Goal: Task Accomplishment & Management: Manage account settings

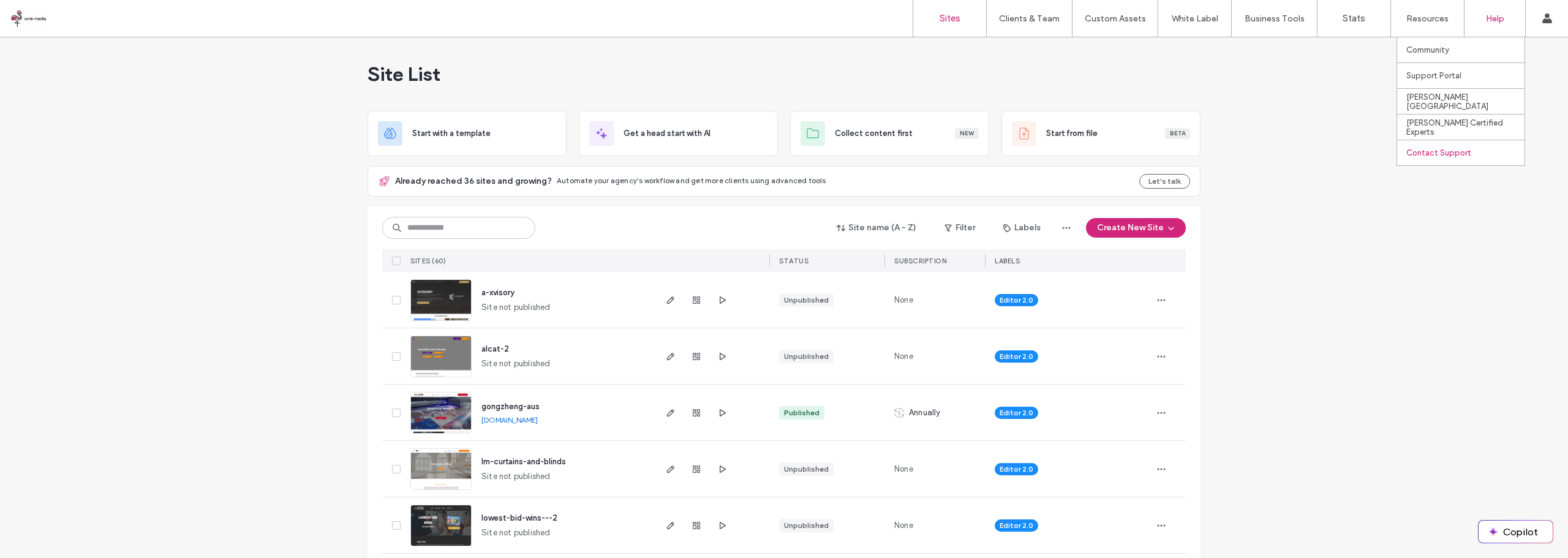
click at [1449, 151] on label "Contact Support" at bounding box center [1438, 153] width 65 height 9
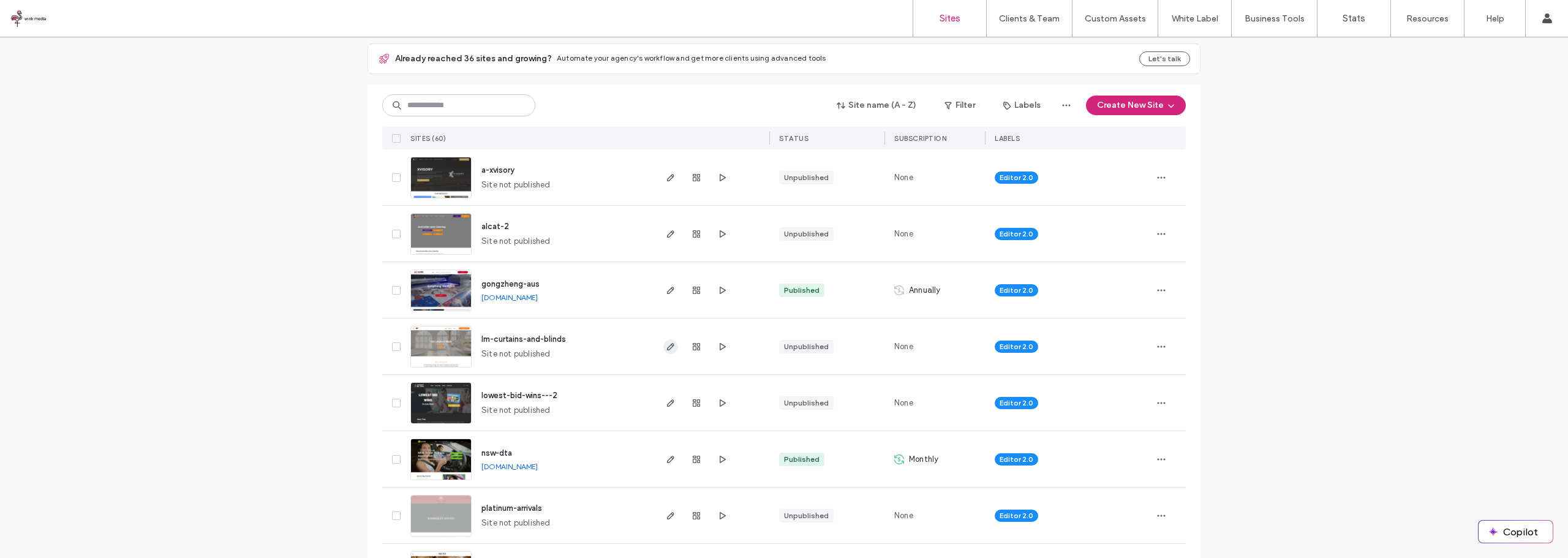
click at [667, 348] on use "button" at bounding box center [671, 347] width 7 height 7
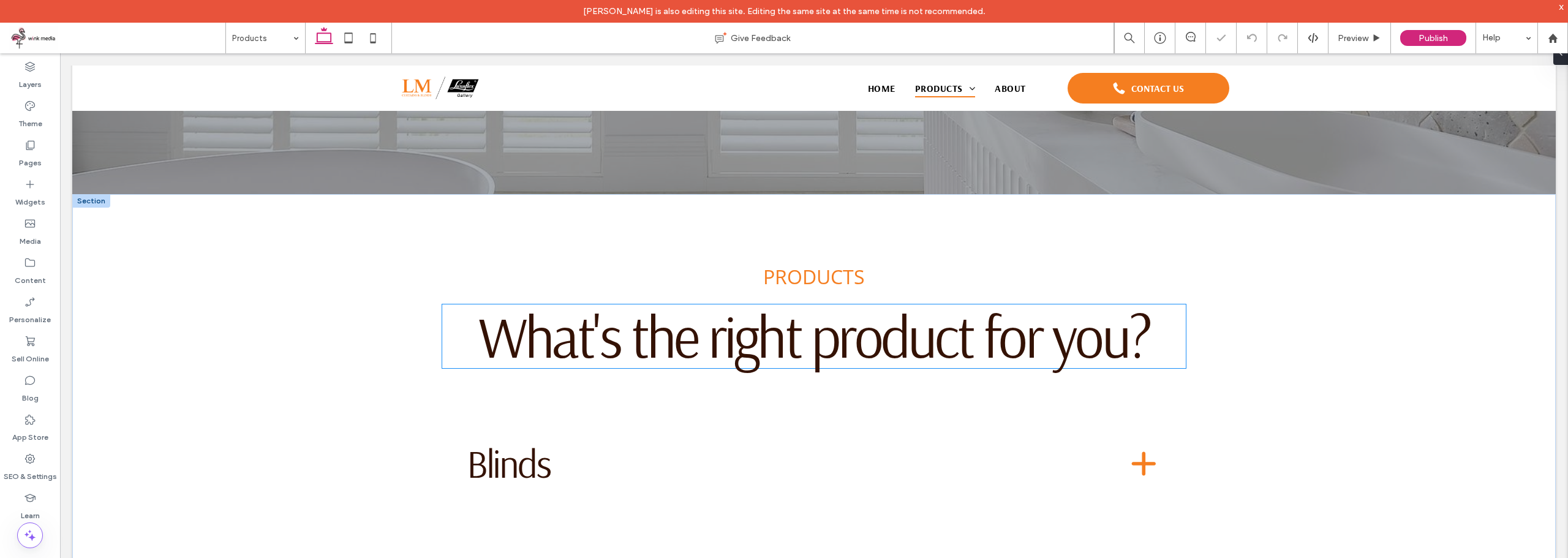
scroll to position [537, 0]
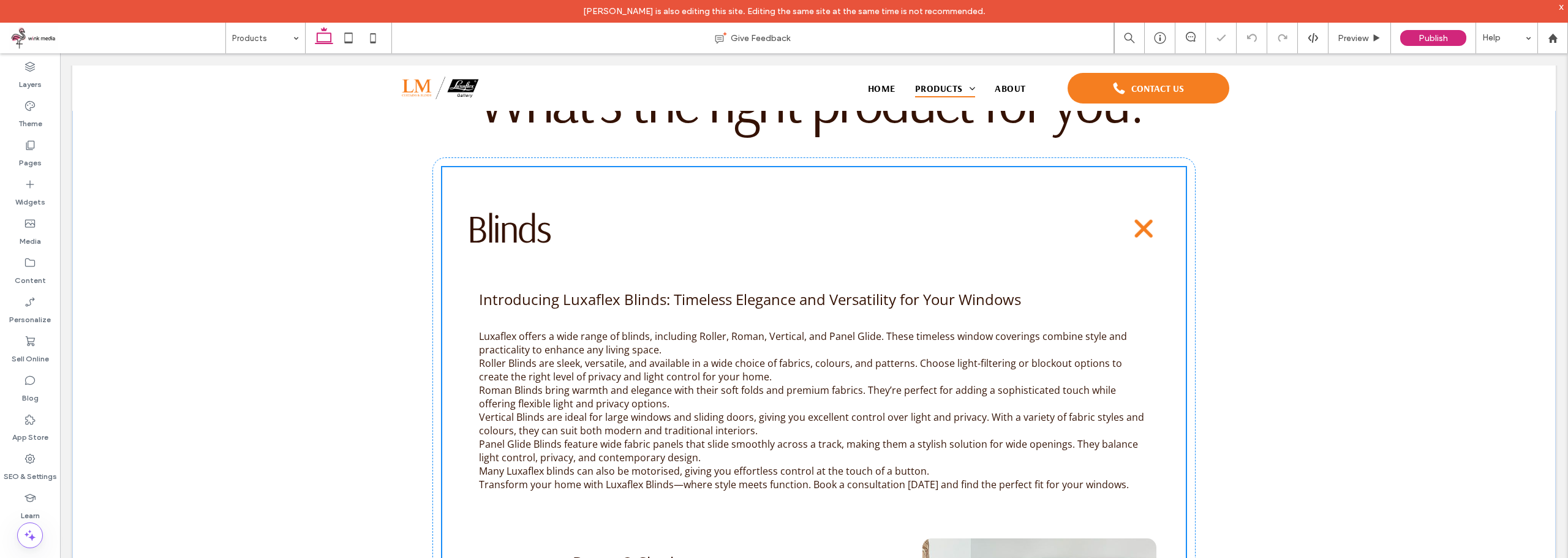
type input "**"
type input "*"
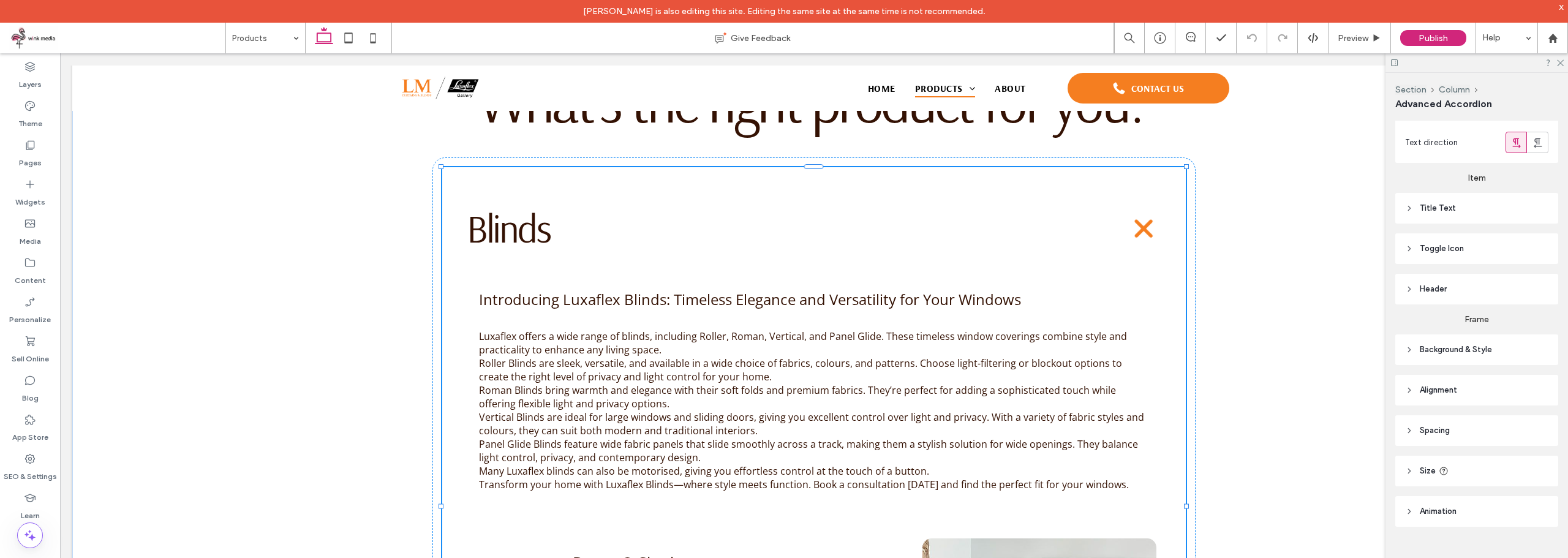
type input "**"
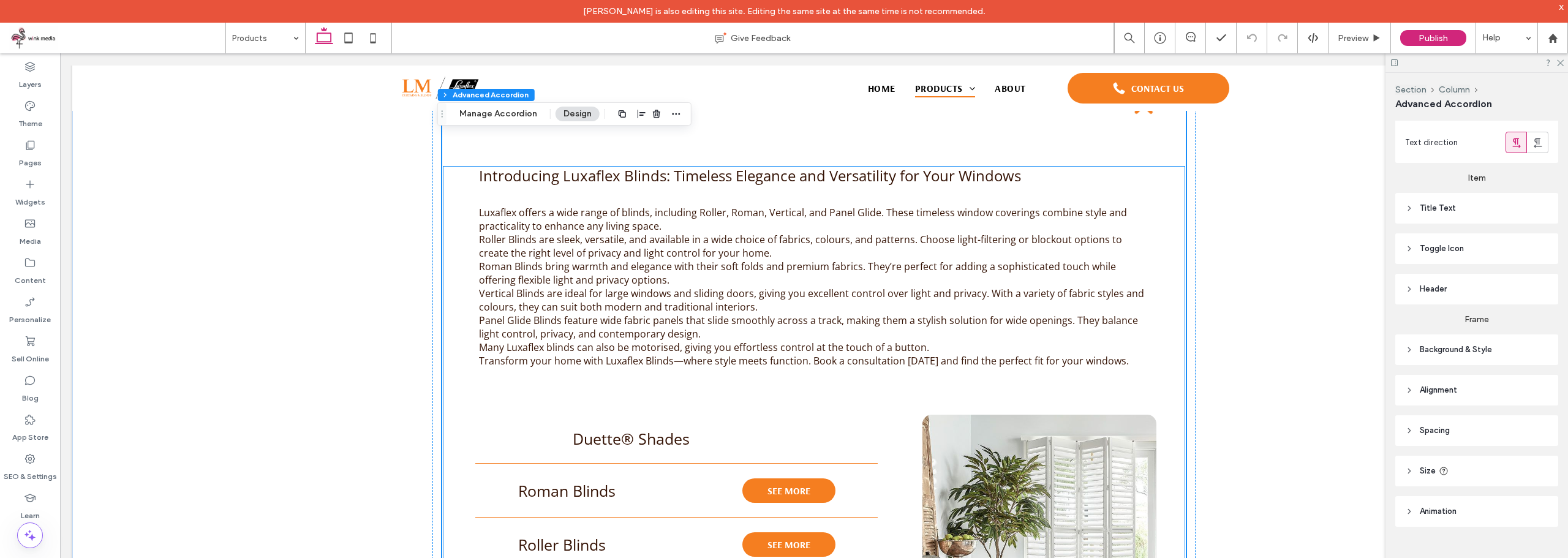
scroll to position [659, 0]
click at [973, 296] on span "Vertical Blinds are ideal for large windows and sliding doors, giving you excel…" at bounding box center [812, 301] width 665 height 27
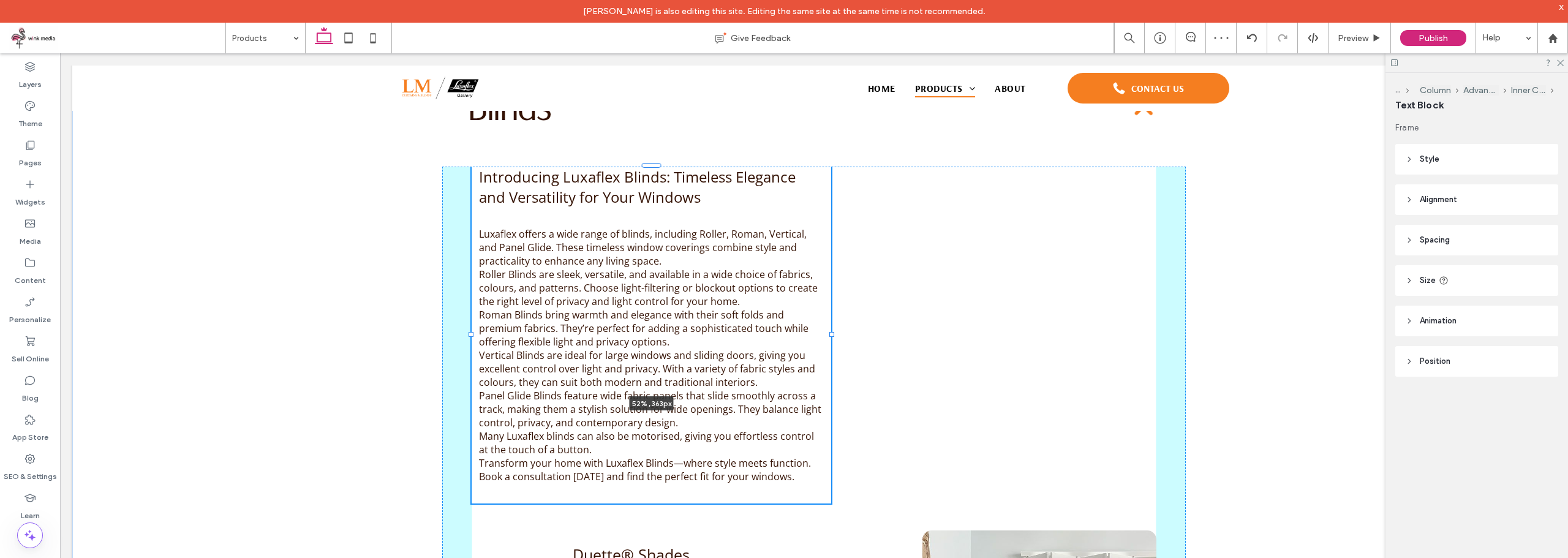
drag, startPoint x: 1151, startPoint y: 275, endPoint x: 850, endPoint y: 268, distance: 301.1
click at [472, 167] on div at bounding box center [471, 166] width 1 height 1
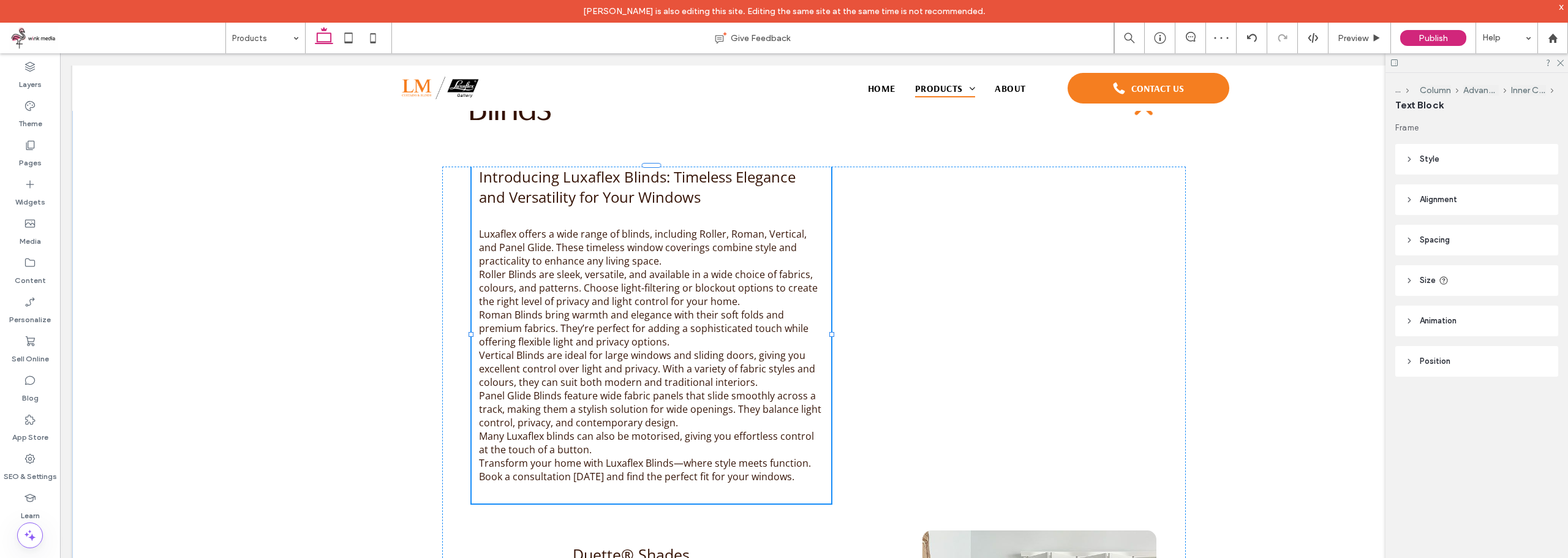
type input "**"
type input "****"
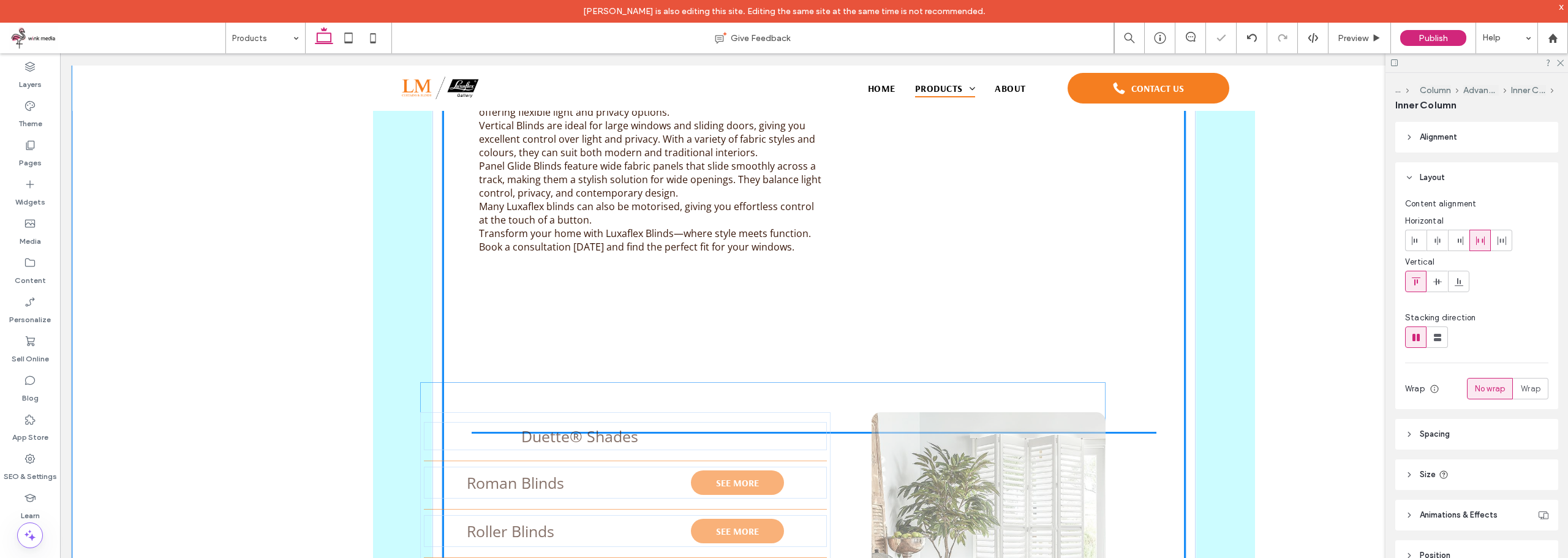
scroll to position [895, 0]
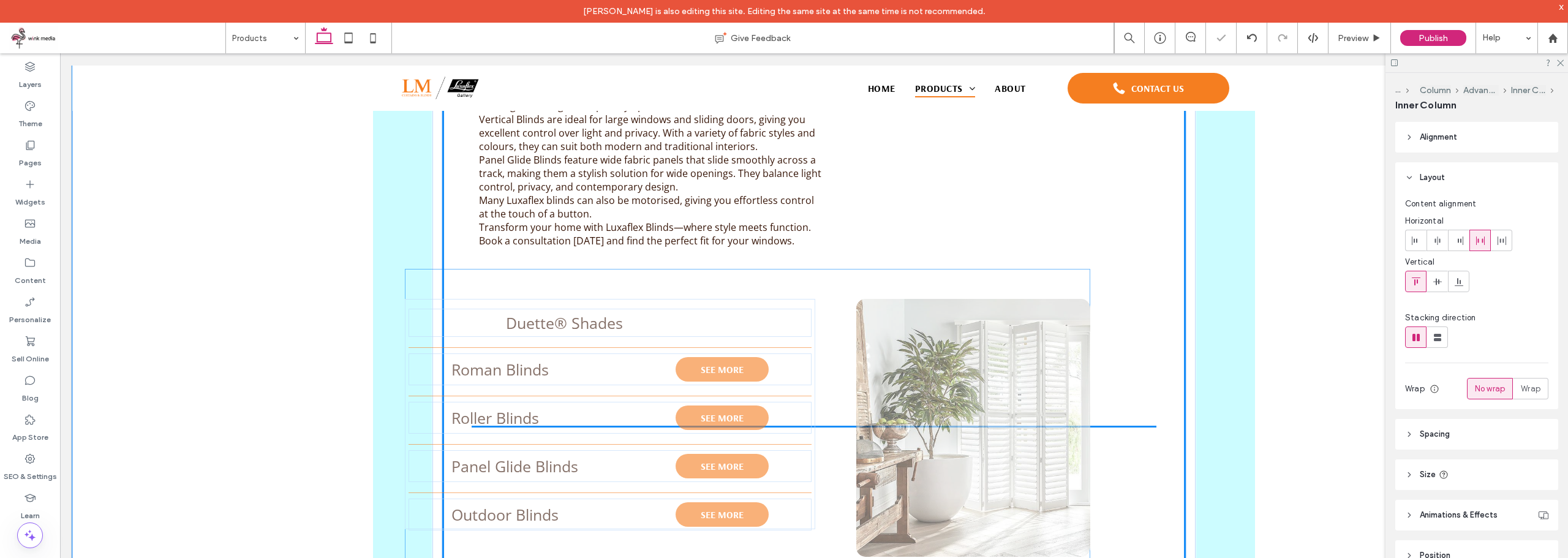
drag, startPoint x: 1080, startPoint y: 501, endPoint x: 1015, endPoint y: 374, distance: 142.7
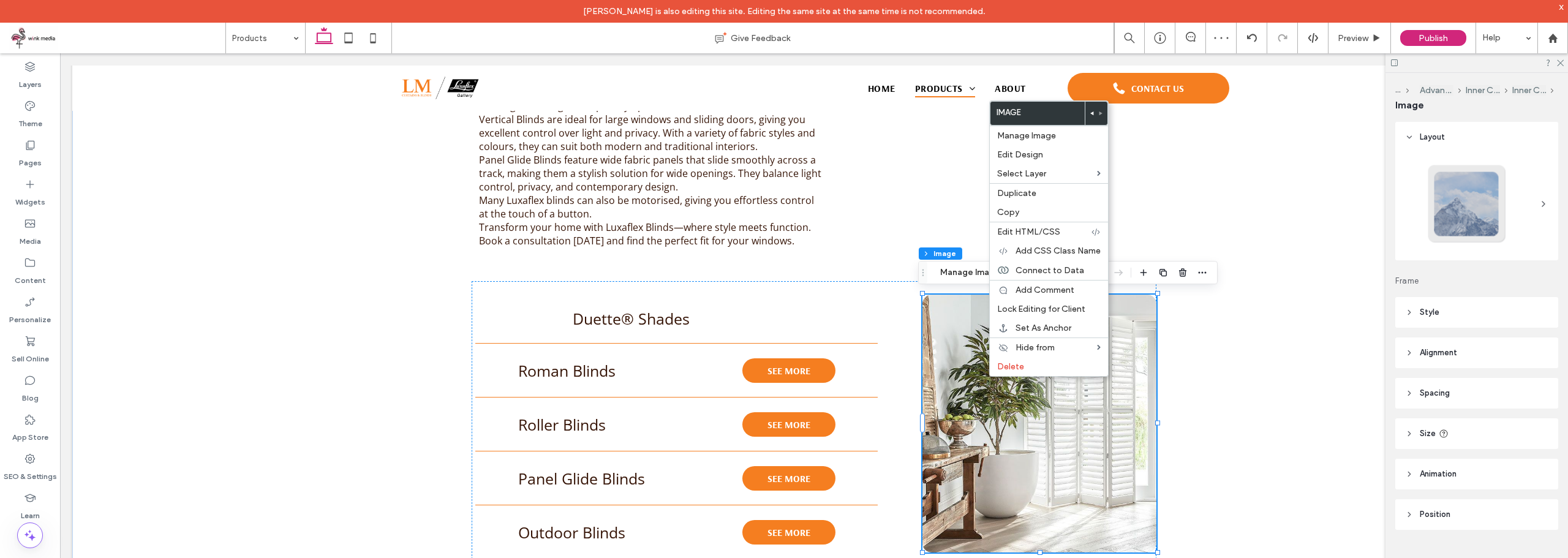
type input "**"
click at [1018, 199] on div "Duplicate" at bounding box center [1049, 193] width 118 height 20
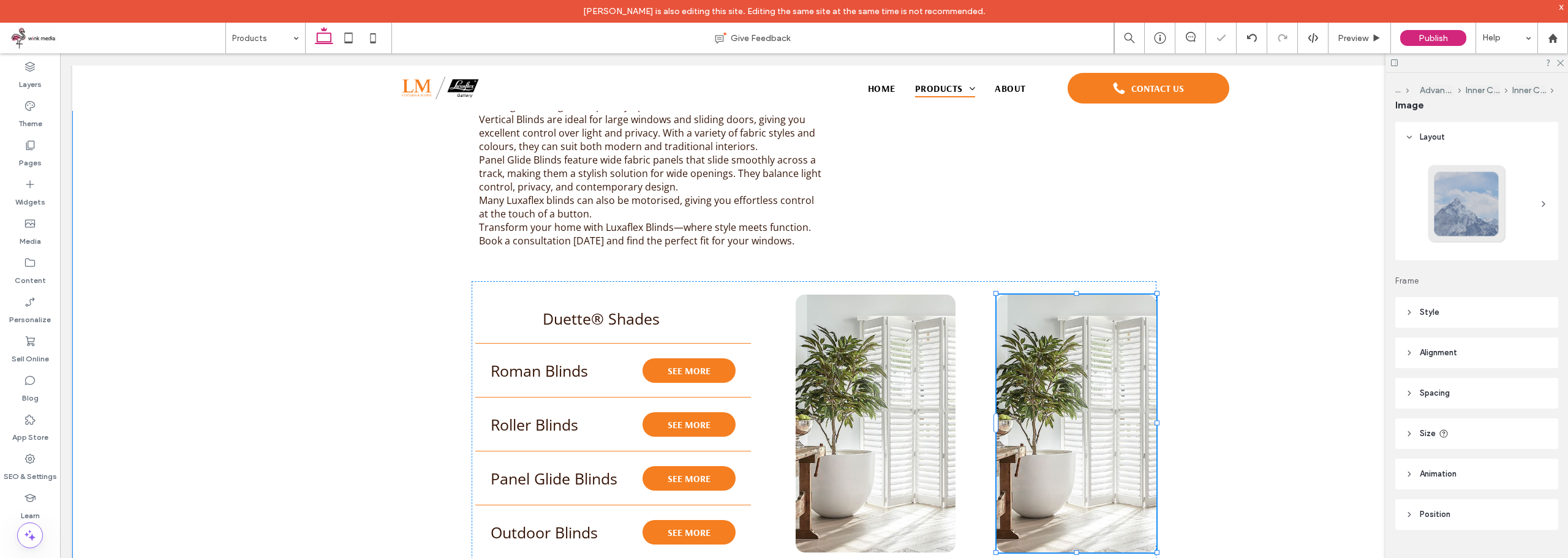
type input "**"
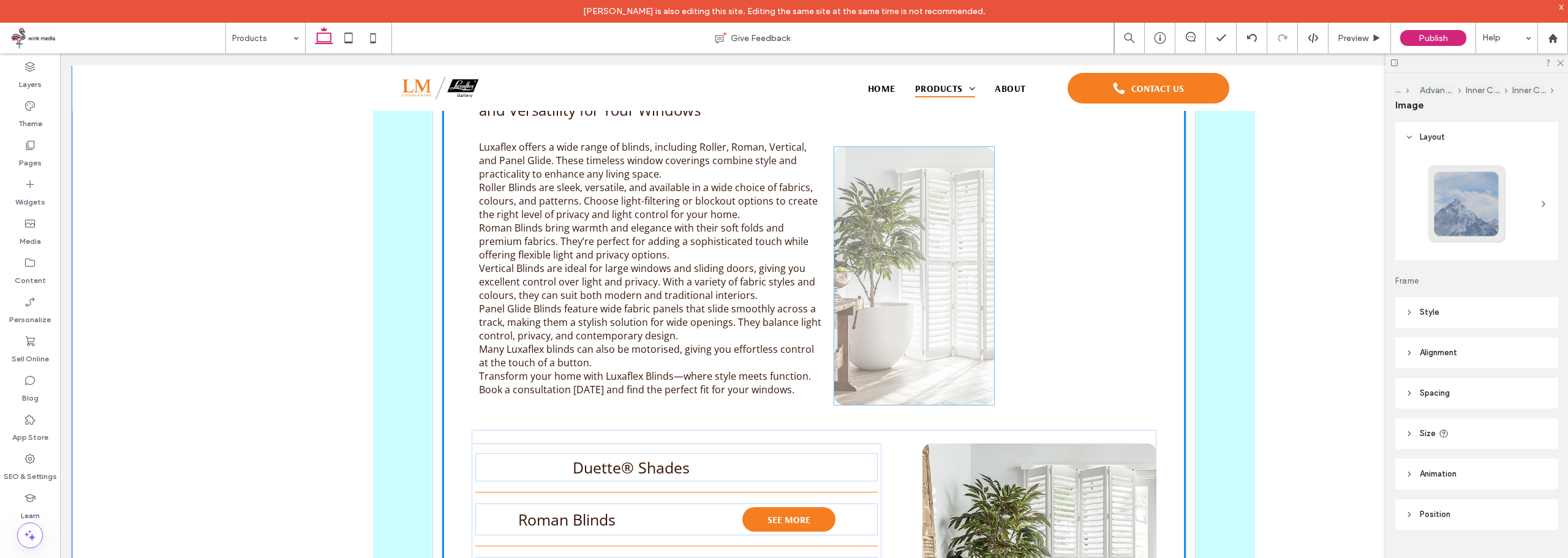
drag, startPoint x: 1076, startPoint y: 496, endPoint x: 930, endPoint y: 215, distance: 316.7
type input "**"
type input "****"
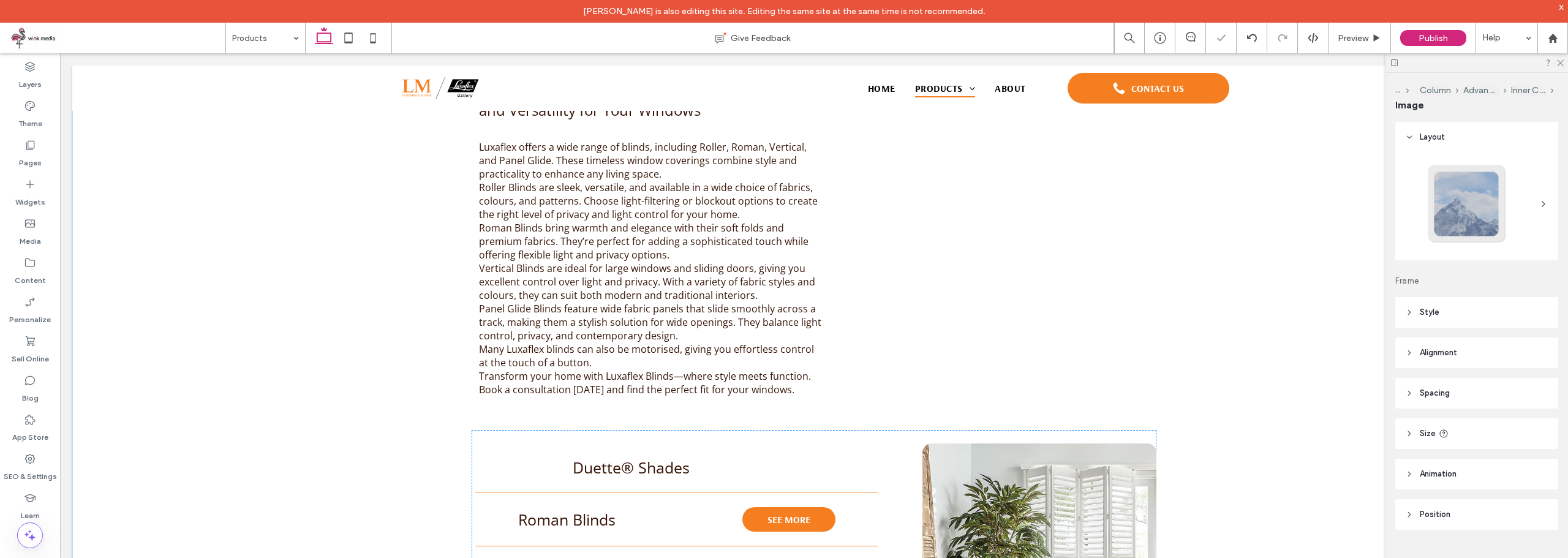
scroll to position [746, 0]
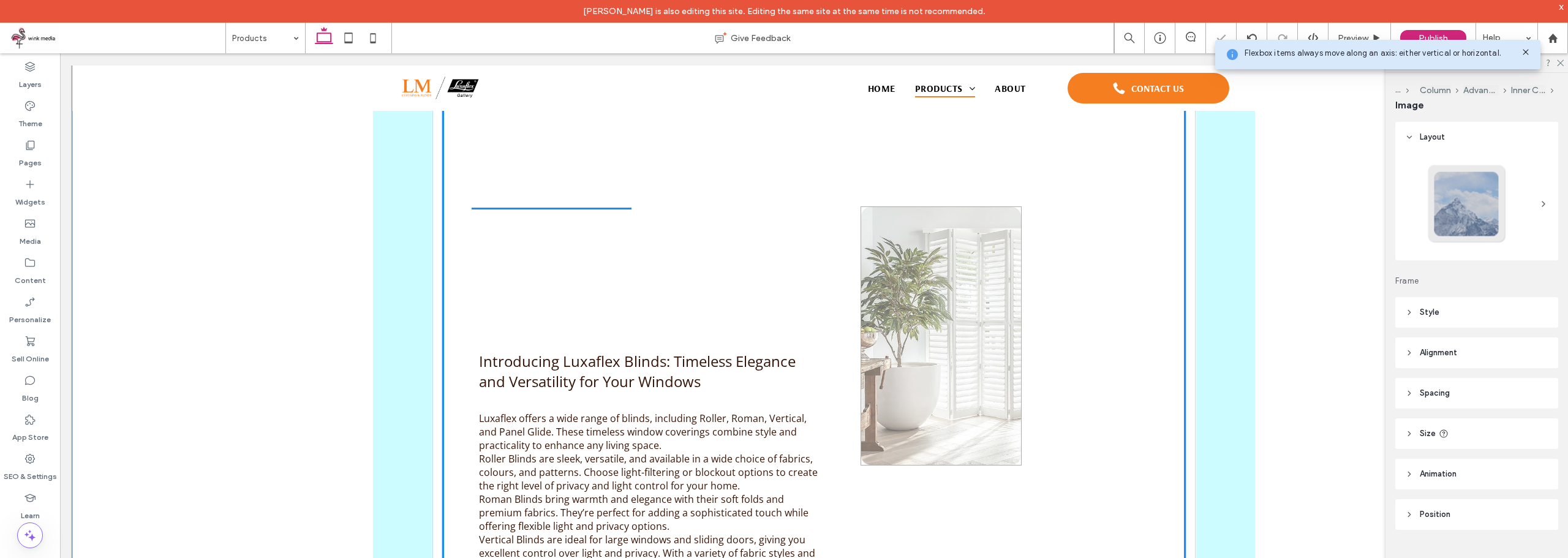
drag, startPoint x: 540, startPoint y: 231, endPoint x: 827, endPoint y: 311, distance: 297.9
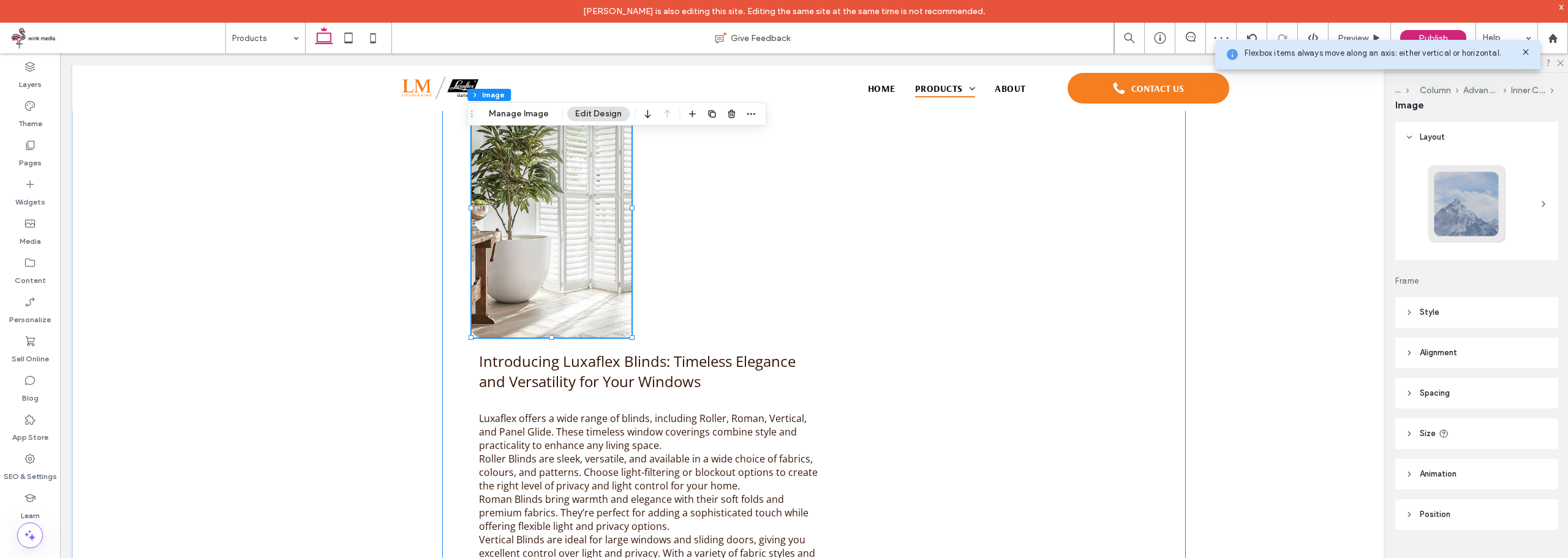
click at [880, 192] on div "Introducing Luxaflex Blinds: Timeless Elegance and Versatility for Your Windows…" at bounding box center [814, 551] width 743 height 943
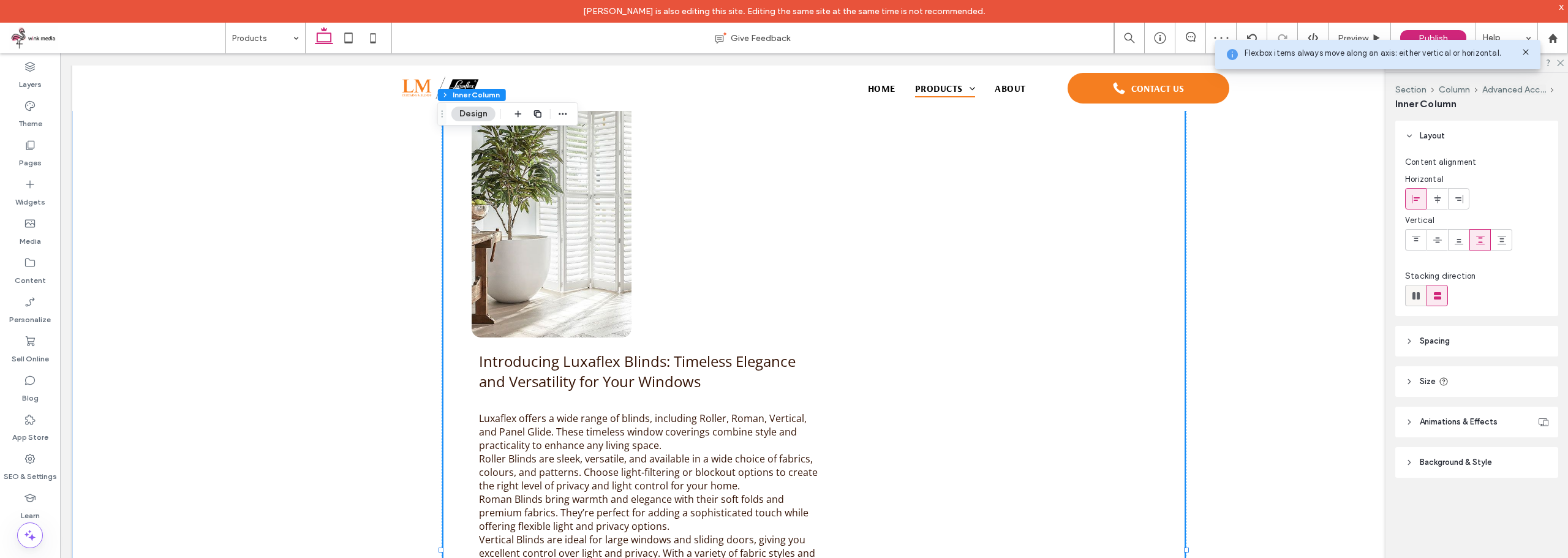
click at [1416, 303] on span at bounding box center [1416, 296] width 12 height 20
type input "*"
type input "**"
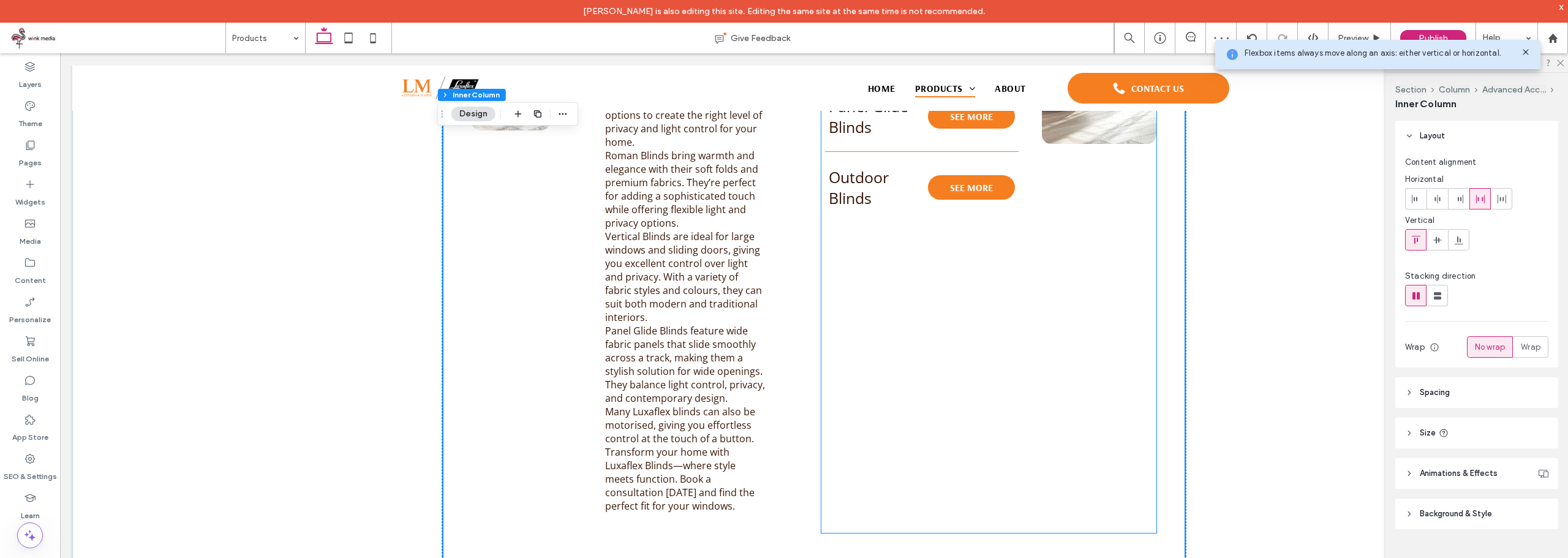
scroll to position [807, 0]
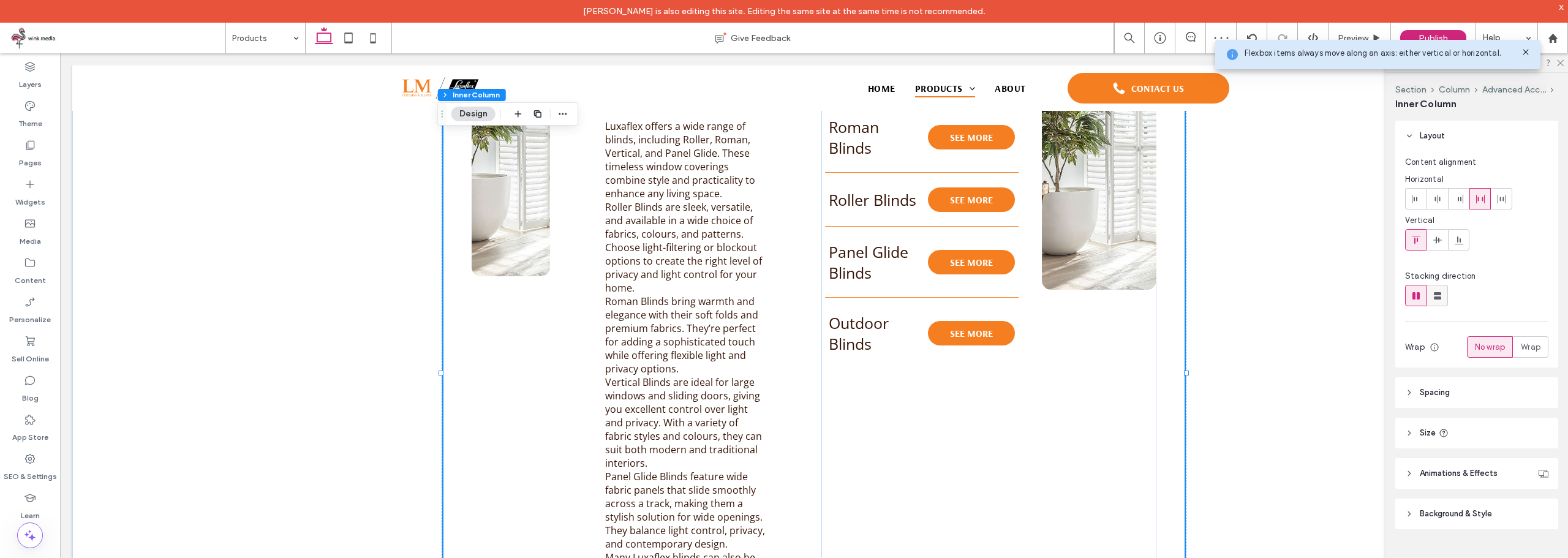
click at [1441, 301] on div at bounding box center [1437, 296] width 20 height 20
type input "**"
type input "****"
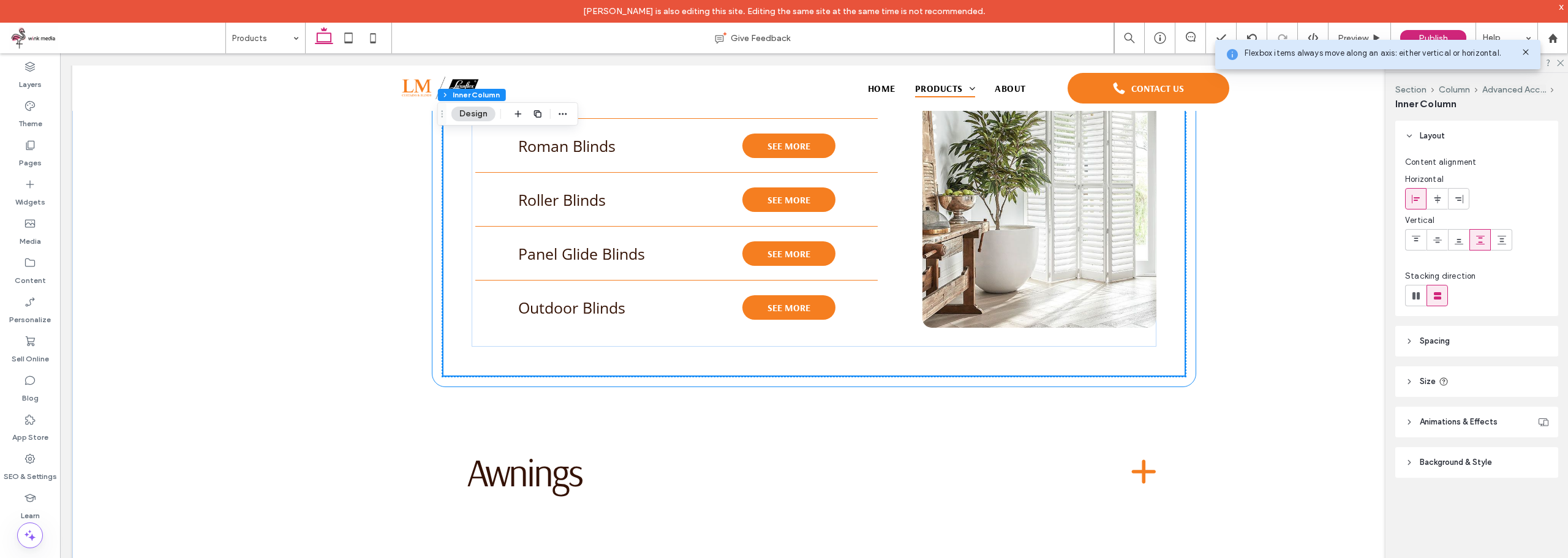
scroll to position [1420, 0]
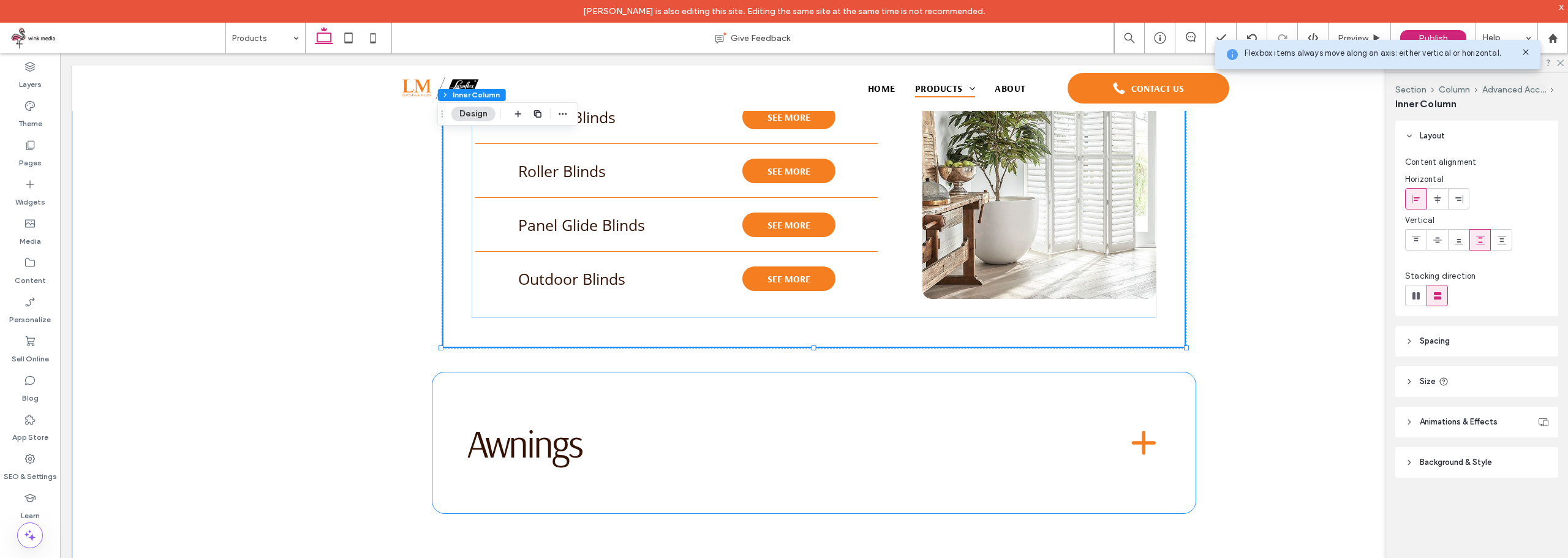
click at [545, 373] on div "Awnings If you are looking to create a comfortable outdoor environment where yo…" at bounding box center [814, 443] width 763 height 141
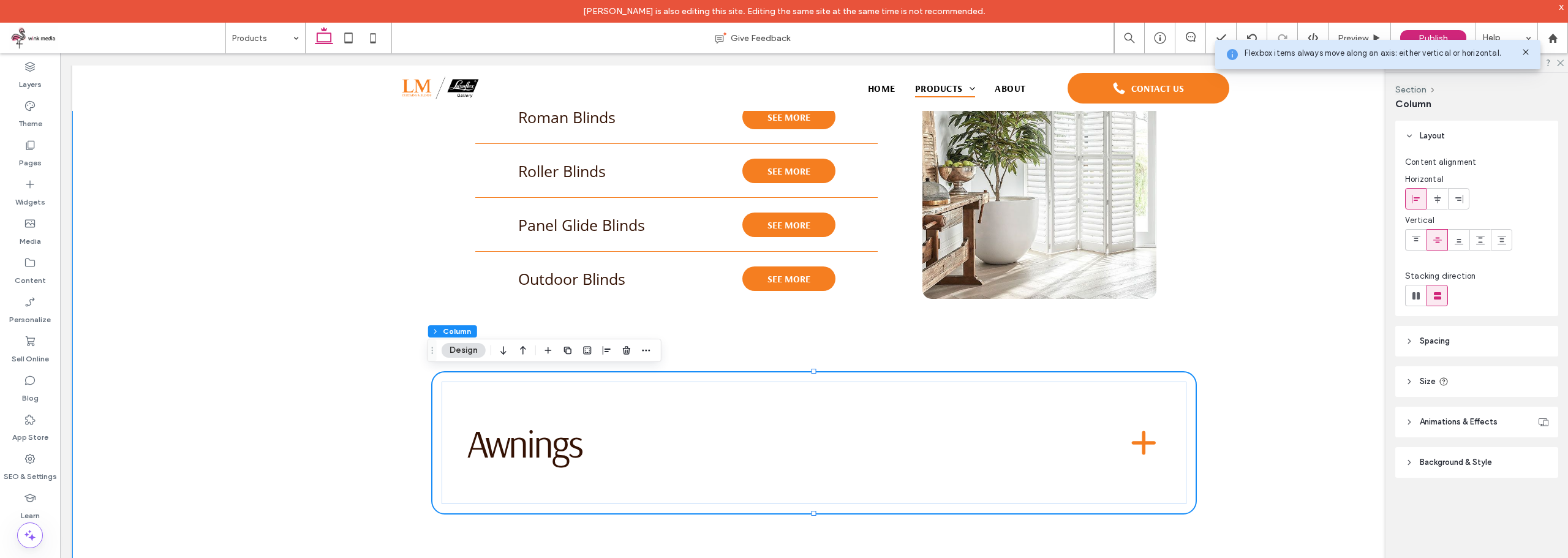
drag, startPoint x: 282, startPoint y: 250, endPoint x: 397, endPoint y: 299, distance: 125.0
click at [283, 250] on div "PRODUCTS W hat's the right product for you? Blinds Introducing Luxaflex Blinds:…" at bounding box center [813, 58] width 1483 height 1965
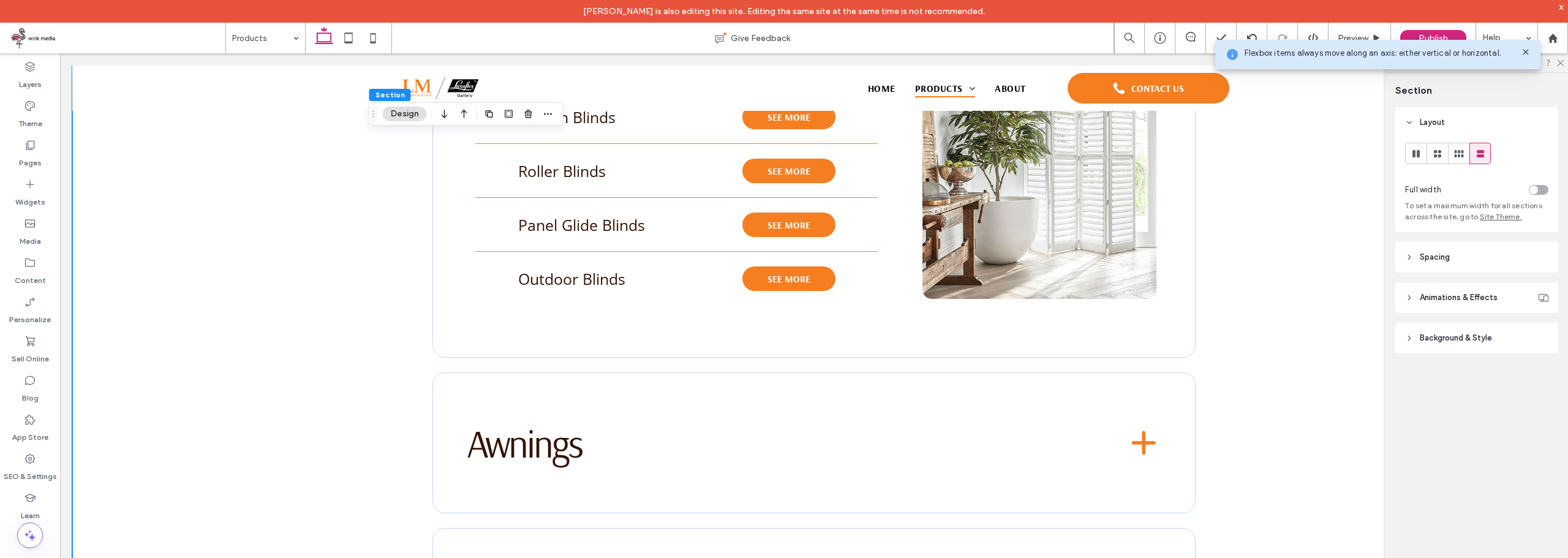
click at [595, 357] on div "PRODUCTS W hat's the right product for you? Blinds Introducing Luxaflex Blinds:…" at bounding box center [814, 58] width 882 height 1965
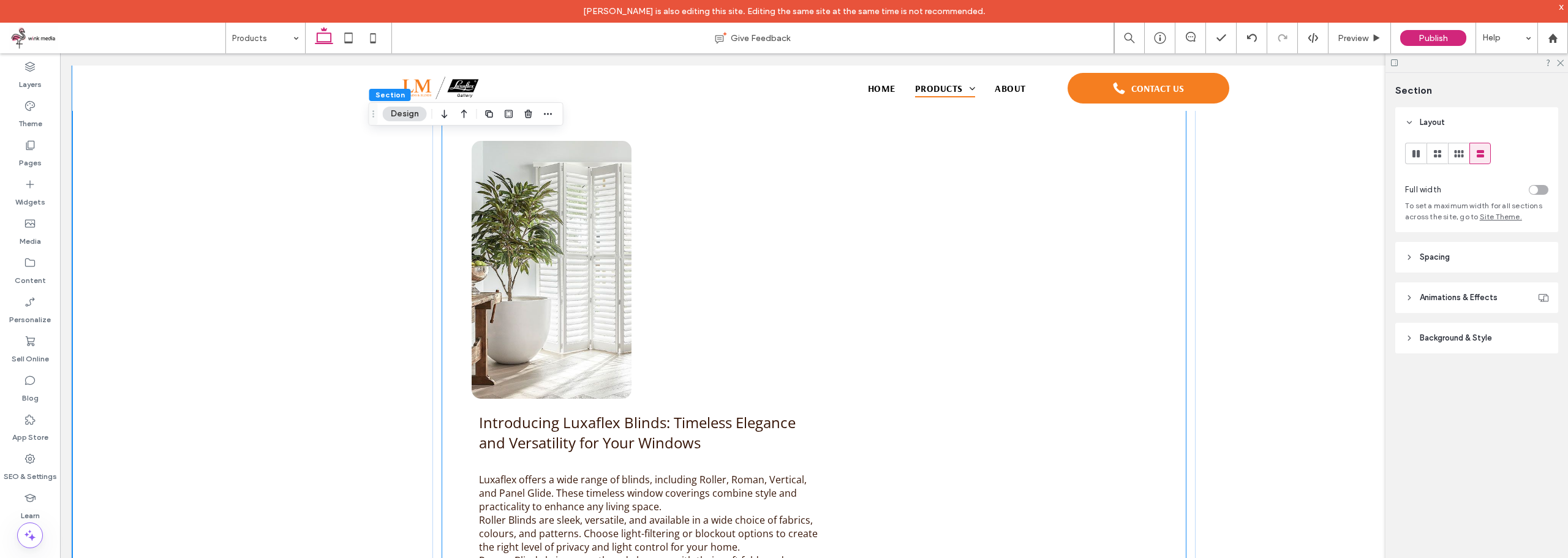
scroll to position [869, 0]
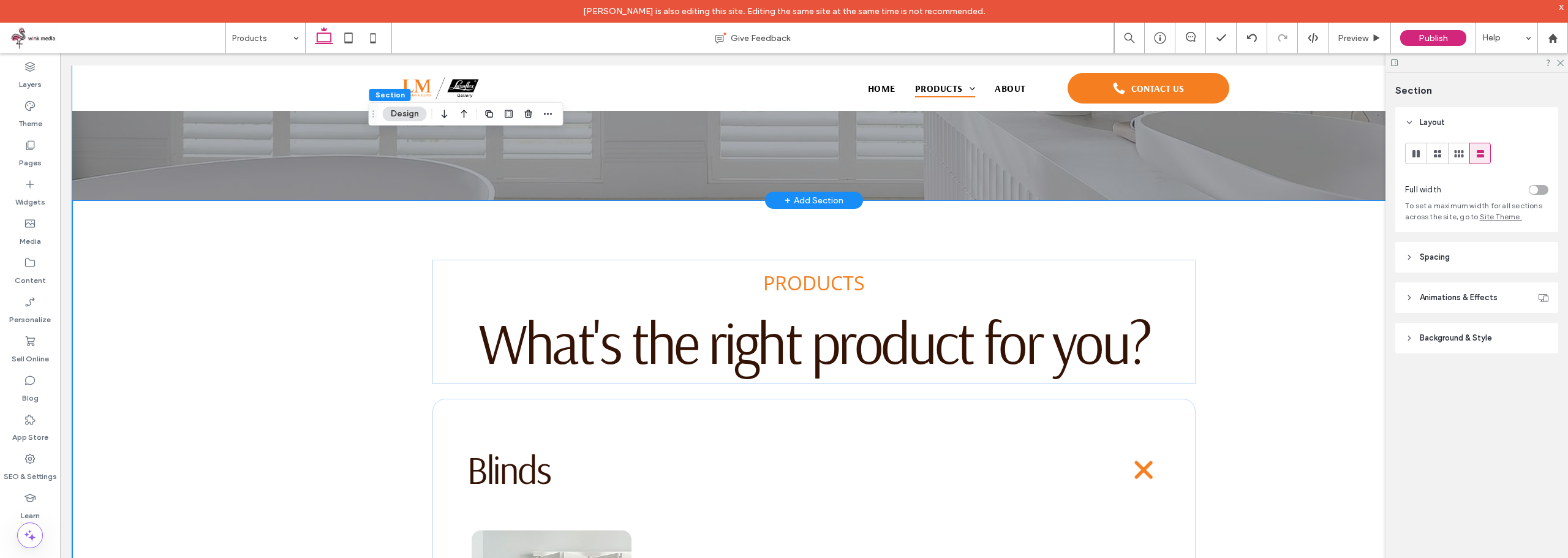
scroll to position [195, 0]
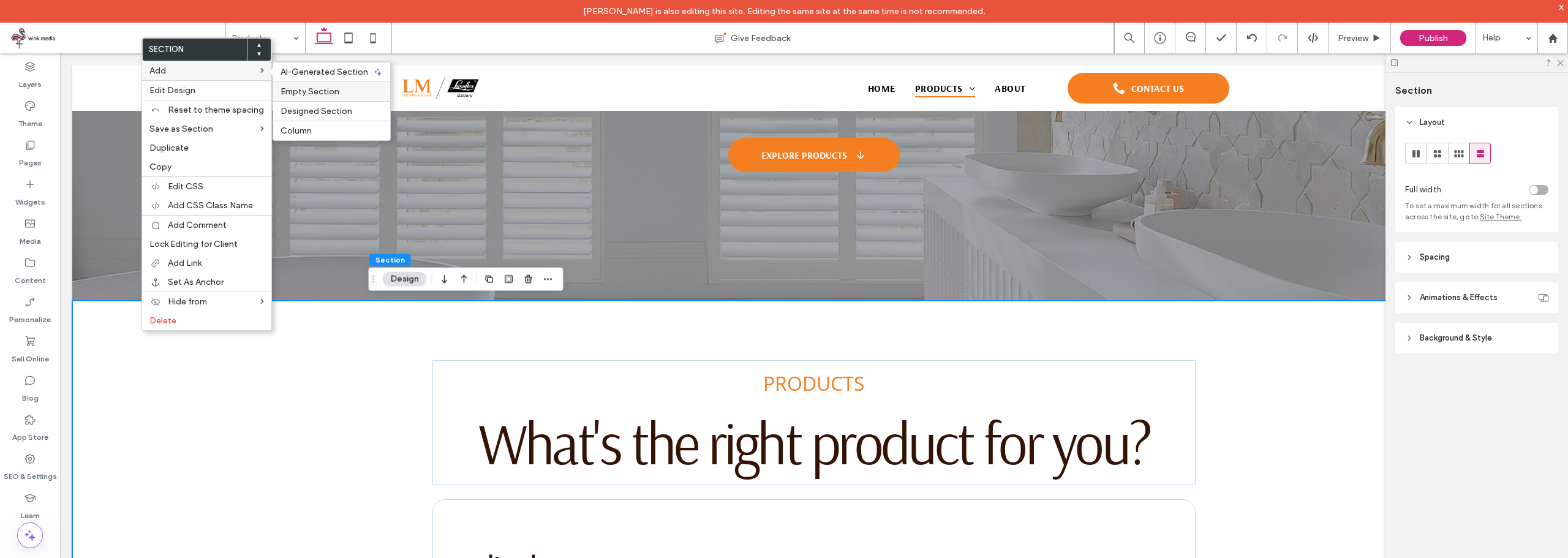
drag, startPoint x: 266, startPoint y: 41, endPoint x: 326, endPoint y: 91, distance: 78.1
click at [326, 91] on span "Empty Section" at bounding box center [310, 91] width 59 height 11
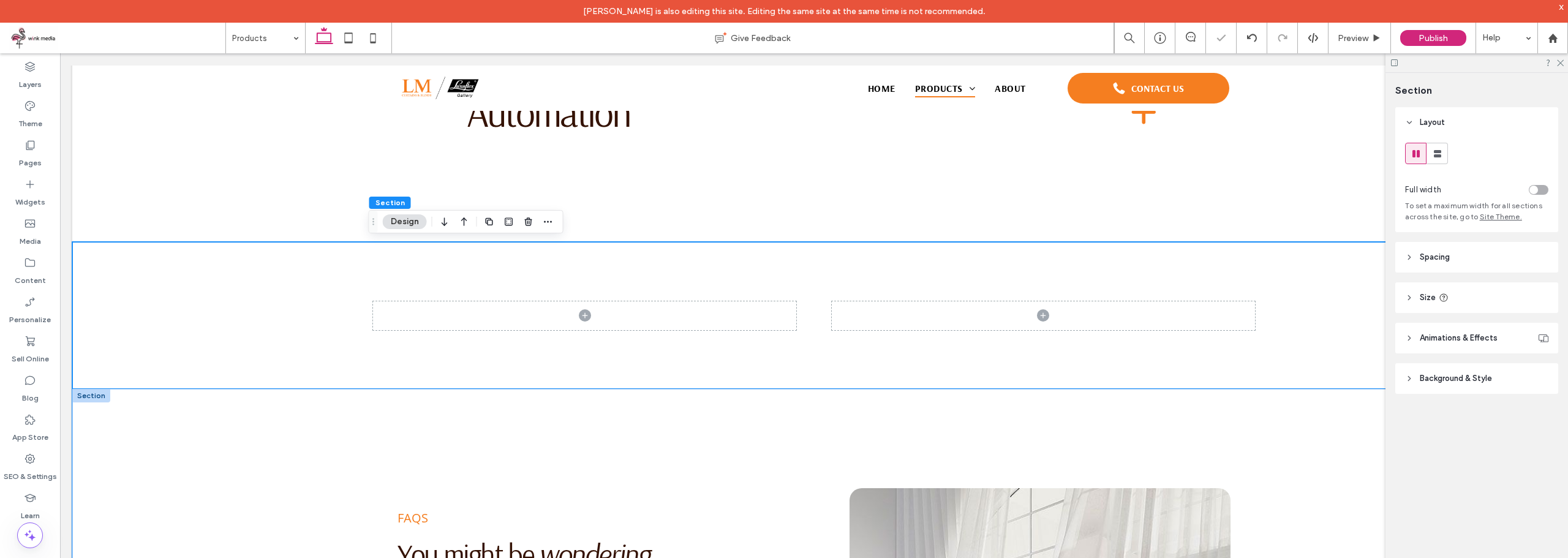
scroll to position [2221, 0]
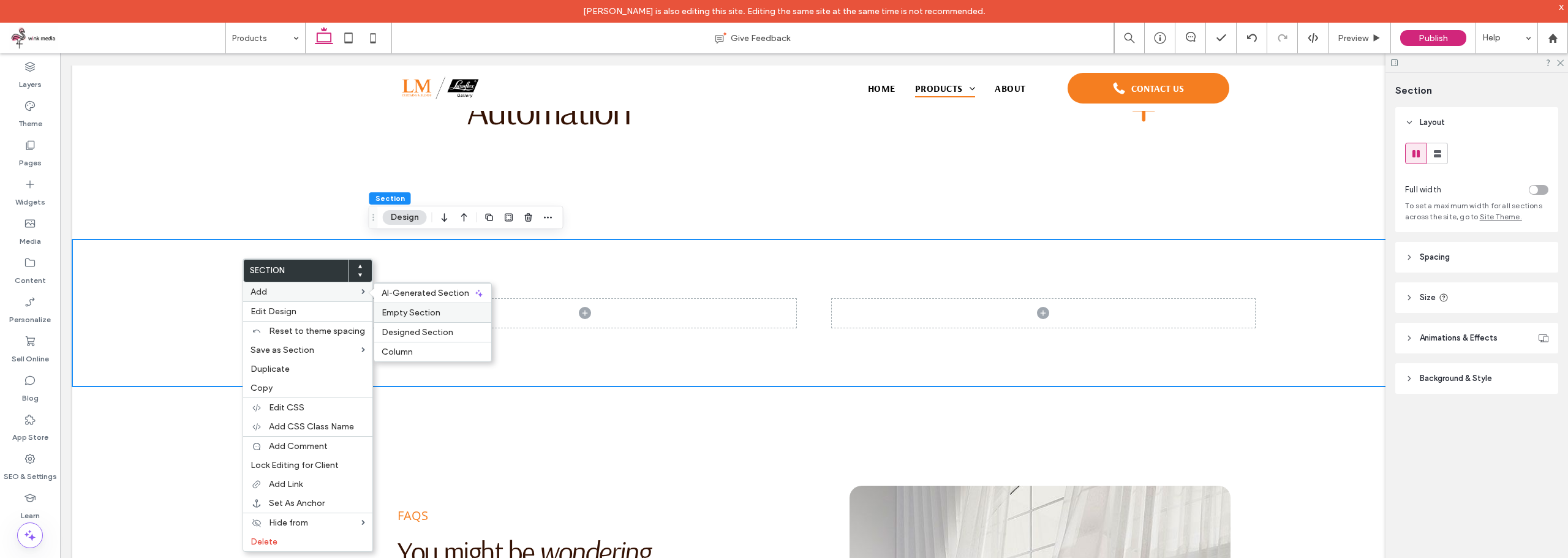
drag, startPoint x: 362, startPoint y: 256, endPoint x: 420, endPoint y: 309, distance: 78.6
click at [420, 309] on span "Empty Section" at bounding box center [411, 313] width 59 height 11
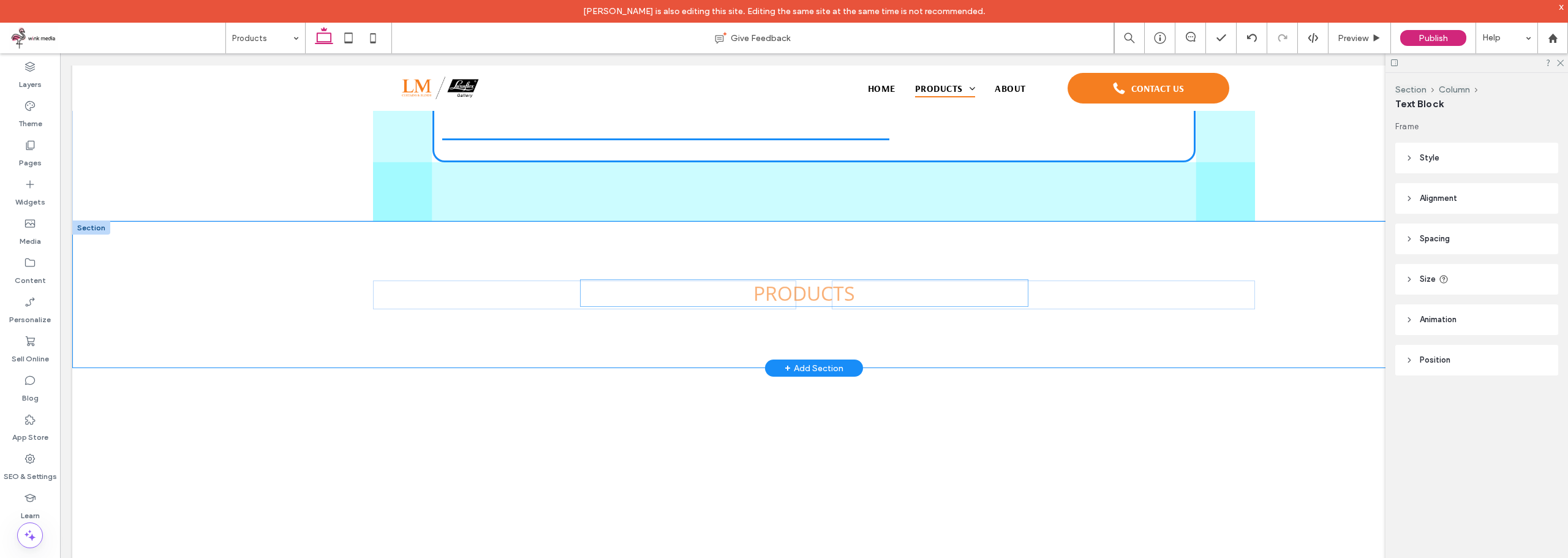
scroll to position [2298, 0]
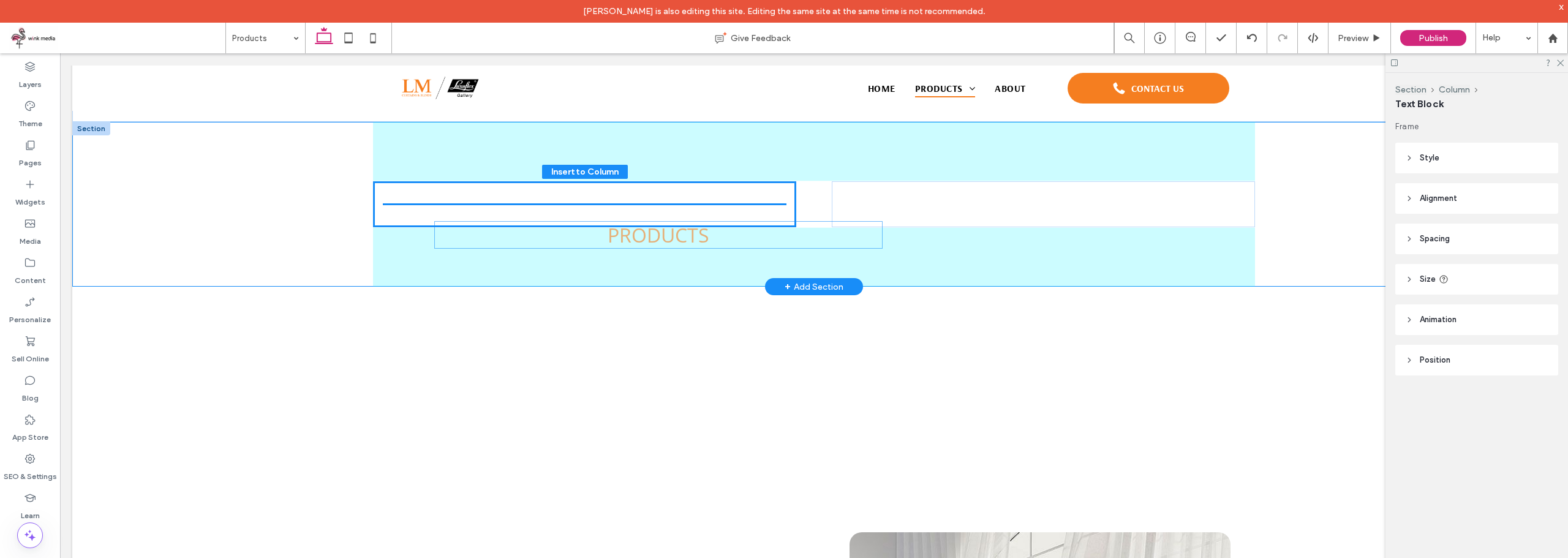
drag, startPoint x: 828, startPoint y: 319, endPoint x: 673, endPoint y: 233, distance: 177.3
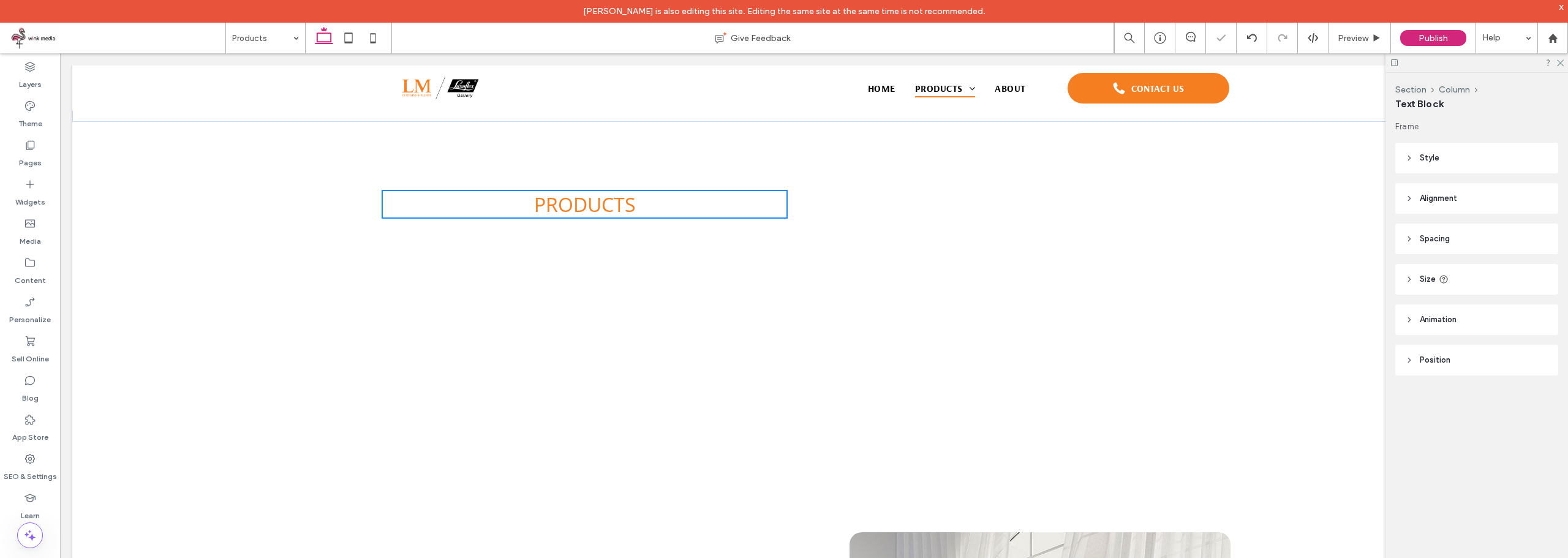
type input "***"
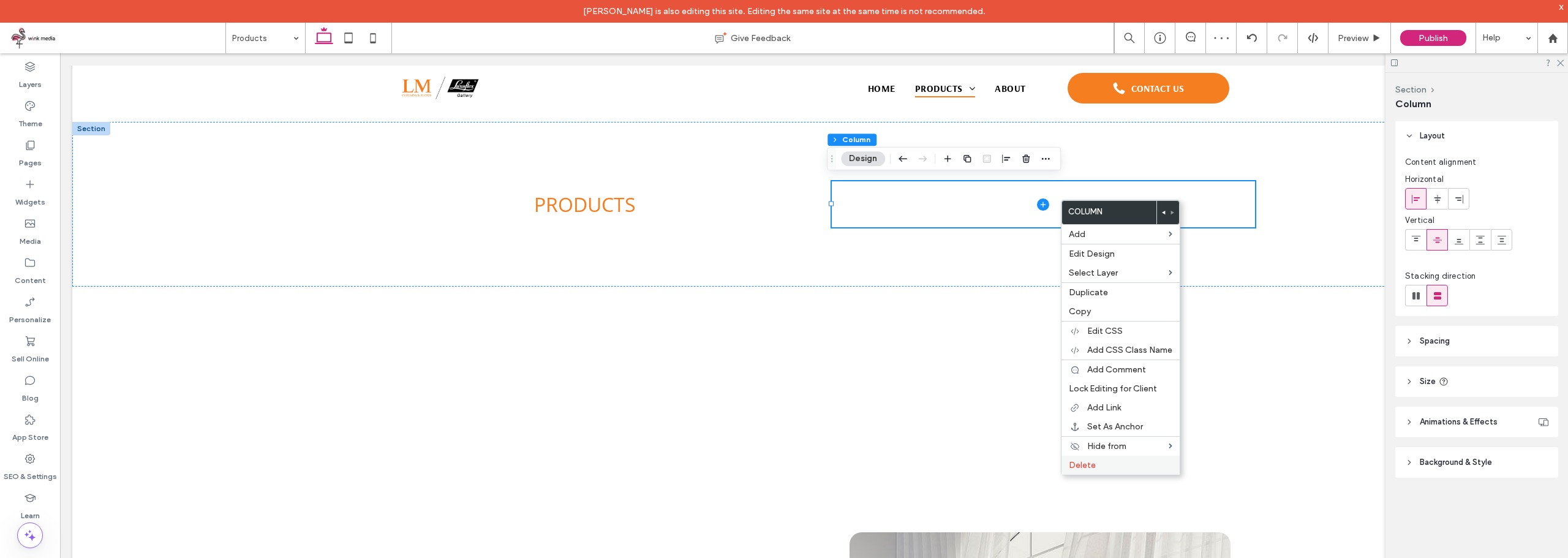
click at [1107, 463] on label "Delete" at bounding box center [1120, 465] width 103 height 11
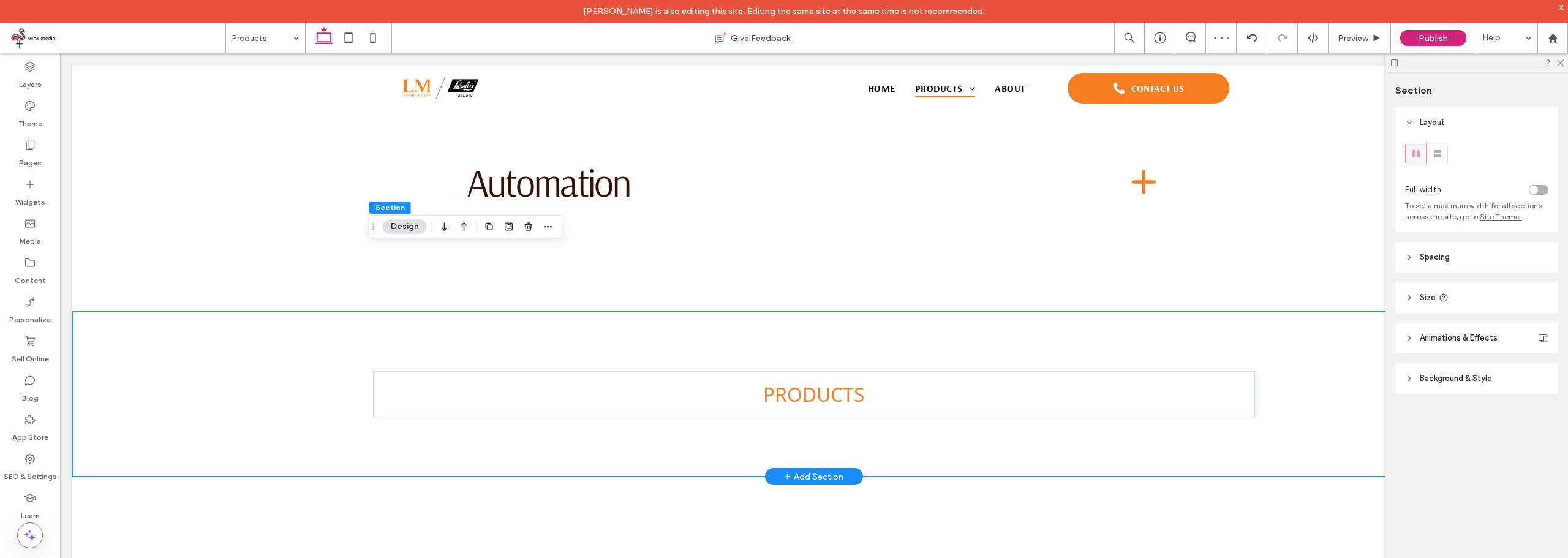
scroll to position [2176, 0]
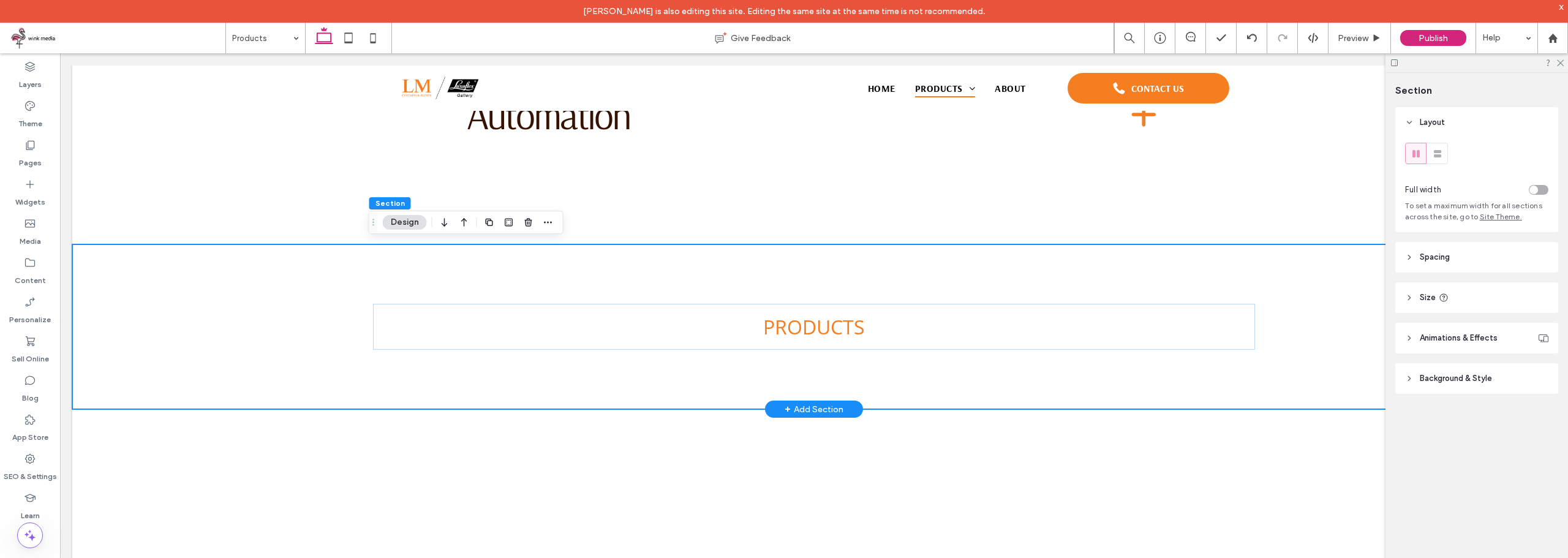
click at [265, 263] on div "PRODUCTS" at bounding box center [813, 326] width 1483 height 165
click at [462, 225] on icon "button" at bounding box center [464, 222] width 15 height 22
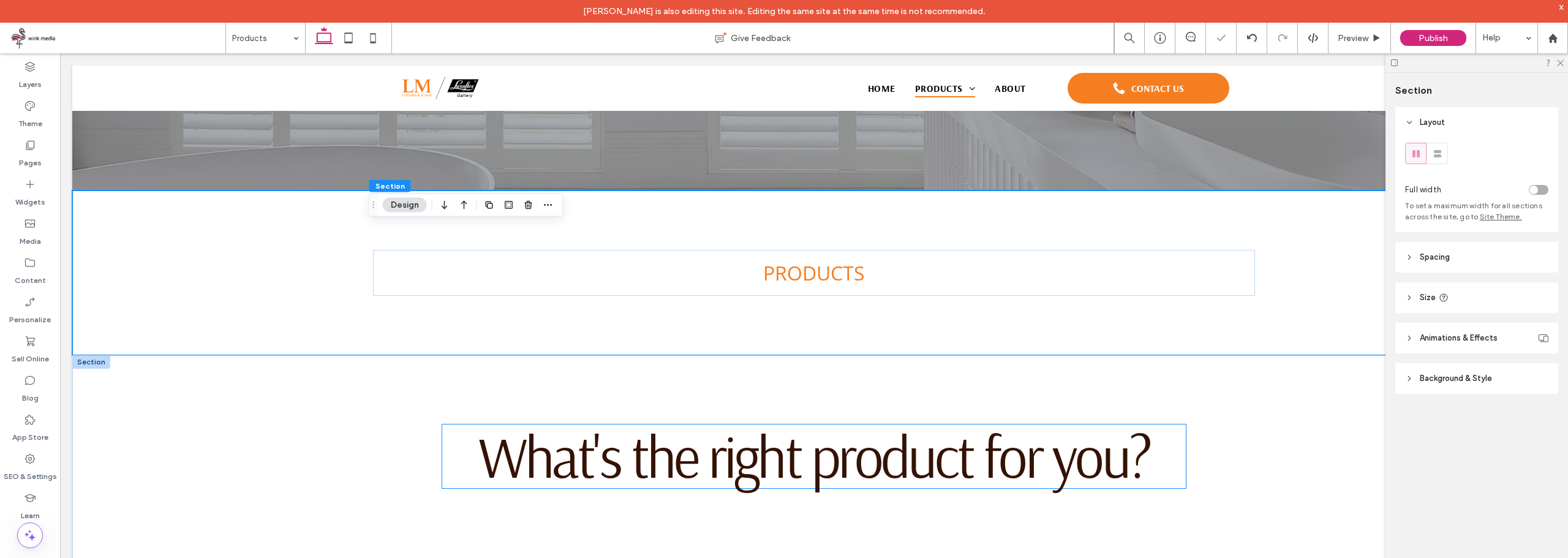
scroll to position [326, 0]
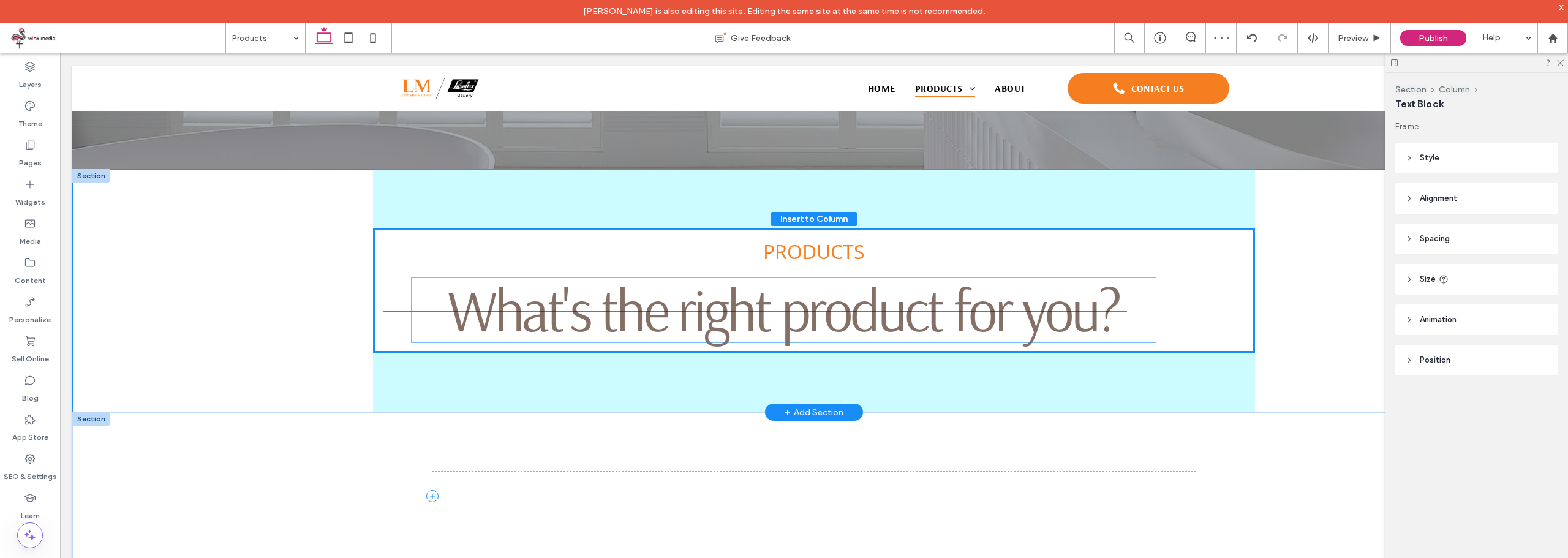
drag, startPoint x: 851, startPoint y: 405, endPoint x: 825, endPoint y: 282, distance: 125.7
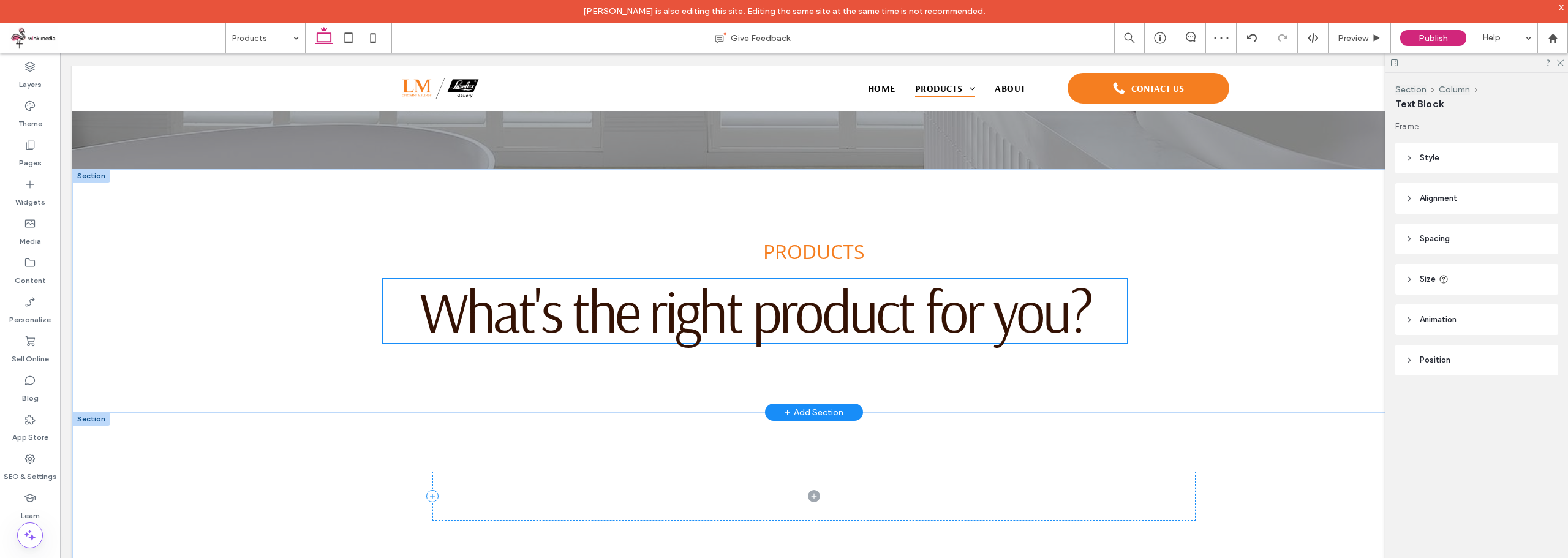
type input "**"
type input "****"
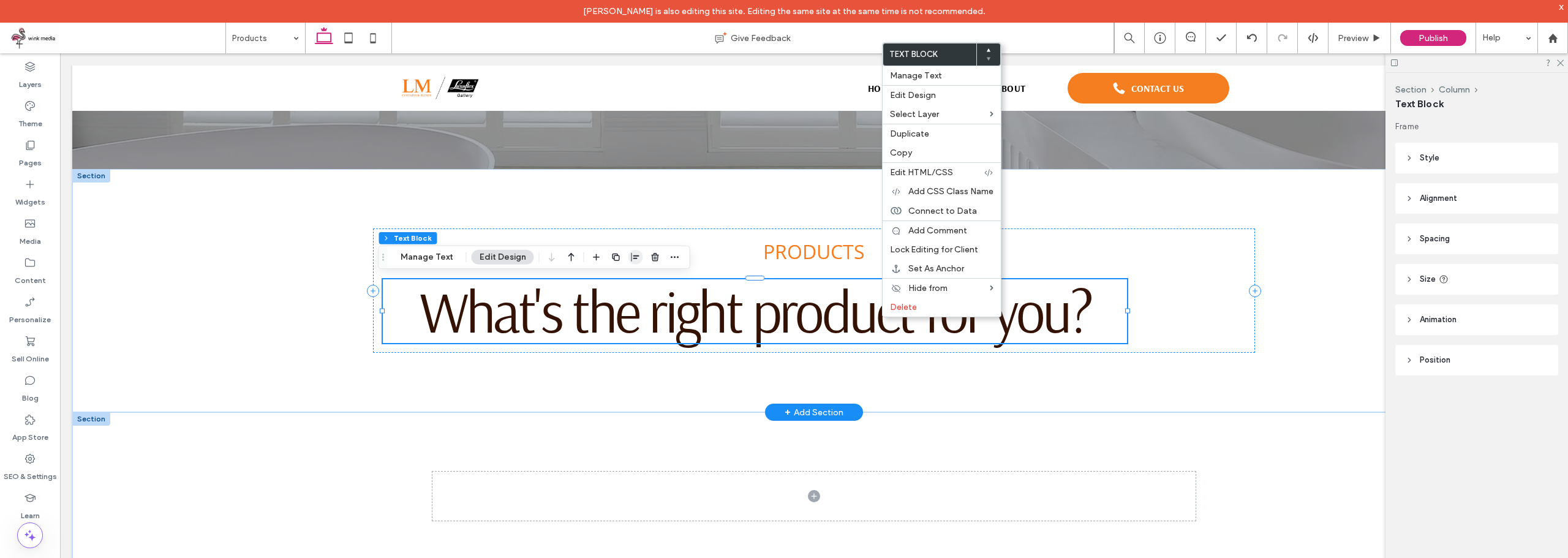
click at [634, 262] on icon "button" at bounding box center [636, 257] width 10 height 10
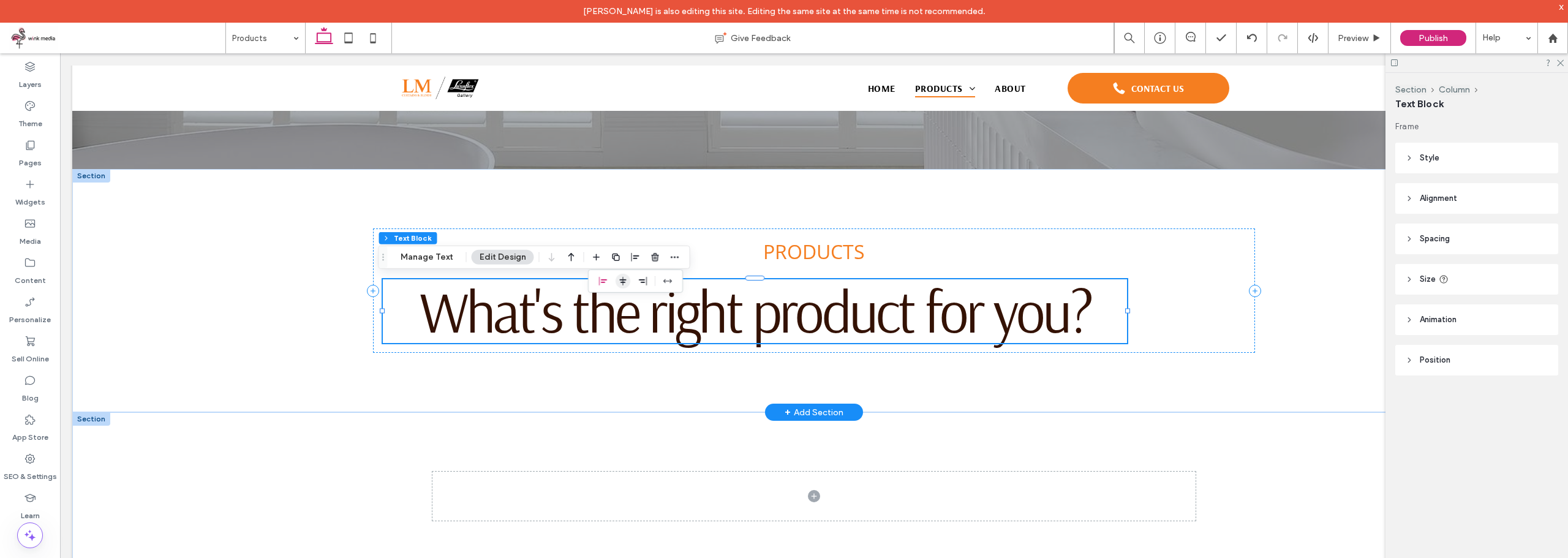
click at [623, 287] on span "center" at bounding box center [622, 281] width 15 height 15
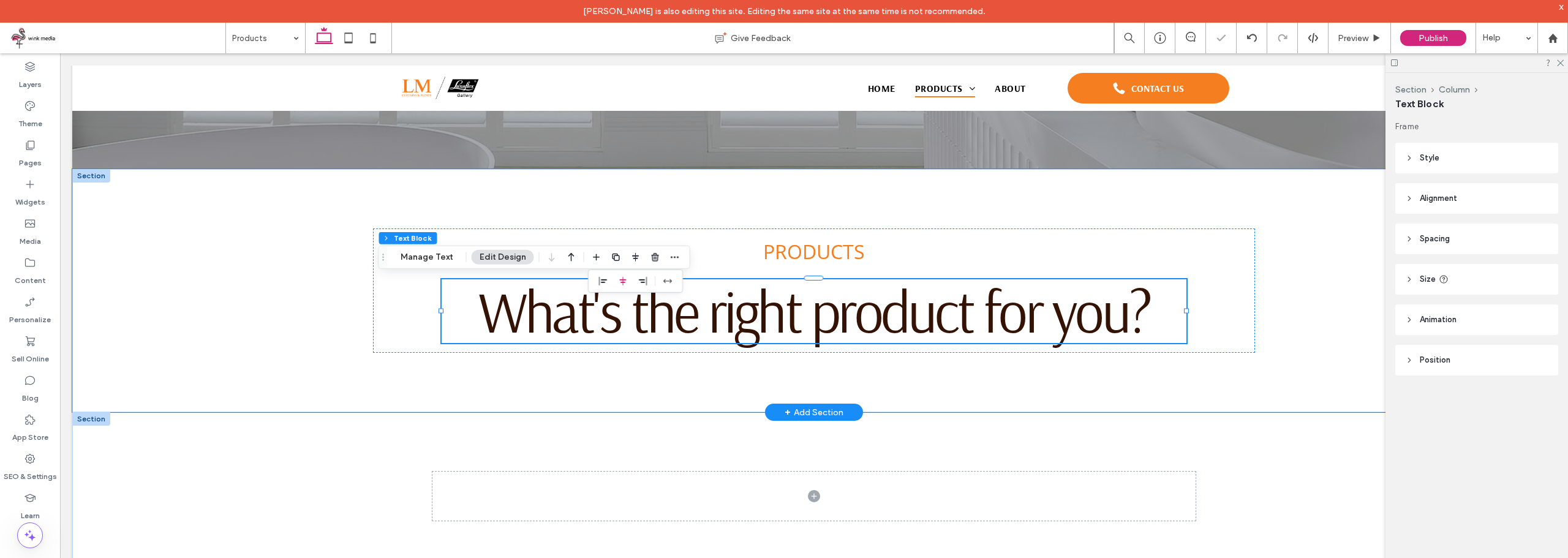
drag, startPoint x: 1292, startPoint y: 311, endPoint x: 1280, endPoint y: 324, distance: 17.7
click at [1292, 310] on div "PRODUCTS What's the right product for you?" at bounding box center [813, 290] width 1483 height 243
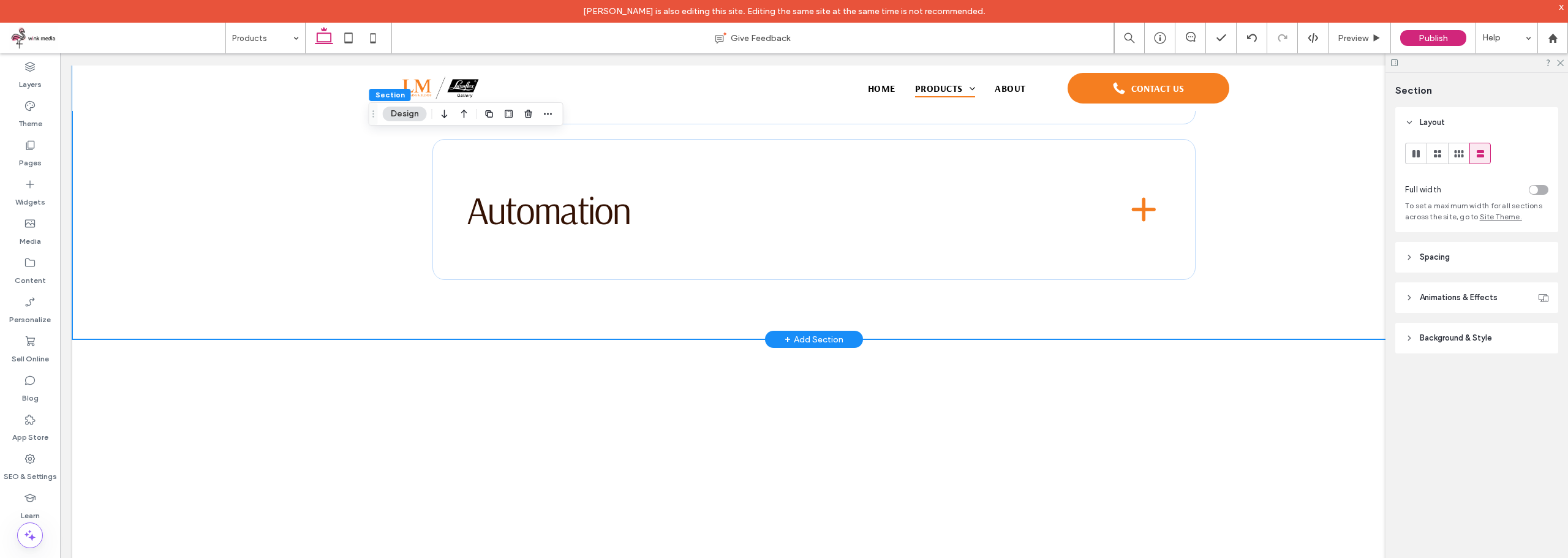
scroll to position [2349, 0]
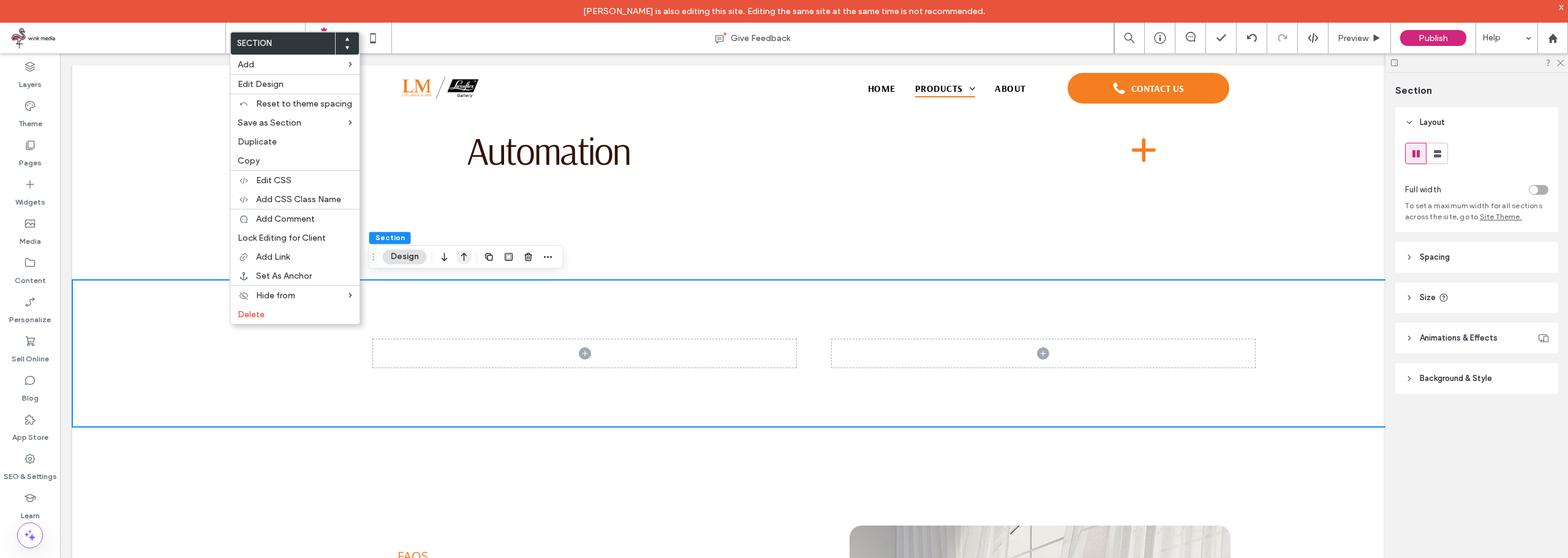
click at [470, 259] on icon "button" at bounding box center [464, 257] width 15 height 22
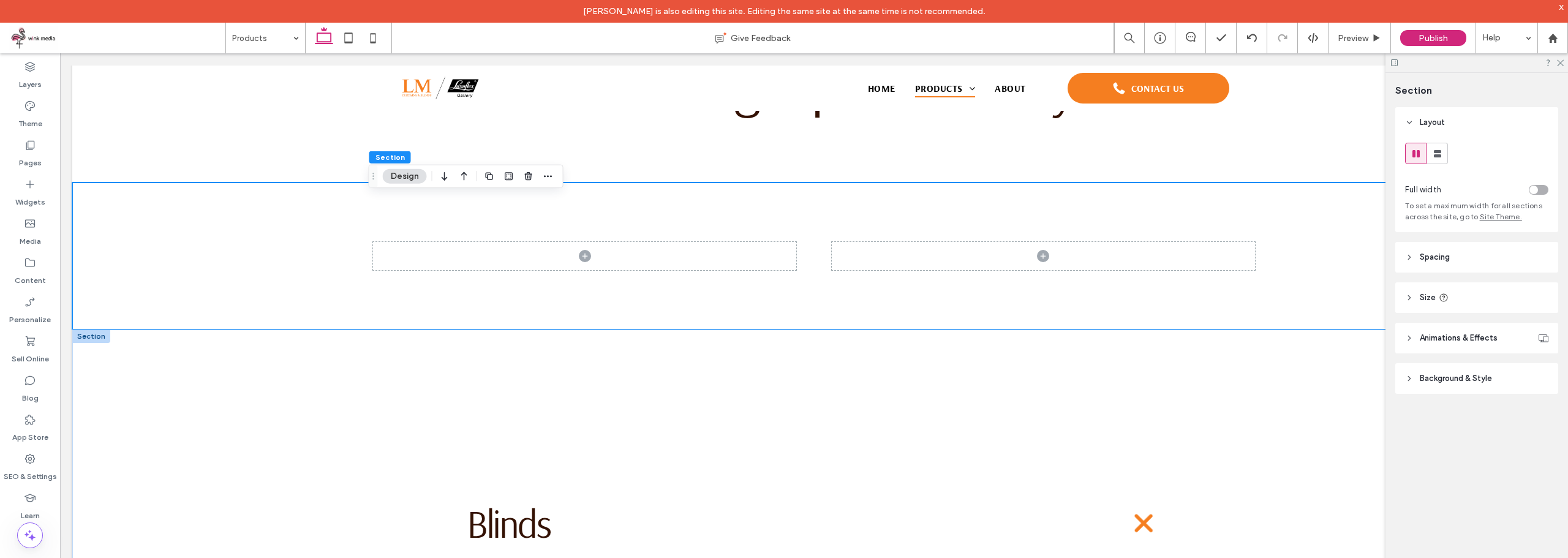
scroll to position [622, 0]
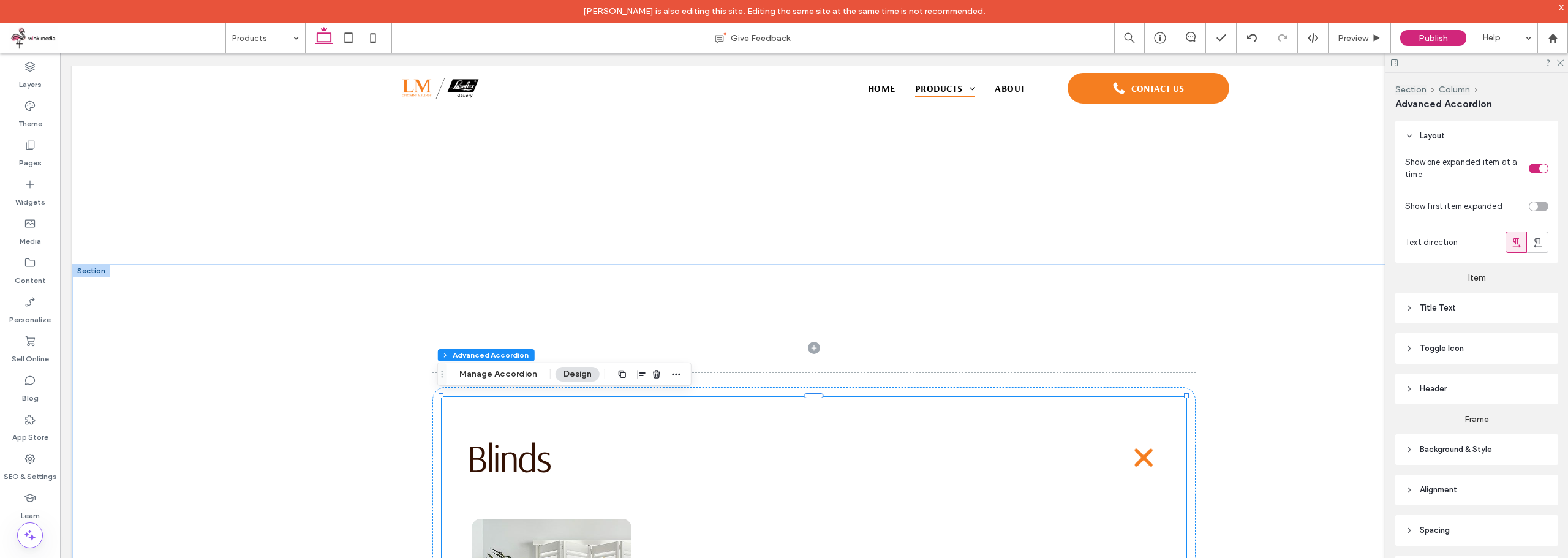
type input "*"
click at [527, 445] on h3 "Blinds" at bounding box center [786, 458] width 639 height 43
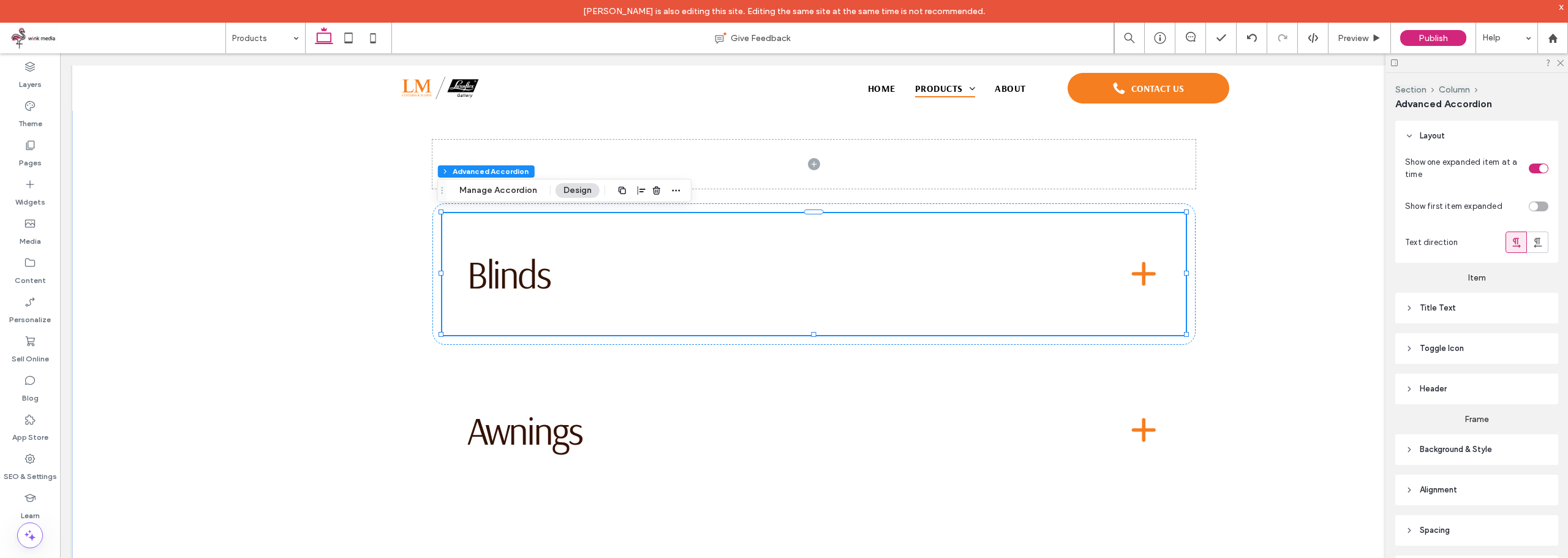
scroll to position [100, 0]
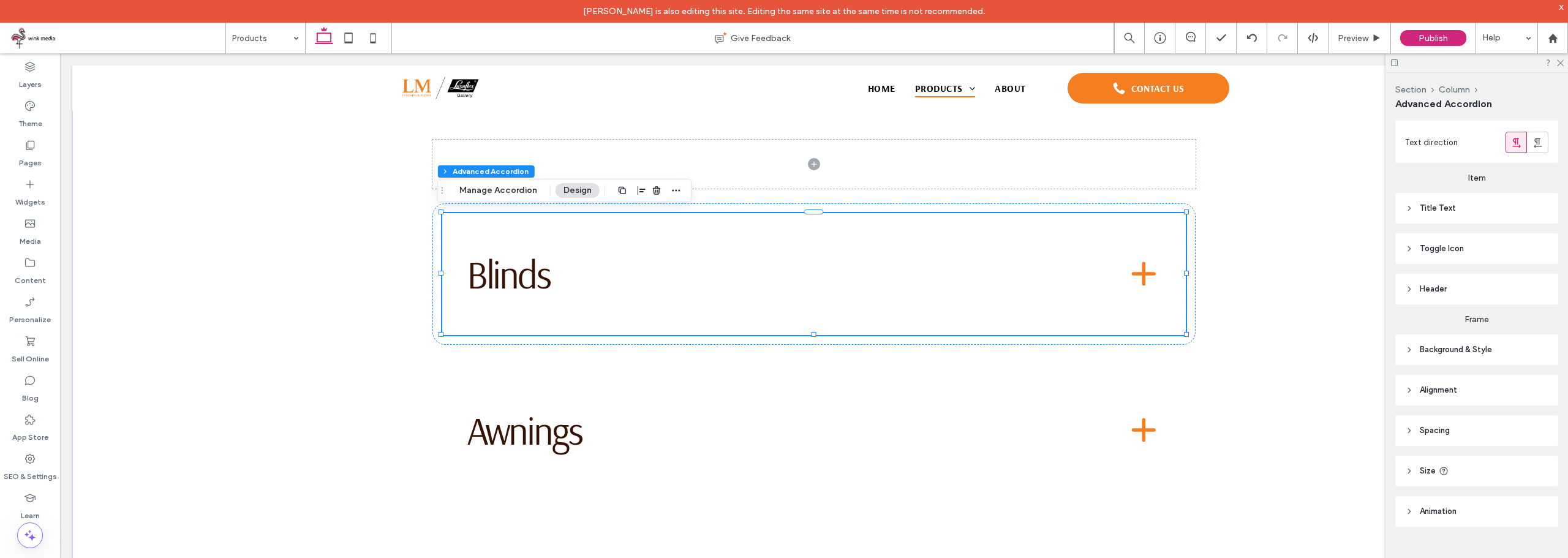
click at [651, 279] on h3 "Blinds" at bounding box center [786, 274] width 639 height 43
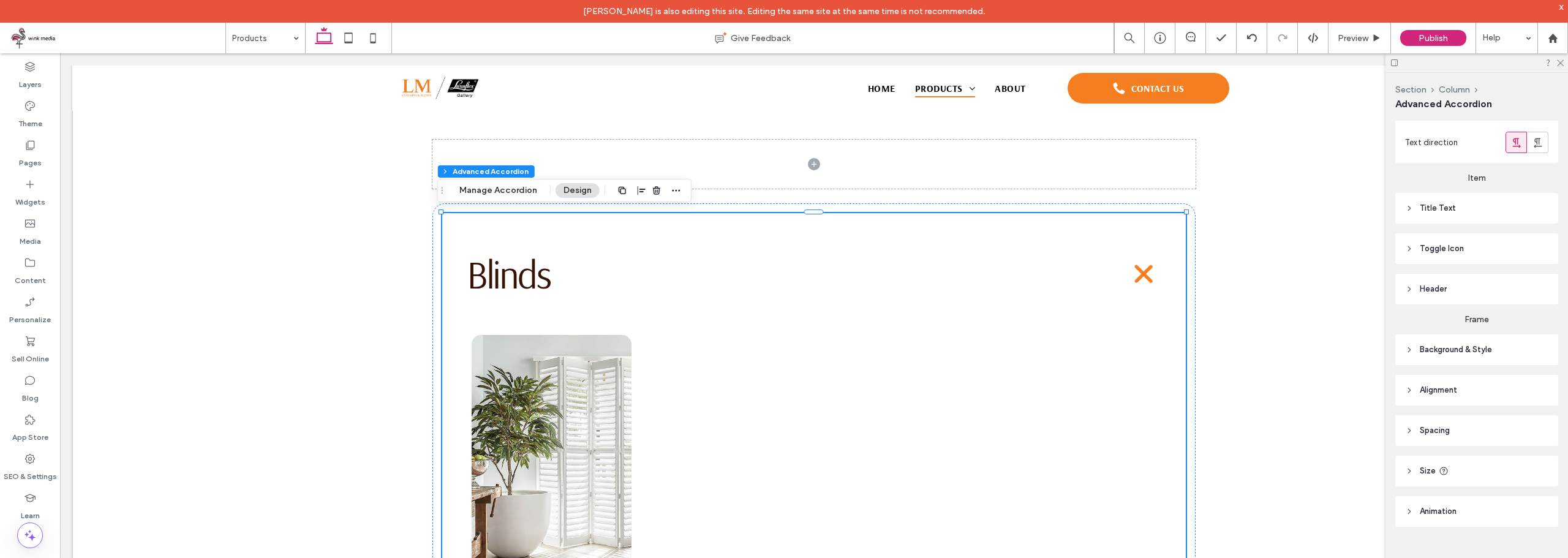
click at [717, 277] on h3 "Blinds" at bounding box center [786, 274] width 639 height 43
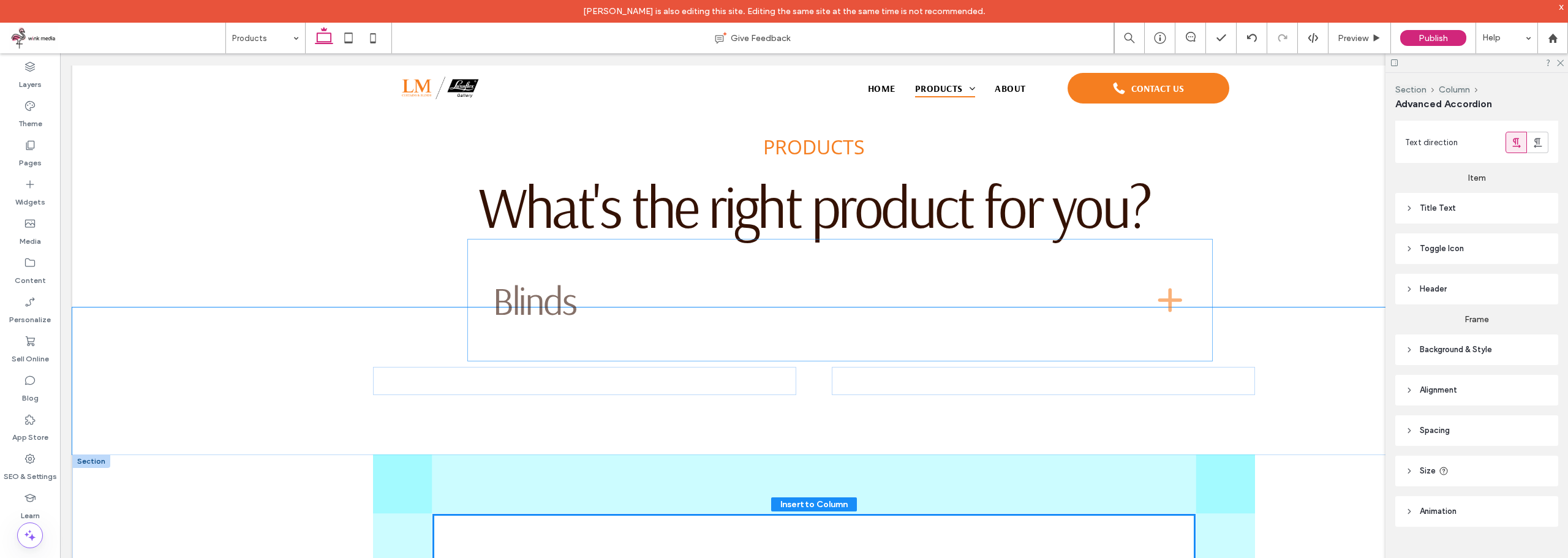
scroll to position [377, 0]
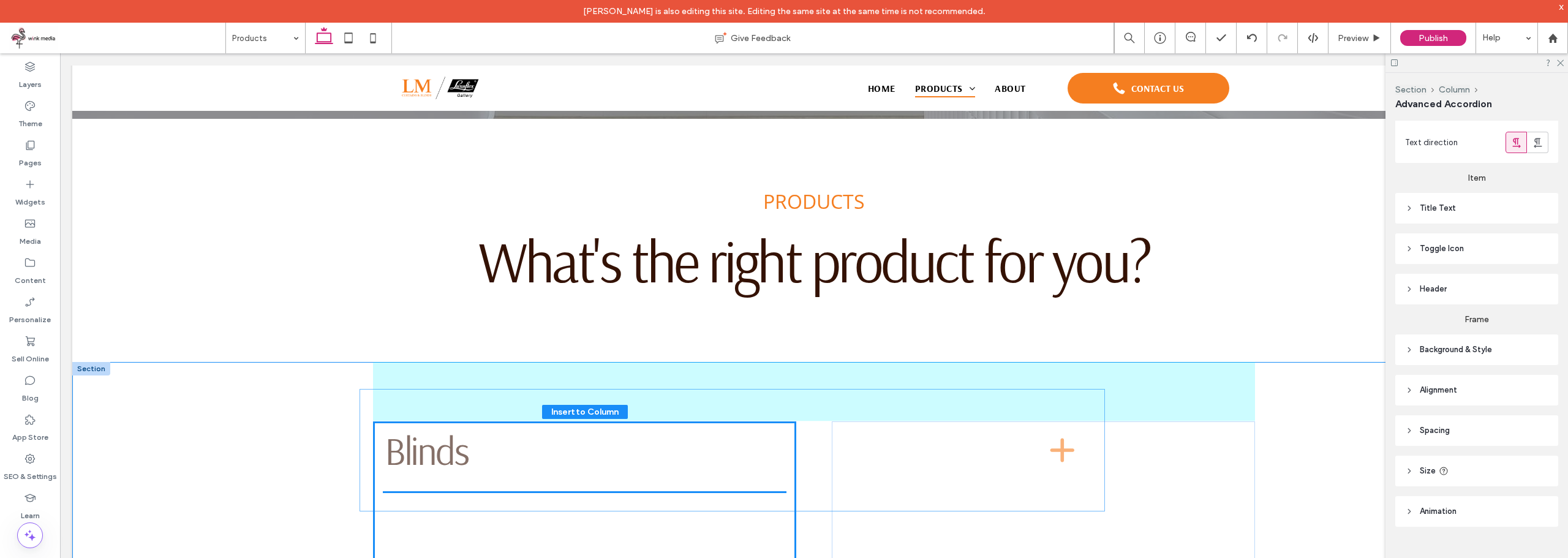
drag, startPoint x: 742, startPoint y: 271, endPoint x: 723, endPoint y: 504, distance: 233.8
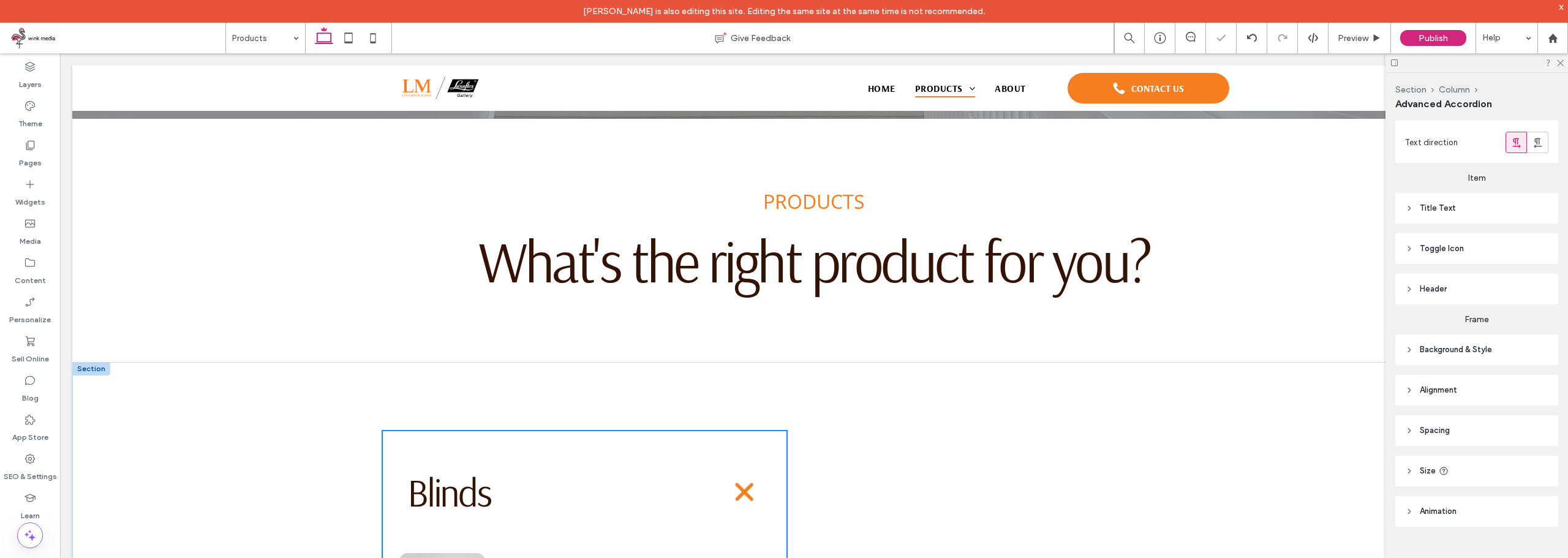
type input "**"
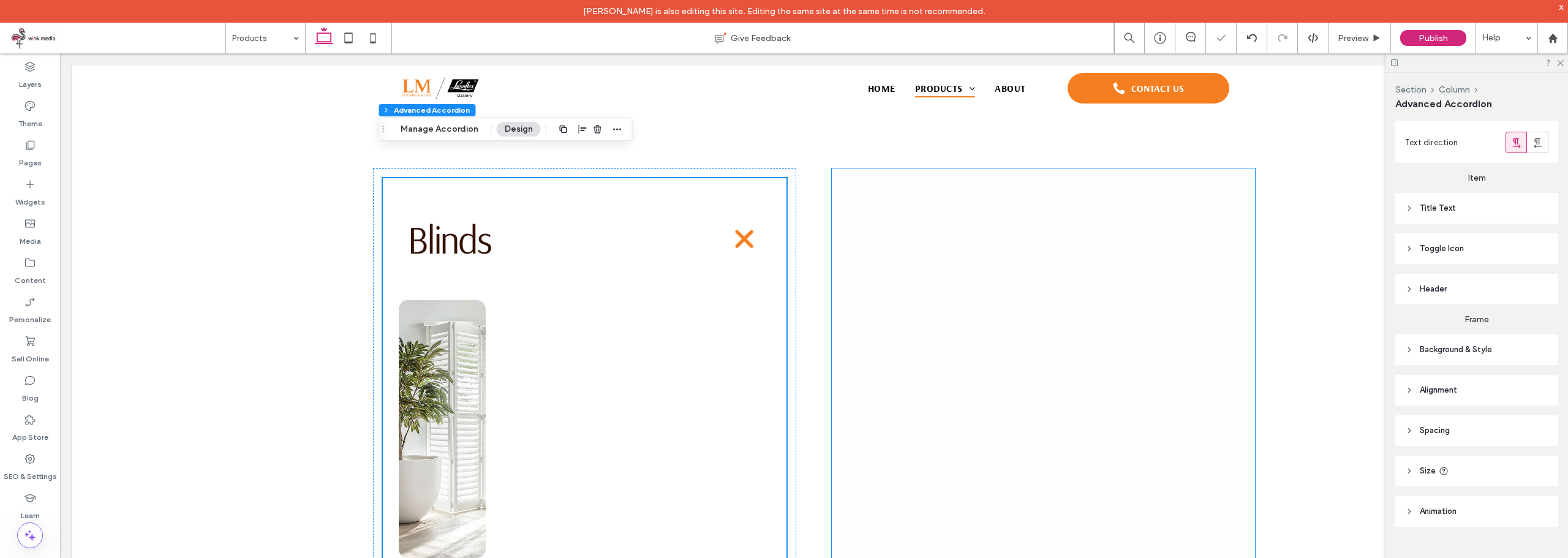
scroll to position [745, 0]
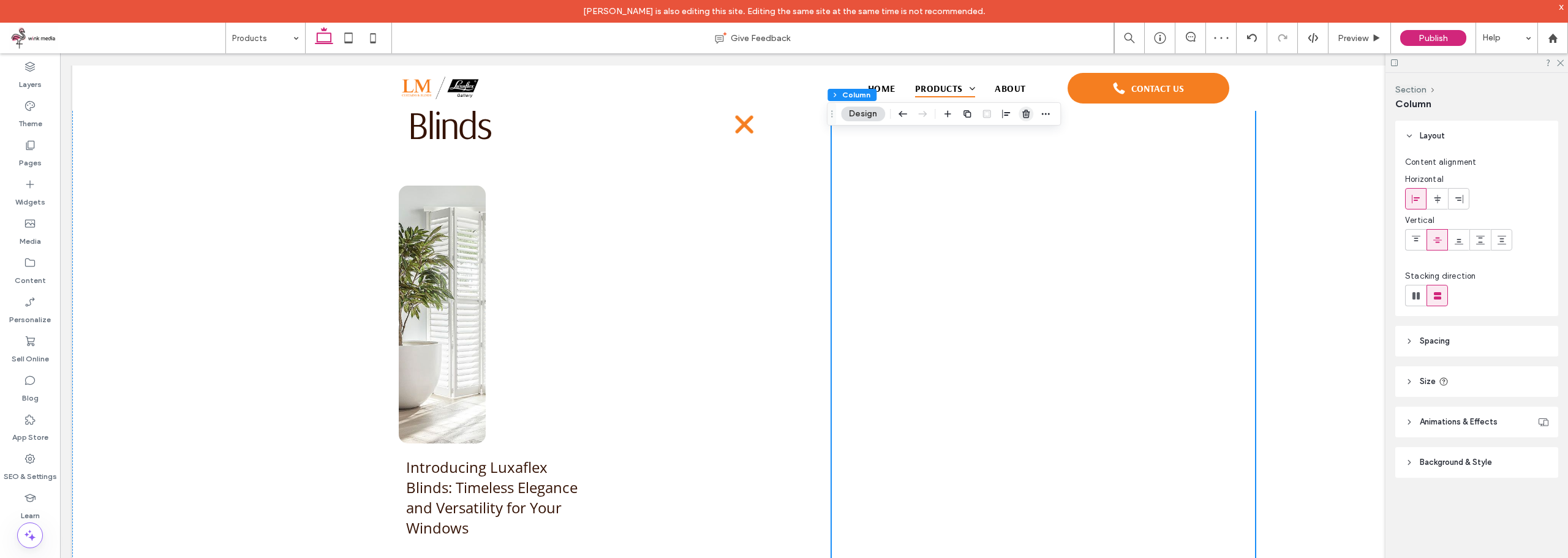
drag, startPoint x: 1030, startPoint y: 118, endPoint x: 968, endPoint y: 71, distance: 77.8
click at [1030, 118] on icon "button" at bounding box center [1026, 114] width 10 height 10
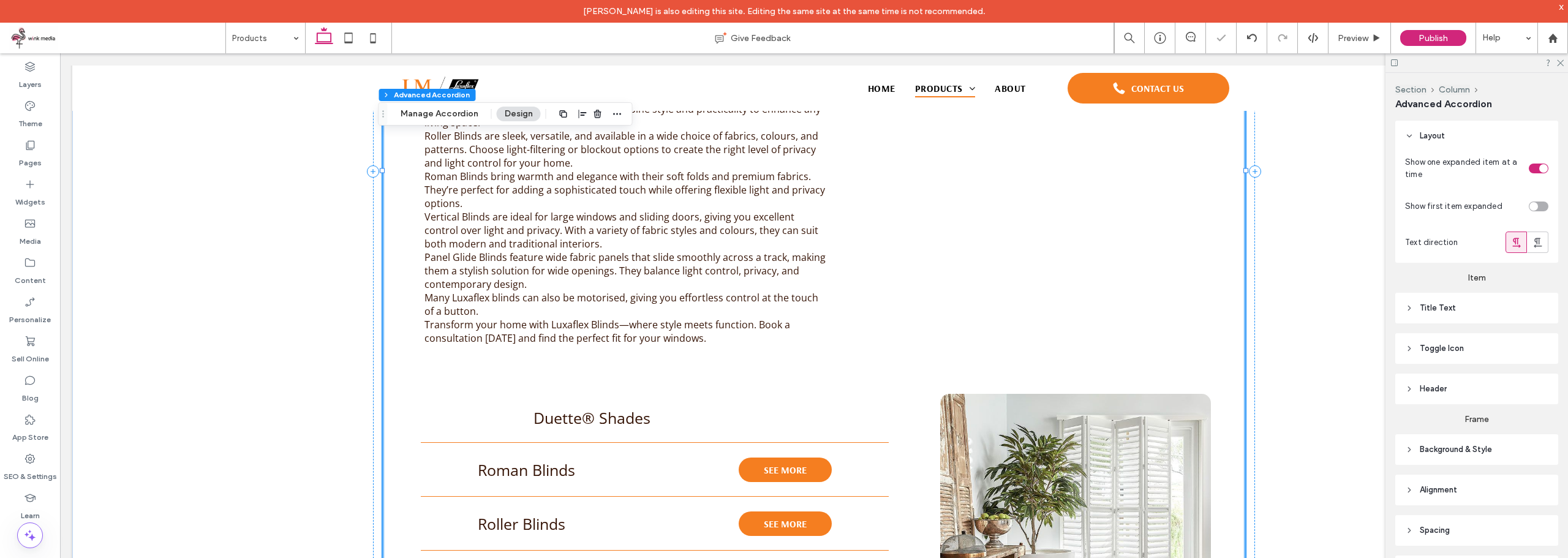
type input "**"
type input "*"
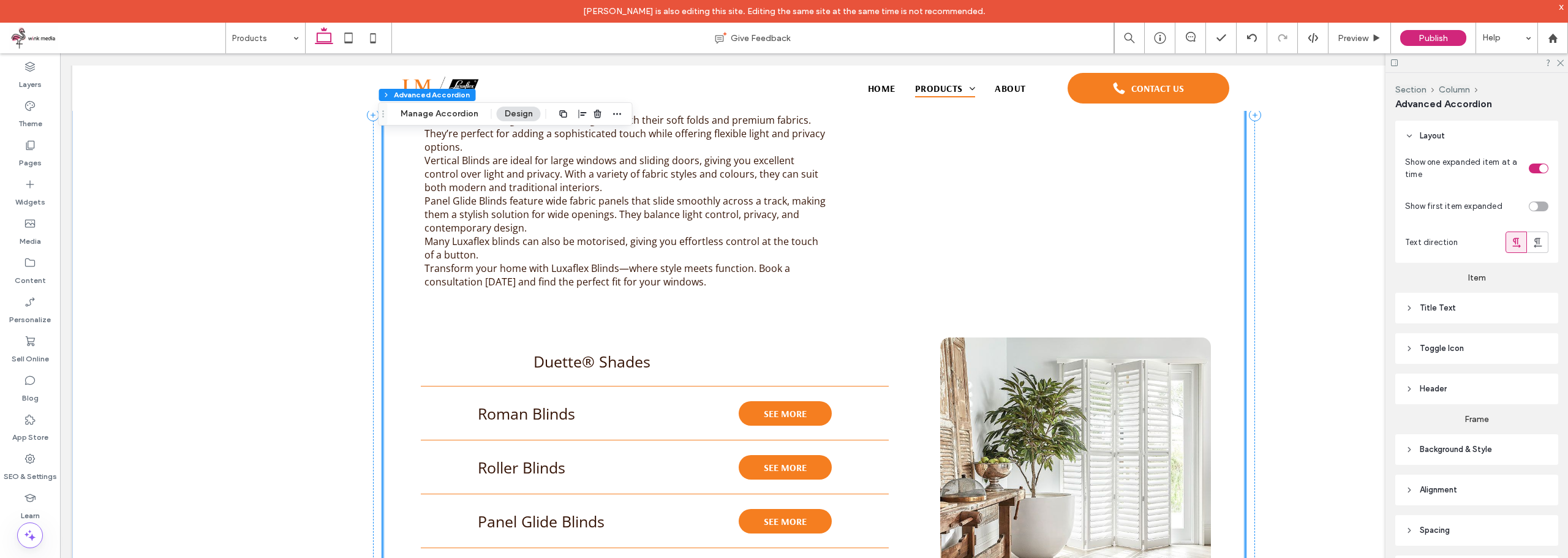
scroll to position [985, 0]
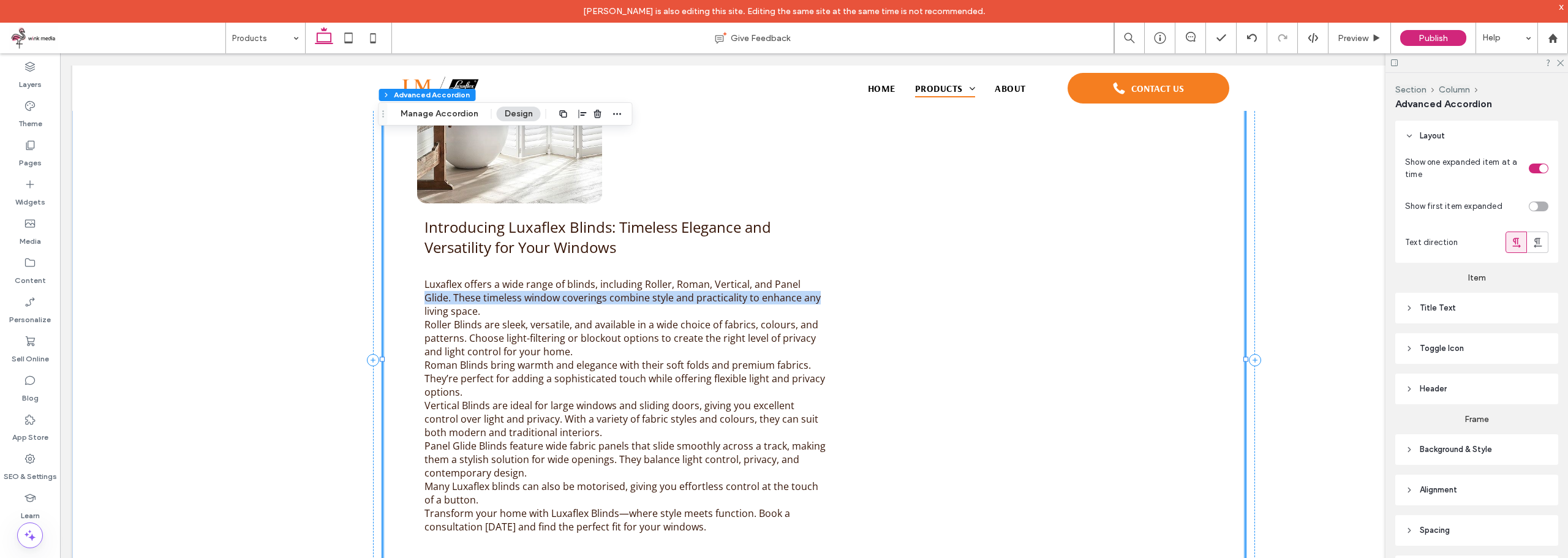
click at [953, 288] on div "Introducing Luxaflex Blinds: Timeless Elegance and Versatility for Your Windows…" at bounding box center [813, 421] width 862 height 952
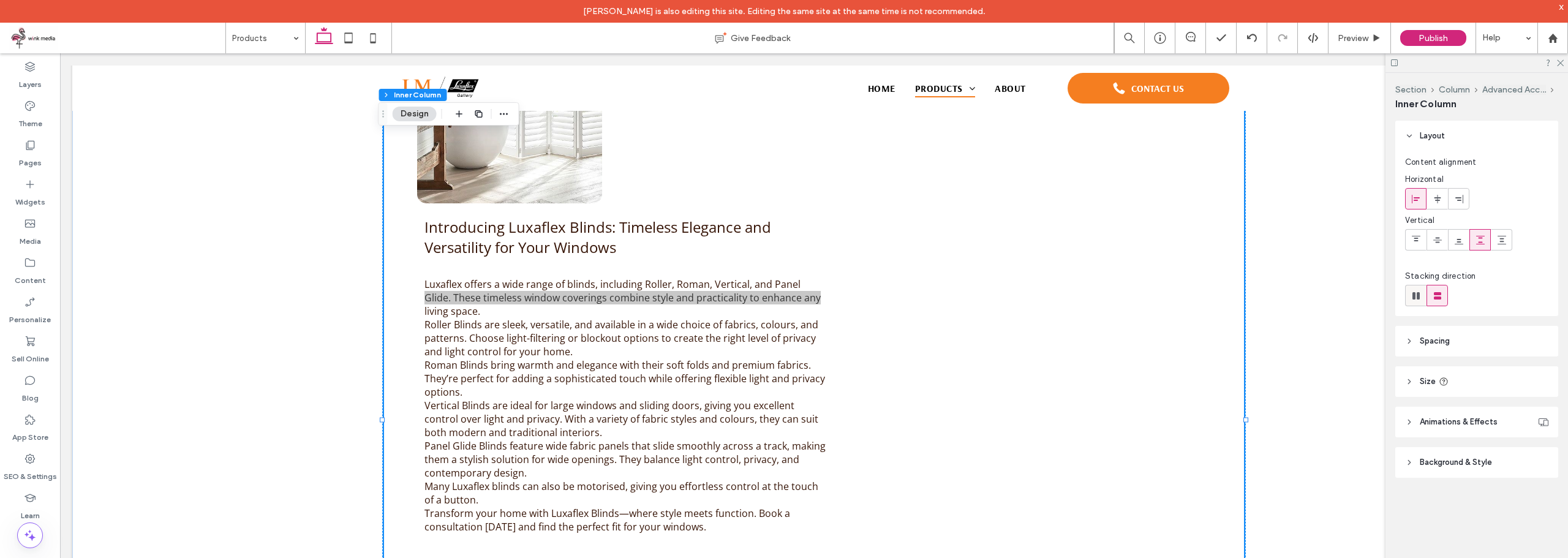
click at [1418, 296] on use at bounding box center [1416, 296] width 7 height 7
type input "*"
type input "**"
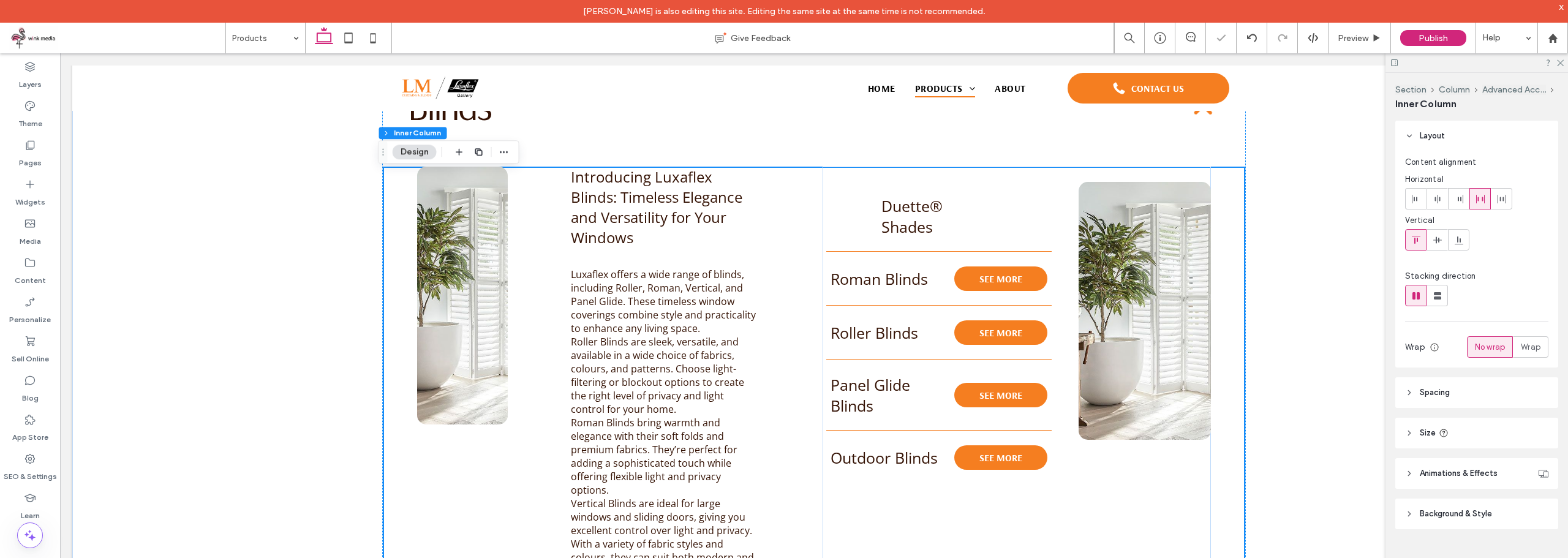
scroll to position [801, 0]
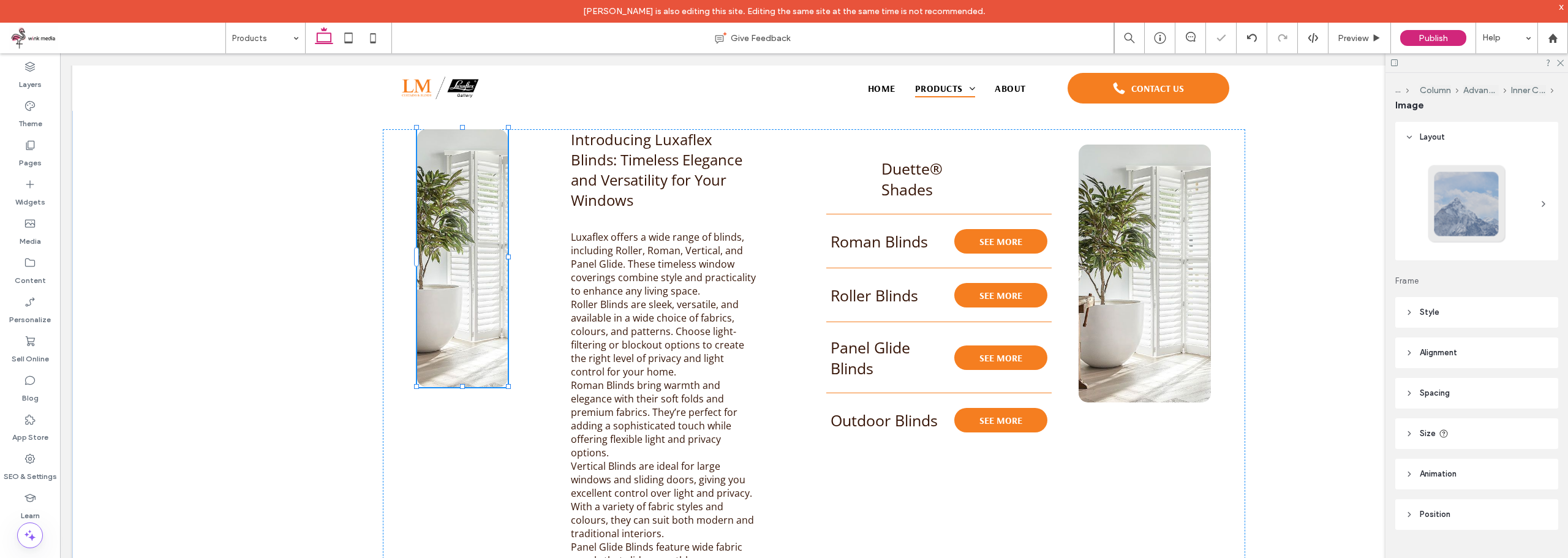
type input "**"
click at [674, 113] on use "button" at bounding box center [677, 113] width 7 height 8
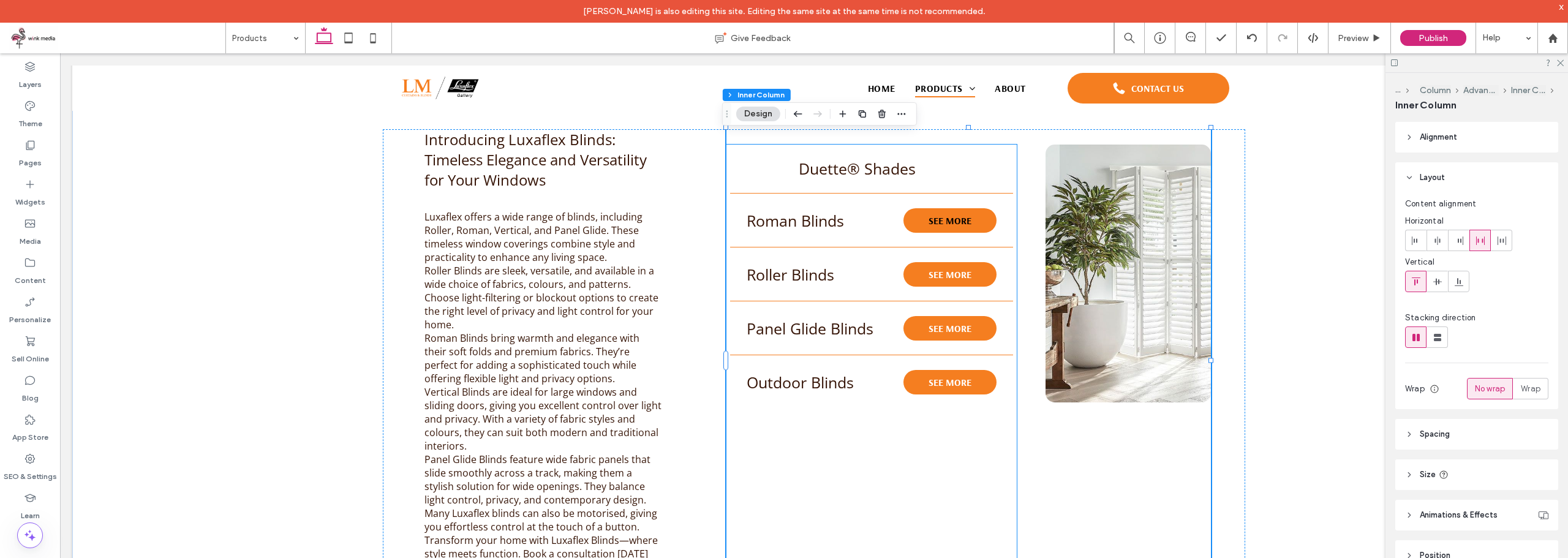
click at [961, 219] on span "SEE MORE" at bounding box center [950, 220] width 43 height 12
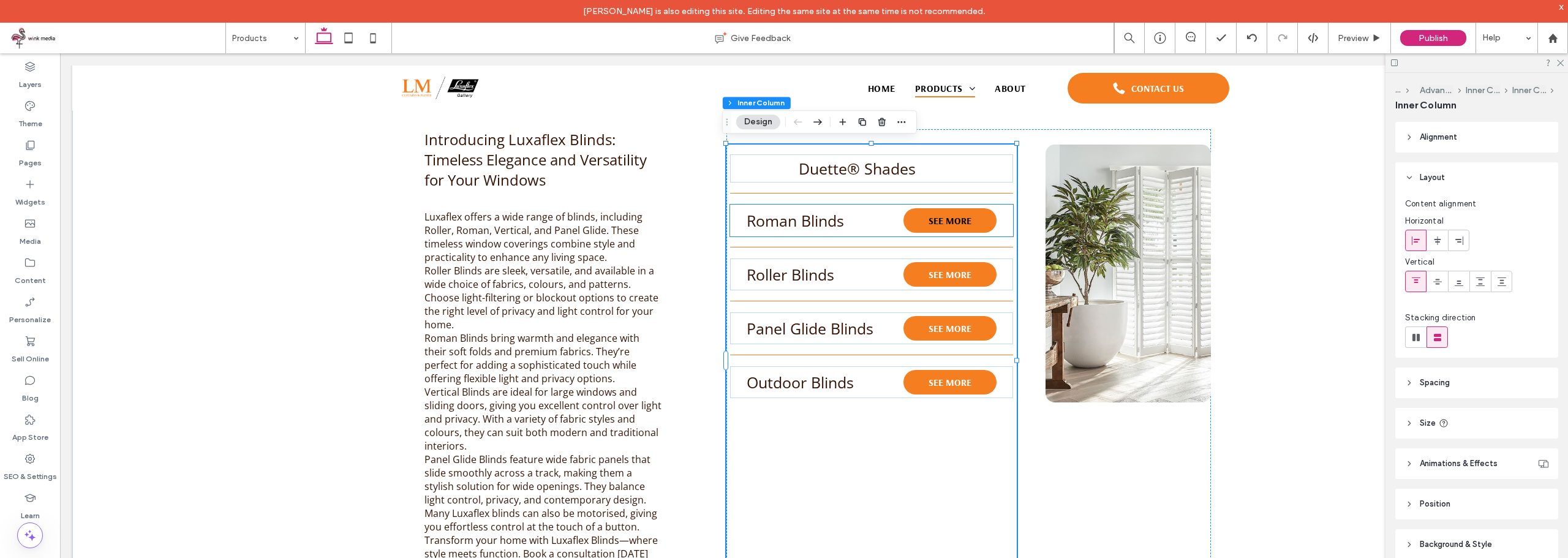
click at [984, 222] on link "SEE MORE" at bounding box center [949, 220] width 93 height 24
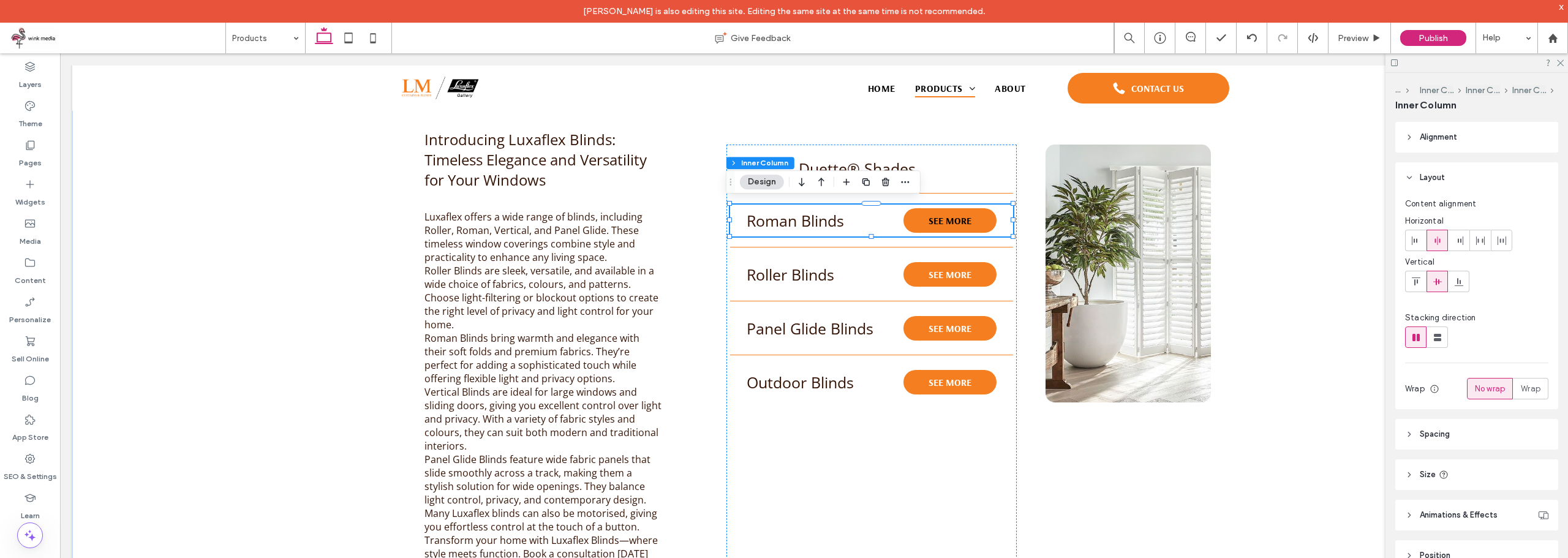
click at [978, 220] on link "SEE MORE" at bounding box center [949, 220] width 93 height 24
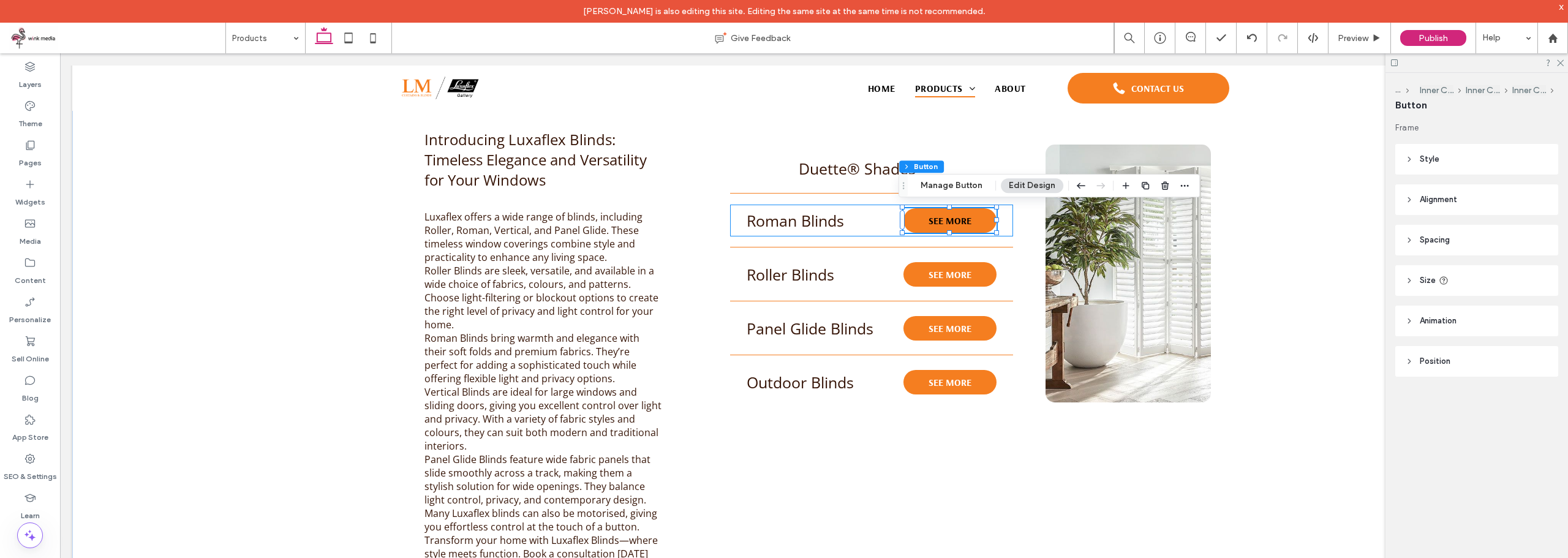
type input "**"
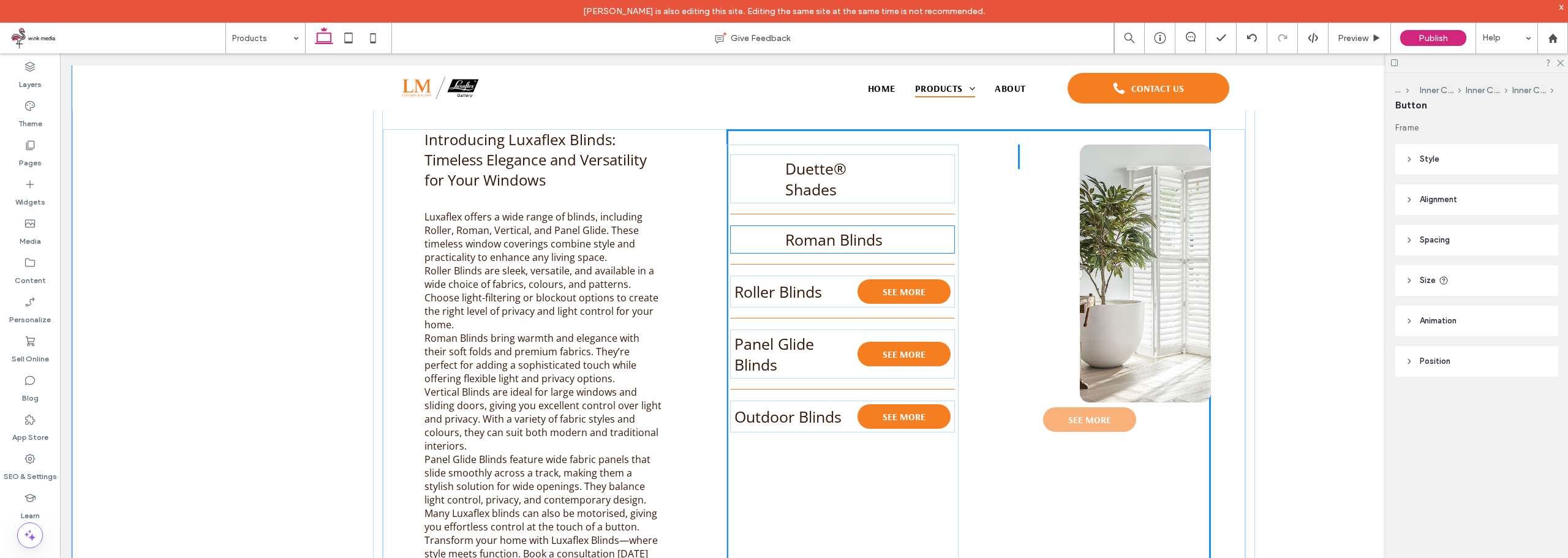
drag, startPoint x: 976, startPoint y: 215, endPoint x: 1120, endPoint y: 416, distance: 247.3
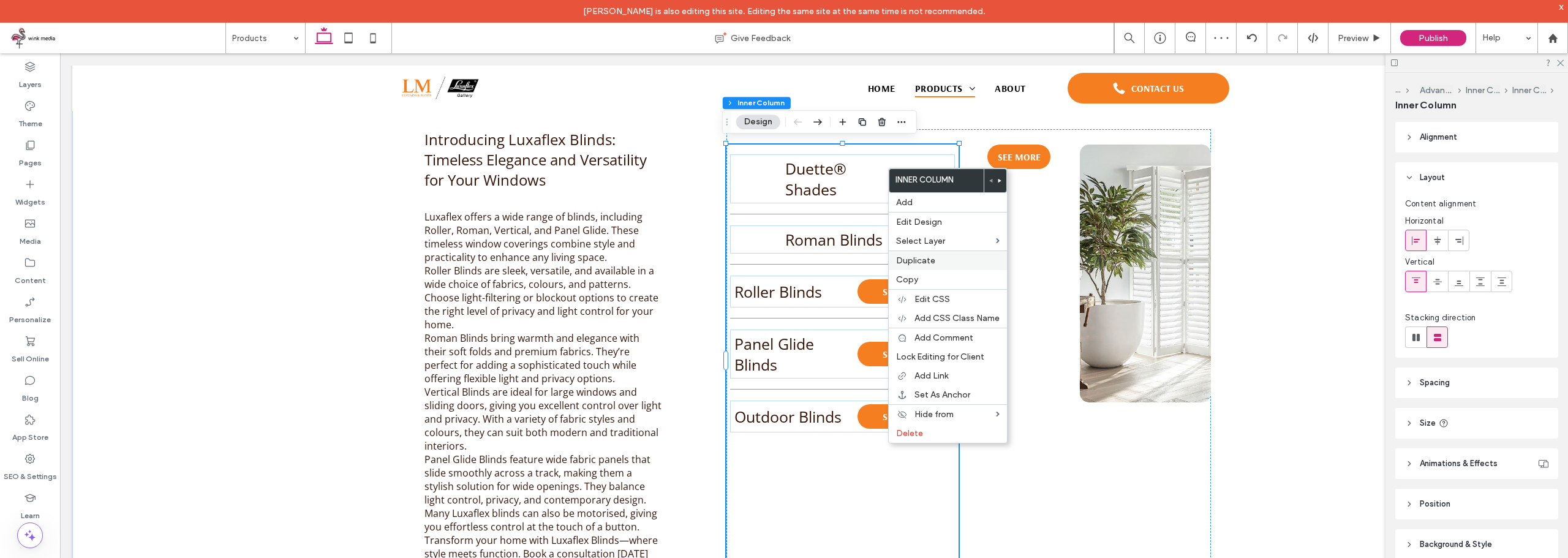
click at [934, 257] on label "Duplicate" at bounding box center [947, 261] width 103 height 11
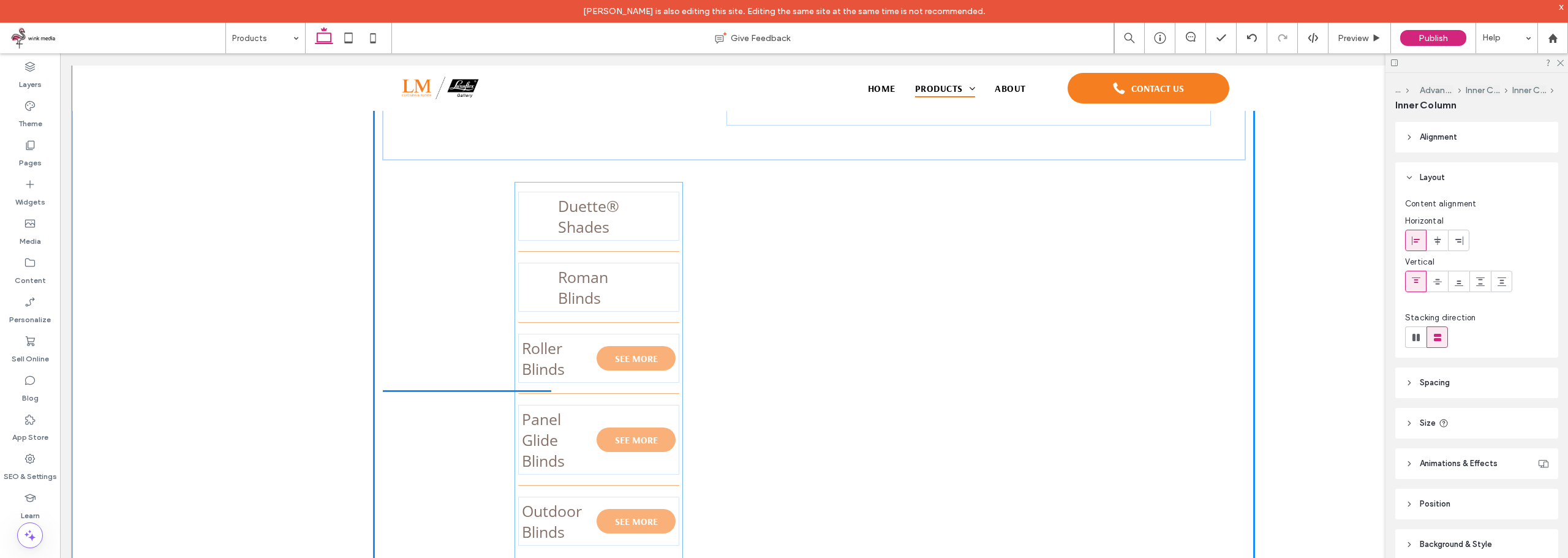
scroll to position [1226, 0]
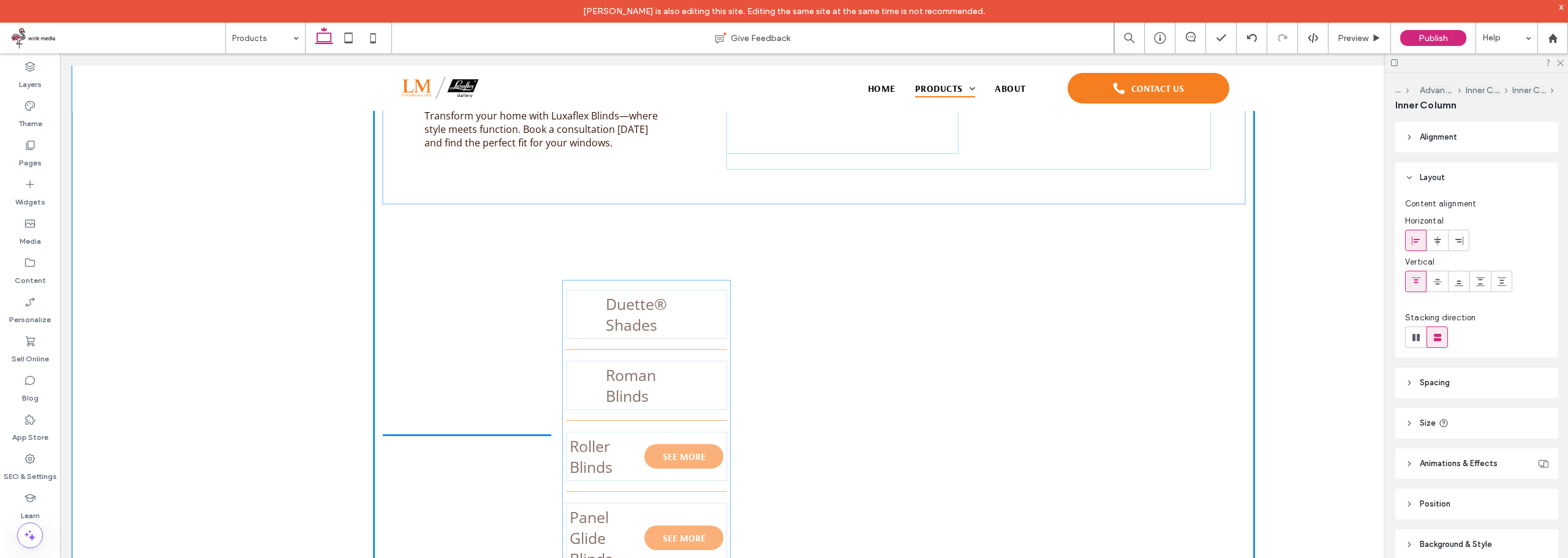
drag, startPoint x: 855, startPoint y: 167, endPoint x: 696, endPoint y: 304, distance: 209.9
type input "**"
type input "****"
type input "***"
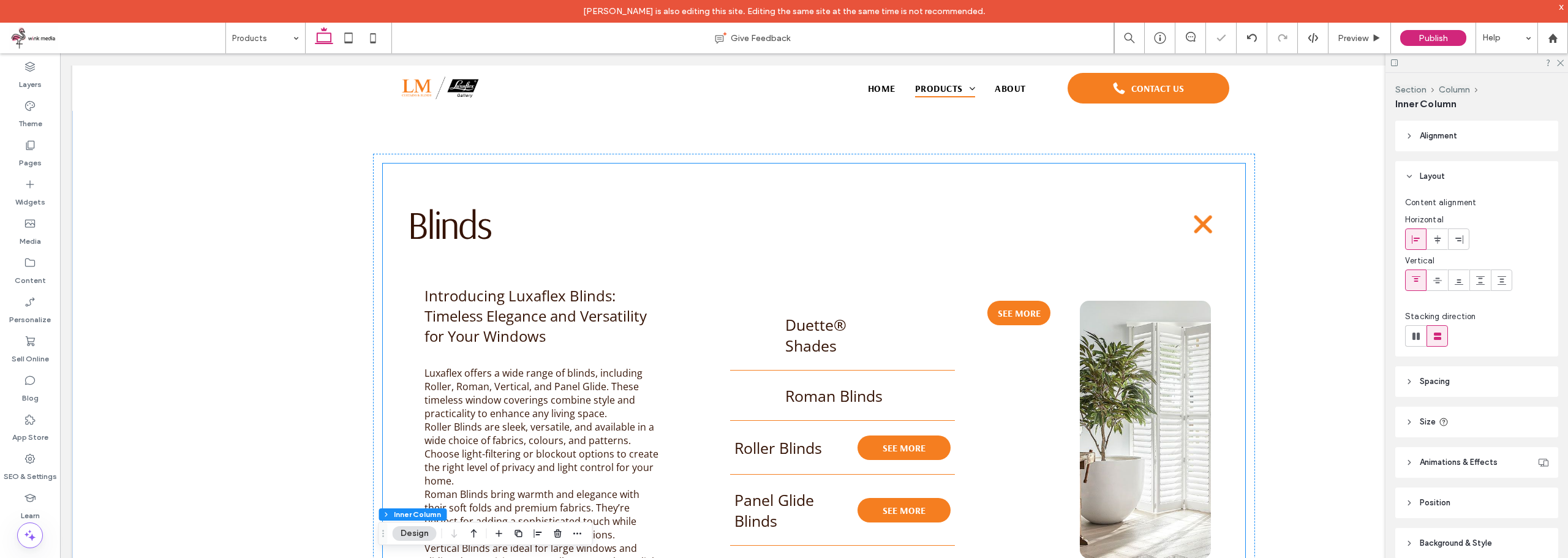
scroll to position [674, 0]
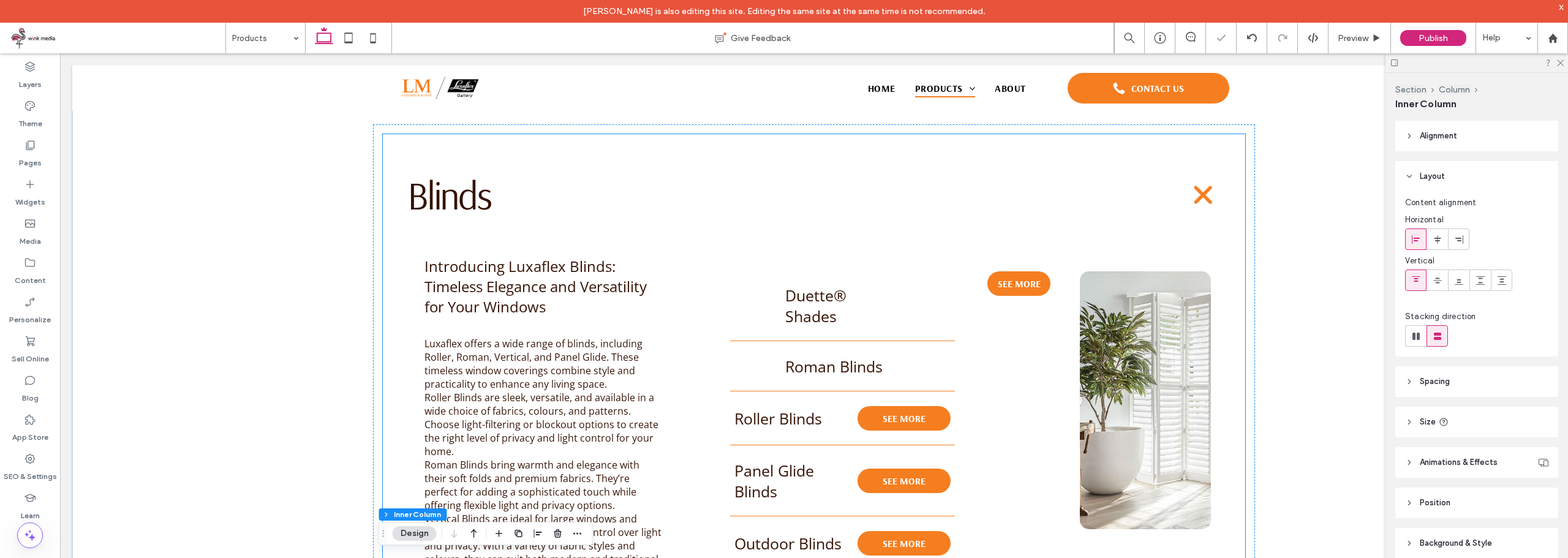
click at [899, 286] on div "Duette® Shades ﻿" at bounding box center [842, 306] width 225 height 49
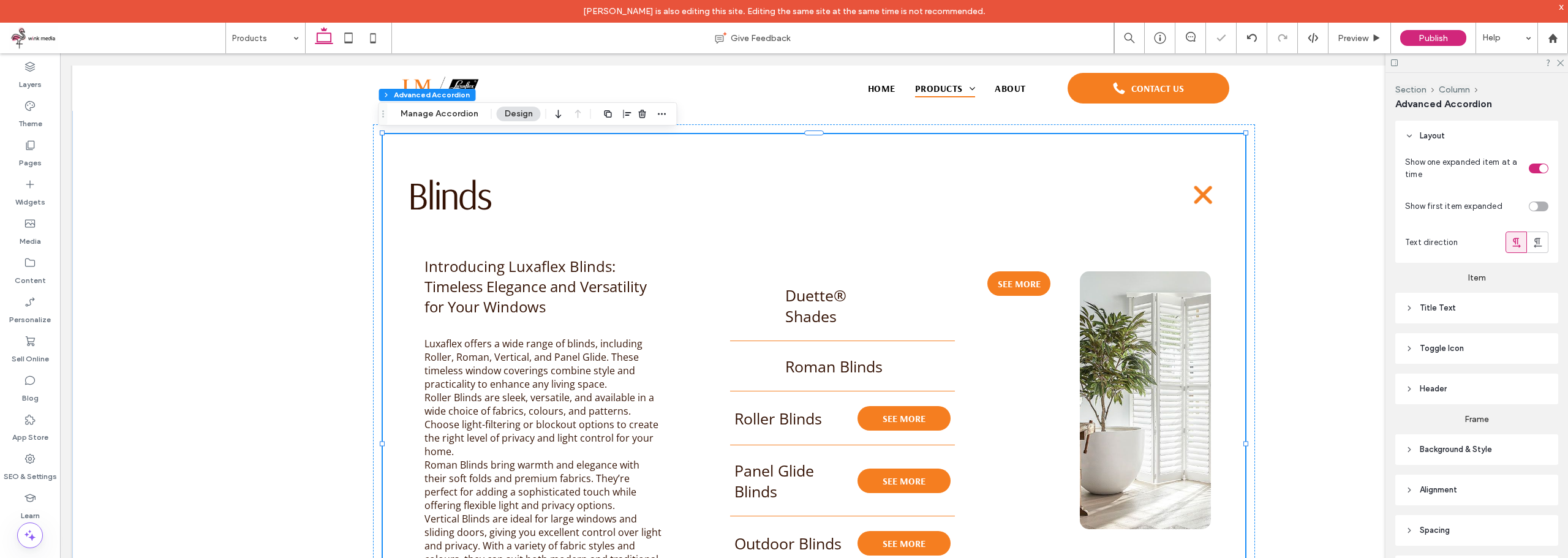
type input "*"
click at [858, 281] on div "Duette® Shades ﻿" at bounding box center [842, 306] width 225 height 49
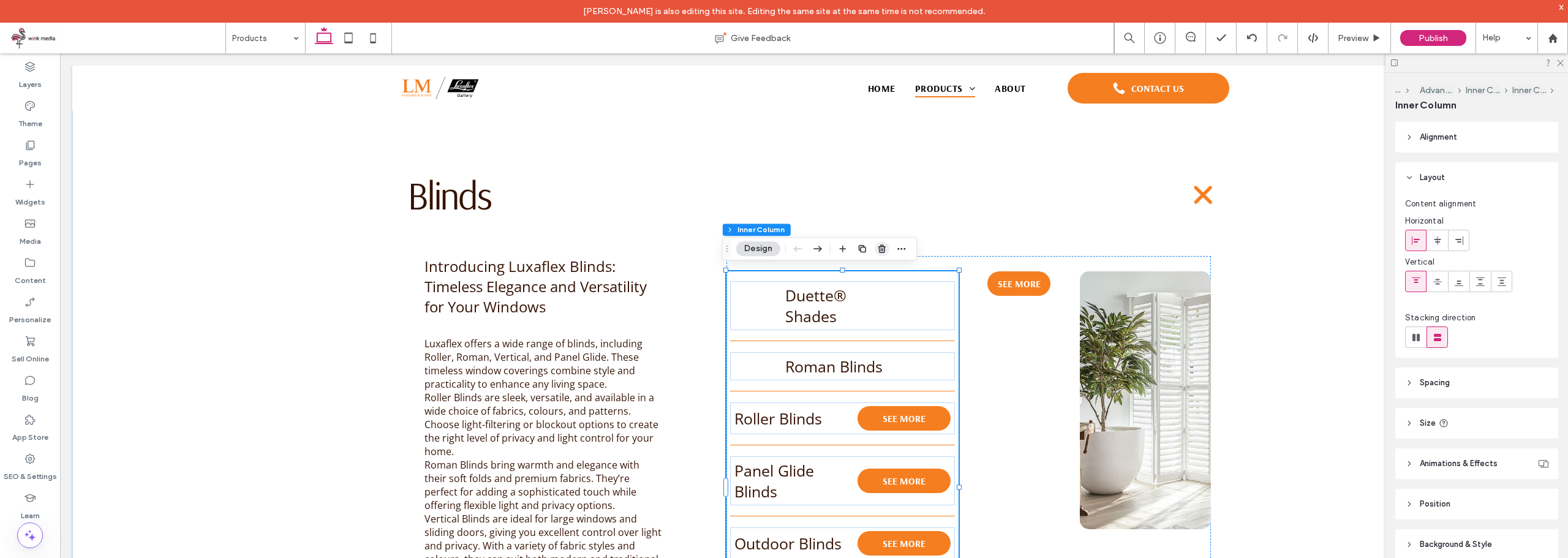
click at [881, 249] on use "button" at bounding box center [882, 248] width 7 height 8
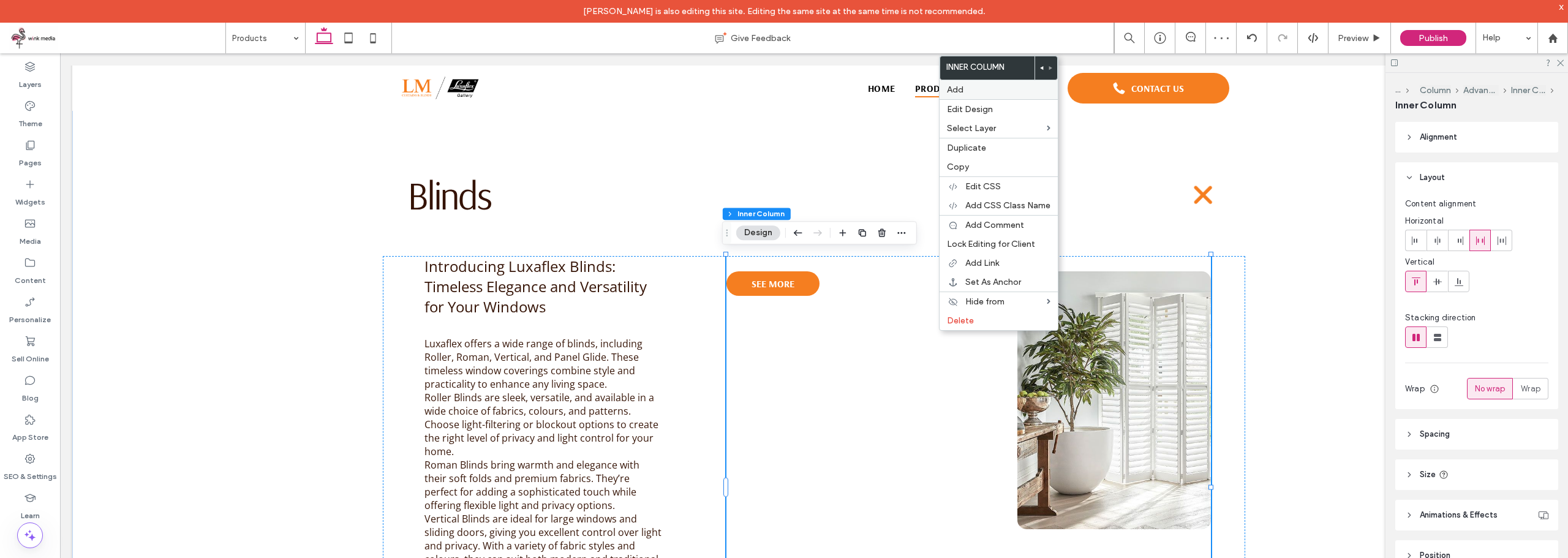
click at [989, 85] on label "Add" at bounding box center [998, 90] width 103 height 11
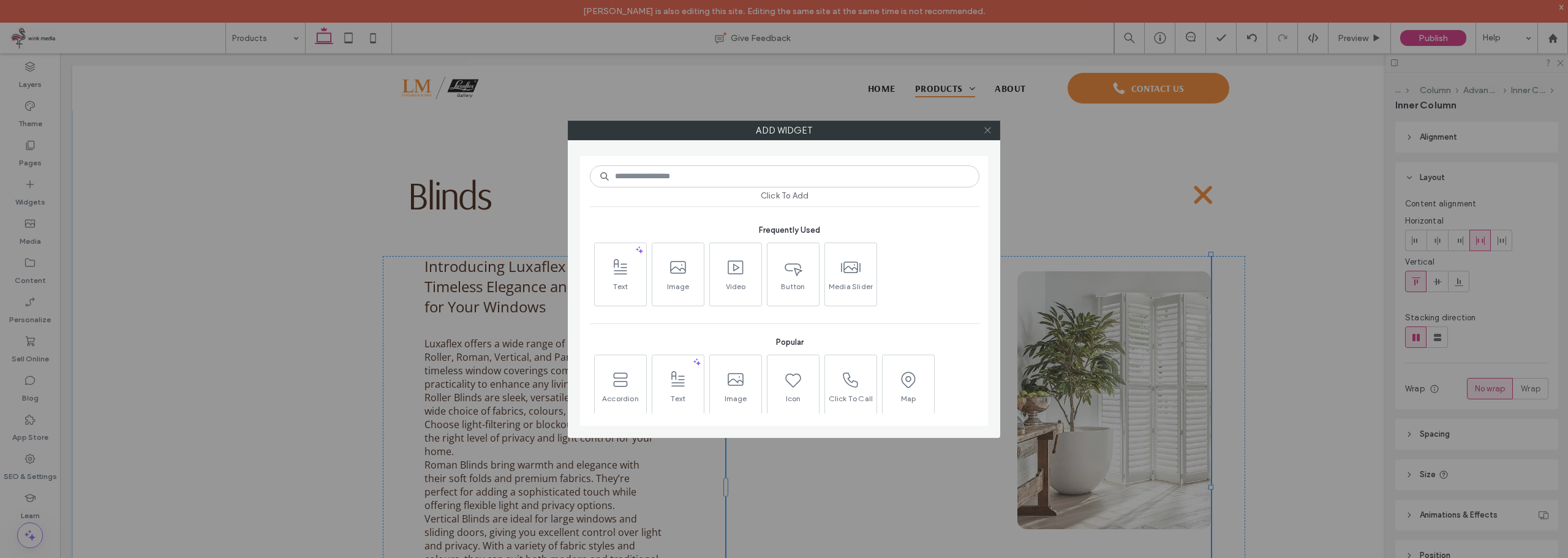
click at [983, 128] on icon at bounding box center [987, 130] width 9 height 9
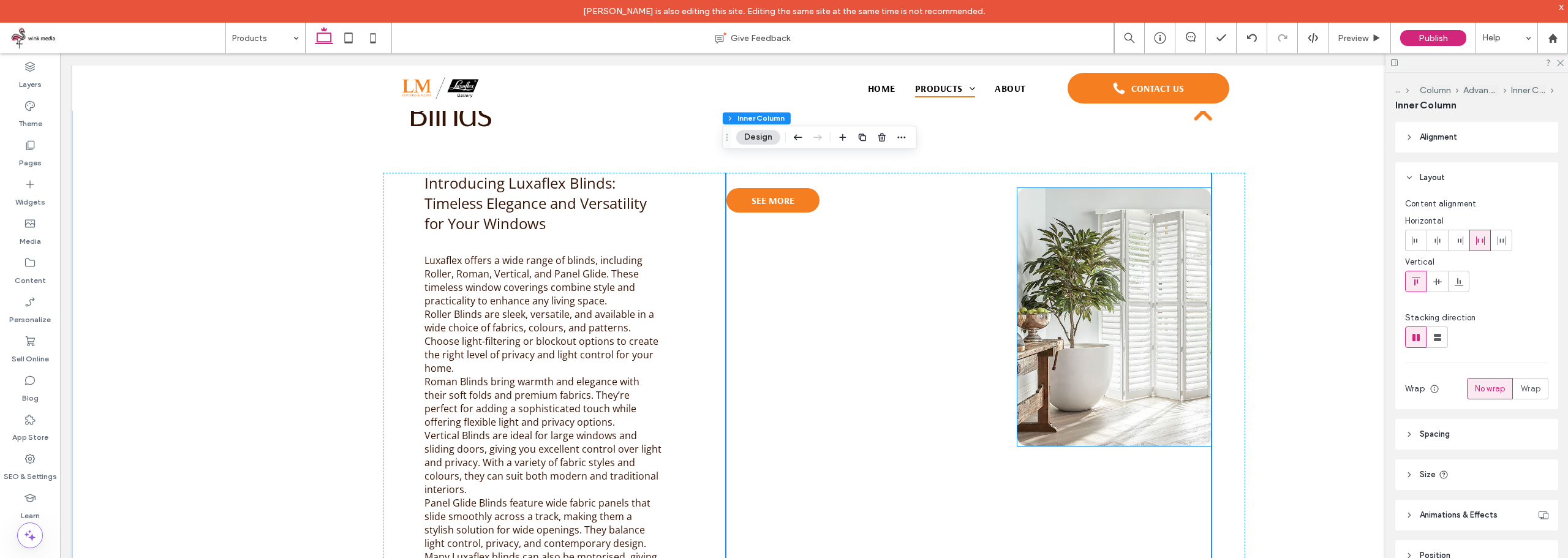
scroll to position [735, 0]
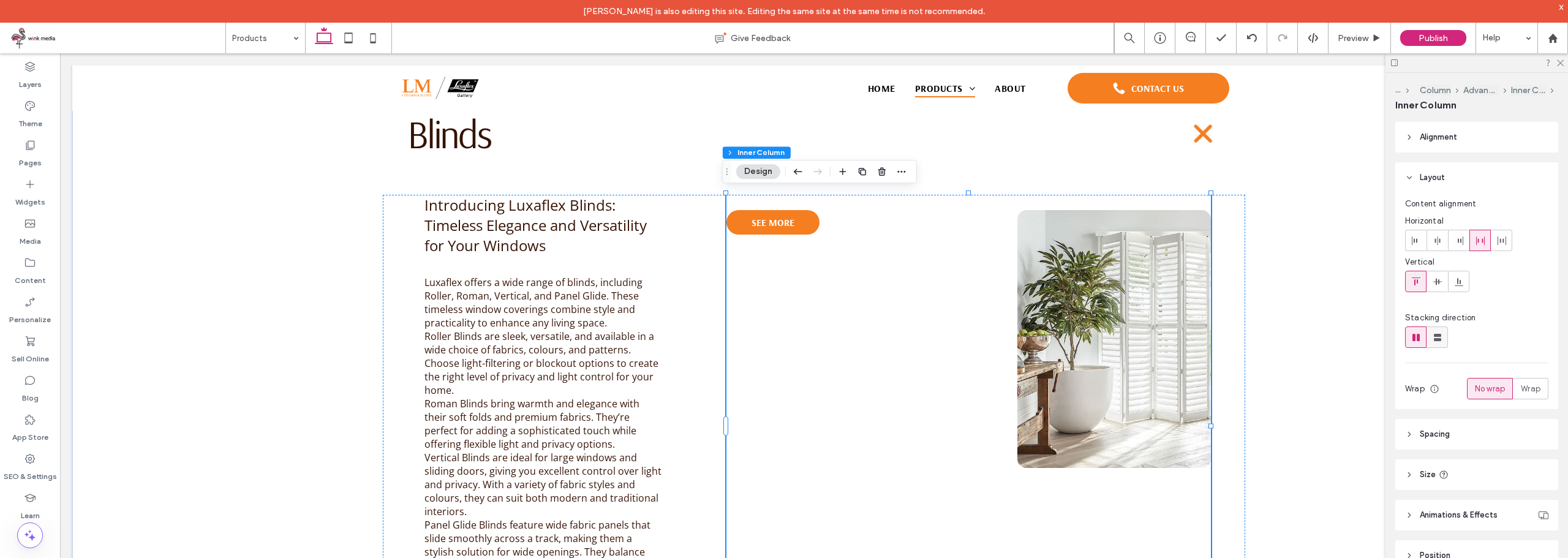
click at [1436, 332] on icon at bounding box center [1437, 337] width 12 height 12
type input "**"
type input "****"
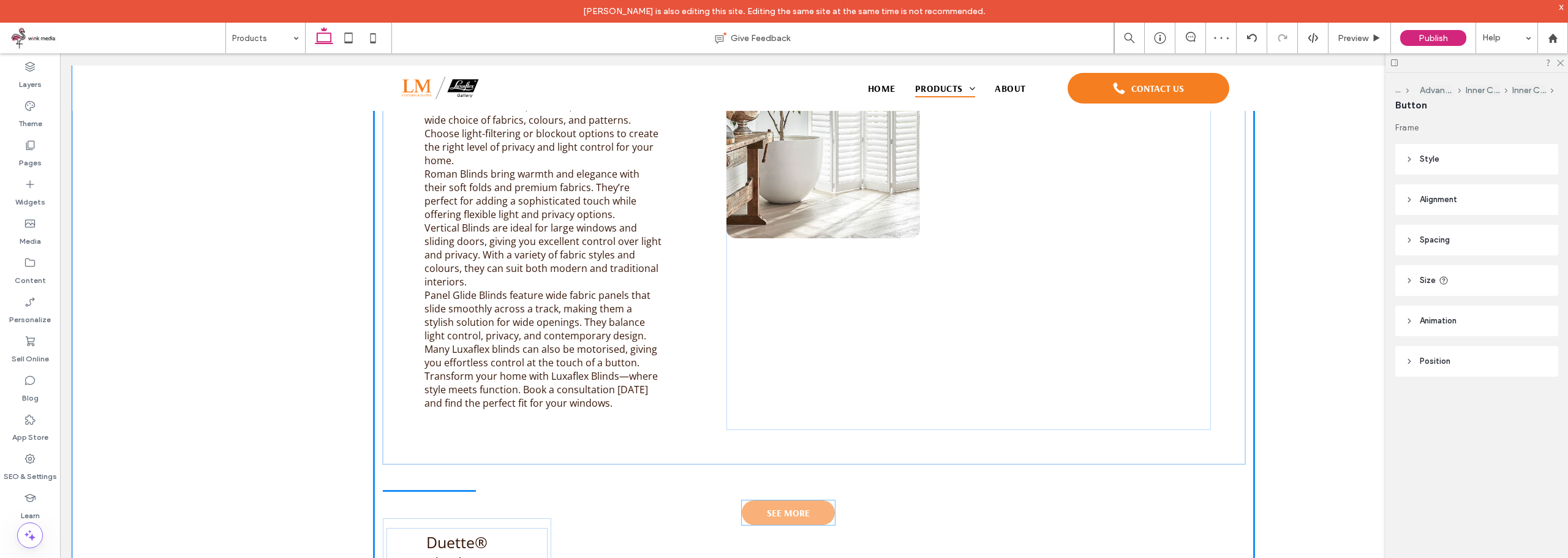
scroll to position [978, 0]
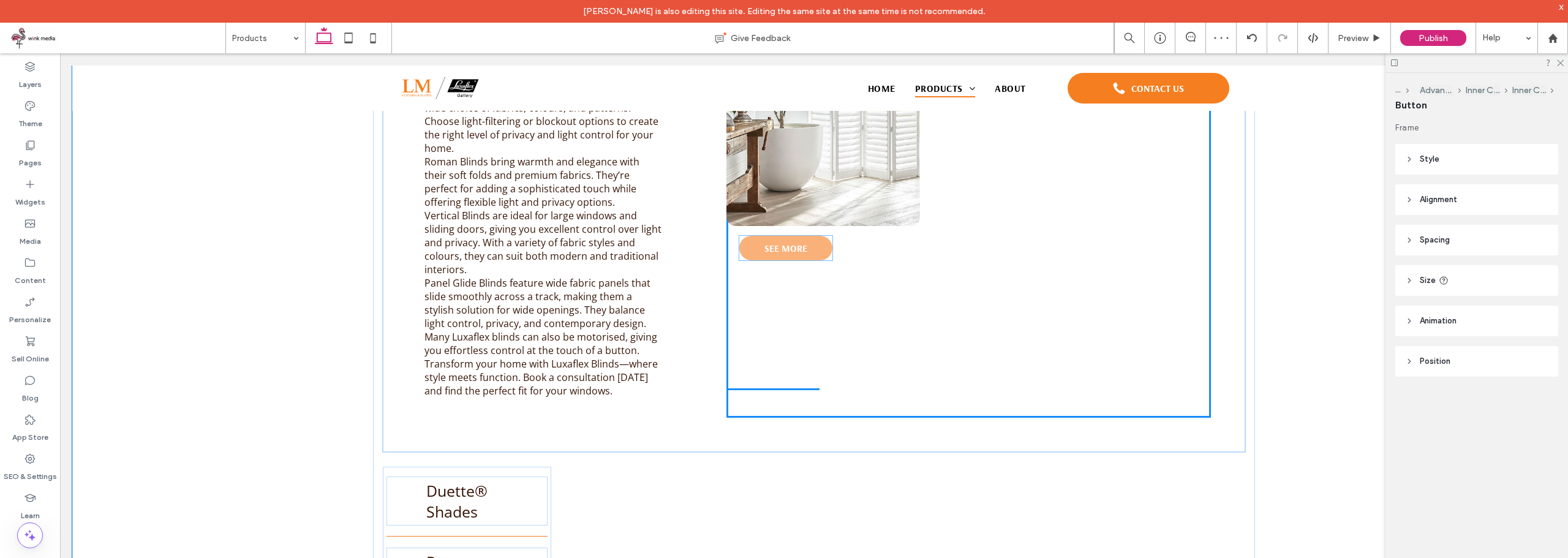
drag, startPoint x: 798, startPoint y: 227, endPoint x: 815, endPoint y: 255, distance: 32.8
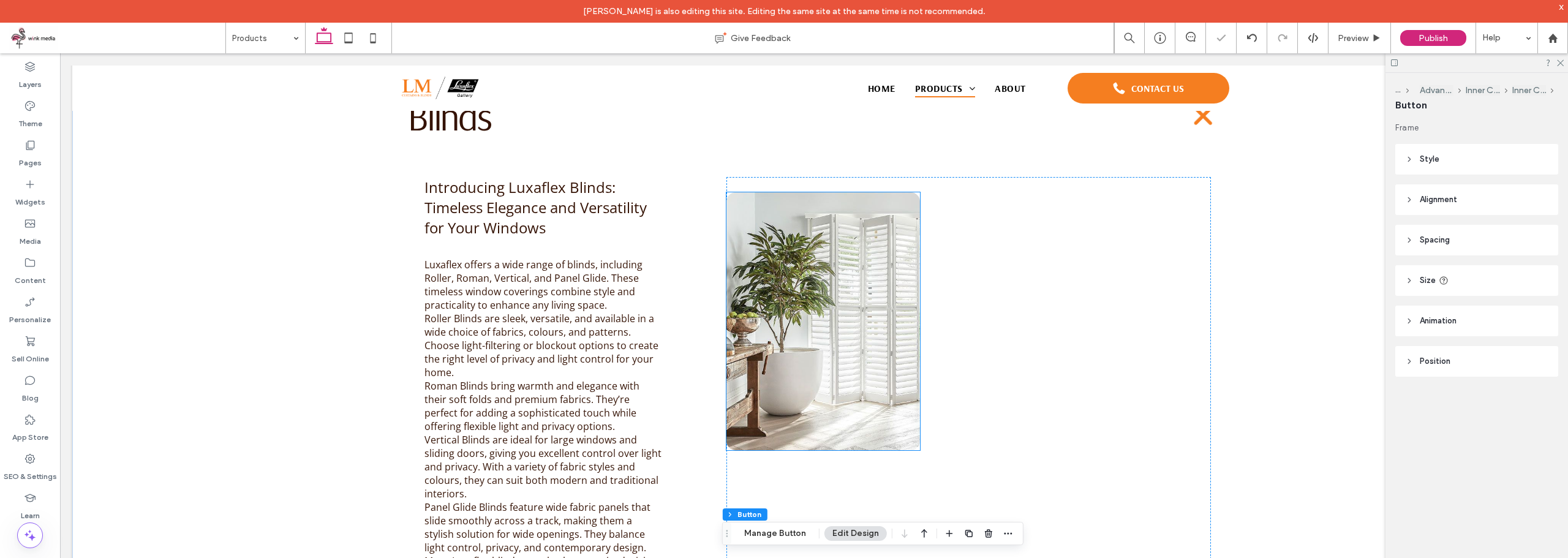
scroll to position [733, 0]
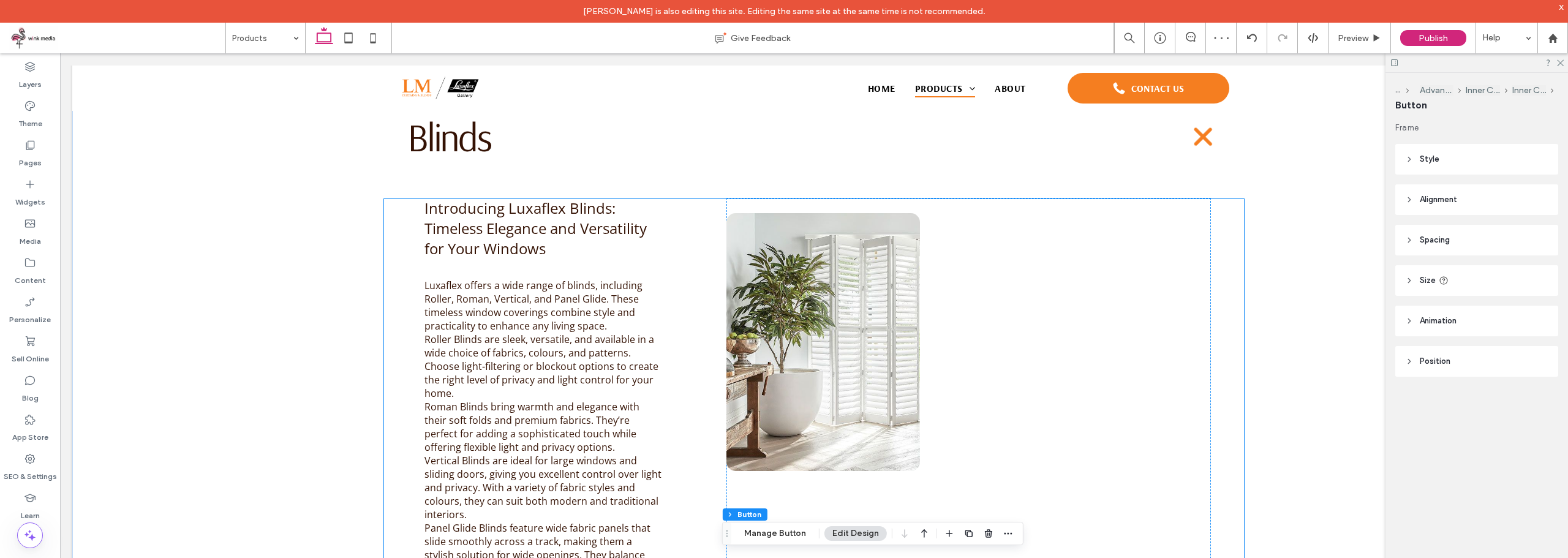
click at [697, 369] on div "Introducing Luxaflex Blinds: Timeless Elegance and Versatility for Your Windows…" at bounding box center [813, 448] width 862 height 500
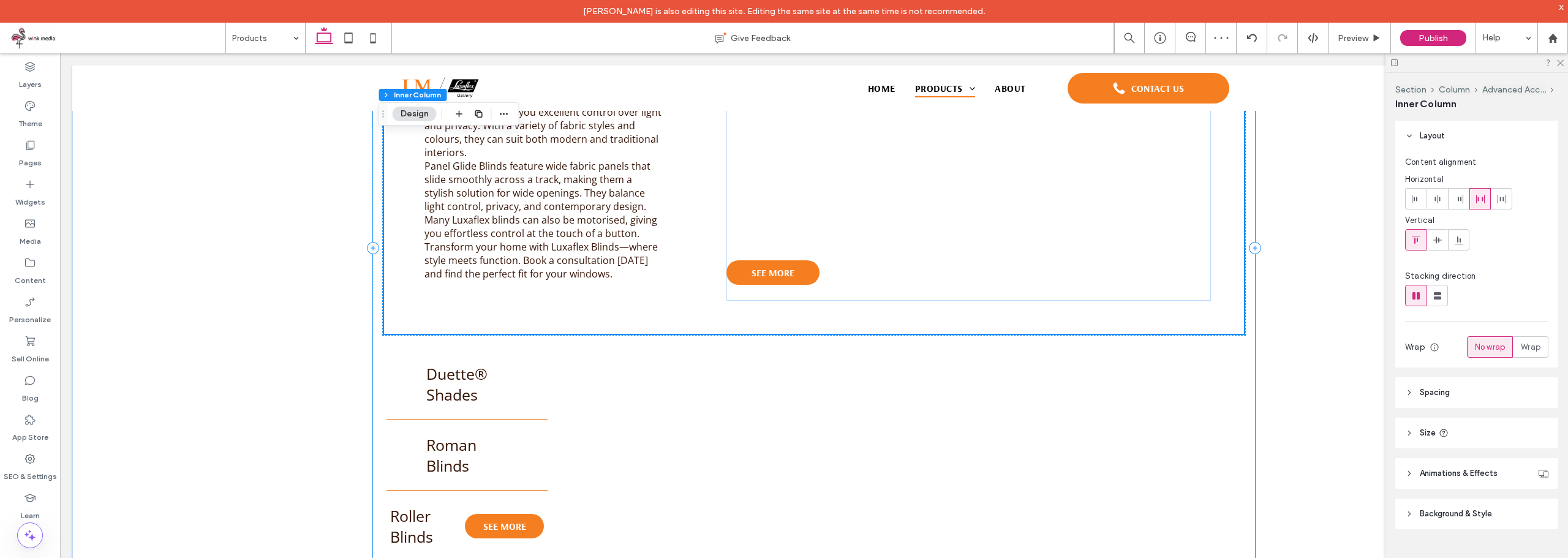
scroll to position [1100, 0]
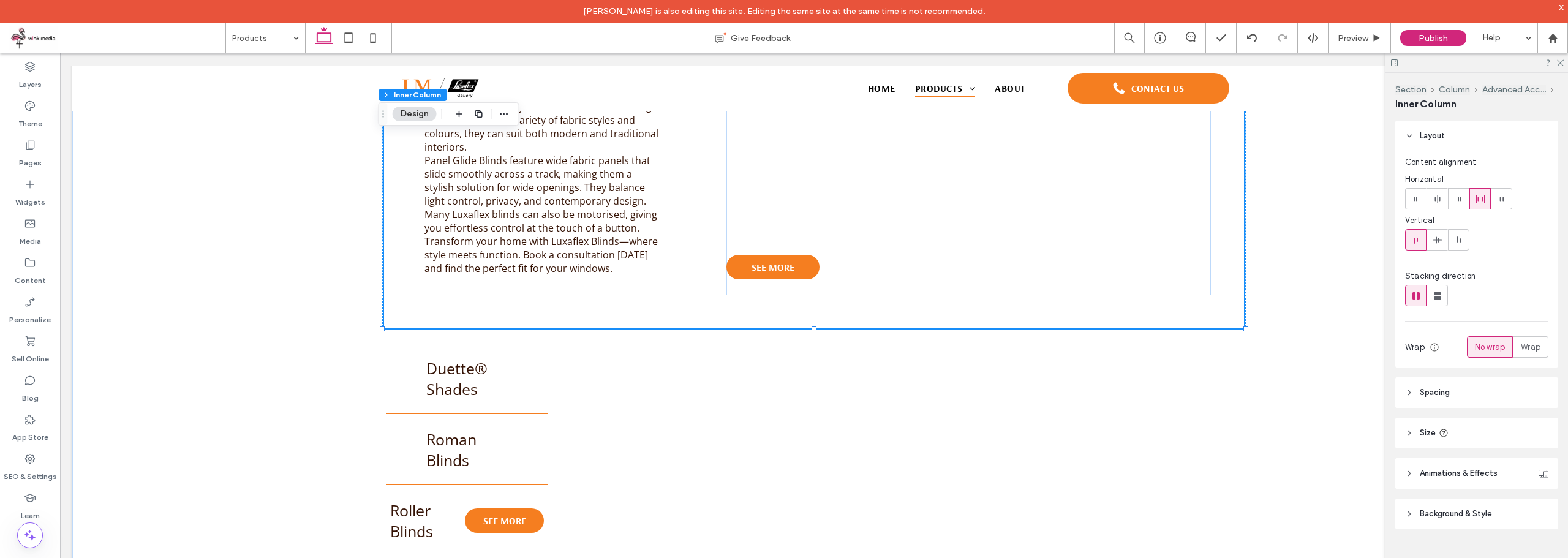
click at [716, 224] on div "Introducing Luxaflex Blinds: Timeless Elegance and Versatility for Your Windows…" at bounding box center [813, 80] width 862 height 500
click at [693, 190] on div "Introducing Luxaflex Blinds: Timeless Elegance and Versatility for Your Windows…" at bounding box center [813, 80] width 862 height 500
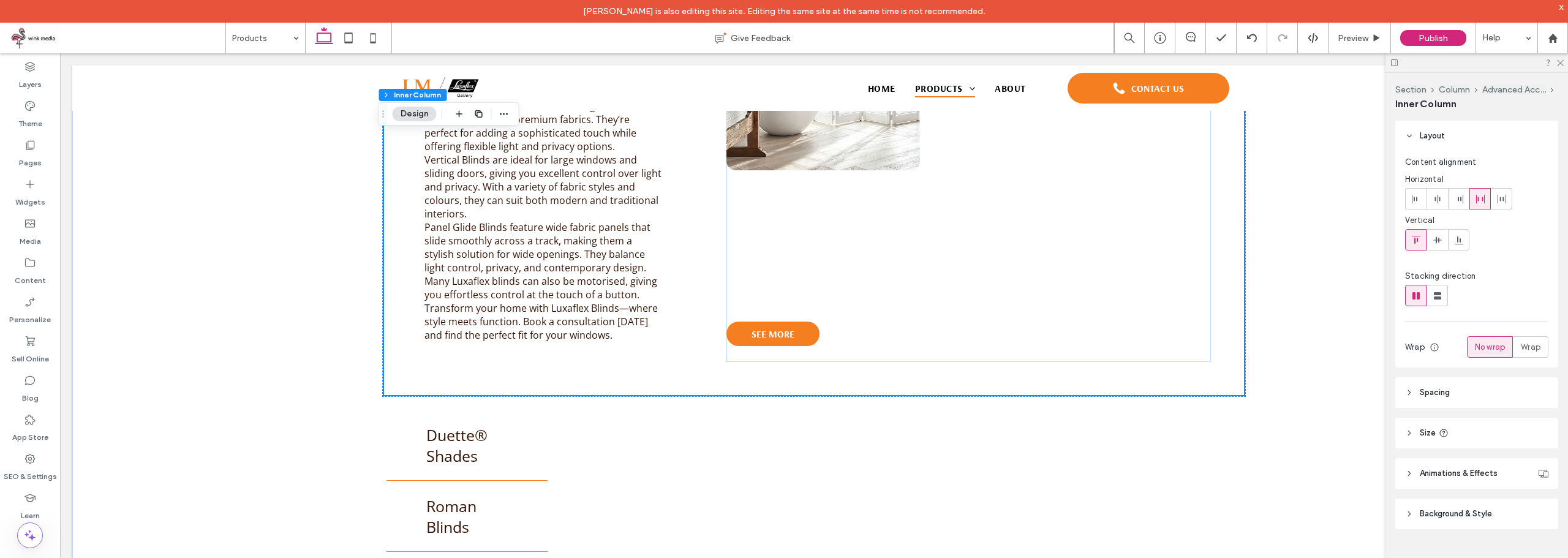
scroll to position [916, 0]
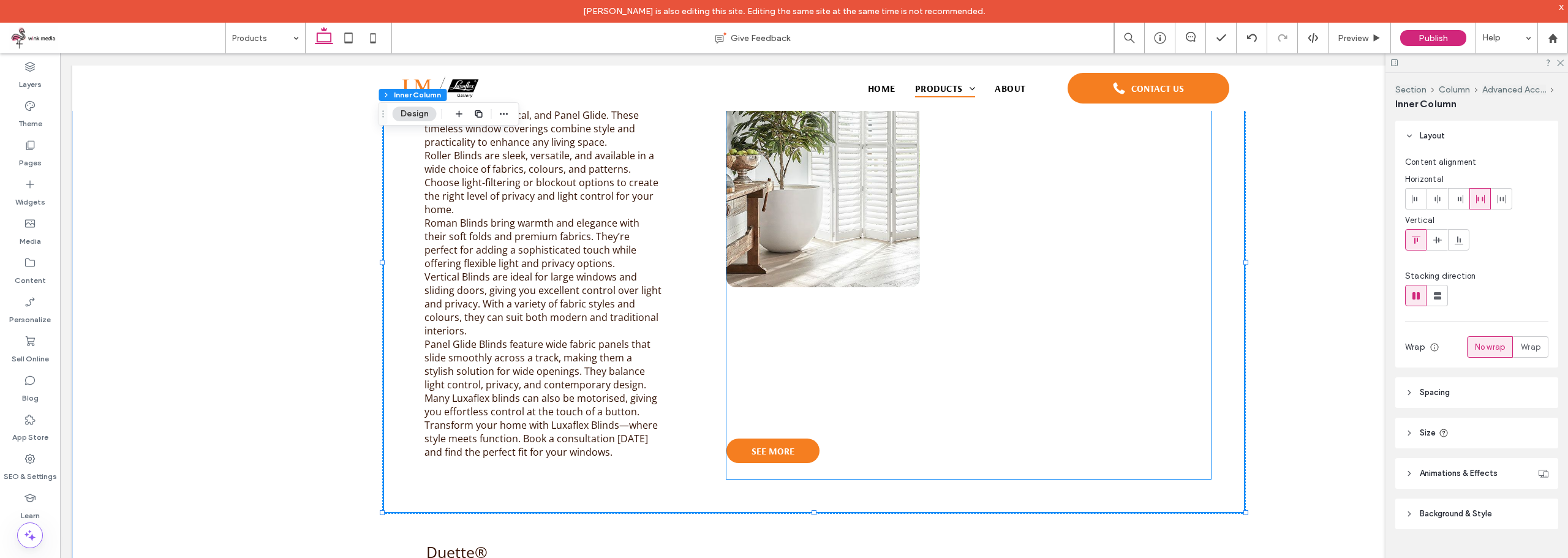
click at [726, 314] on div "SEE MORE" at bounding box center [968, 247] width 484 height 465
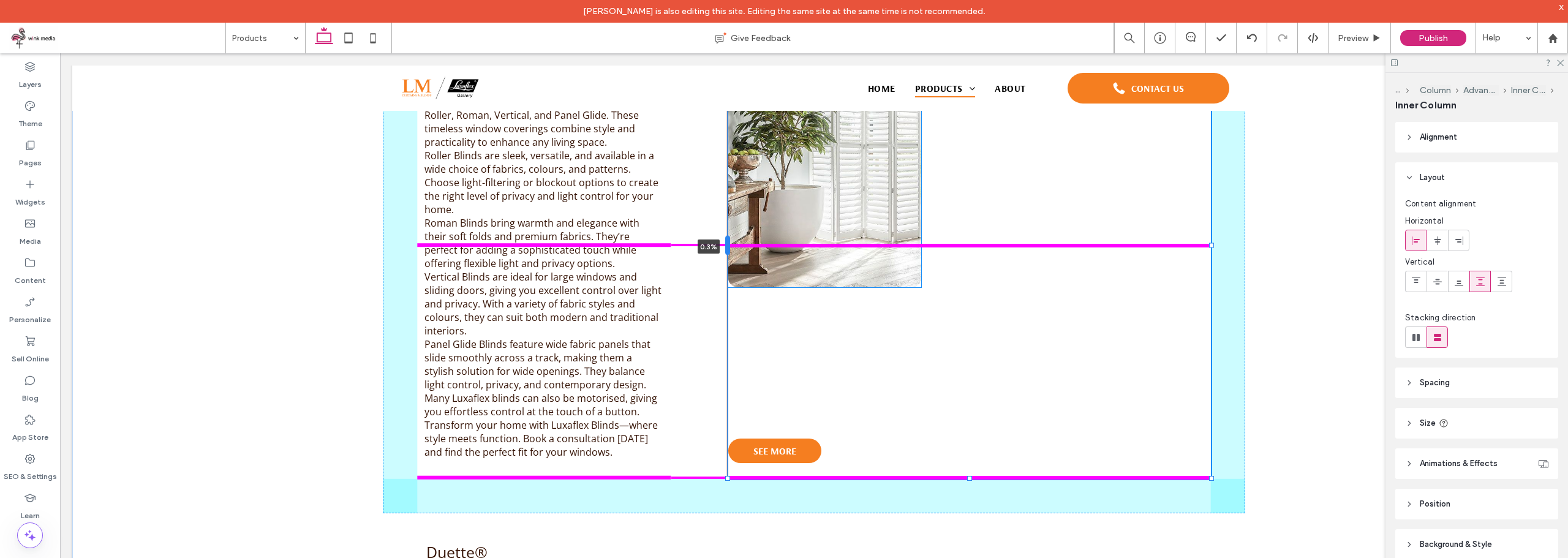
drag, startPoint x: 720, startPoint y: 249, endPoint x: 723, endPoint y: 235, distance: 14.3
click at [725, 236] on div at bounding box center [727, 246] width 5 height 20
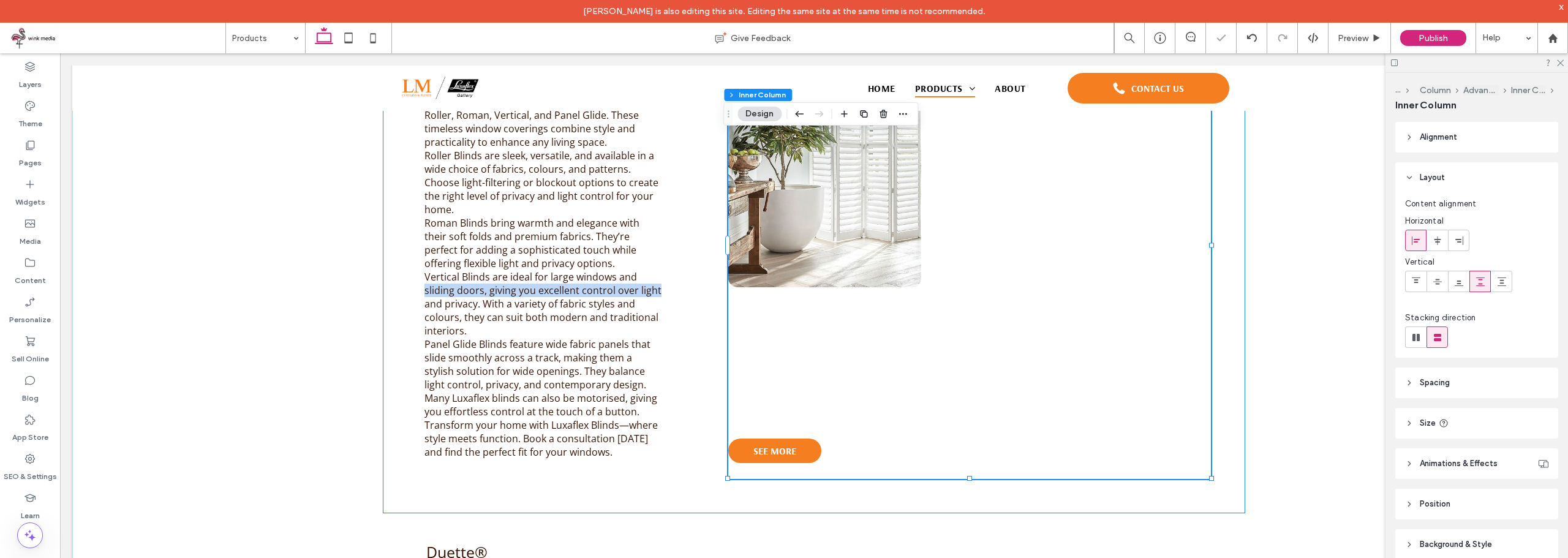
click at [676, 280] on div "Introducing Luxaflex Blinds: Timeless Elegance and Versatility for Your Windows…" at bounding box center [813, 264] width 862 height 500
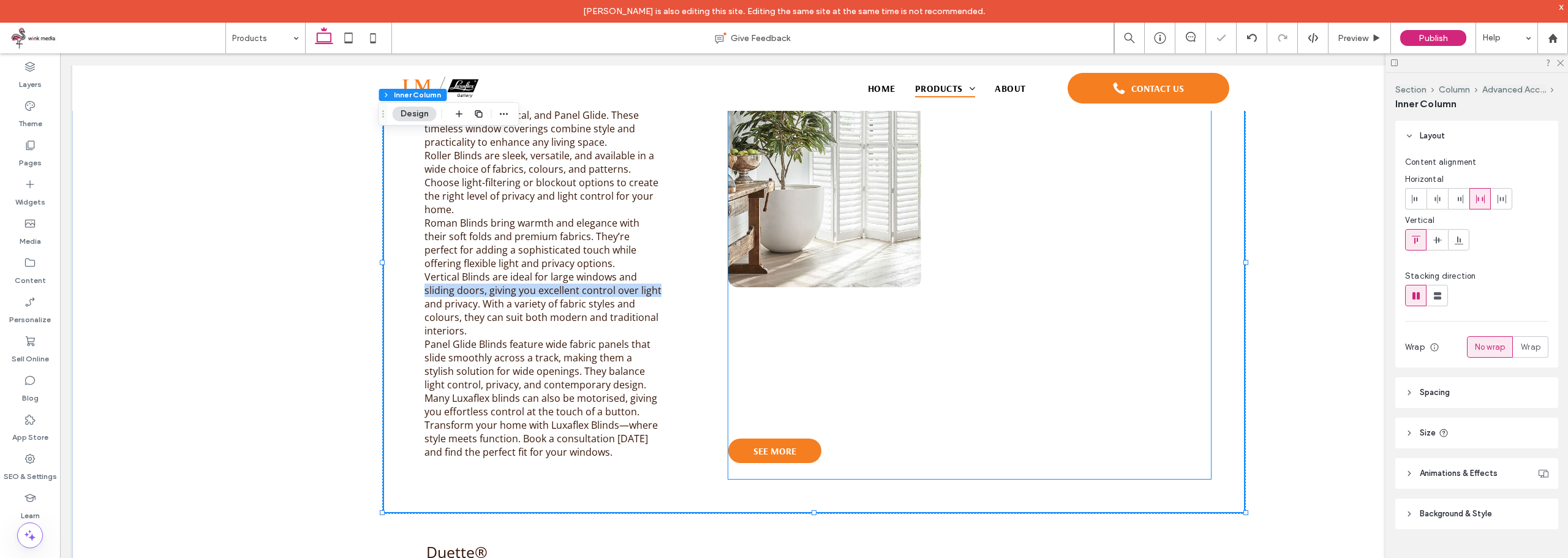
click at [728, 320] on div "SEE MORE" at bounding box center [970, 247] width 483 height 465
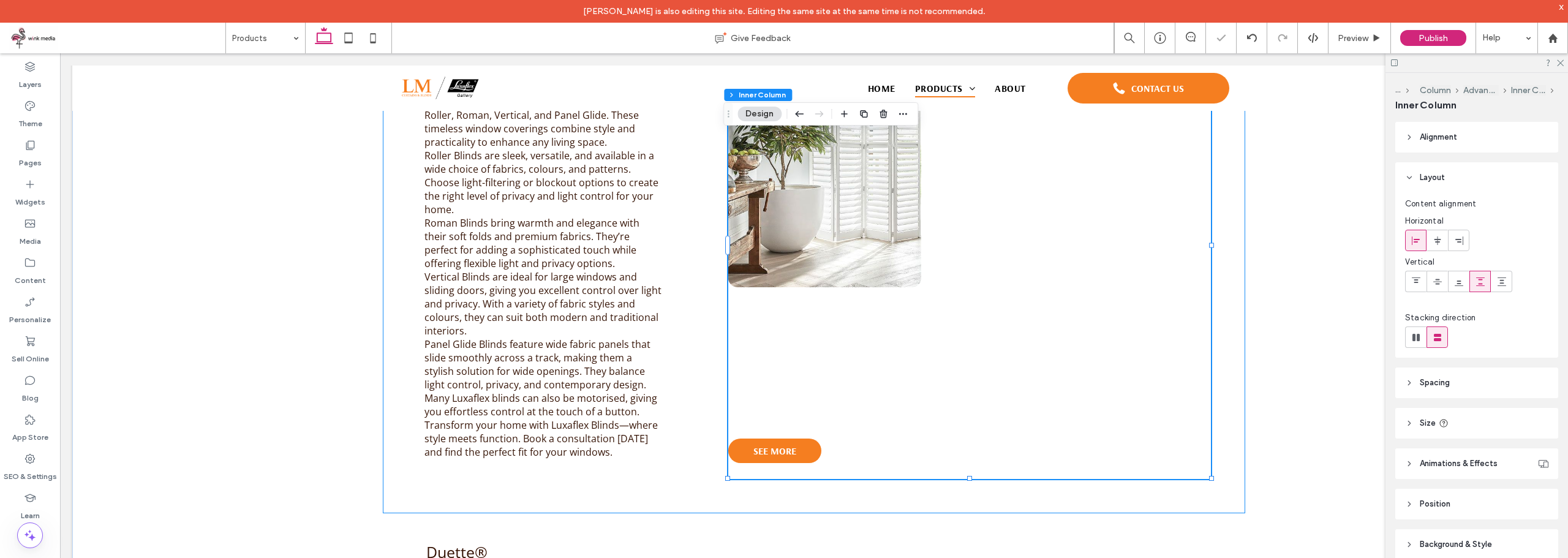
click at [706, 339] on div "Introducing Luxaflex Blinds: Timeless Elegance and Versatility for Your Windows…" at bounding box center [813, 264] width 862 height 500
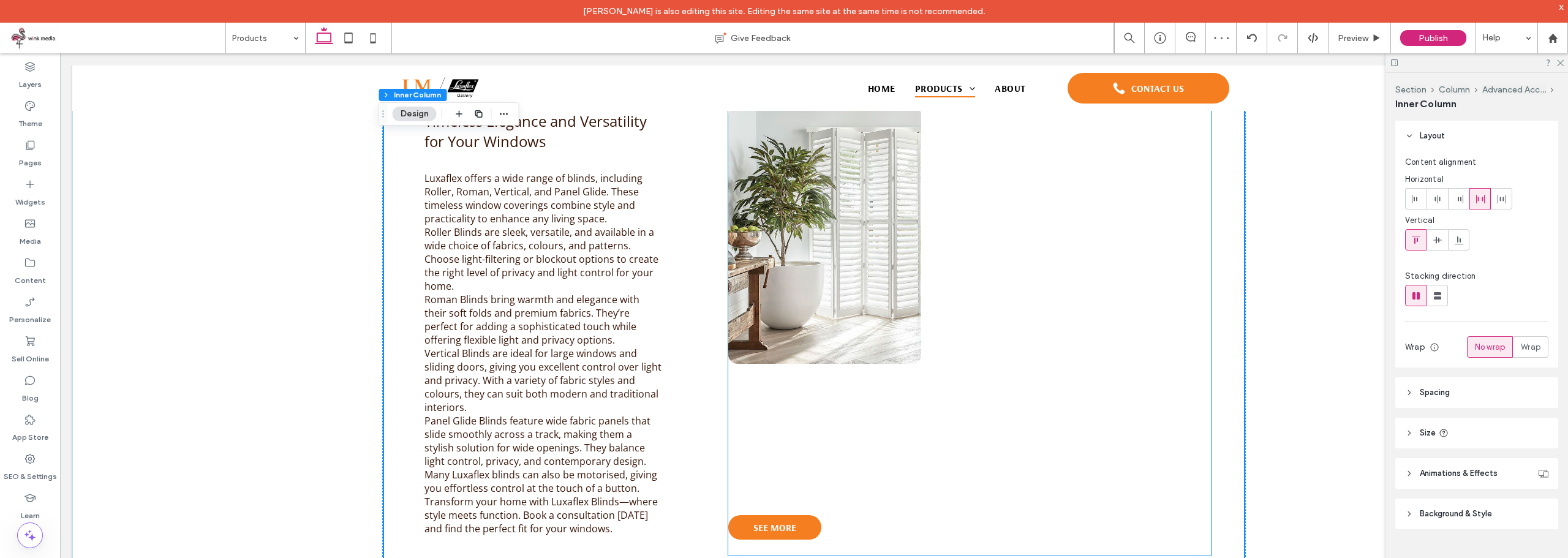
scroll to position [733, 0]
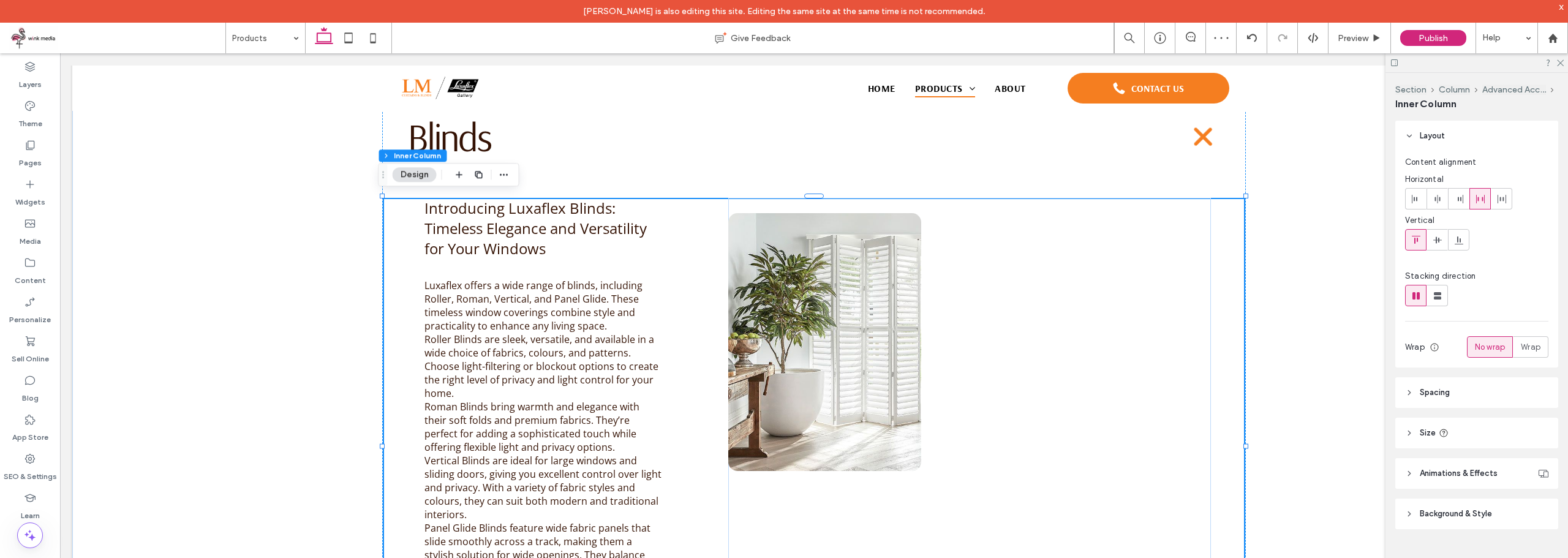
click at [685, 240] on div "Introducing Luxaflex Blinds: Timeless Elegance and Versatility for Your Windows…" at bounding box center [813, 448] width 862 height 500
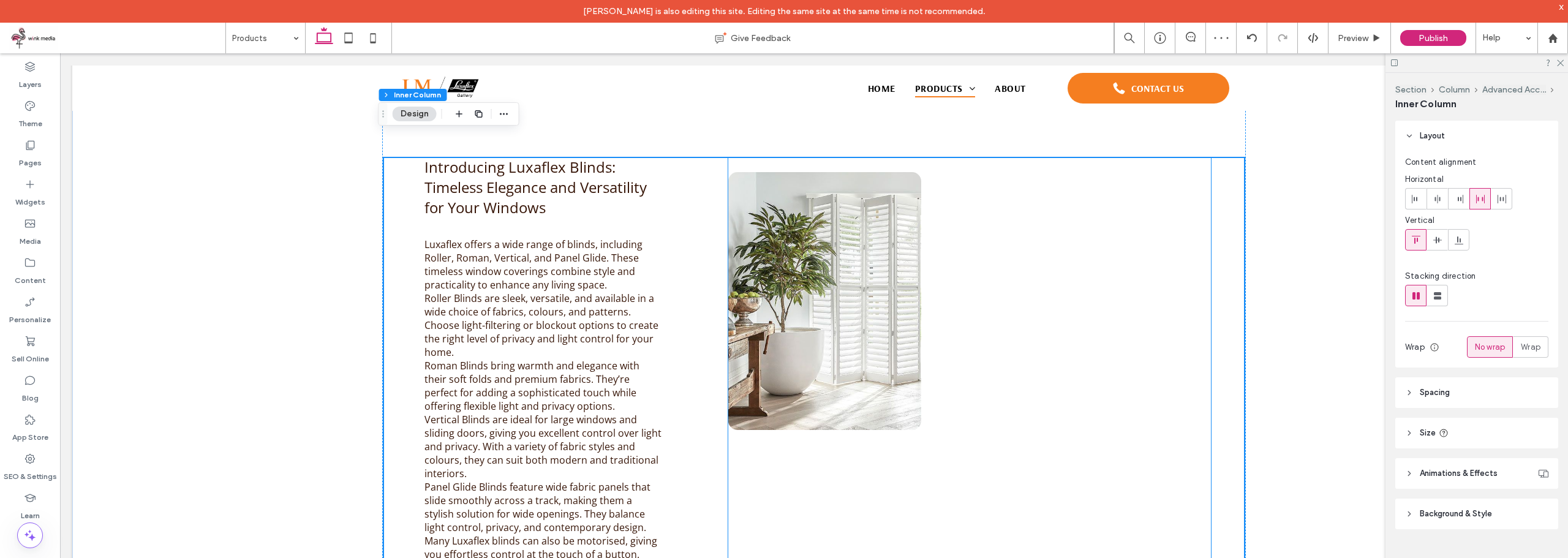
scroll to position [855, 0]
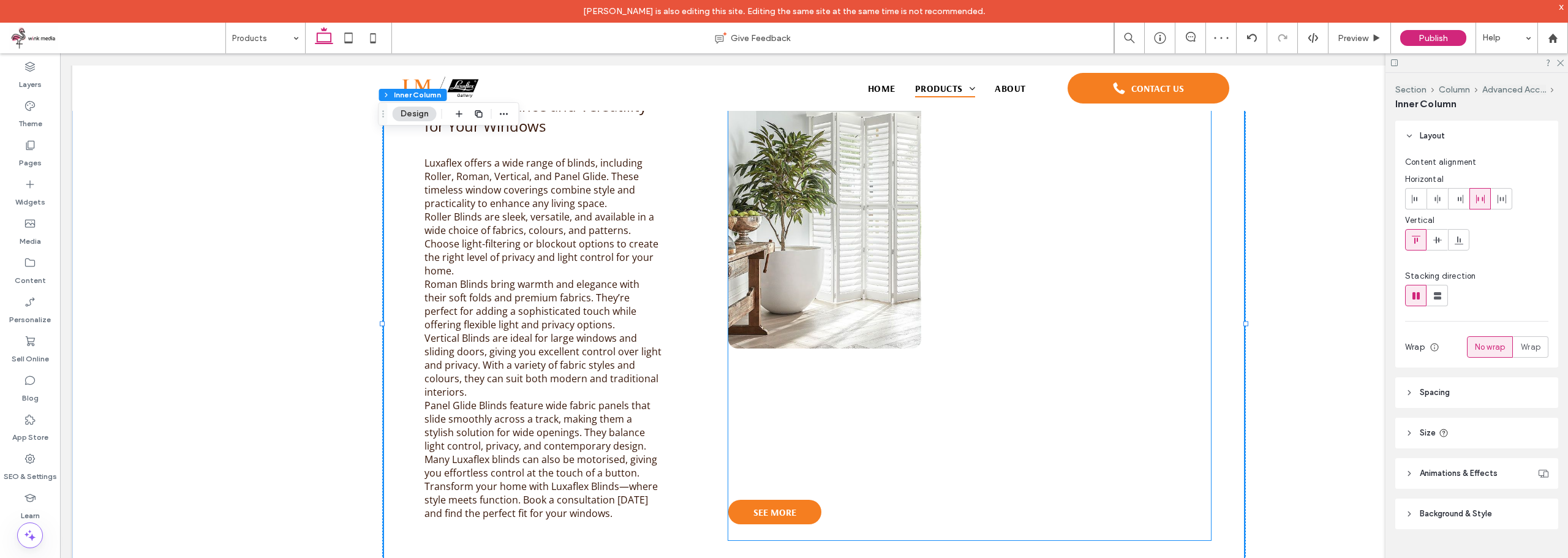
click at [834, 317] on img at bounding box center [825, 219] width 193 height 258
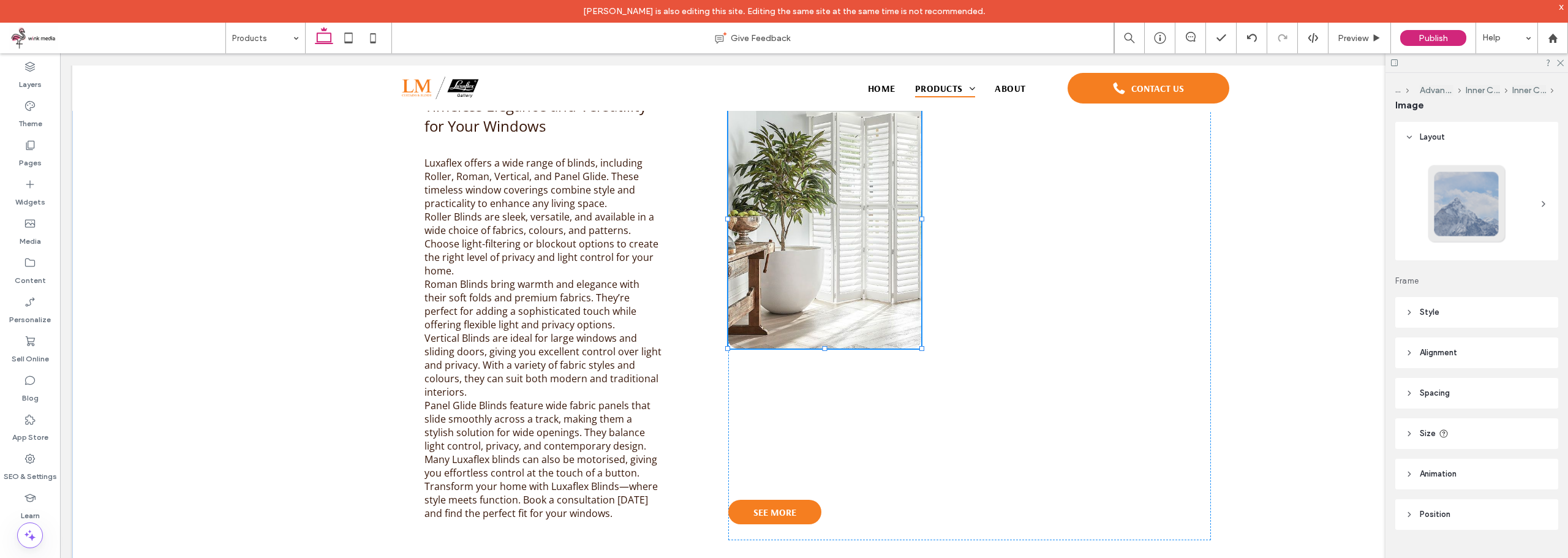
type input "**"
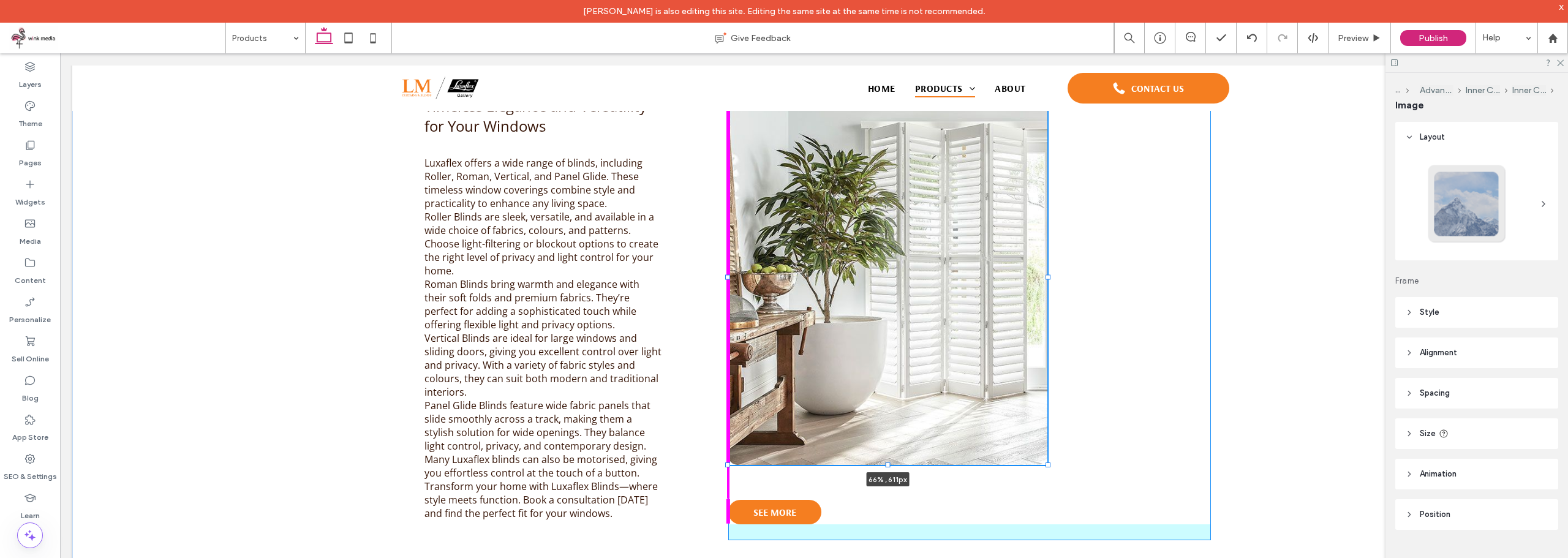
drag, startPoint x: 919, startPoint y: 346, endPoint x: 1041, endPoint y: 454, distance: 162.9
click at [1045, 463] on div at bounding box center [1047, 465] width 5 height 5
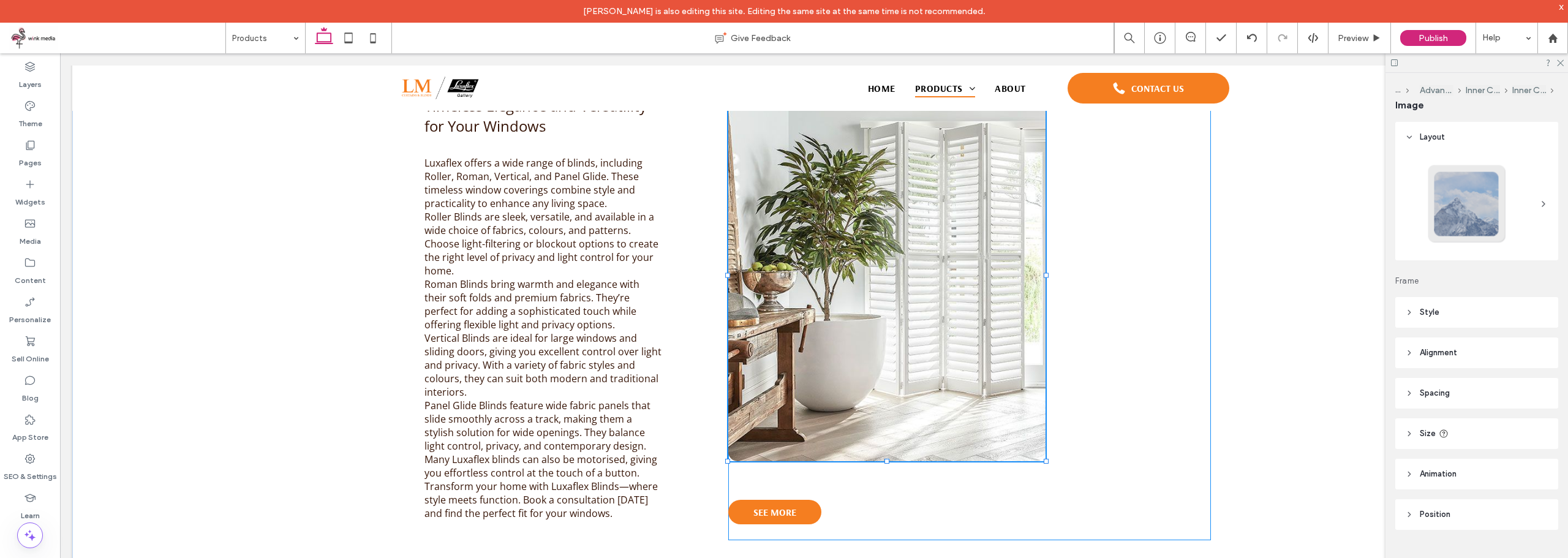
type input "**"
type input "****"
type input "***"
click at [696, 318] on div "Introducing Luxaflex Blinds: Timeless Elegance and Versatility for Your Windows…" at bounding box center [813, 325] width 862 height 500
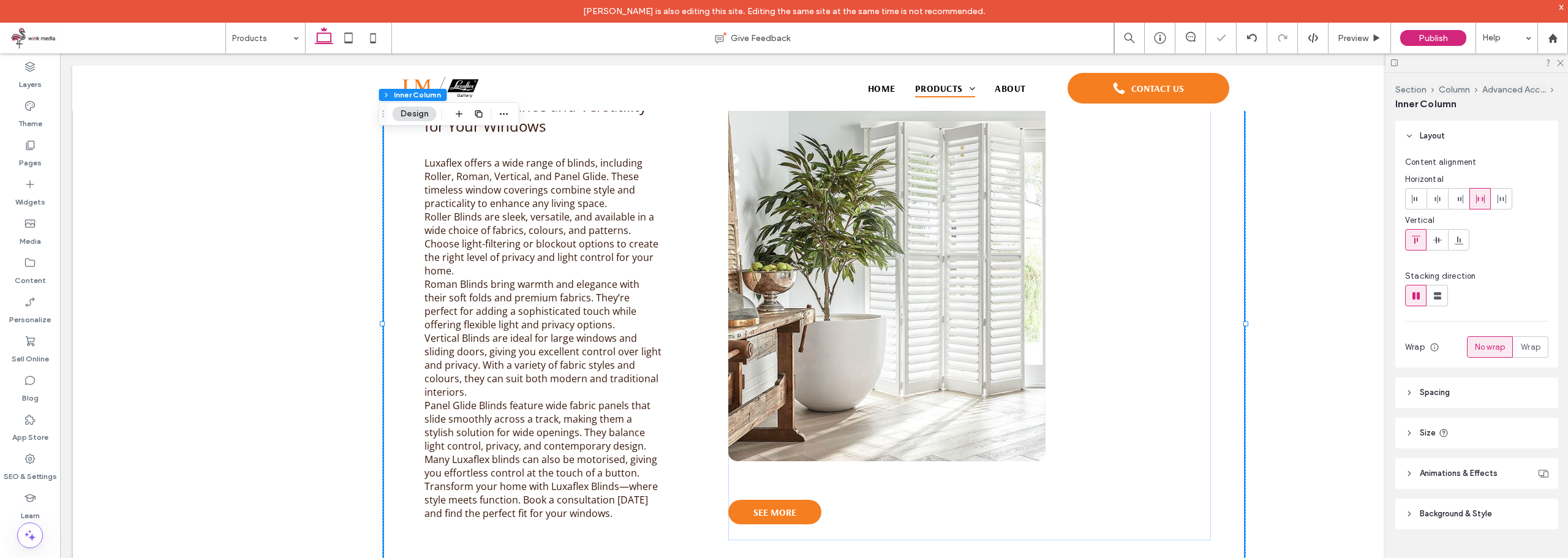
click at [703, 283] on div "Introducing Luxaflex Blinds: Timeless Elegance and Versatility for Your Windows…" at bounding box center [813, 325] width 862 height 500
click at [469, 316] on span "Roman Blinds bring warmth and elegance with their soft folds and premium fabric…" at bounding box center [532, 305] width 215 height 54
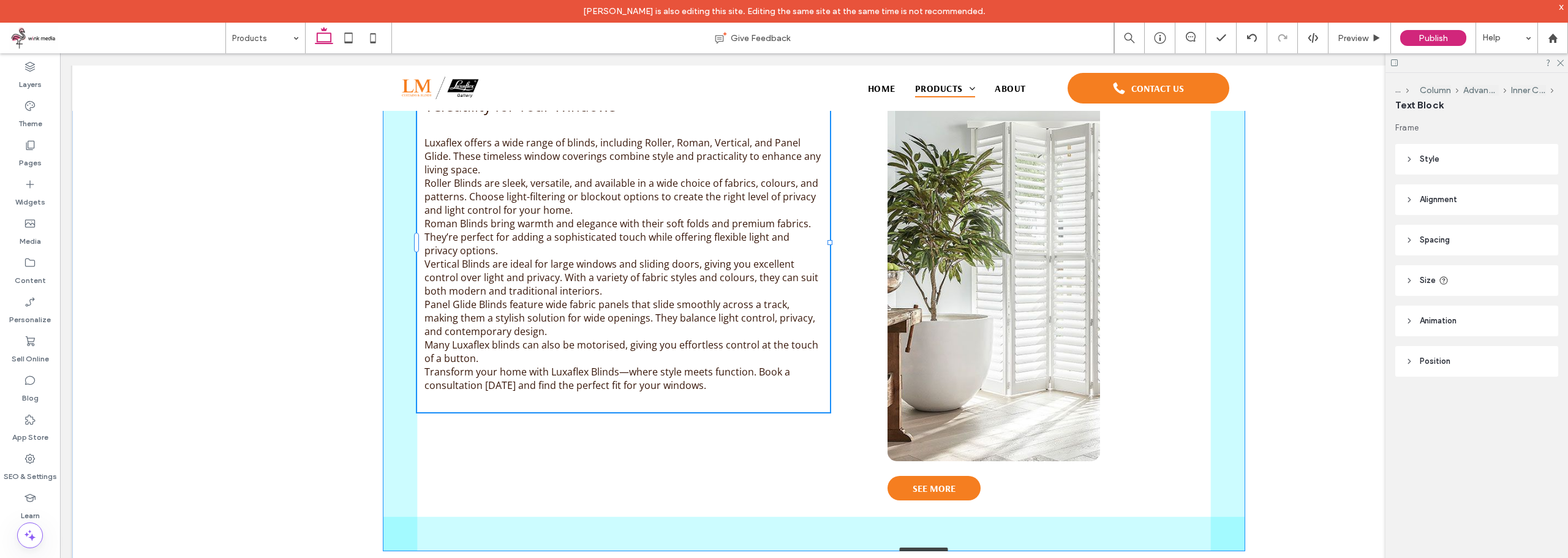
drag, startPoint x: 667, startPoint y: 306, endPoint x: 1460, endPoint y: 353, distance: 794.4
click at [1428, 291] on div "Blinds Introducing Luxaflex Blinds: Timeless Elegance and Versatility for Your …" at bounding box center [813, 476] width 1483 height 1184
type input "**"
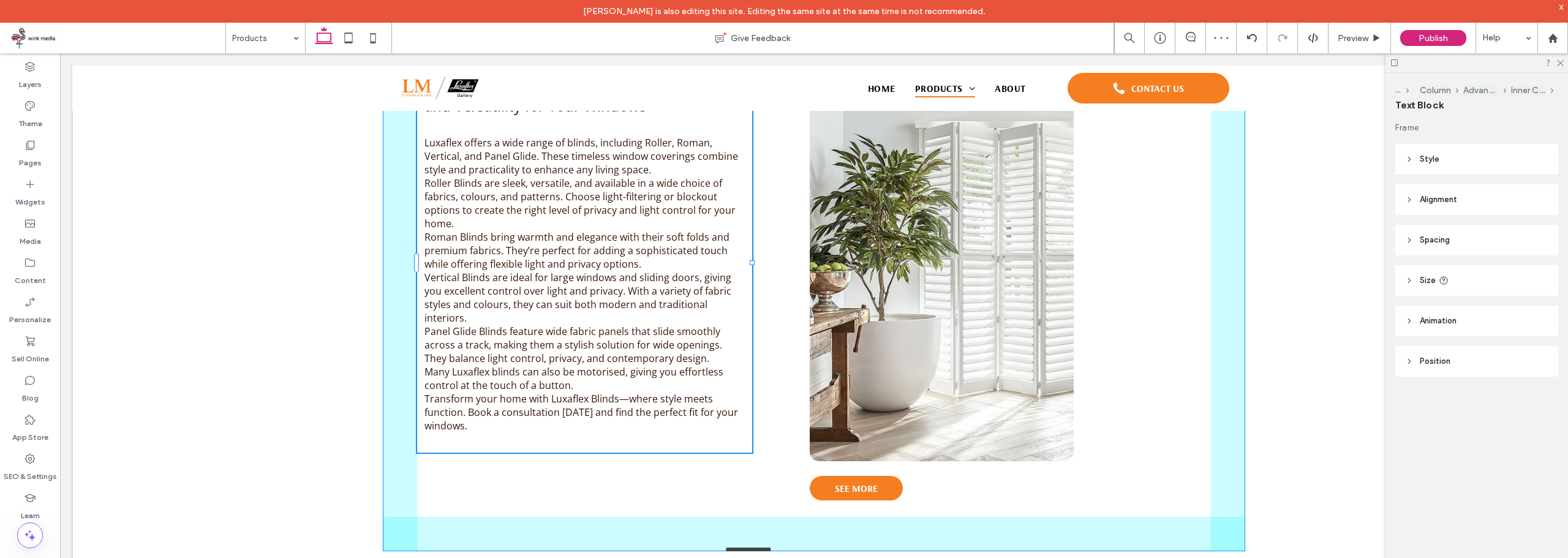
drag, startPoint x: 667, startPoint y: 304, endPoint x: 1082, endPoint y: 310, distance: 415.0
click at [1082, 310] on div "Blinds Introducing Luxaflex Blinds: Timeless Elegance and Versatility for Your …" at bounding box center [814, 476] width 882 height 1184
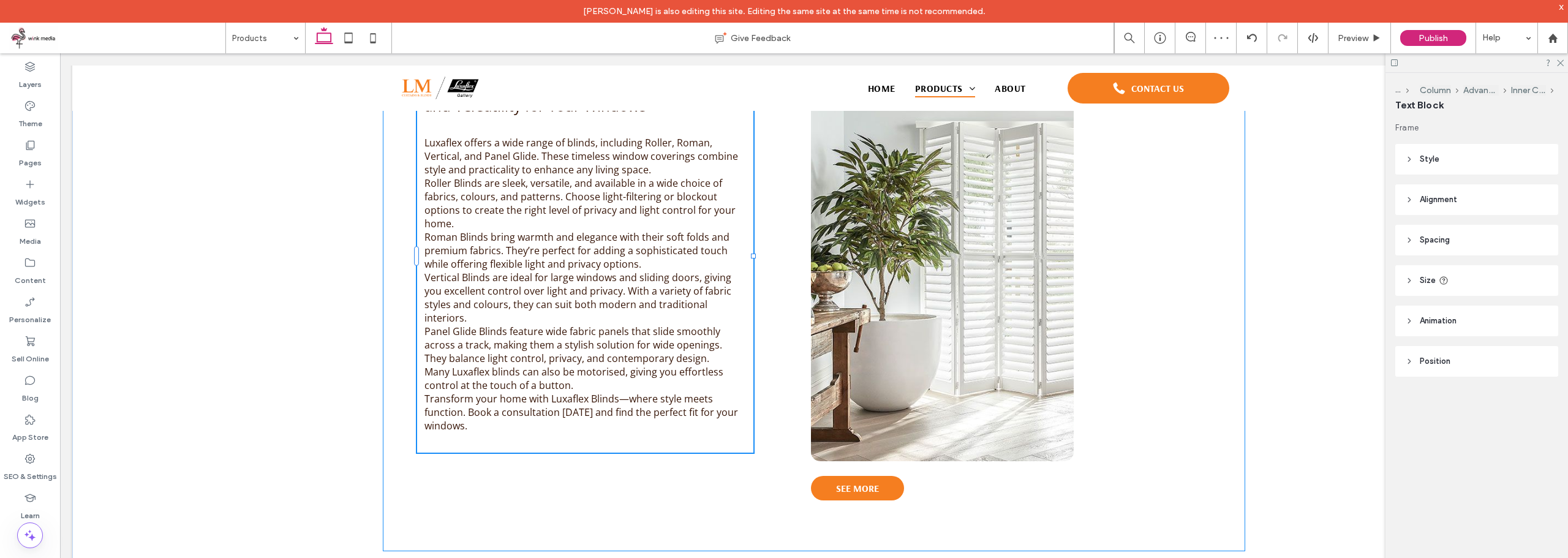
type input "**"
type input "****"
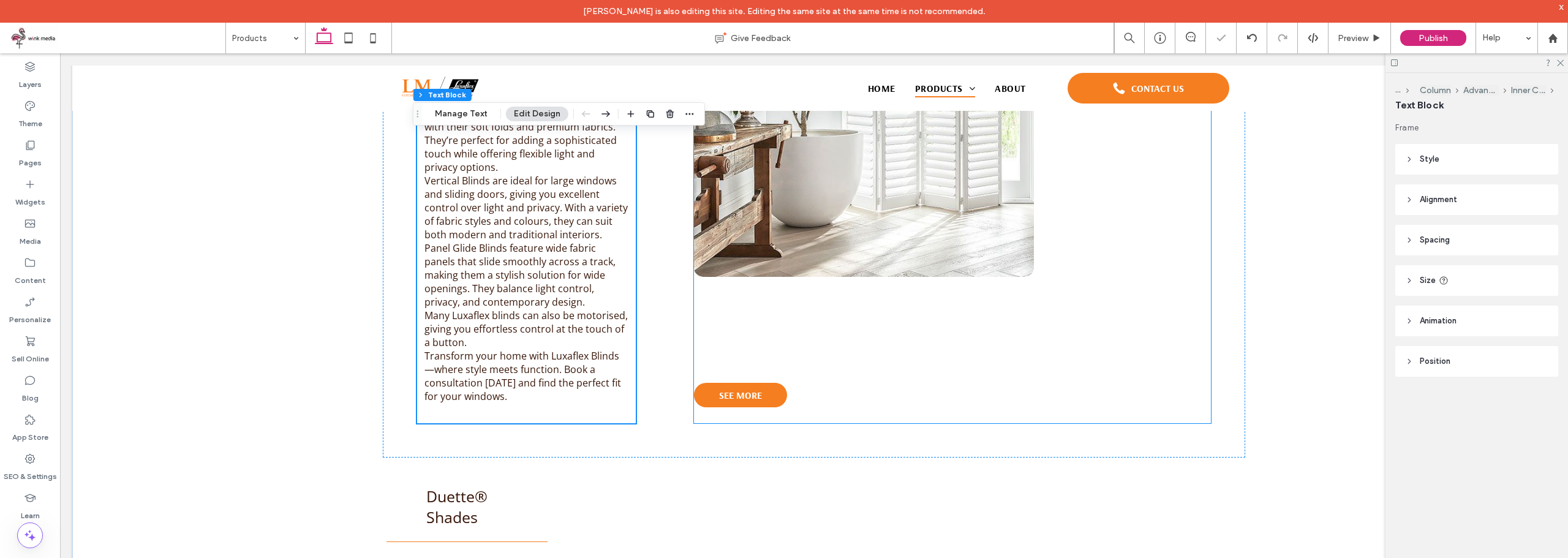
scroll to position [1039, 0]
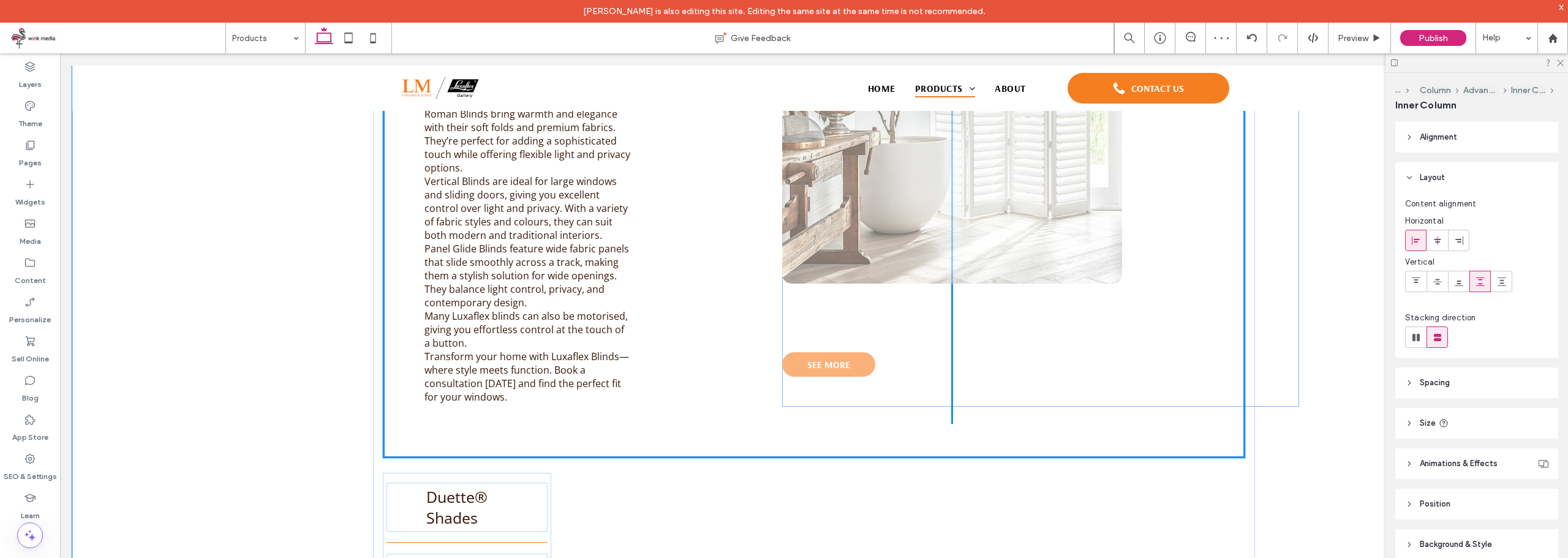
drag, startPoint x: 768, startPoint y: 396, endPoint x: 859, endPoint y: 383, distance: 91.9
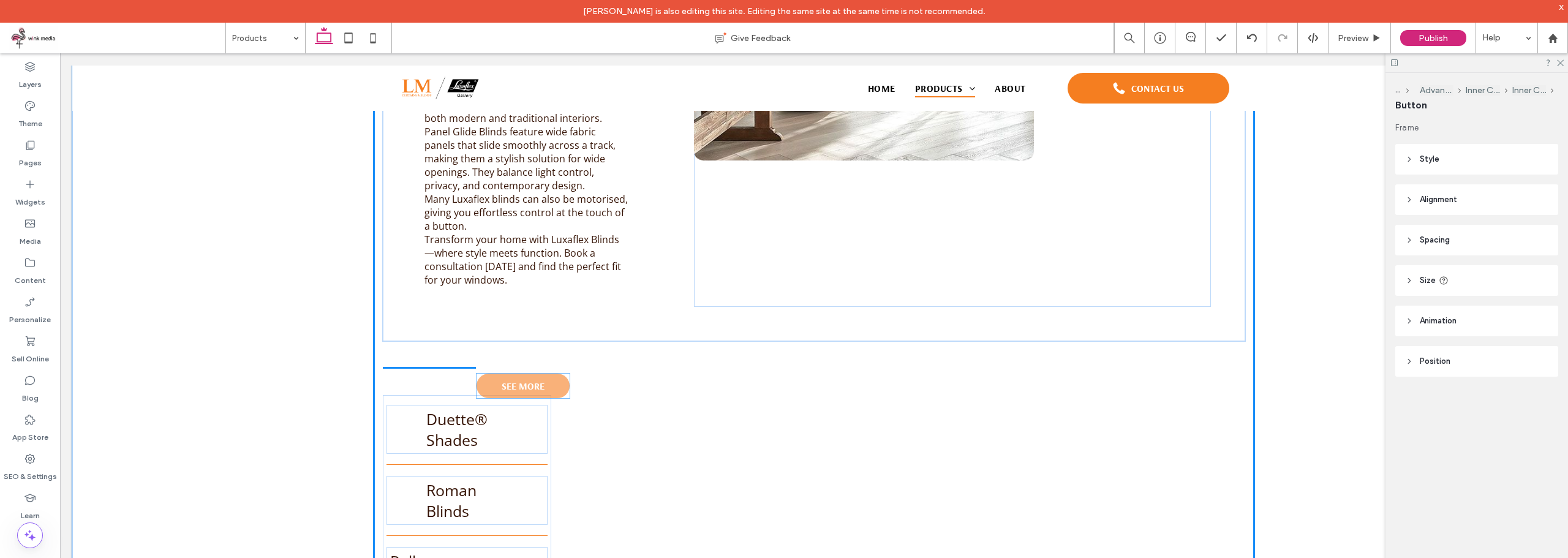
scroll to position [1203, 0]
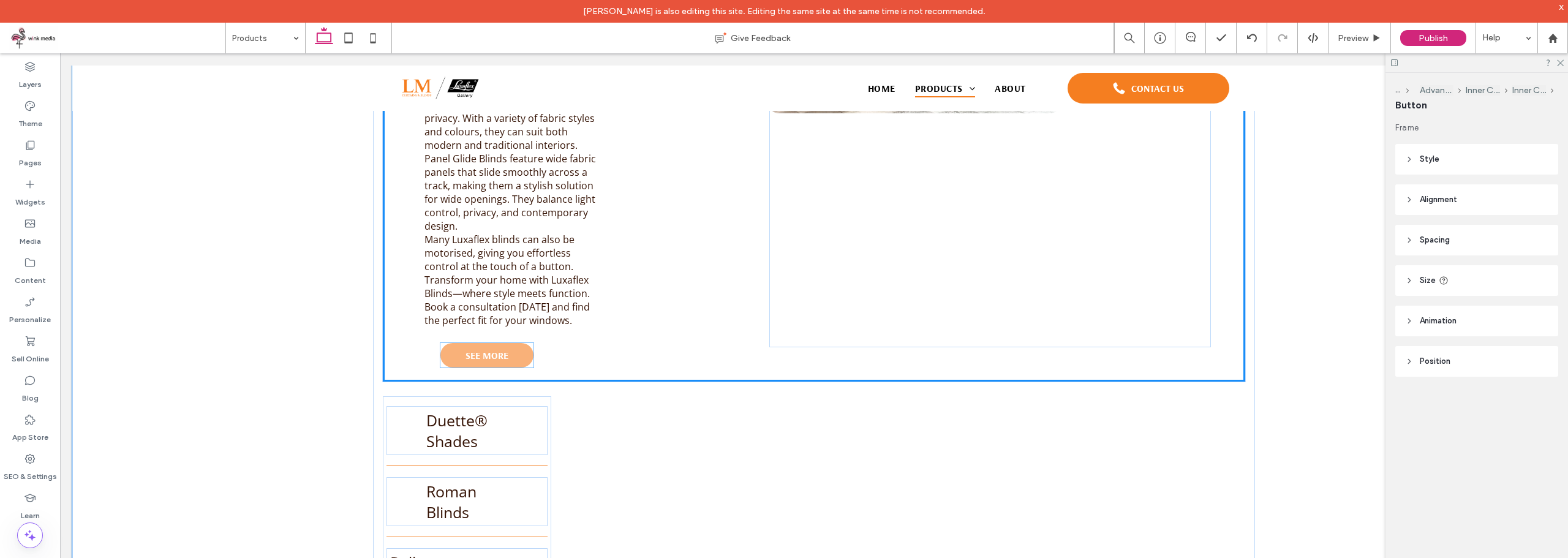
drag, startPoint x: 760, startPoint y: 447, endPoint x: 511, endPoint y: 362, distance: 263.1
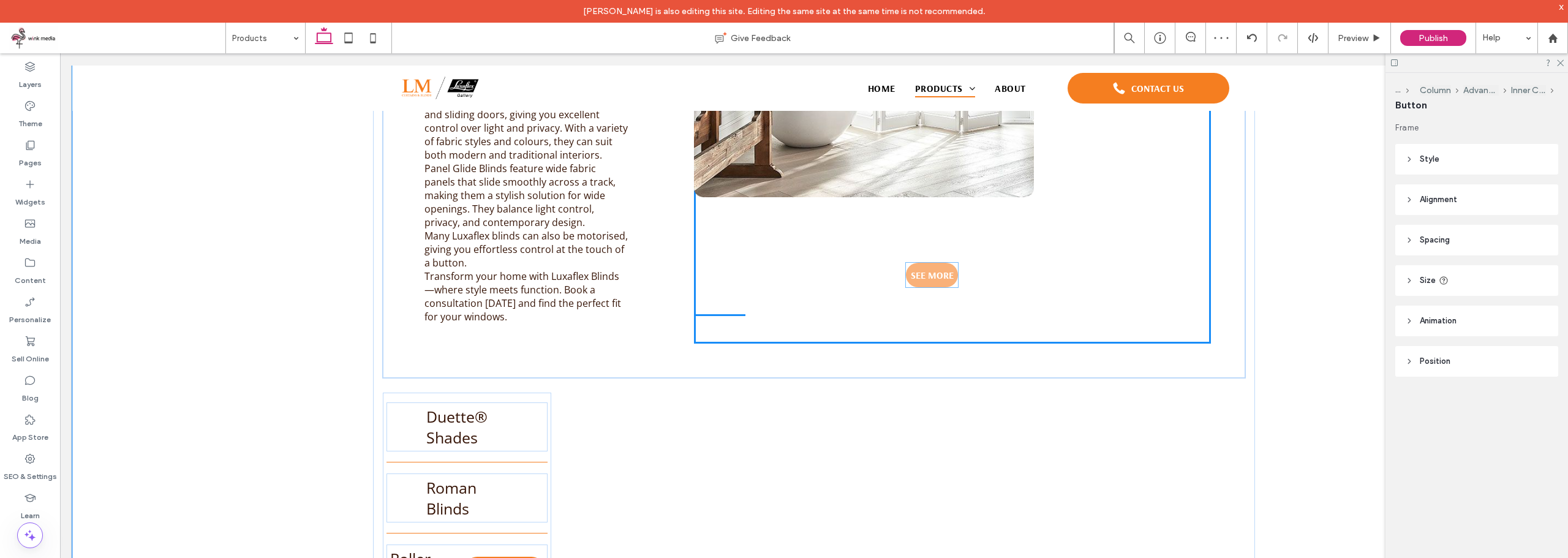
scroll to position [1085, 0]
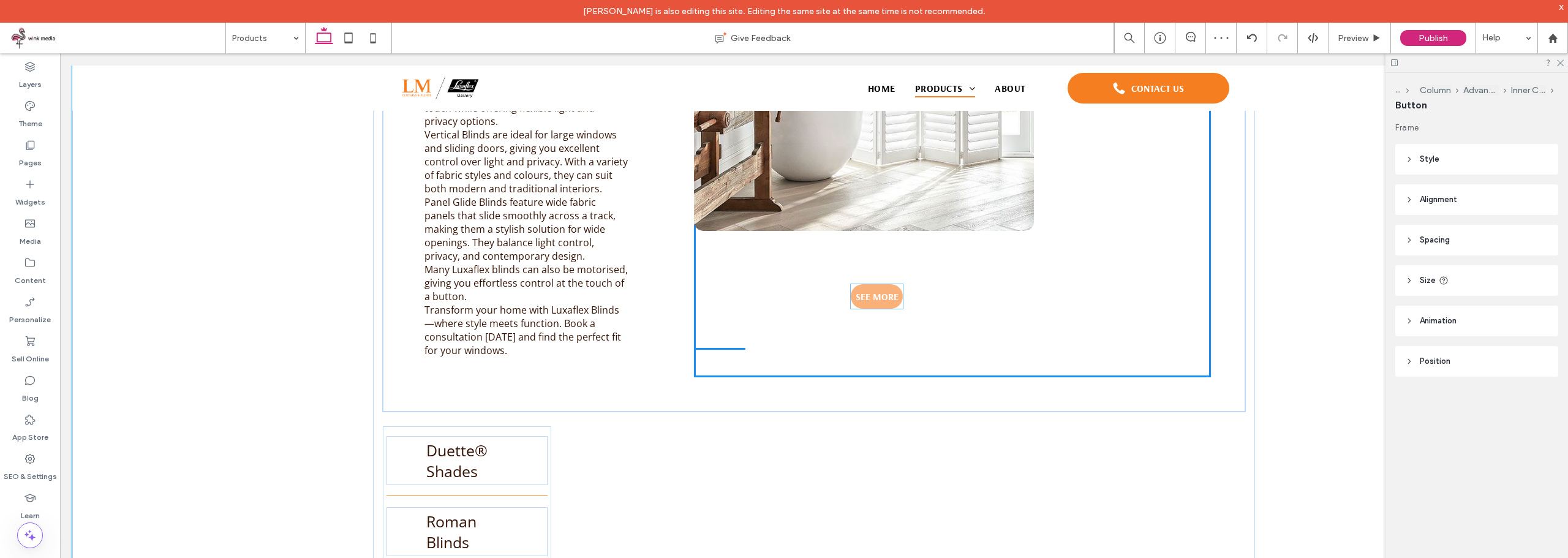
drag, startPoint x: 692, startPoint y: 308, endPoint x: 888, endPoint y: 294, distance: 196.5
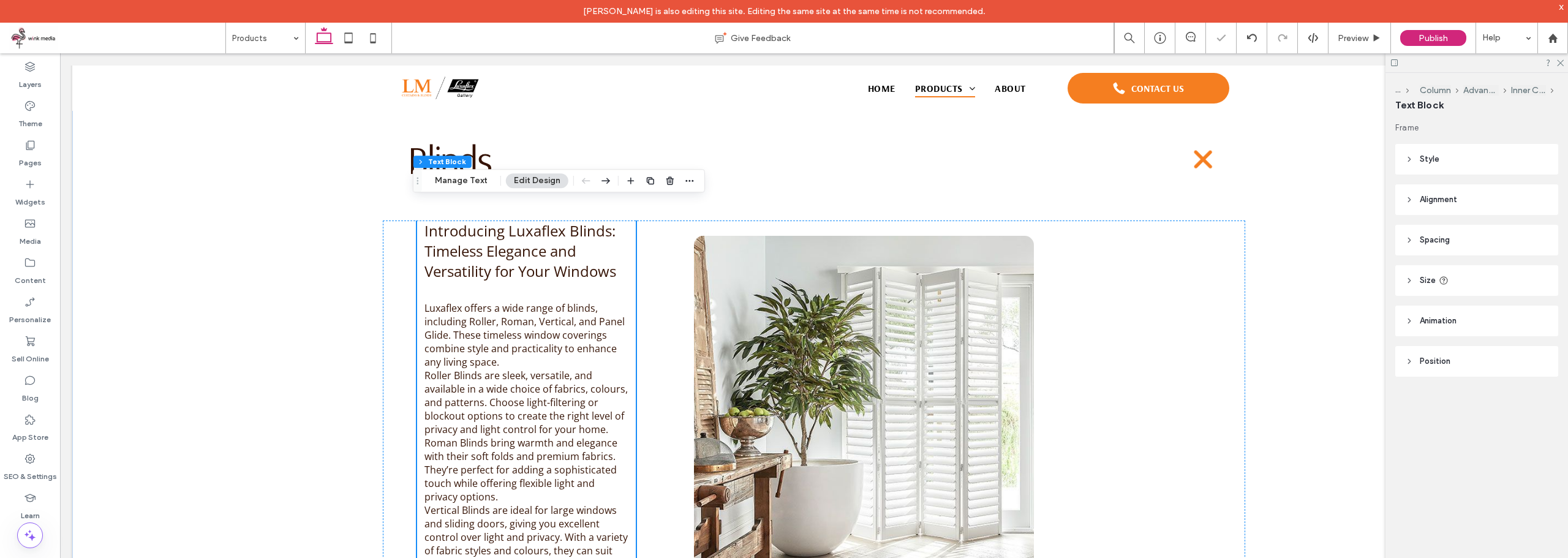
scroll to position [656, 0]
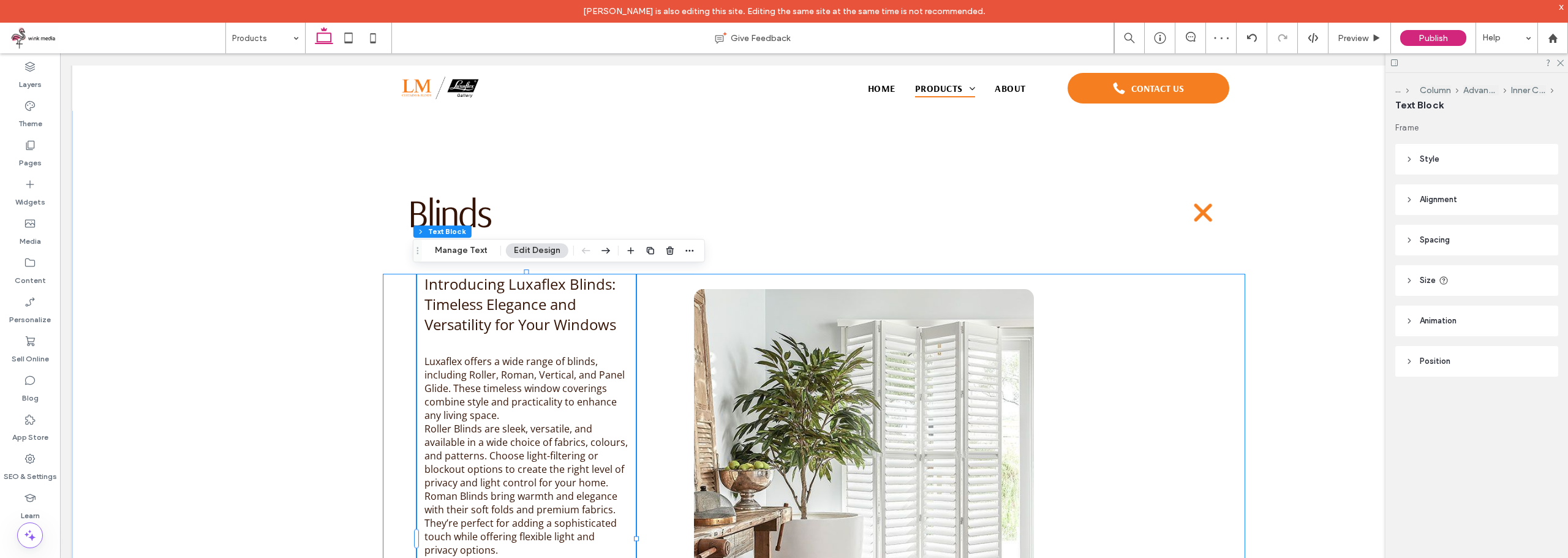
click at [668, 334] on div "Introducing Luxaflex Blinds: Timeless Elegance and Versatility for Your Windows…" at bounding box center [813, 557] width 862 height 567
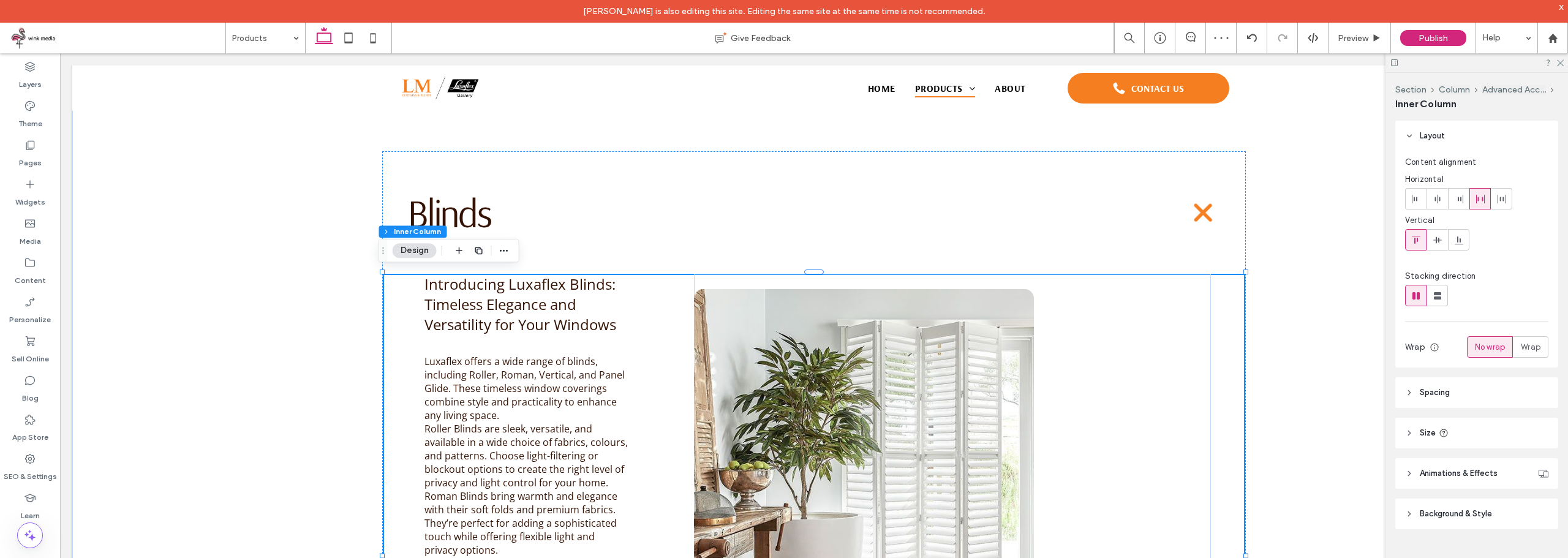
click at [666, 322] on div "Introducing Luxaflex Blinds: Timeless Elegance and Versatility for Your Windows…" at bounding box center [813, 557] width 862 height 567
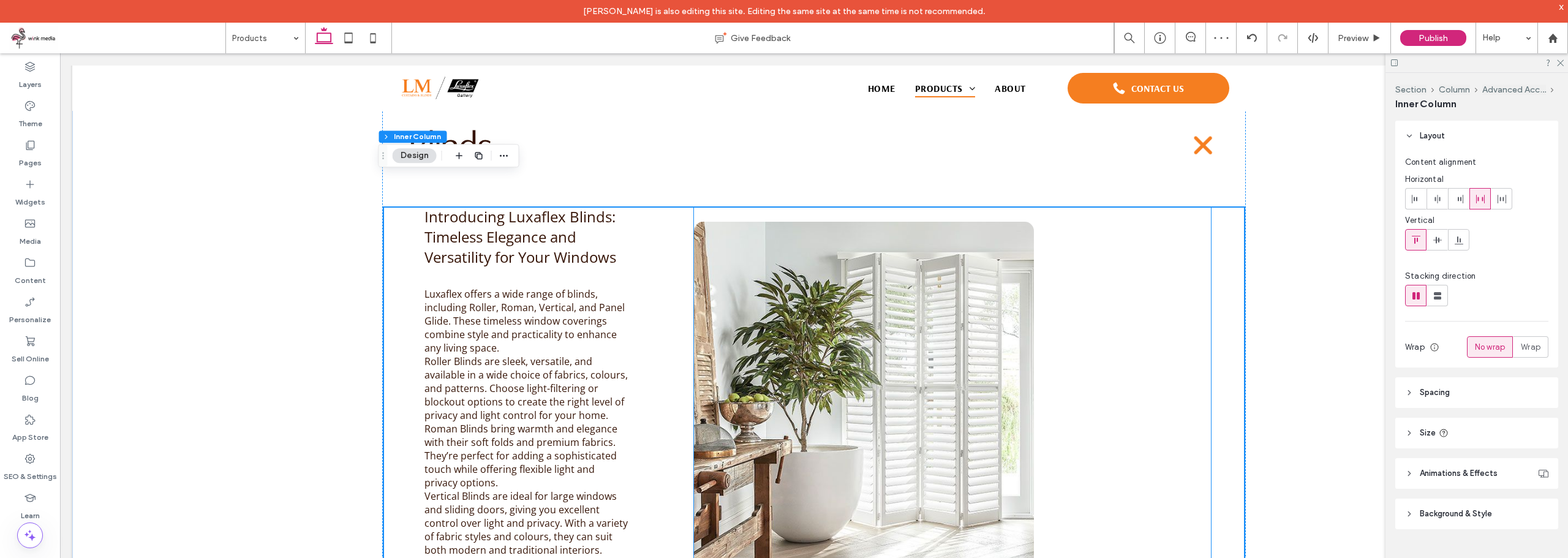
scroll to position [840, 0]
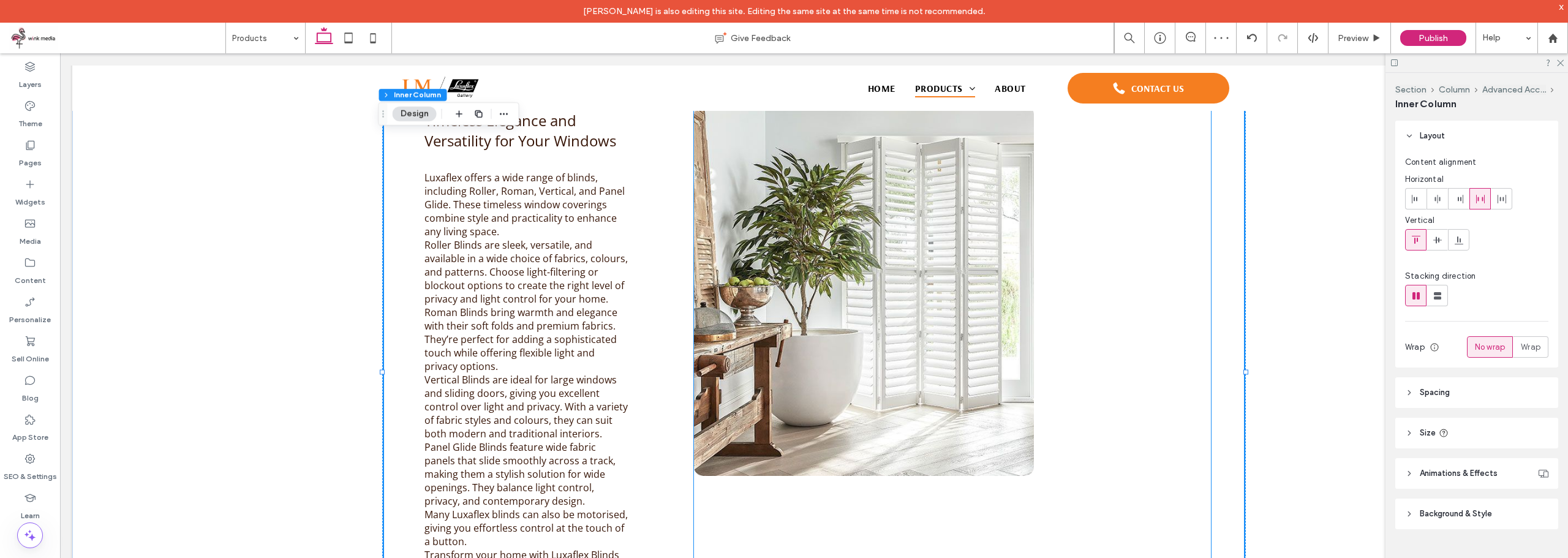
click at [1096, 217] on div "SEE MORE" at bounding box center [952, 356] width 517 height 532
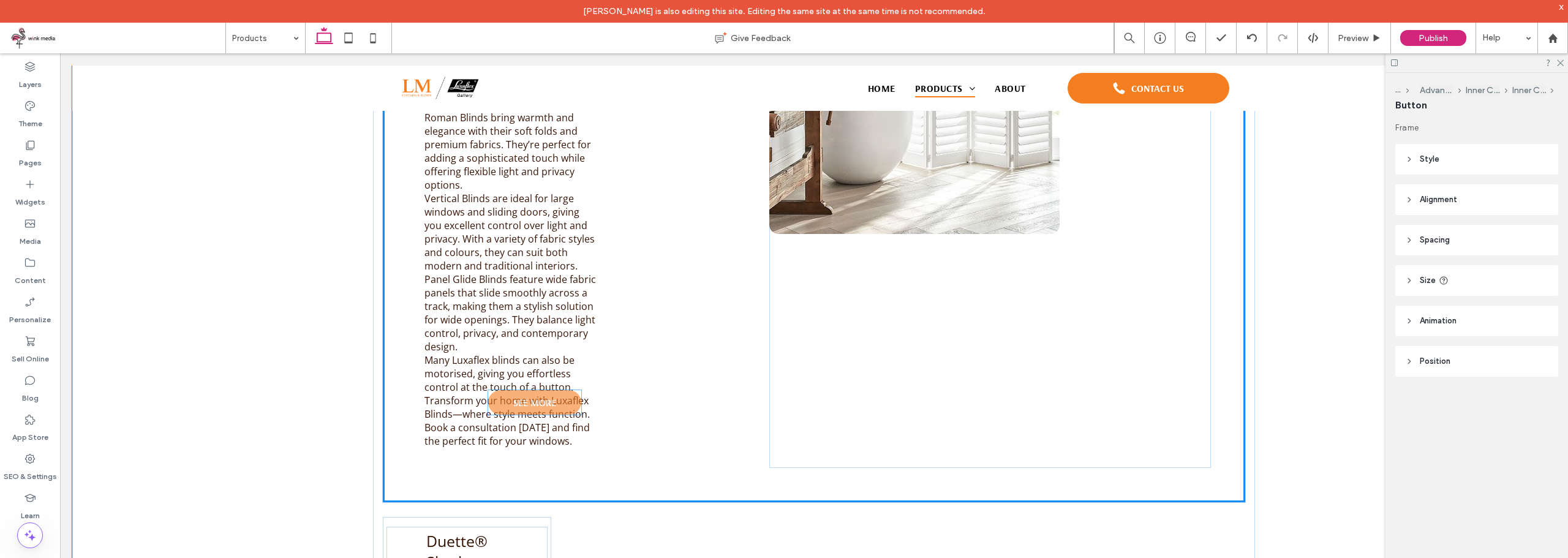
scroll to position [1116, 0]
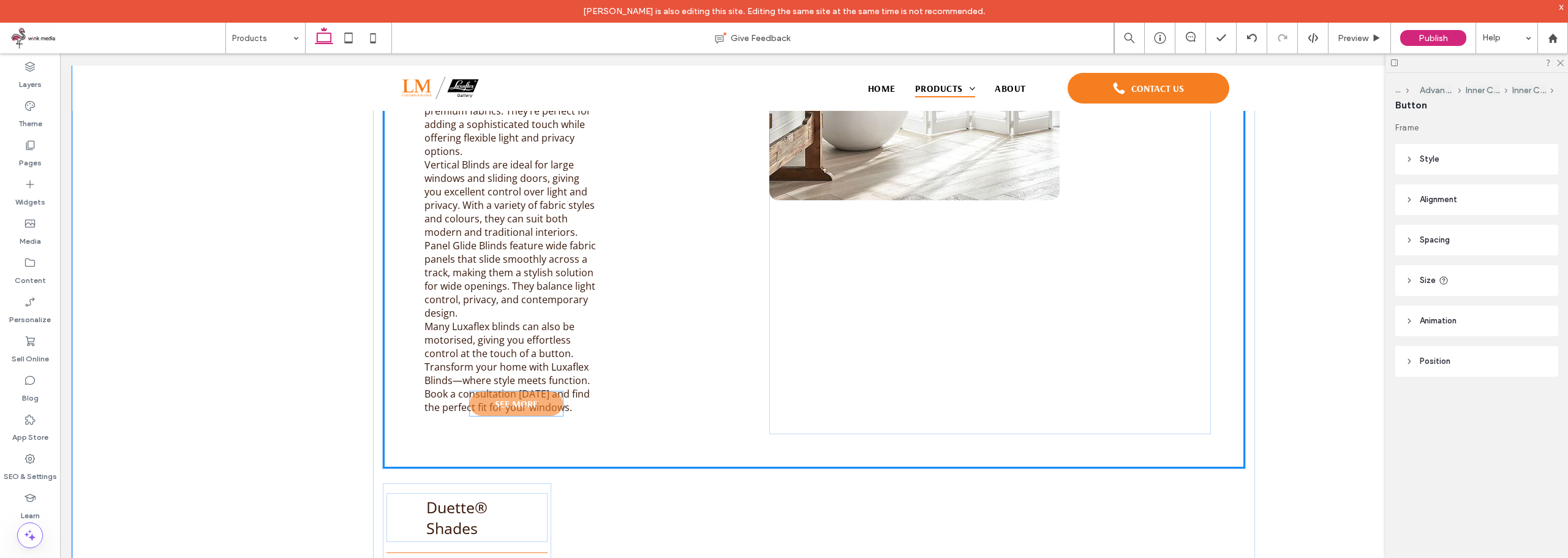
drag, startPoint x: 750, startPoint y: 405, endPoint x: 529, endPoint y: 415, distance: 221.2
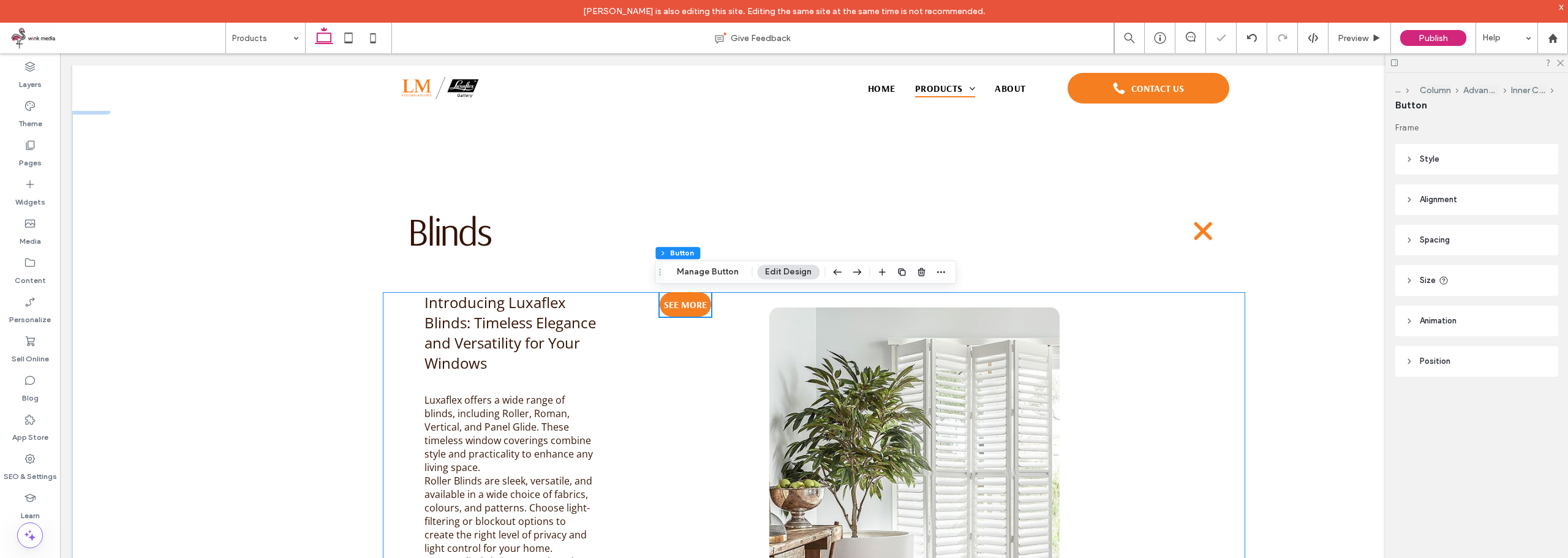
scroll to position [629, 0]
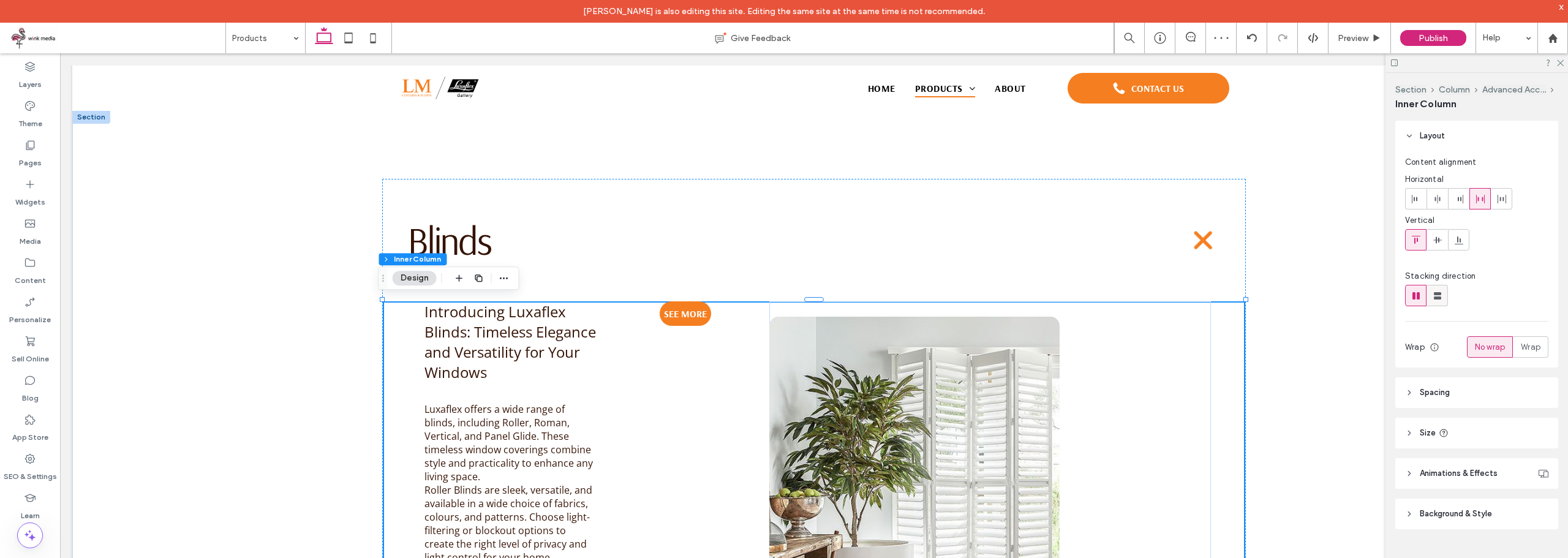
click at [1446, 296] on div at bounding box center [1437, 296] width 20 height 20
type input "**"
type input "****"
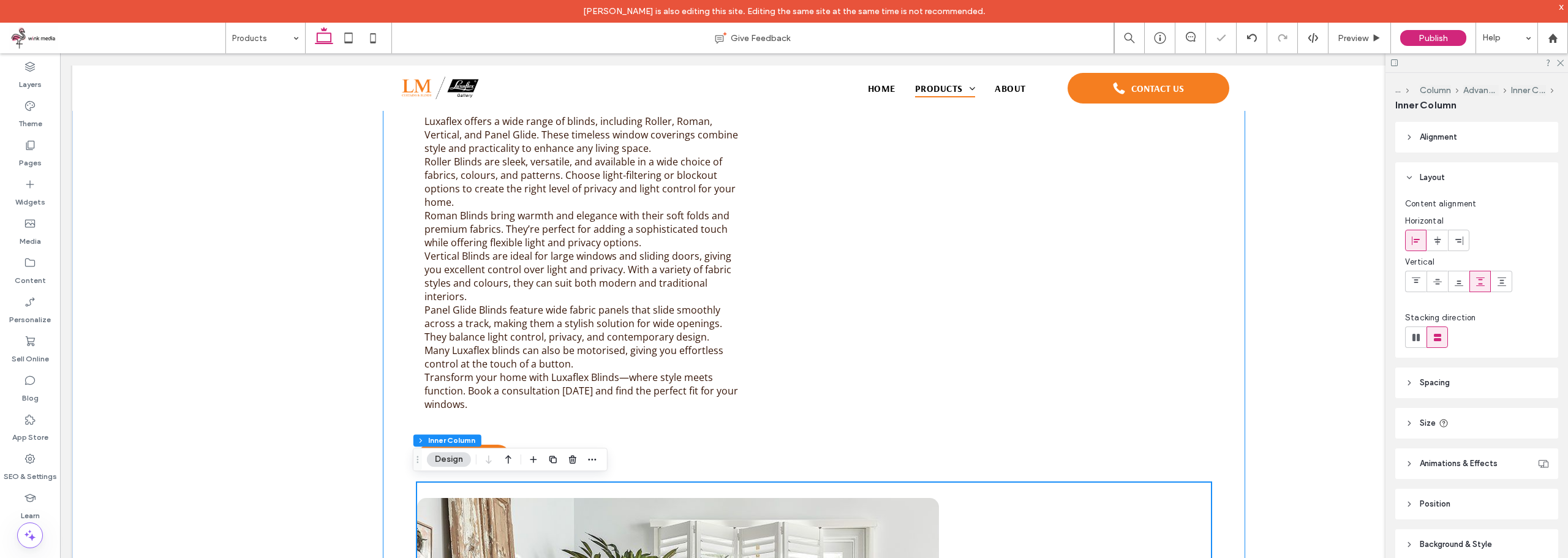
scroll to position [874, 0]
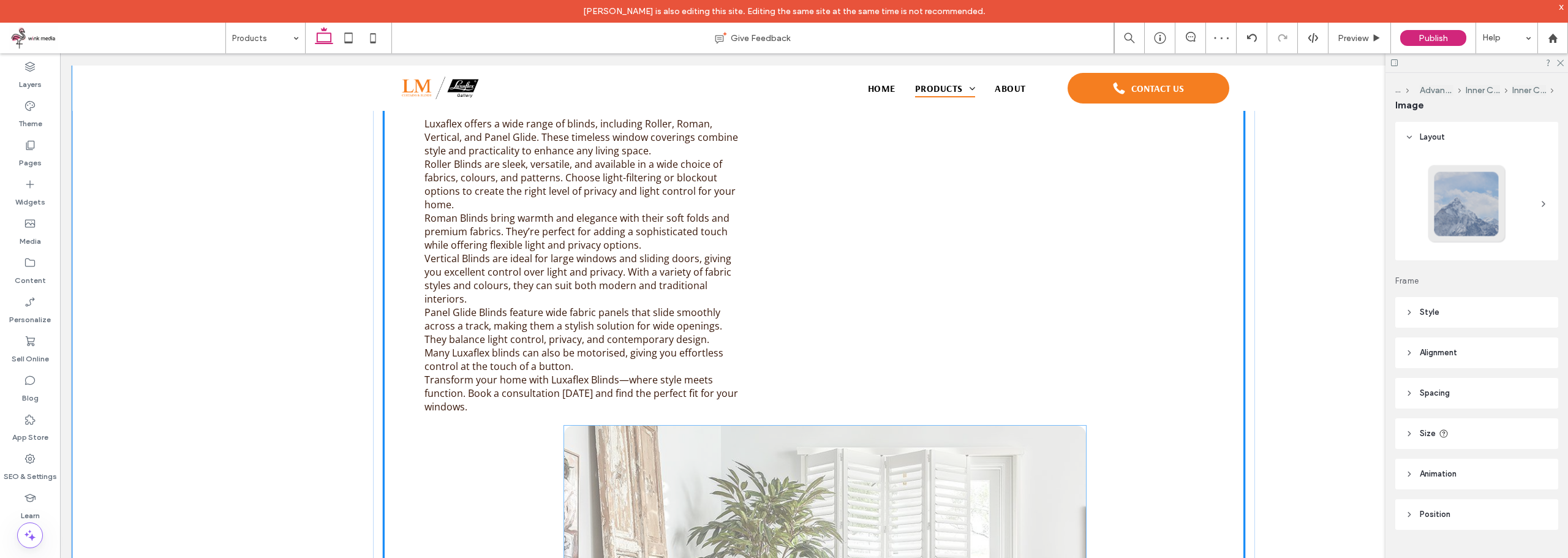
type input "**"
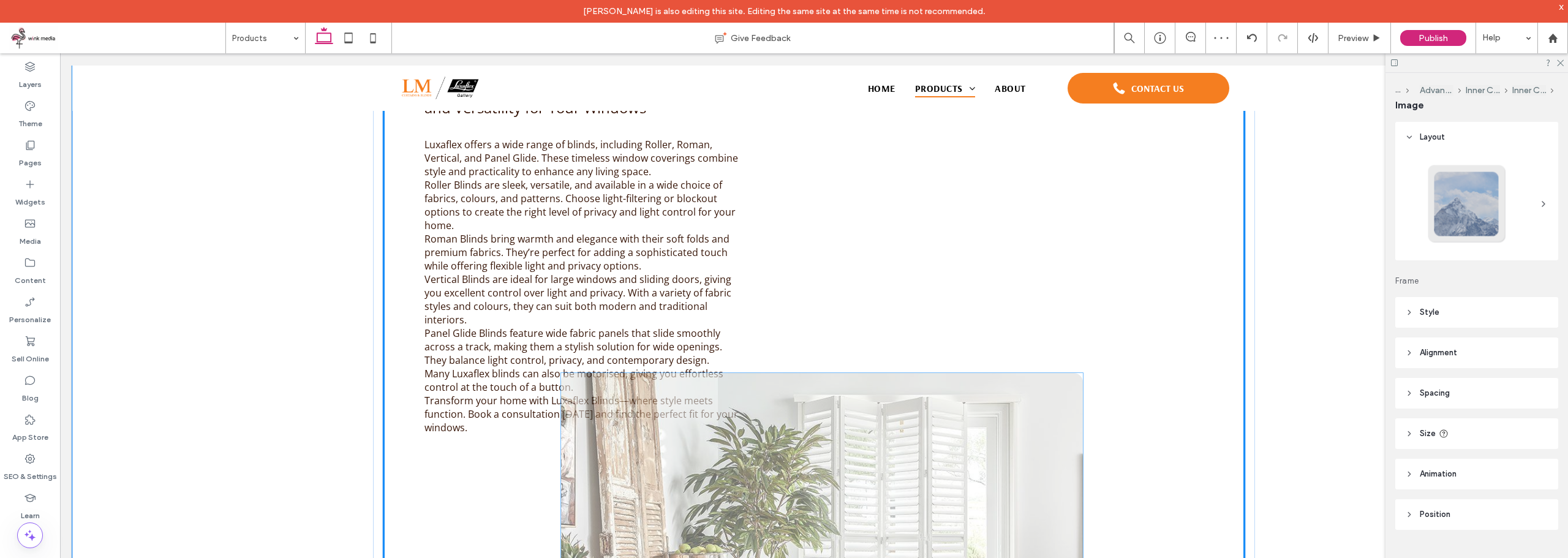
scroll to position [3, 0]
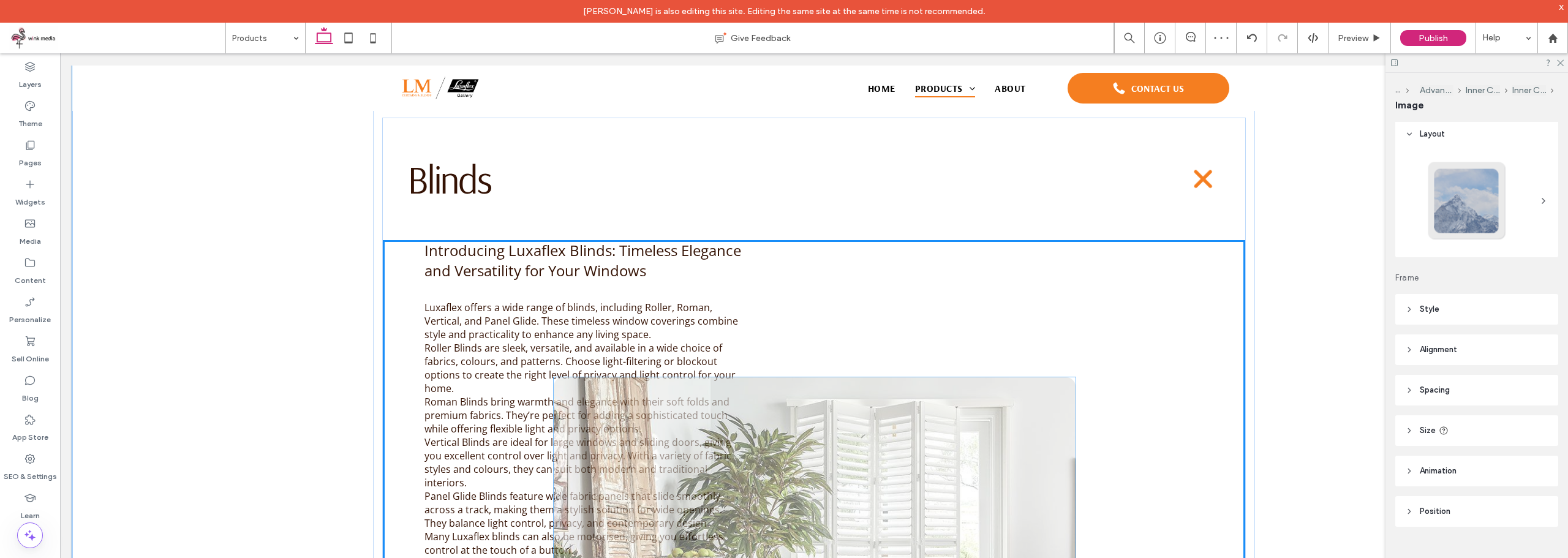
drag, startPoint x: 734, startPoint y: 505, endPoint x: 874, endPoint y: 385, distance: 184.4
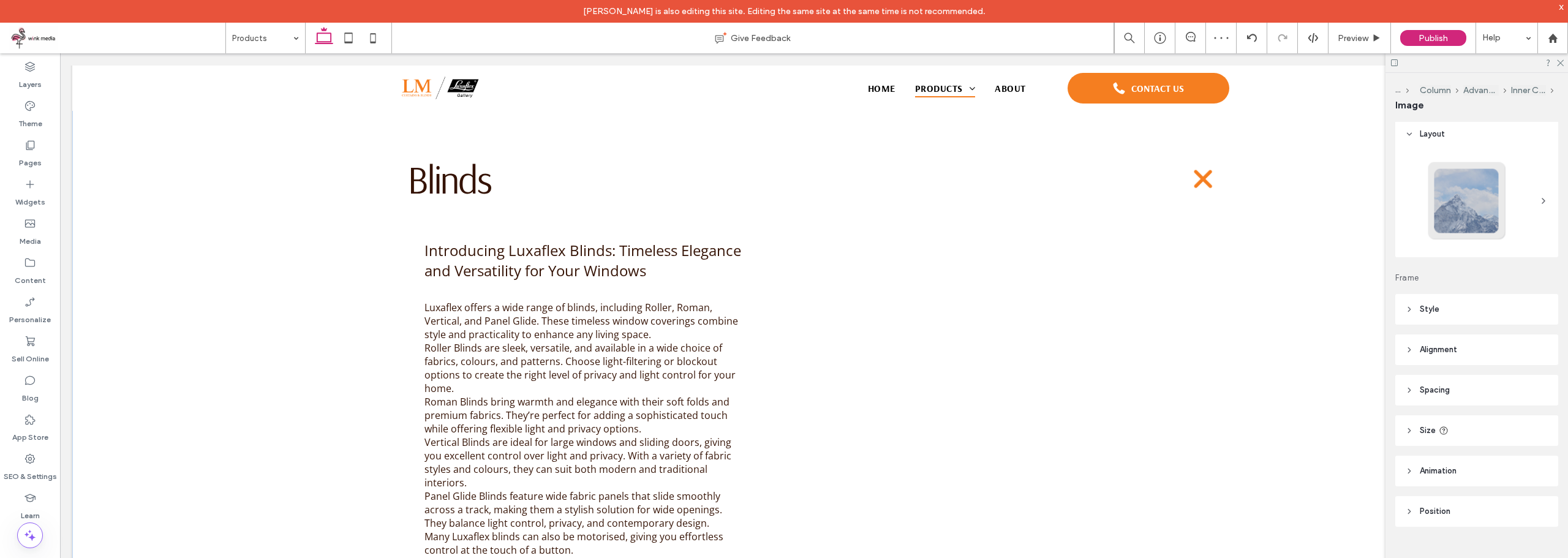
type input "****"
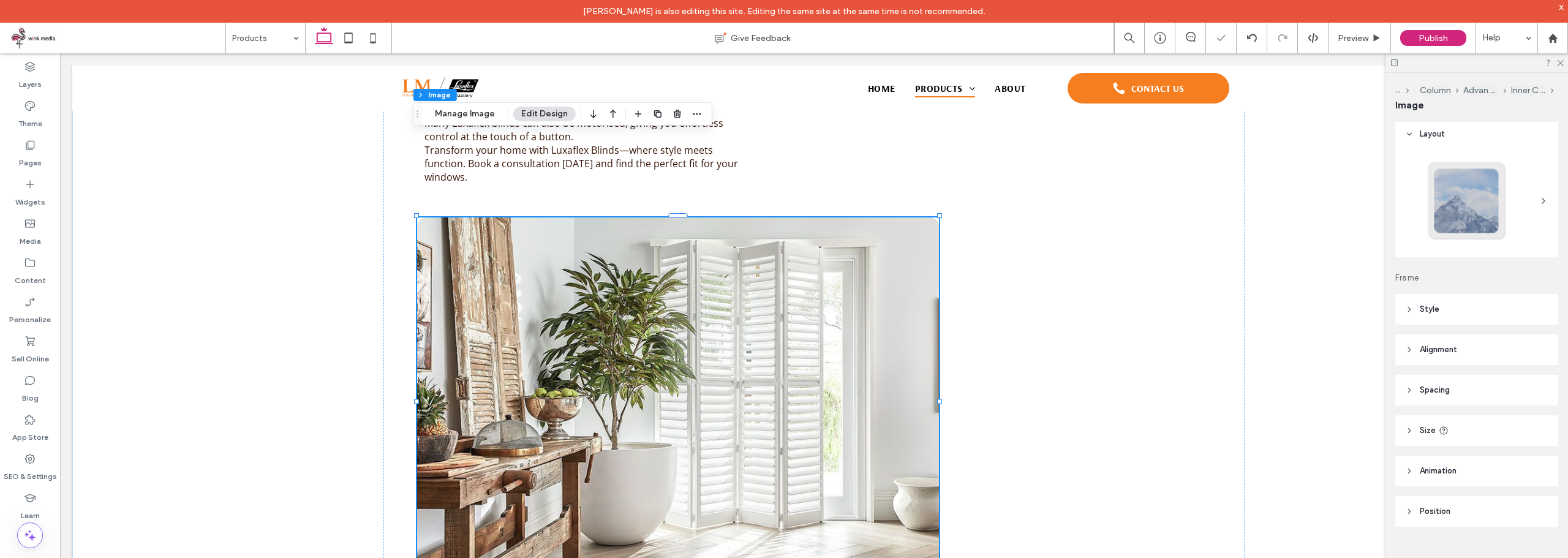
scroll to position [1009, 0]
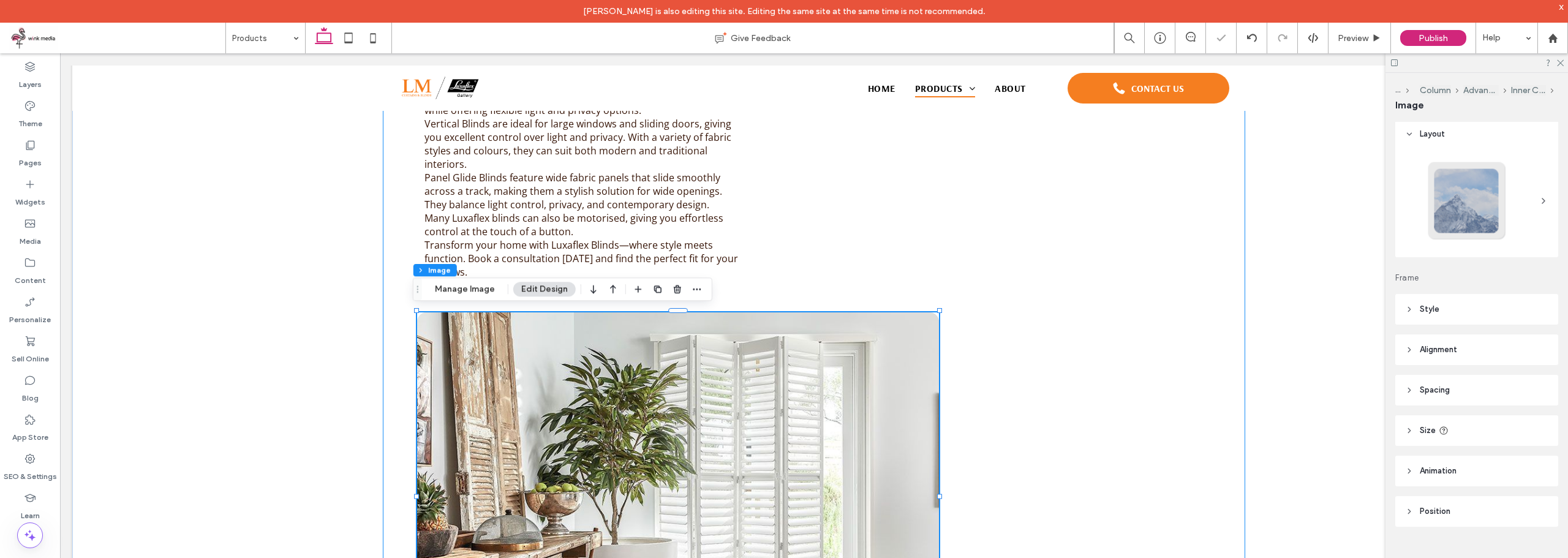
click at [804, 222] on div "Introducing Luxaflex Blinds: Timeless Elegance and Versatility for Your Windows…" at bounding box center [813, 361] width 862 height 879
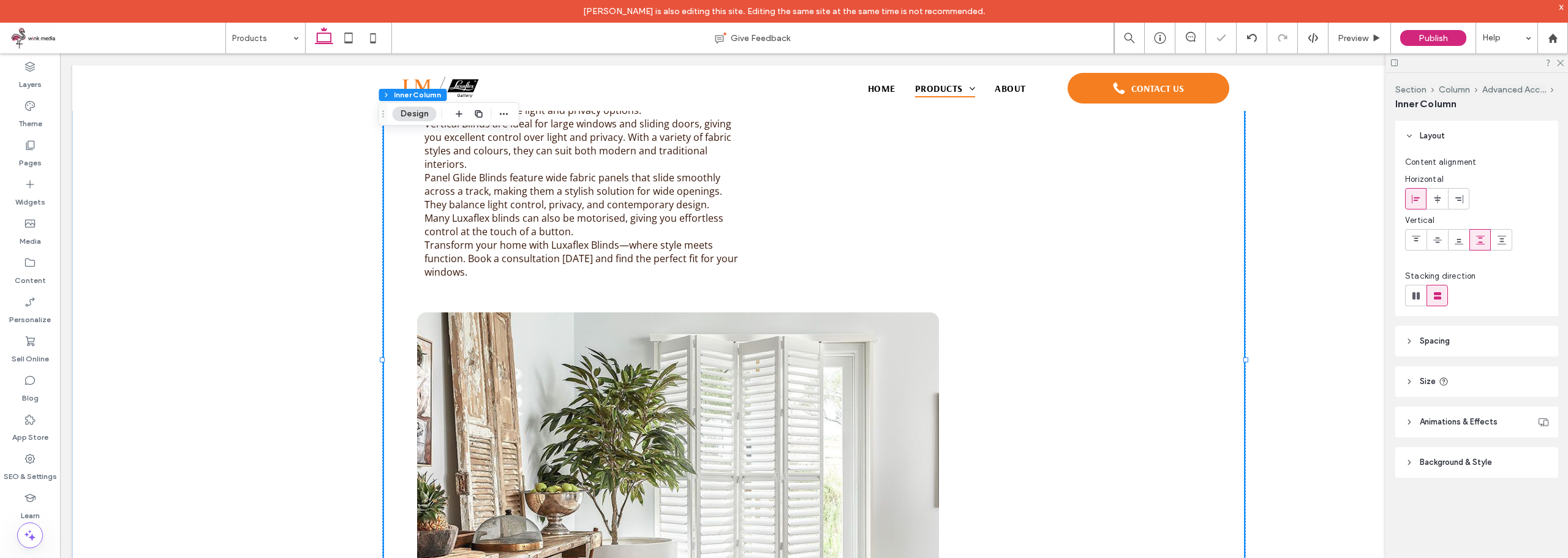
click at [822, 239] on div "Introducing Luxaflex Blinds: Timeless Elegance and Versatility for Your Windows…" at bounding box center [813, 361] width 862 height 879
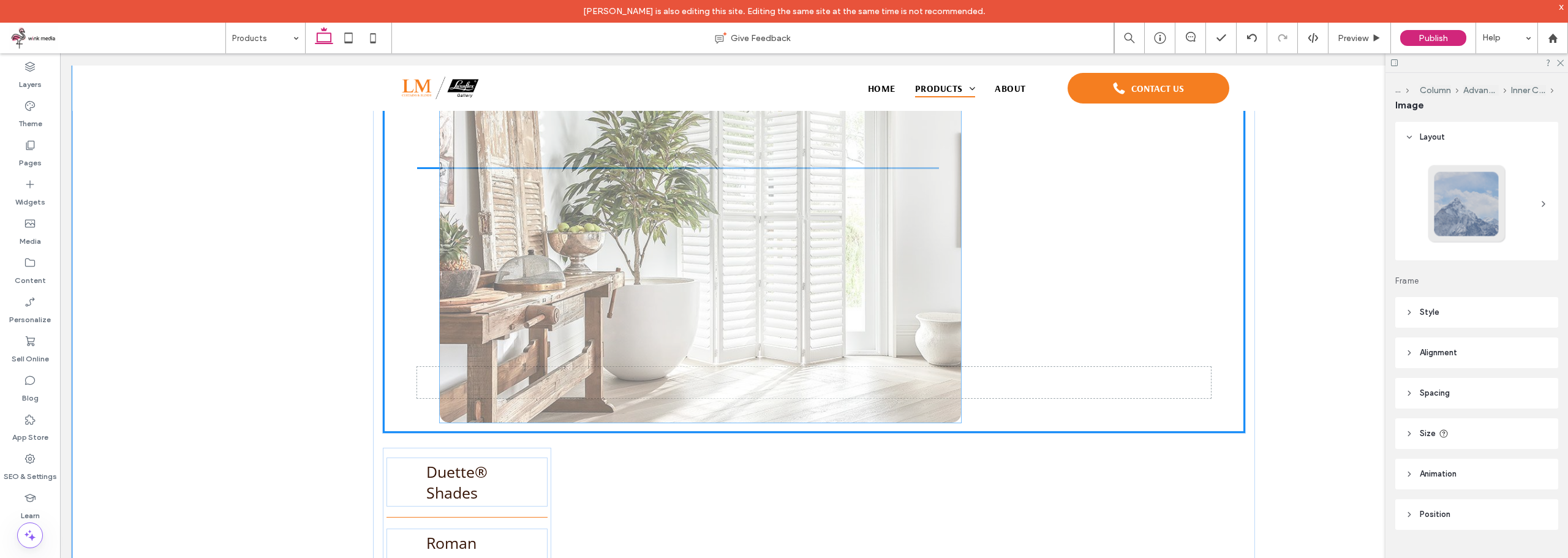
scroll to position [992, 0]
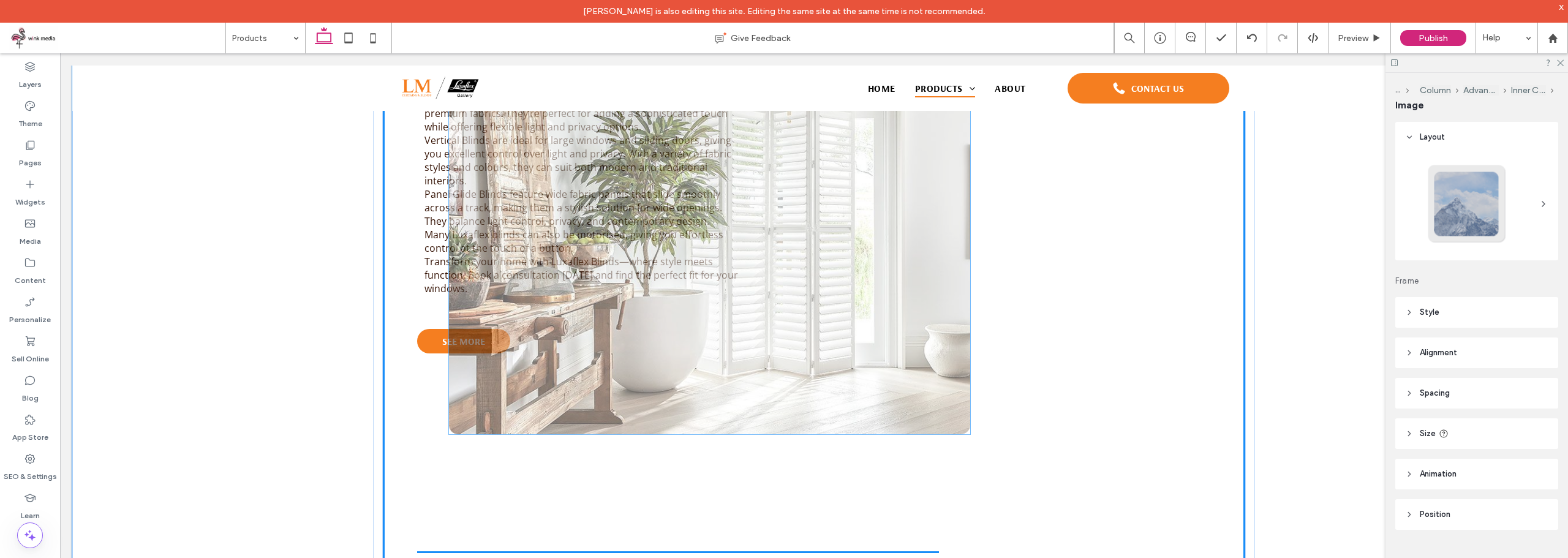
type input "**"
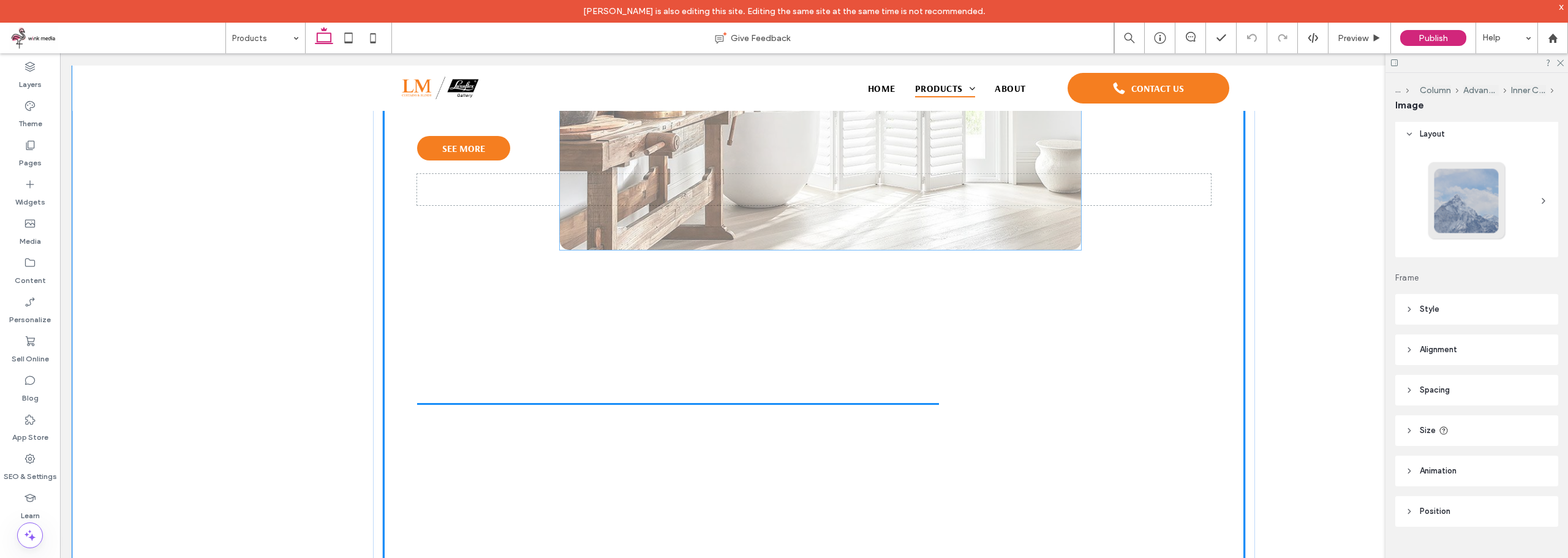
scroll to position [1115, 0]
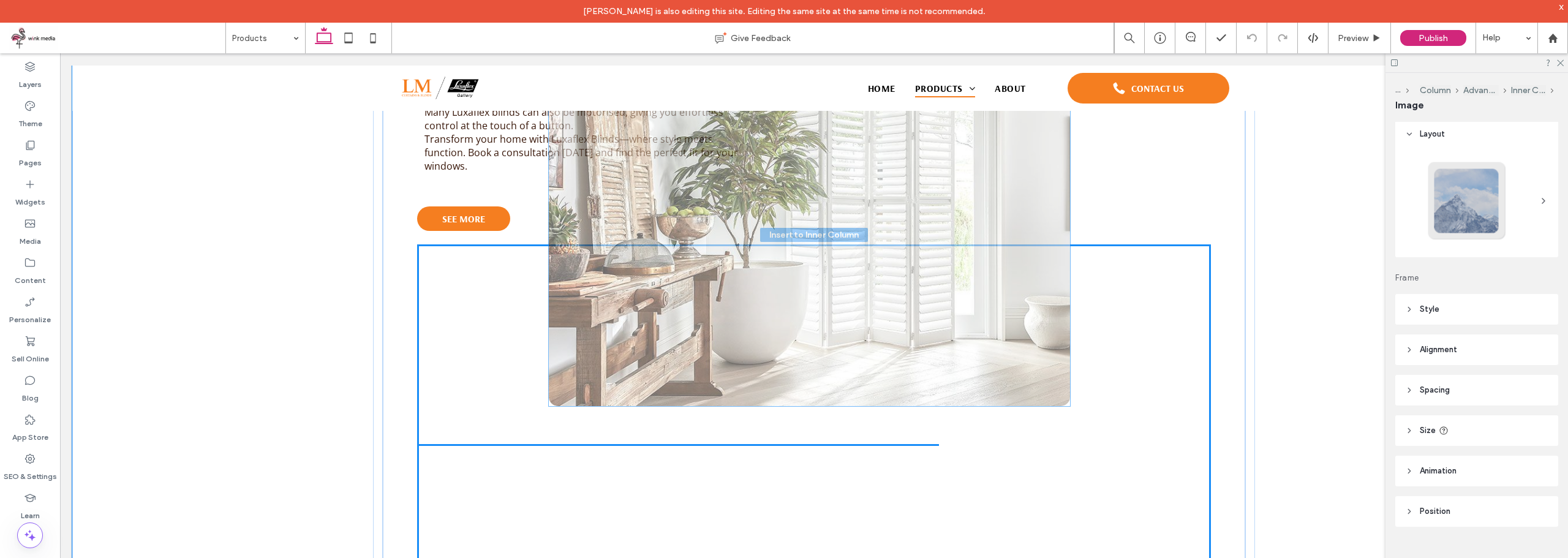
drag, startPoint x: 727, startPoint y: 243, endPoint x: 863, endPoint y: 337, distance: 165.3
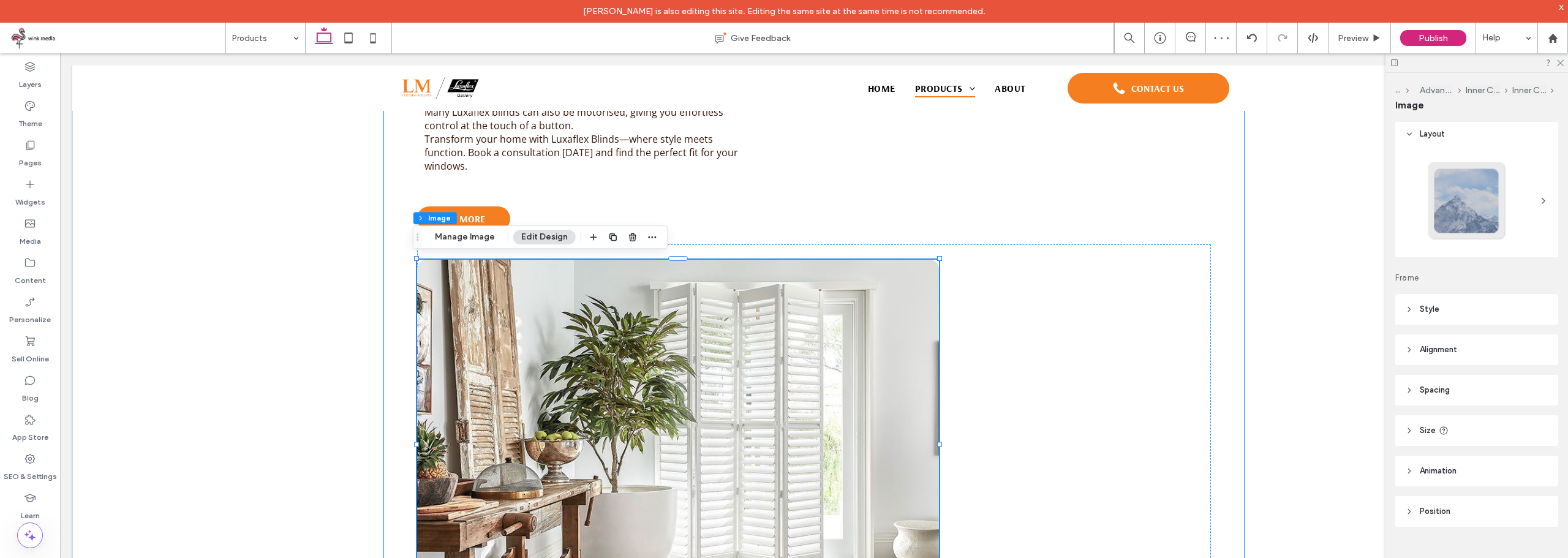
click at [1232, 212] on div "Introducing Luxaflex Blinds: Timeless Elegance and Versatility for Your Windows…" at bounding box center [813, 248] width 862 height 866
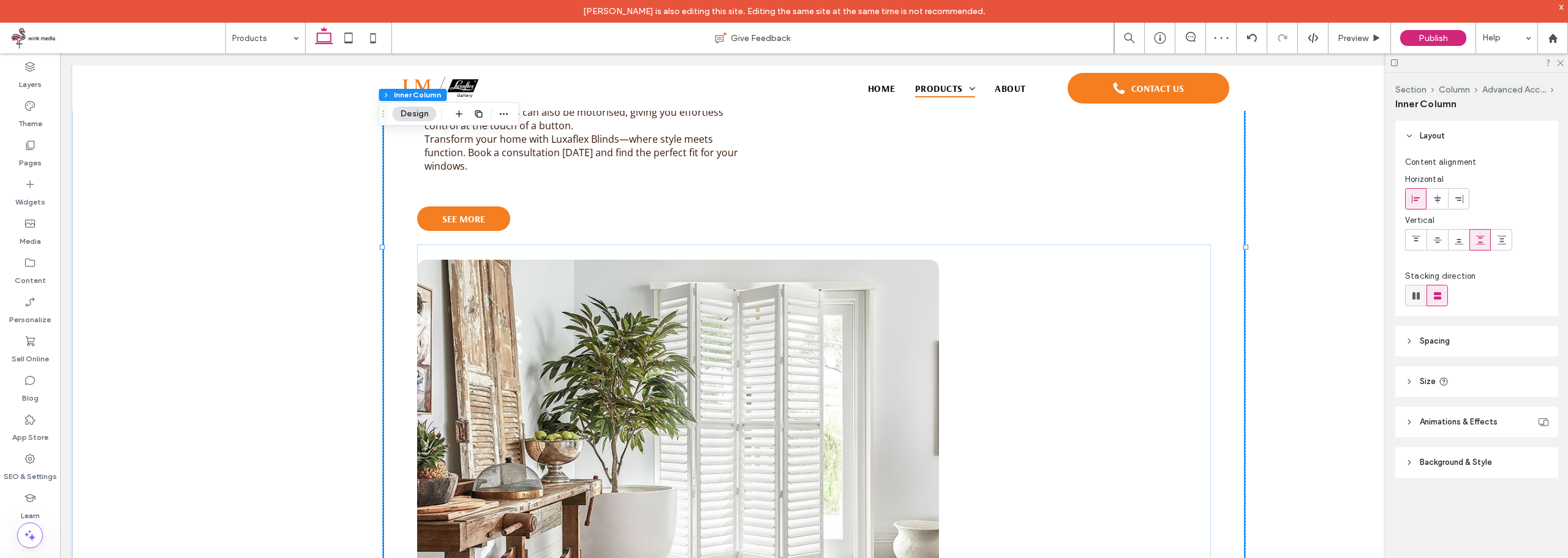
click at [1412, 302] on span at bounding box center [1416, 296] width 12 height 20
type input "*"
type input "**"
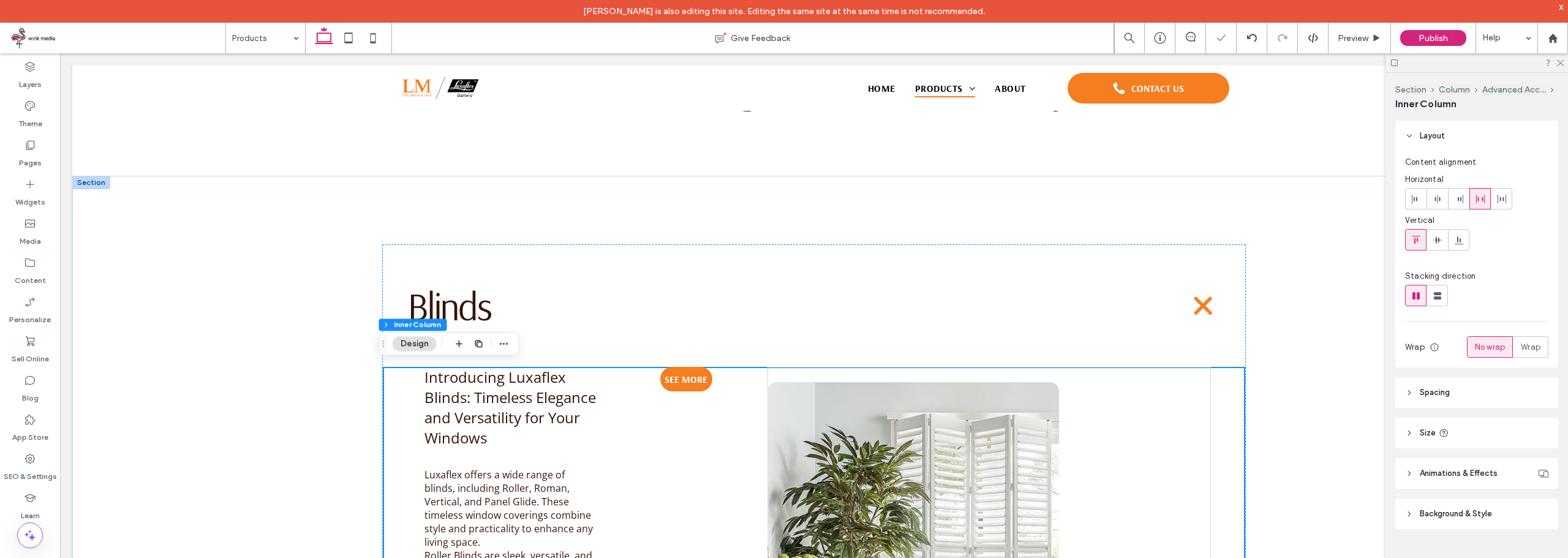
scroll to position [747, 0]
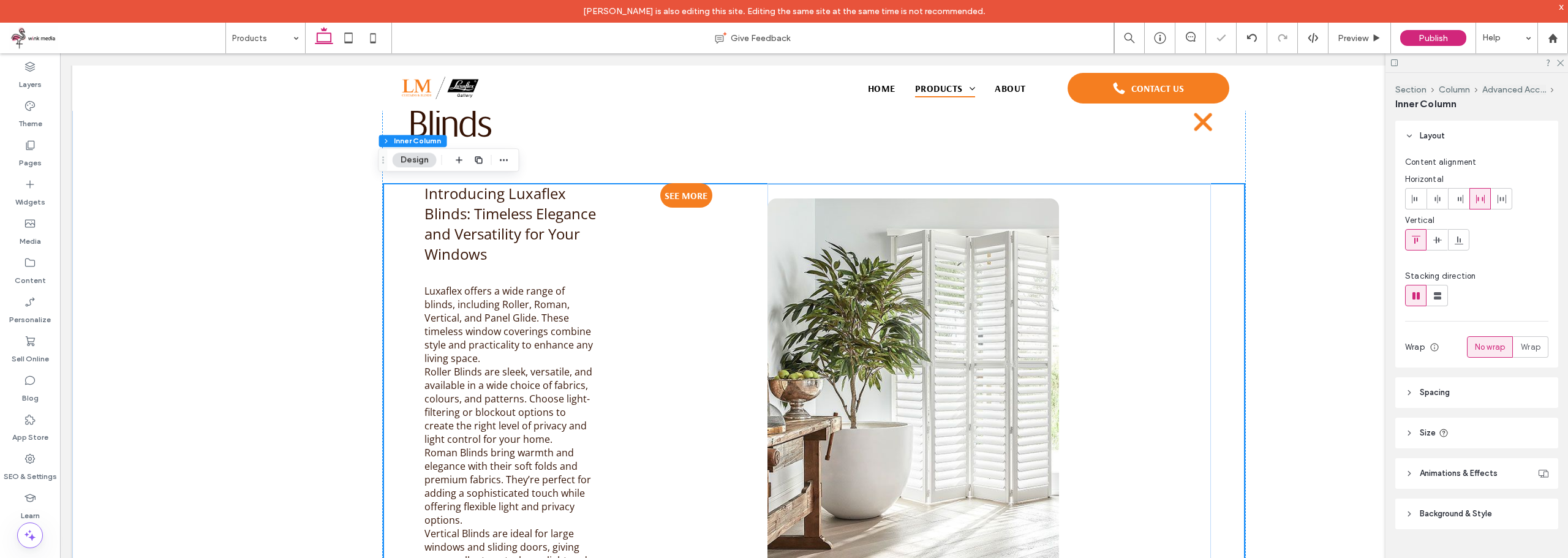
click at [733, 304] on div "Introducing Luxaflex Blinds: Timeless Elegance and Versatility for Your Windows…" at bounding box center [813, 510] width 862 height 654
click at [612, 256] on div "Introducing Luxaflex Blinds: Timeless Elegance and Versatility for Your Windows…" at bounding box center [813, 510] width 862 height 654
click at [634, 257] on div "Introducing Luxaflex Blinds: Timeless Elegance and Versatility for Your Windows…" at bounding box center [813, 510] width 862 height 654
click at [774, 297] on img at bounding box center [913, 384] width 291 height 371
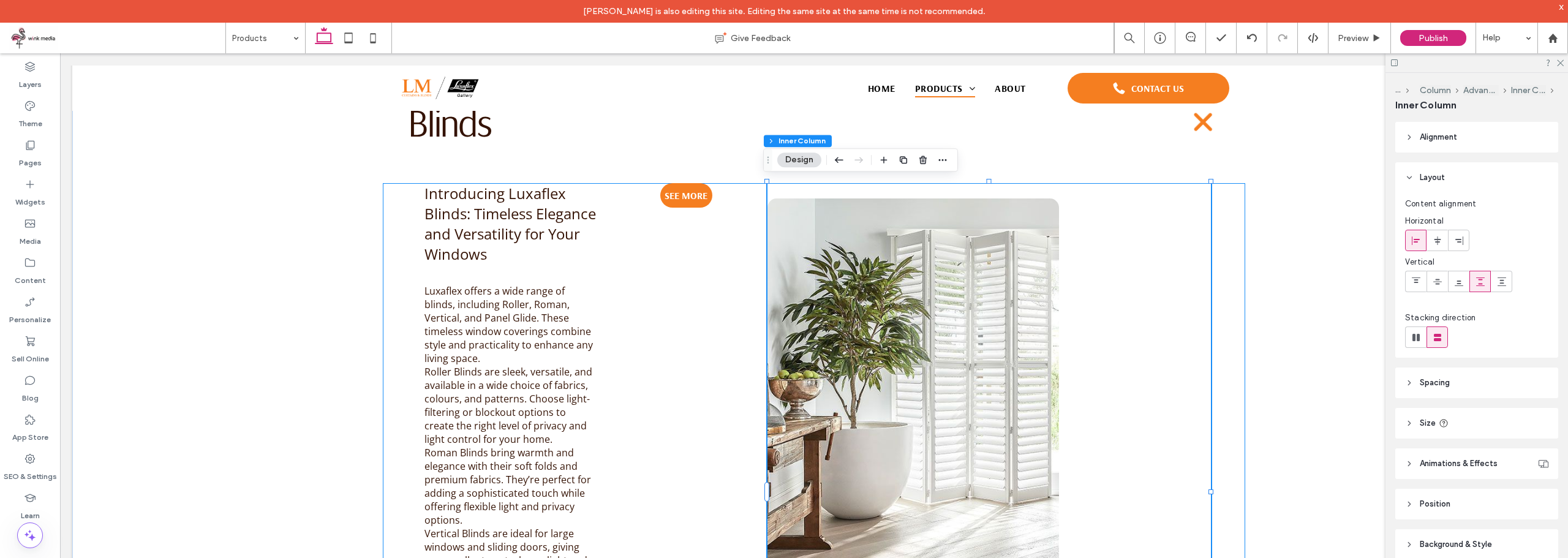
click at [729, 228] on div "Introducing Luxaflex Blinds: Timeless Elegance and Versatility for Your Windows…" at bounding box center [813, 510] width 862 height 654
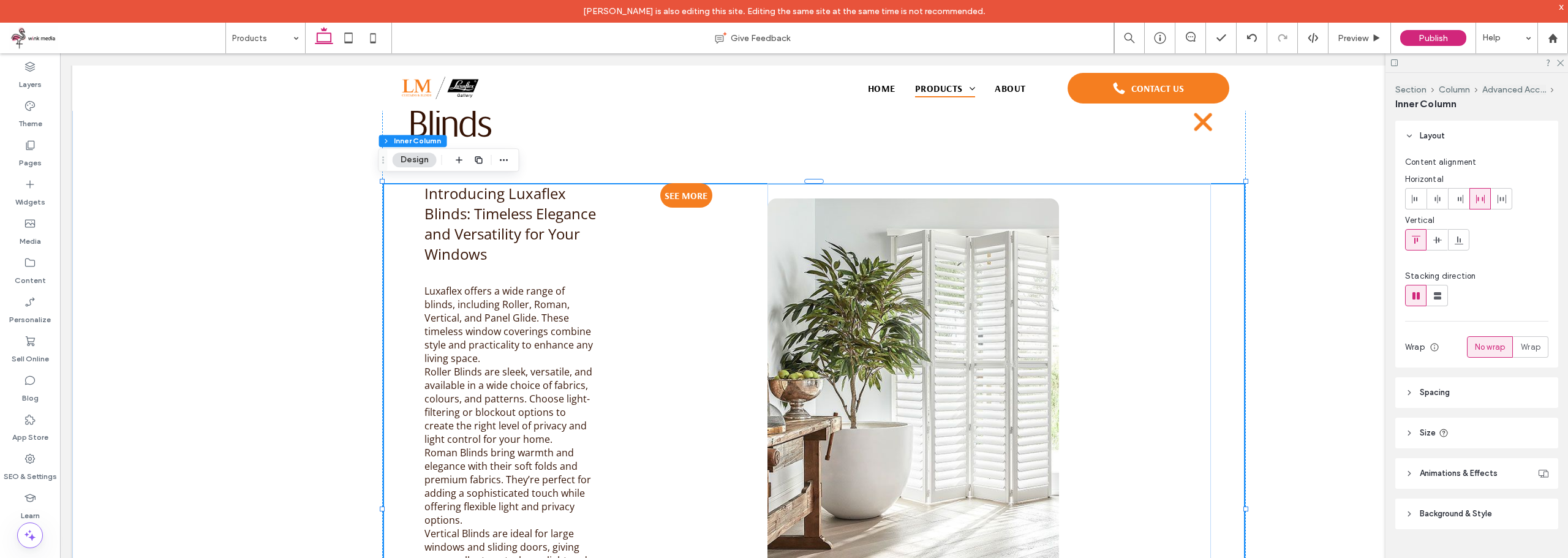
click at [680, 243] on div "Introducing Luxaflex Blinds: Timeless Elegance and Versatility for Your Windows…" at bounding box center [813, 510] width 862 height 654
click at [570, 247] on p "Introducing Luxaflex Blinds: Timeless Elegance and Versatility for Your Windows" at bounding box center [511, 224] width 173 height 81
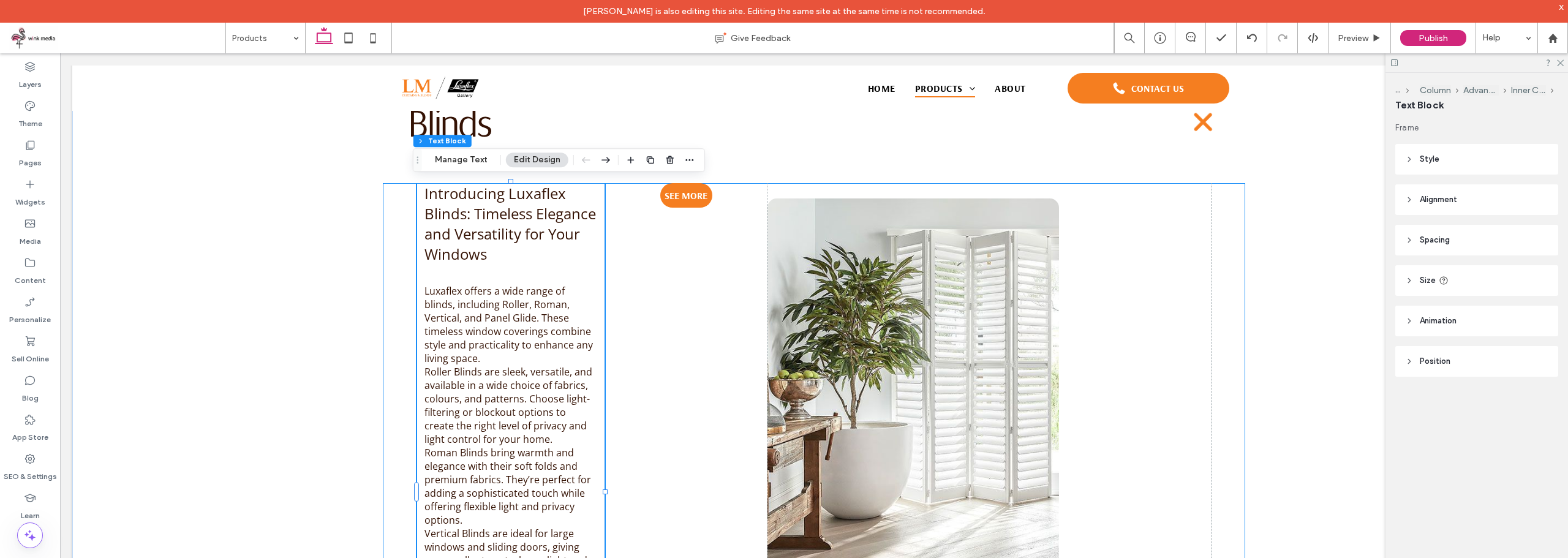
click at [610, 242] on div "Introducing Luxaflex Blinds: Timeless Elegance and Versatility for Your Windows…" at bounding box center [813, 510] width 862 height 654
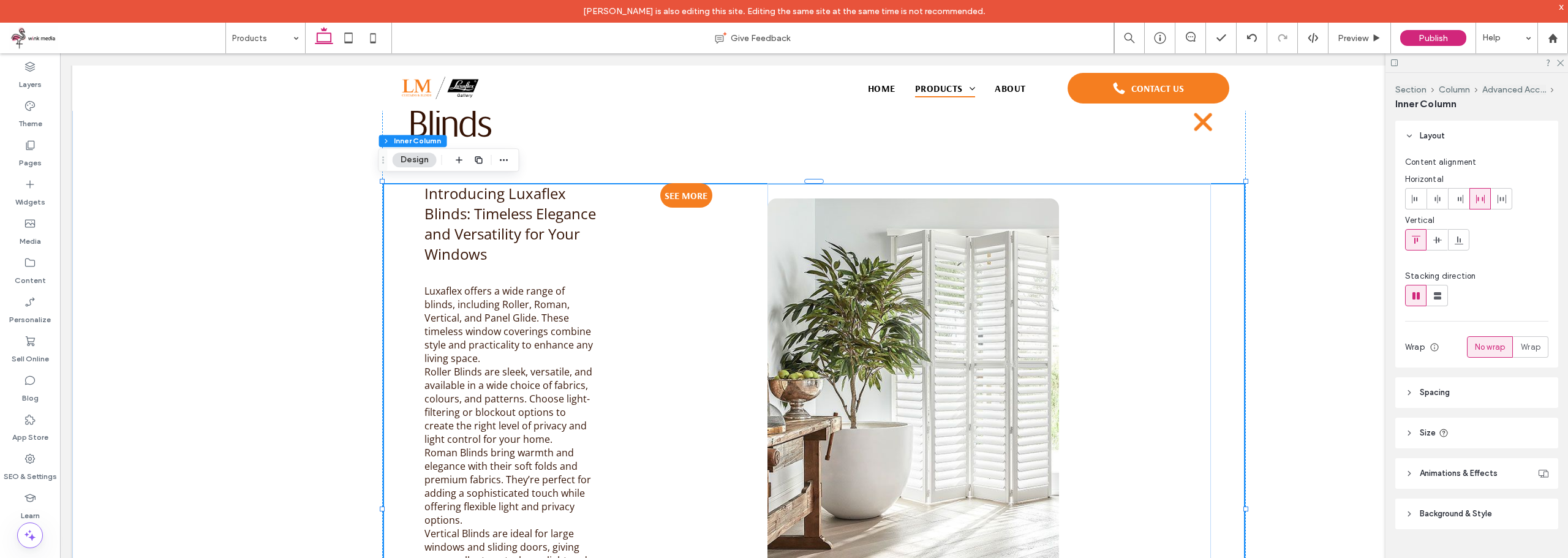
click at [641, 244] on div "Introducing Luxaflex Blinds: Timeless Elegance and Versatility for Your Windows…" at bounding box center [813, 510] width 862 height 654
click at [679, 202] on link "SEE MORE" at bounding box center [686, 195] width 52 height 24
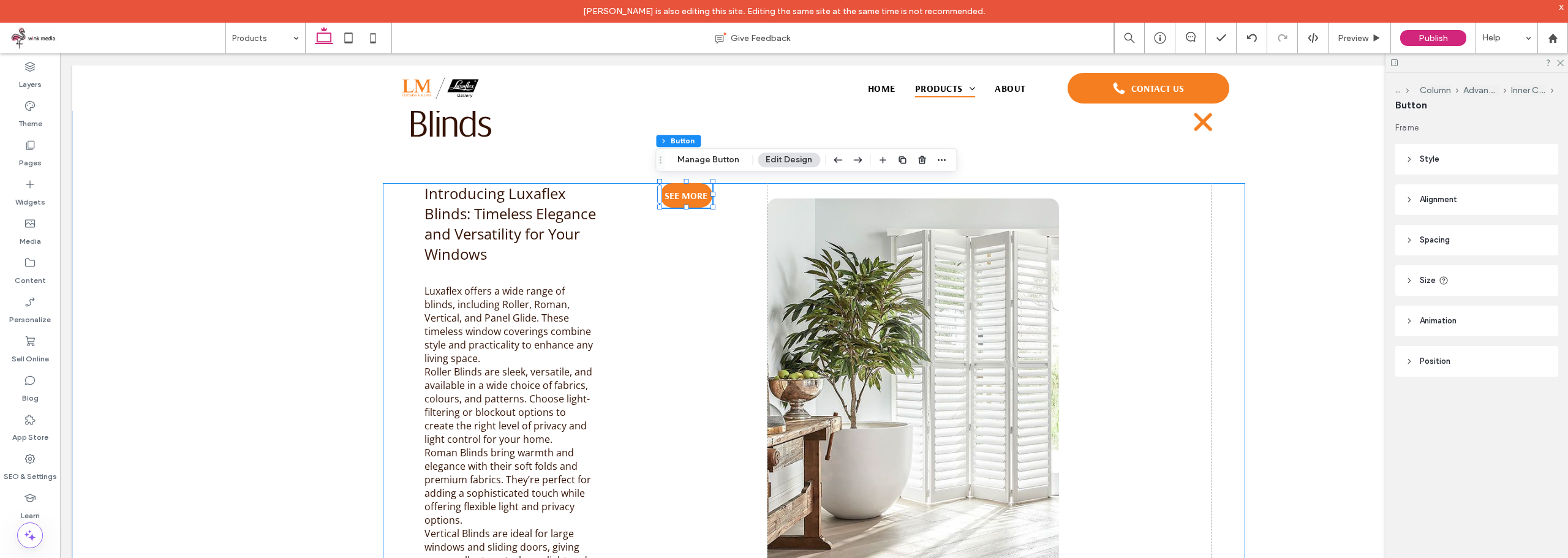
type input "**"
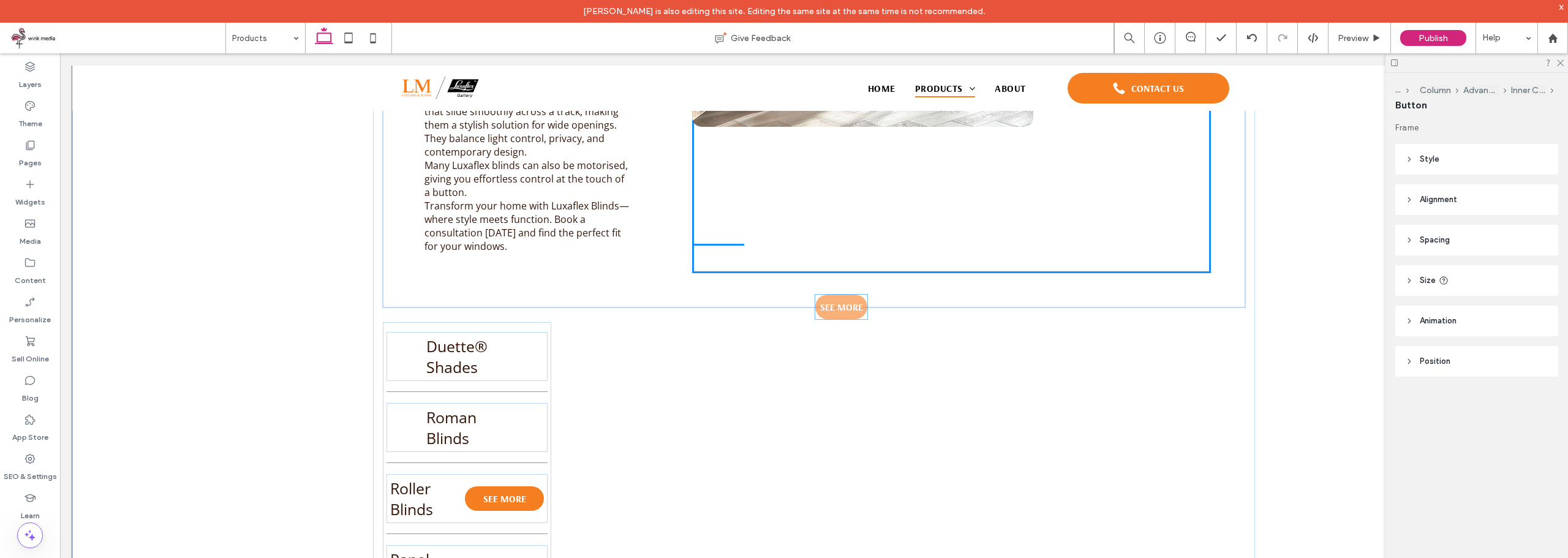
scroll to position [1142, 0]
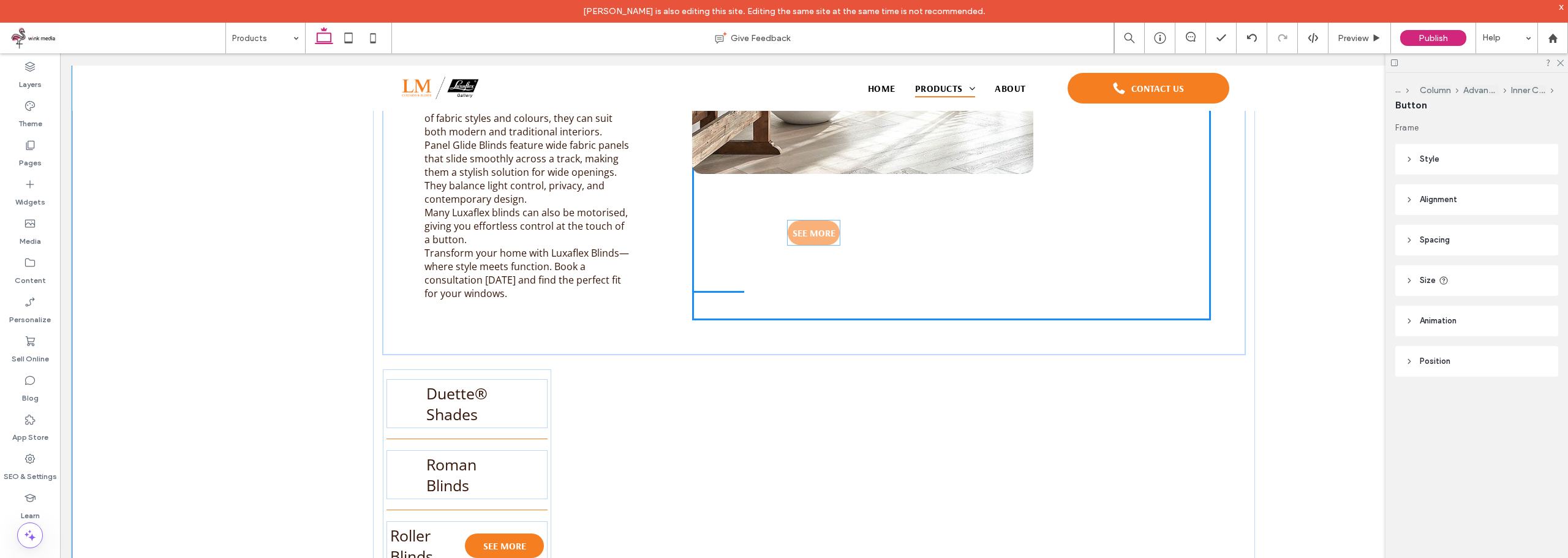
drag, startPoint x: 689, startPoint y: 224, endPoint x: 805, endPoint y: 249, distance: 118.7
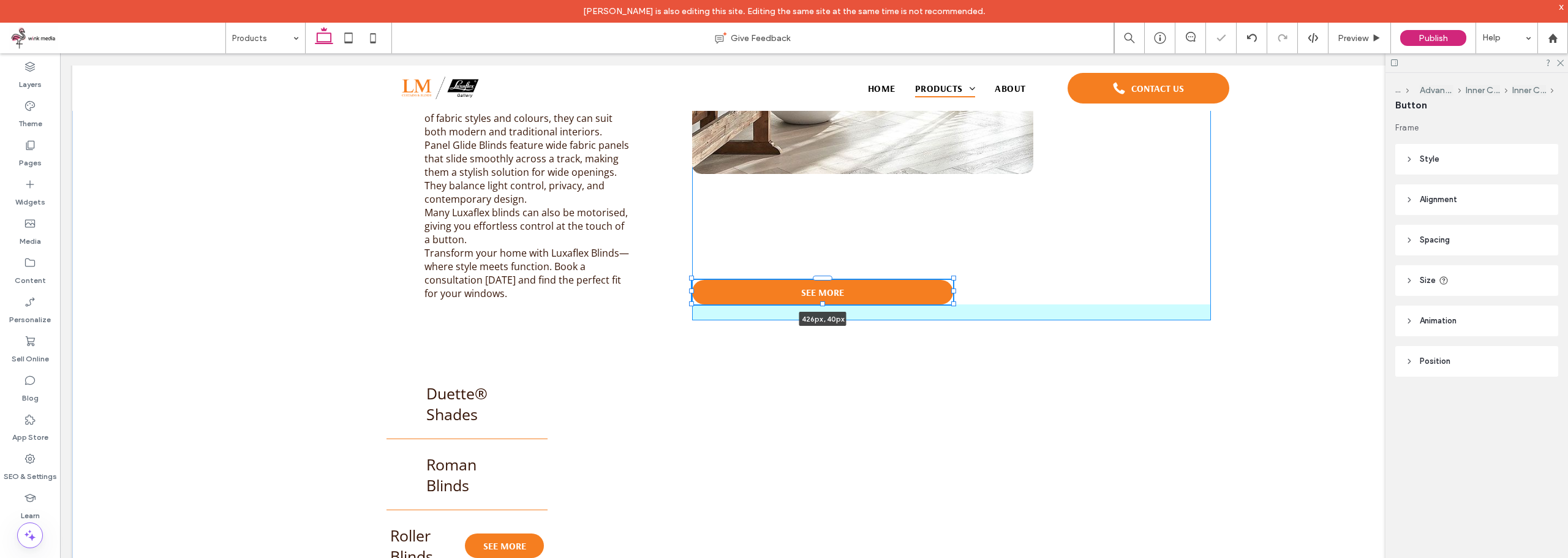
drag, startPoint x: 781, startPoint y: 286, endPoint x: 922, endPoint y: 264, distance: 142.7
click at [946, 279] on div "Blinds Introducing Luxaflex Blinds: Timeless Elegance and Versatility for Your …" at bounding box center [814, 234] width 882 height 1275
type input "***"
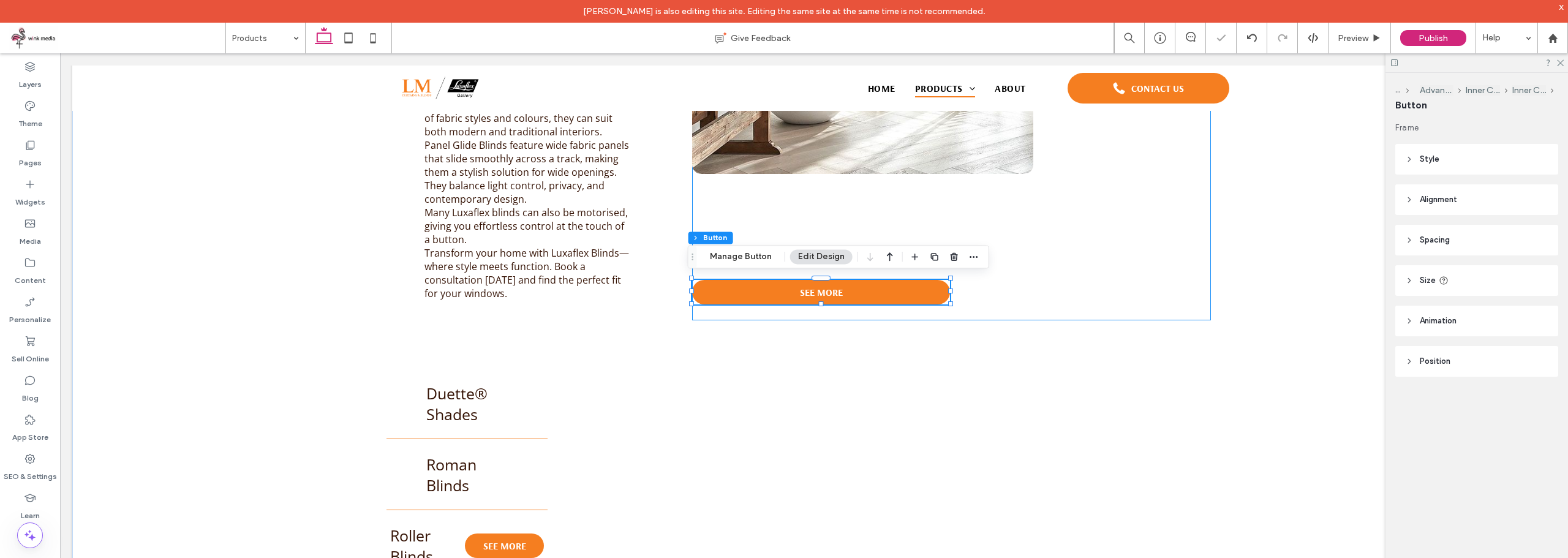
click at [824, 241] on div "SEE MORE 421px , 40px" at bounding box center [951, 53] width 518 height 532
type input "**"
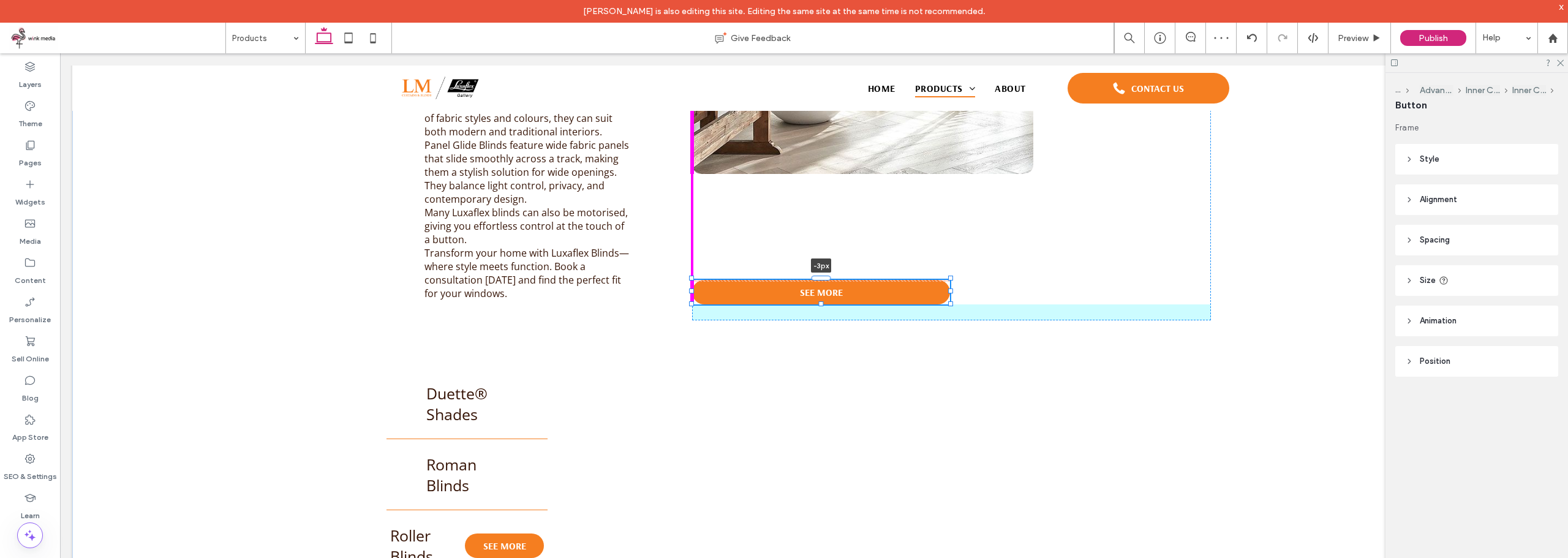
click at [816, 274] on div "Blinds Introducing Luxaflex Blinds: Timeless Elegance and Versatility for Your …" at bounding box center [814, 234] width 882 height 1275
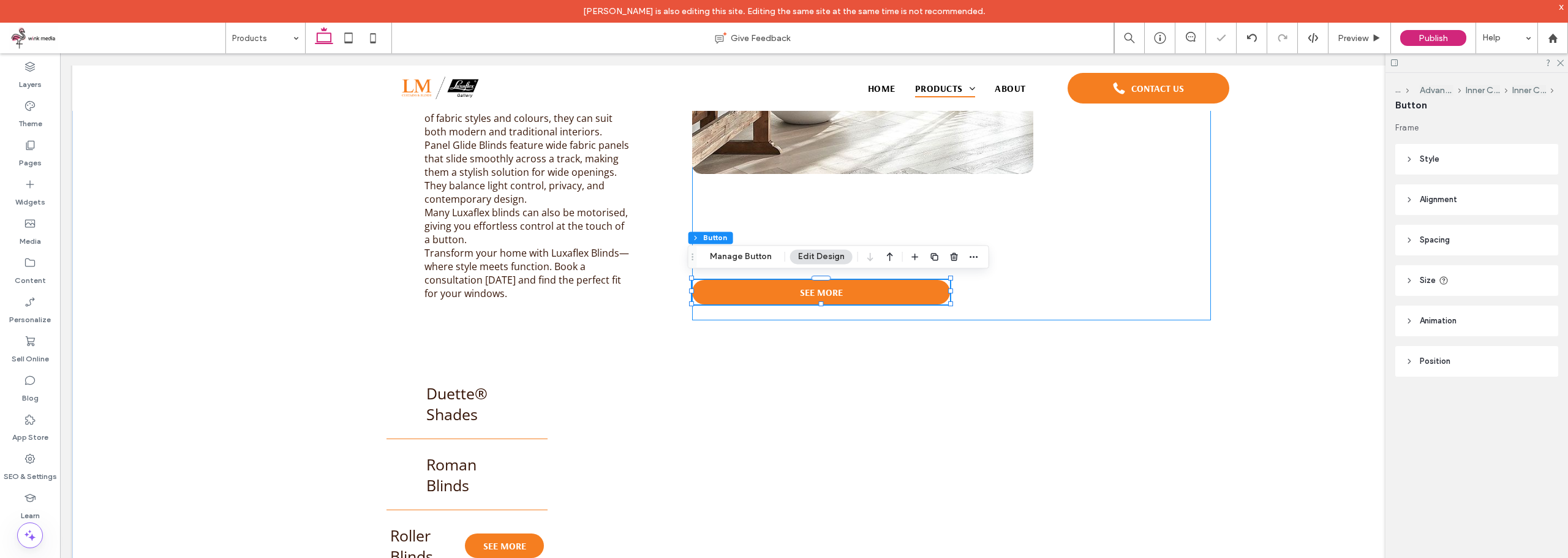
click at [879, 225] on div "SEE MORE -3px" at bounding box center [951, 53] width 518 height 532
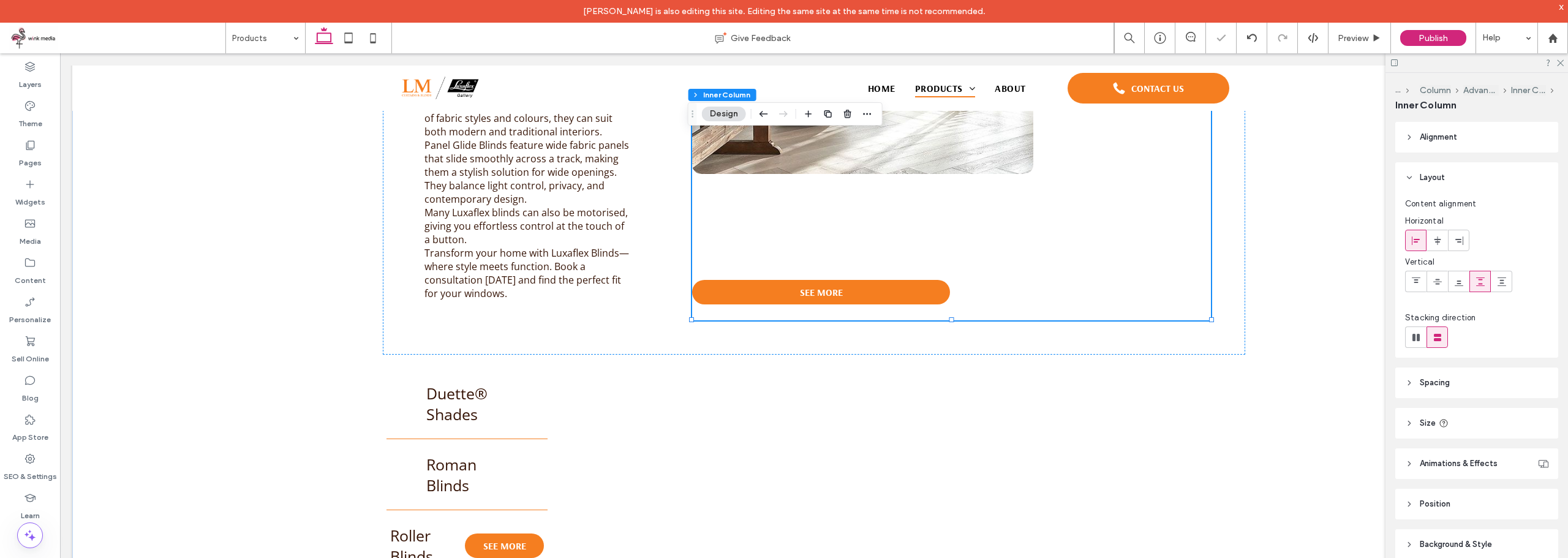
click at [879, 212] on div "SEE MORE" at bounding box center [951, 53] width 518 height 532
click at [1497, 280] on icon at bounding box center [1502, 282] width 10 height 10
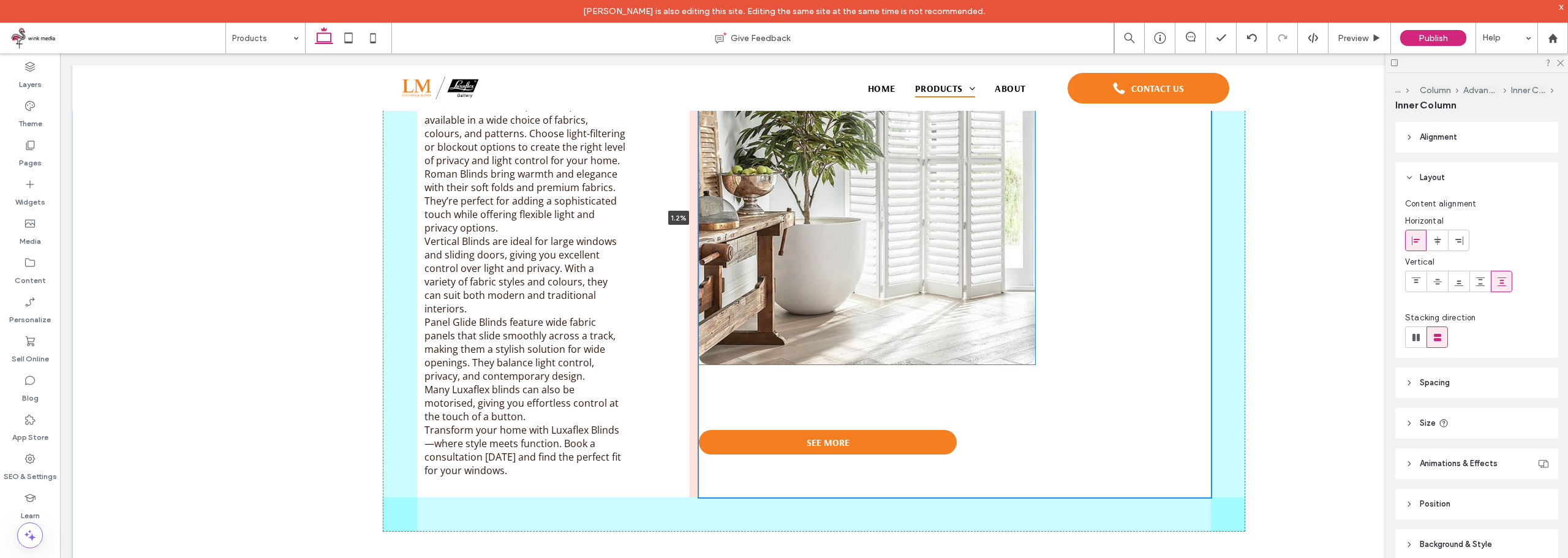
scroll to position [959, 0]
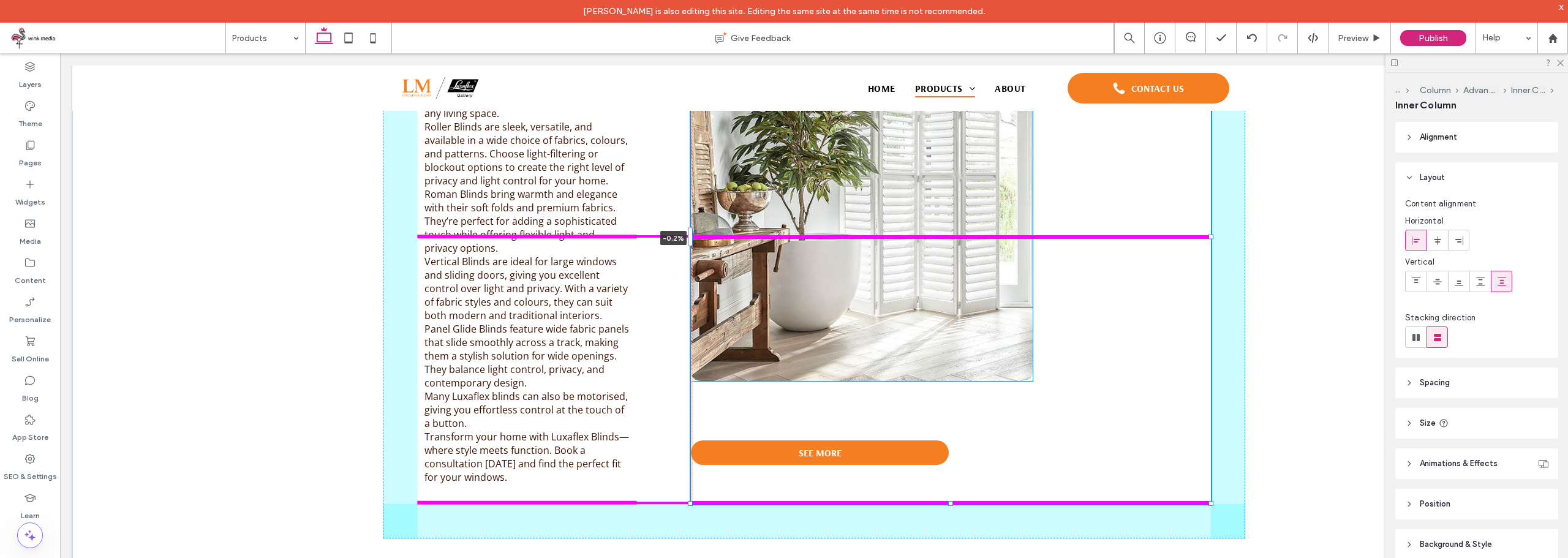
drag, startPoint x: 689, startPoint y: 233, endPoint x: 688, endPoint y: 246, distance: 13.0
click at [688, 246] on div "Blinds Introducing Luxaflex Blinds: Timeless Elegance and Versatility for Your …" at bounding box center [814, 418] width 882 height 1275
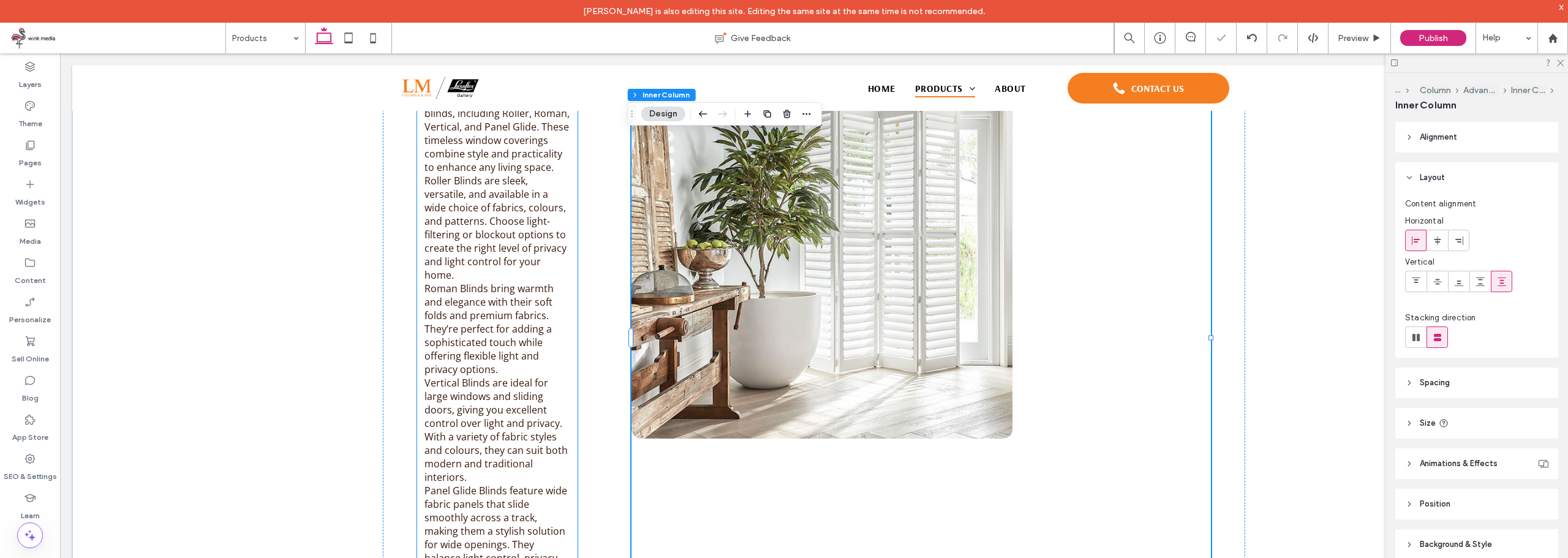
click at [581, 260] on div "Introducing Luxaflex Blinds: Timeless Elegance and Versatility for Your Windows…" at bounding box center [813, 369] width 862 height 796
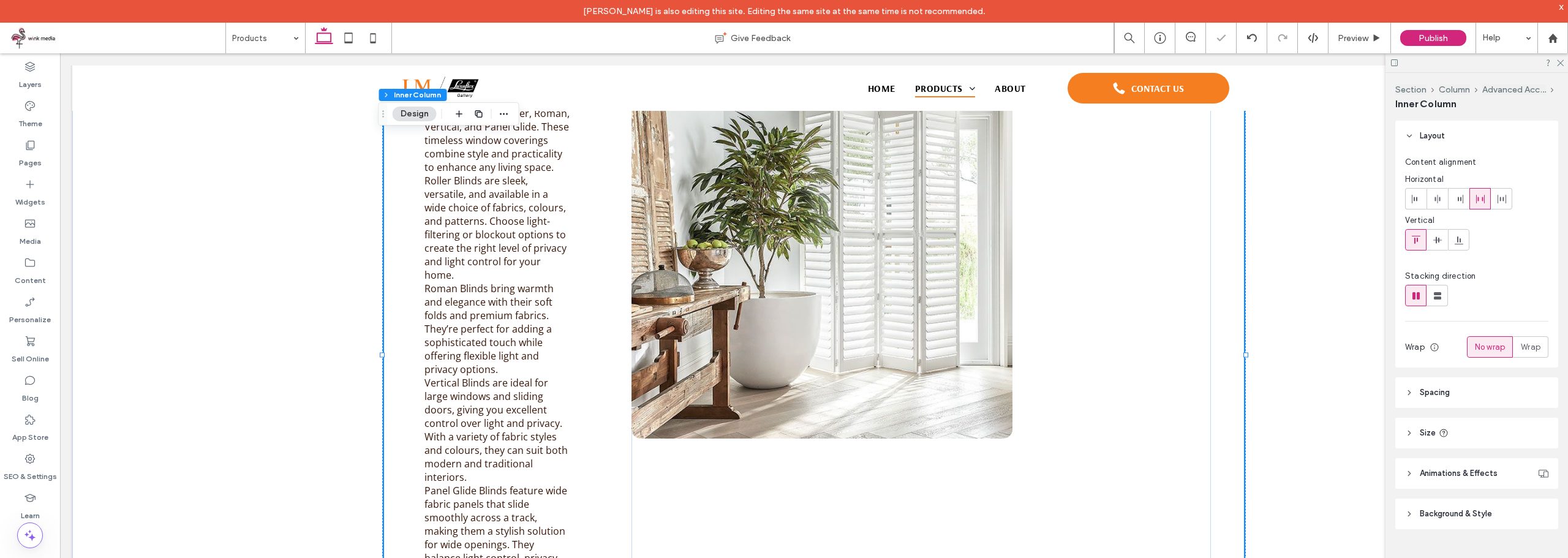
click at [612, 319] on div "Introducing Luxaflex Blinds: Timeless Elegance and Versatility for Your Windows…" at bounding box center [813, 369] width 862 height 796
click at [603, 301] on div "Introducing Luxaflex Blinds: Timeless Elegance and Versatility for Your Windows…" at bounding box center [813, 369] width 862 height 796
click at [612, 339] on div "Introducing Luxaflex Blinds: Timeless Elegance and Versatility for Your Windows…" at bounding box center [813, 369] width 862 height 796
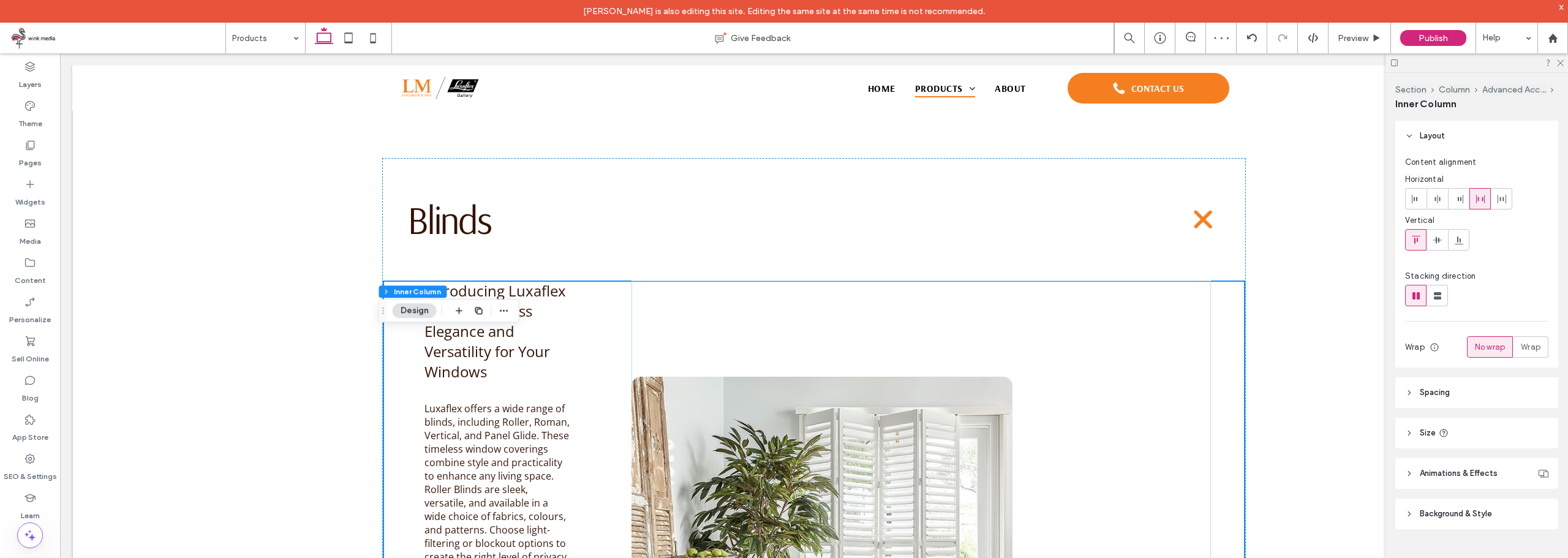
scroll to position [591, 0]
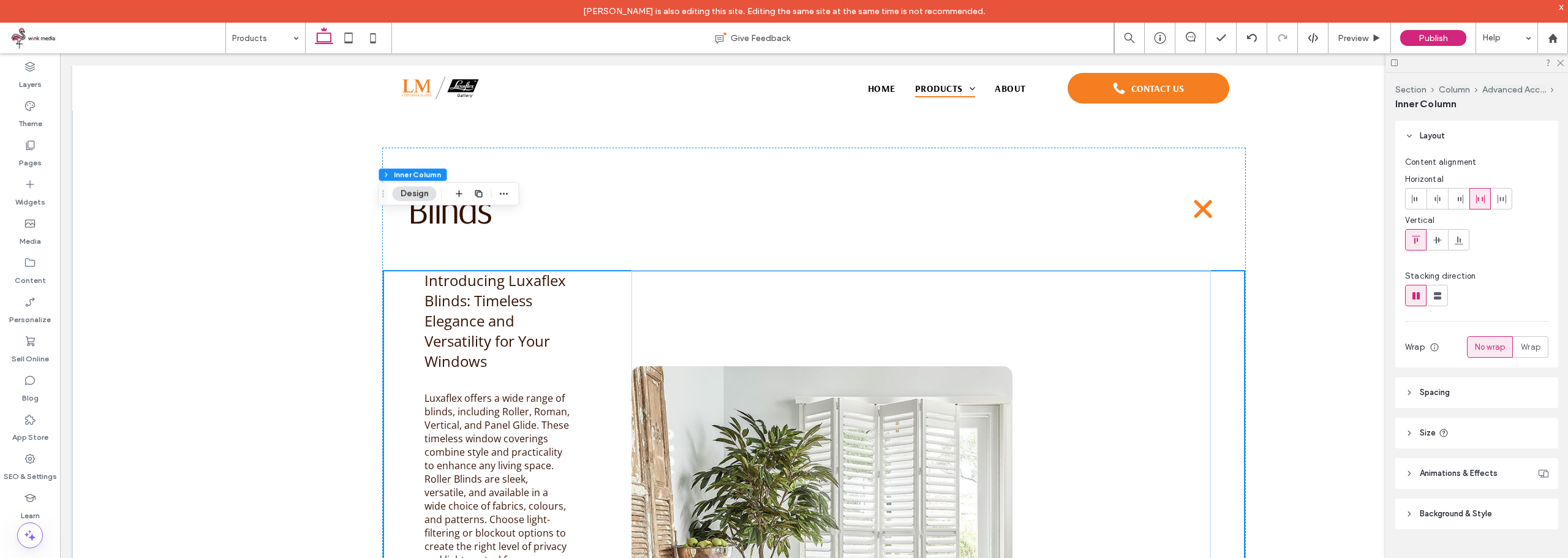
scroll to position [713, 0]
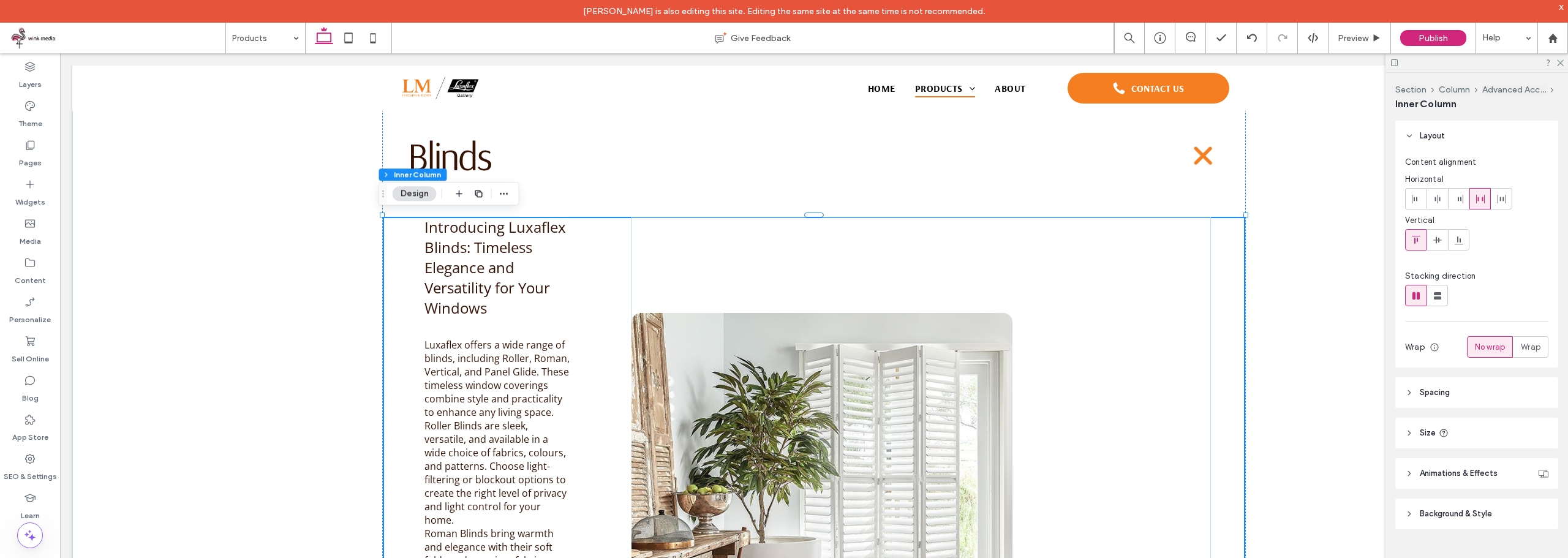
click at [632, 350] on img at bounding box center [822, 498] width 380 height 371
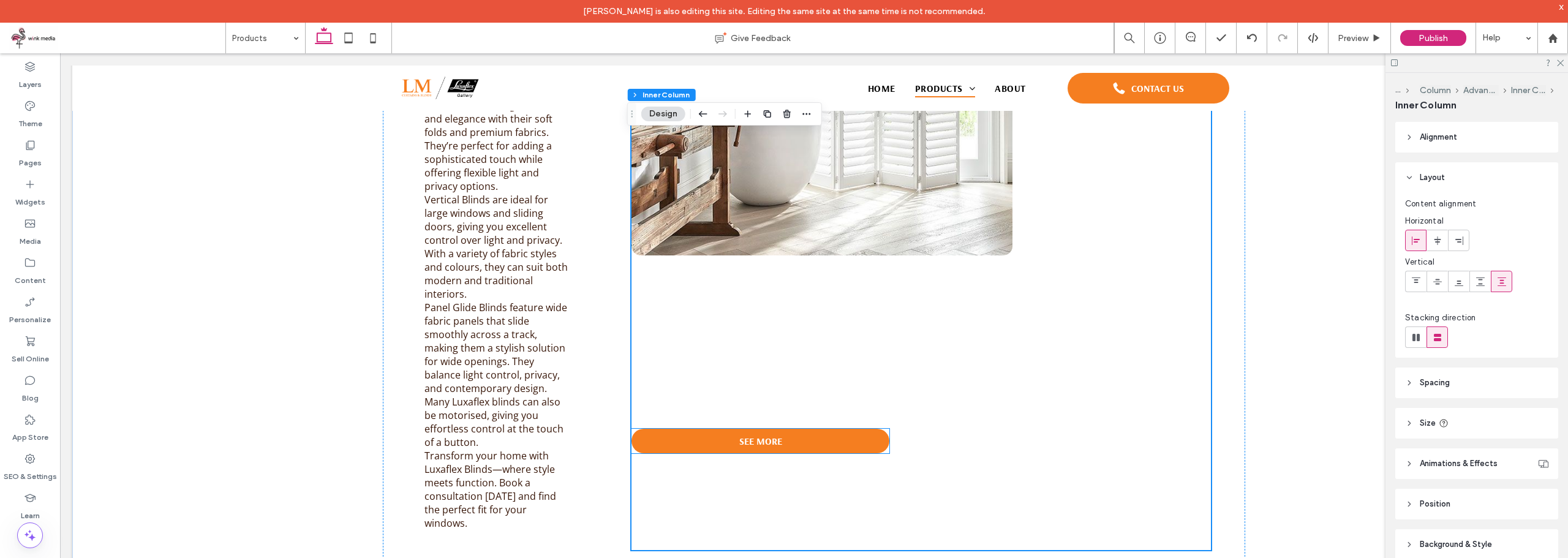
scroll to position [1142, 0]
click at [607, 401] on div "Introducing Luxaflex Blinds: Timeless Elegance and Versatility for Your Windows…" at bounding box center [813, 185] width 862 height 796
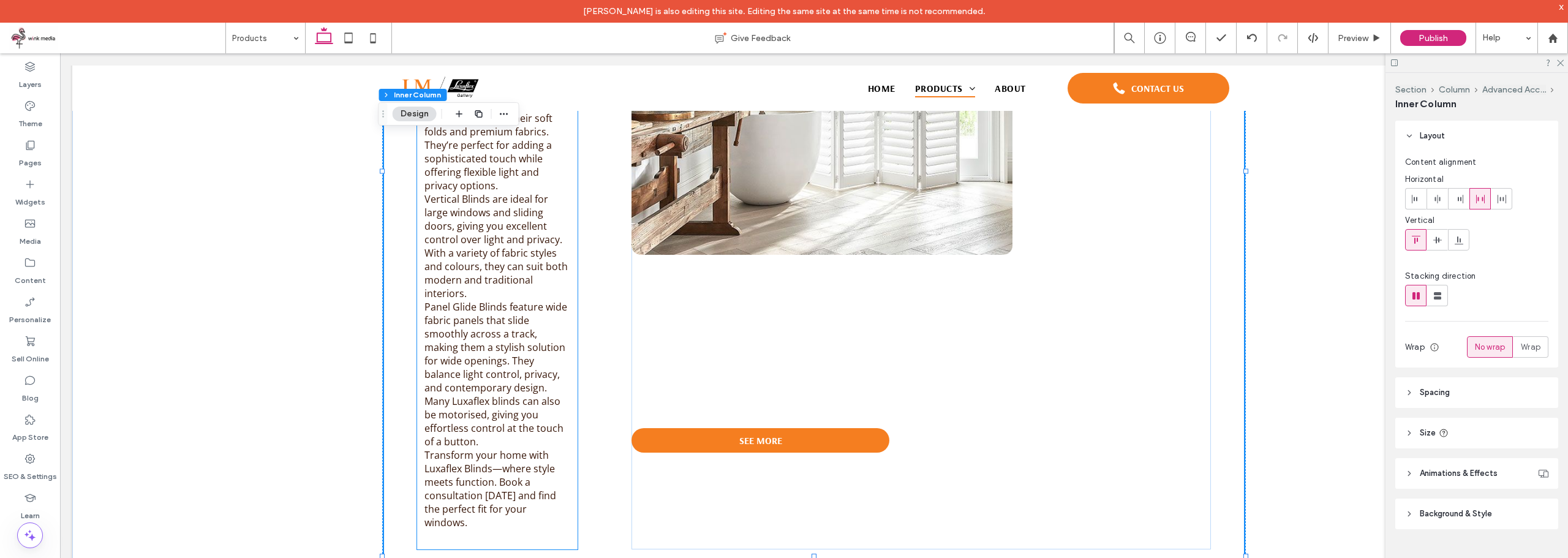
click at [486, 321] on span "Panel Glide Blinds feature wide fabric panels that slide smoothly across a trac…" at bounding box center [496, 347] width 142 height 94
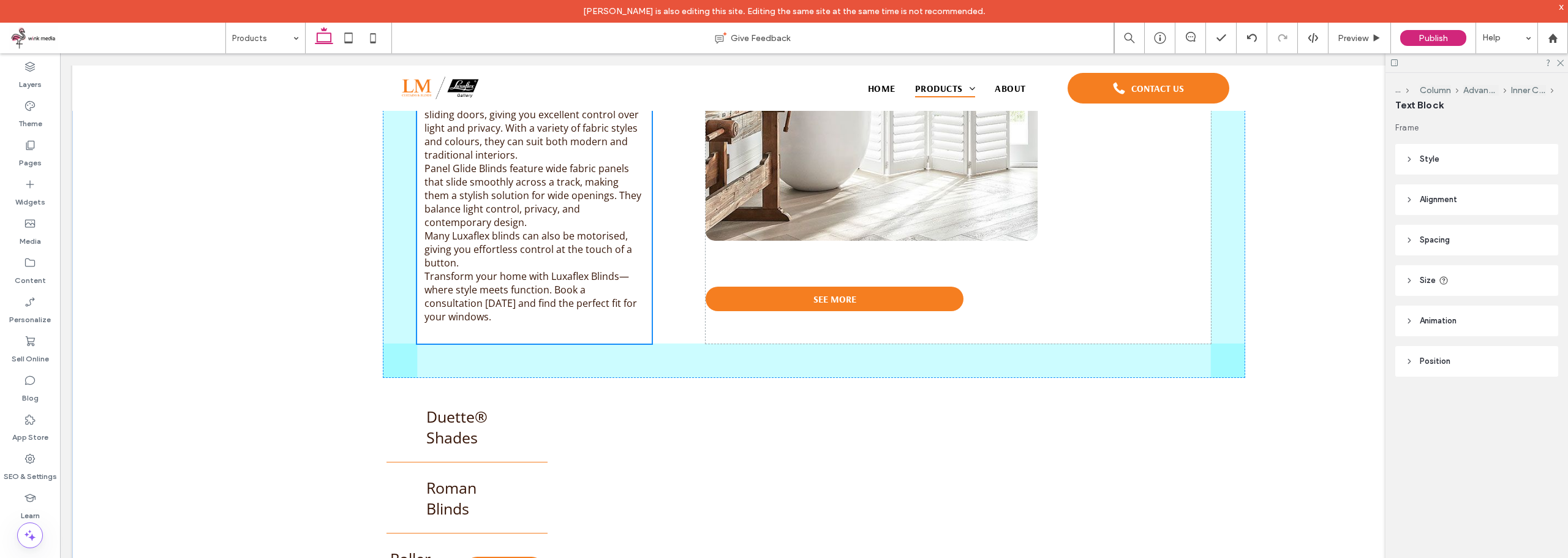
scroll to position [1069, 0]
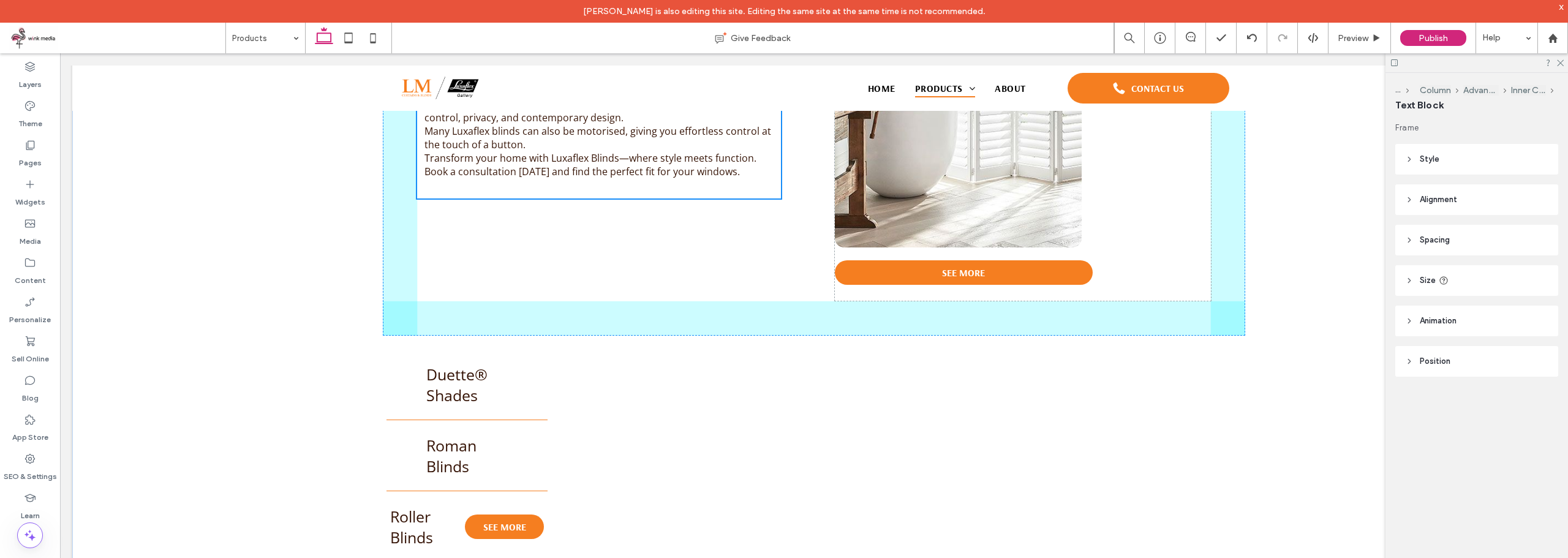
drag, startPoint x: 573, startPoint y: 153, endPoint x: 1178, endPoint y: 199, distance: 606.7
click at [1178, 199] on div "Blinds Introducing Luxaflex Blinds: Timeless Elegance and Versatility for Your …" at bounding box center [814, 261] width 882 height 1182
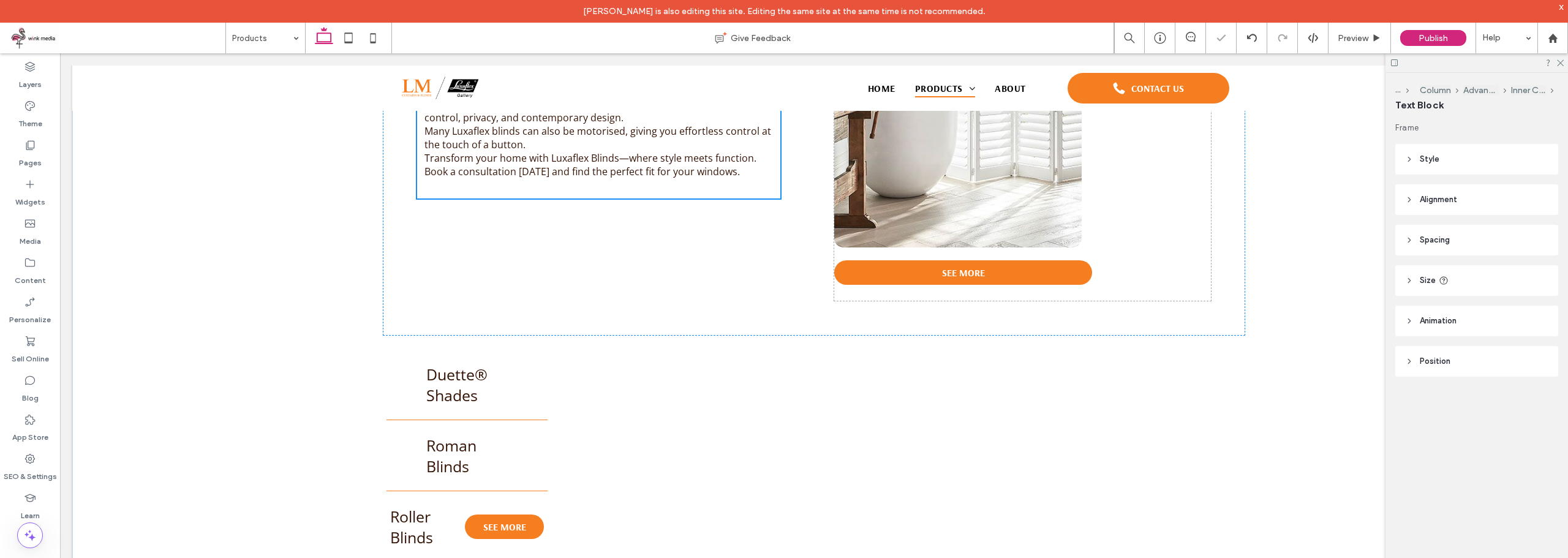
type input "**"
type input "****"
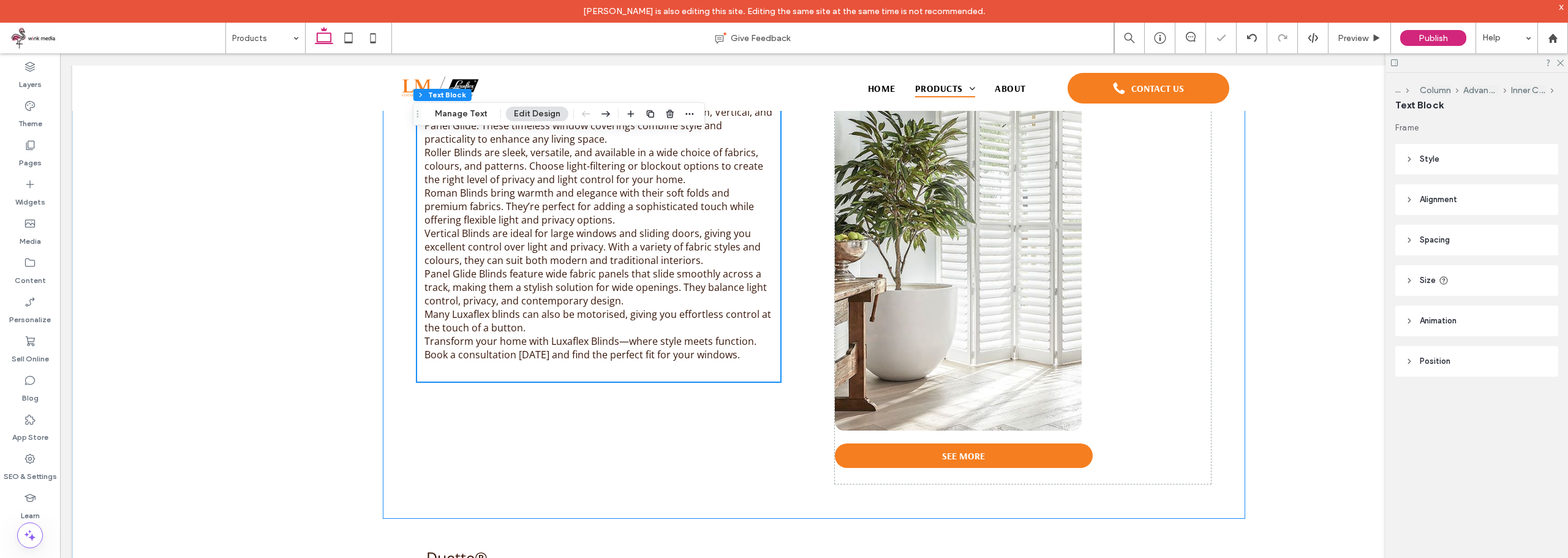
scroll to position [885, 0]
click at [573, 428] on div "Introducing Luxaflex Blinds: Timeless Elegance and Versatility for Your Windows…" at bounding box center [813, 283] width 862 height 475
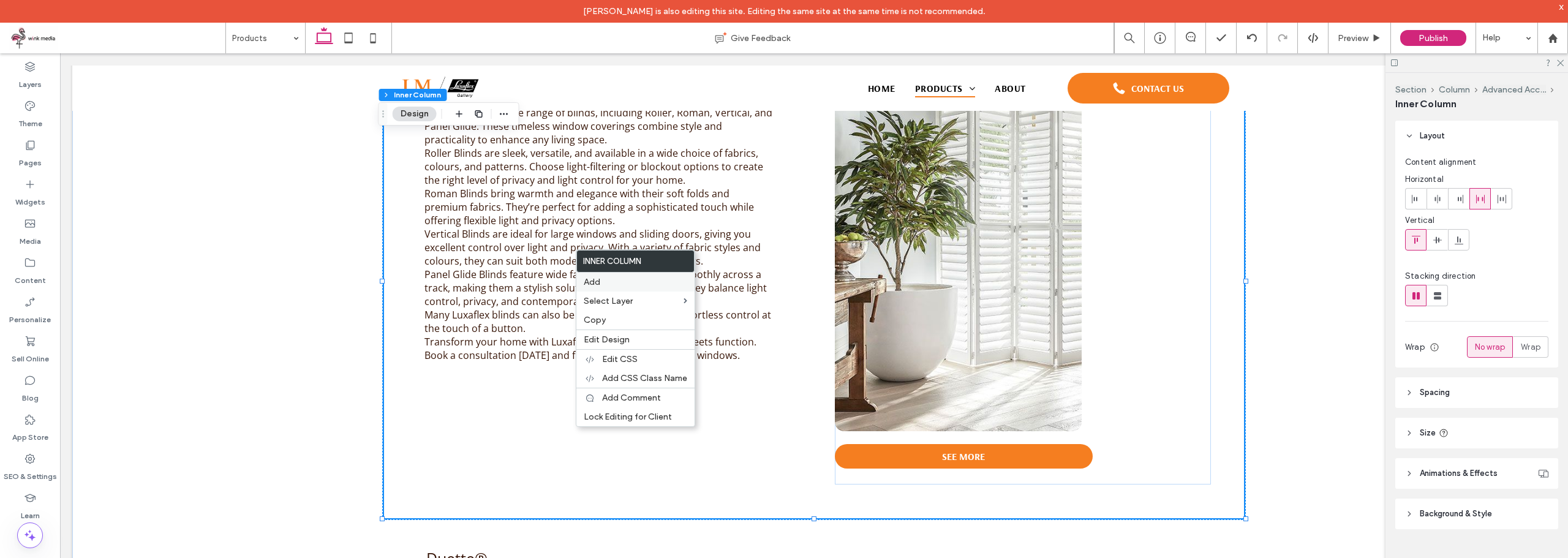
click at [622, 279] on label "Add" at bounding box center [635, 282] width 103 height 11
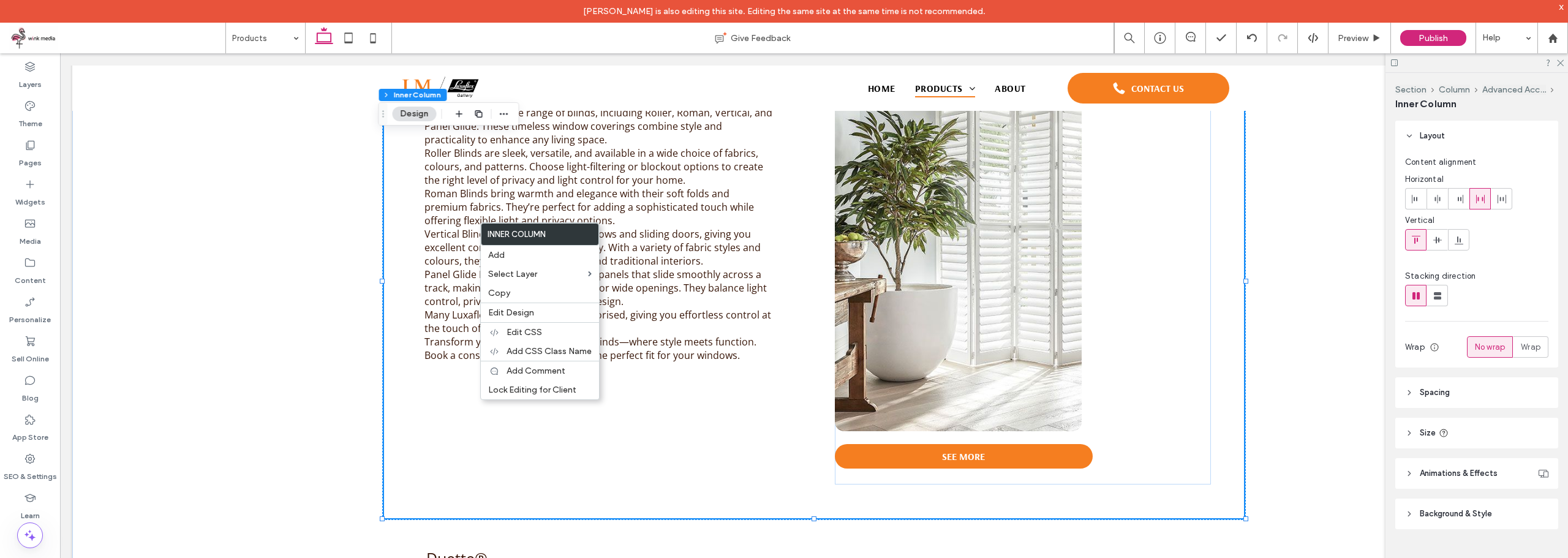
click at [723, 443] on div "Introducing Luxaflex Blinds: Timeless Elegance and Versatility for Your Windows…" at bounding box center [813, 283] width 862 height 475
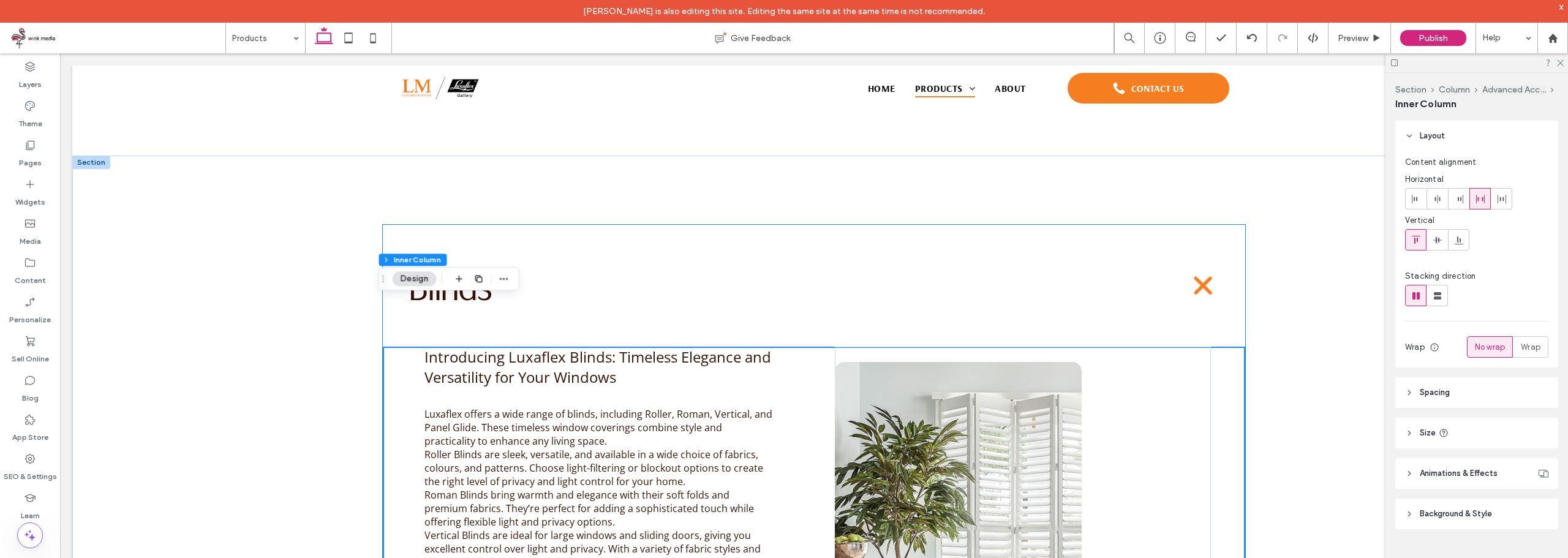
scroll to position [640, 0]
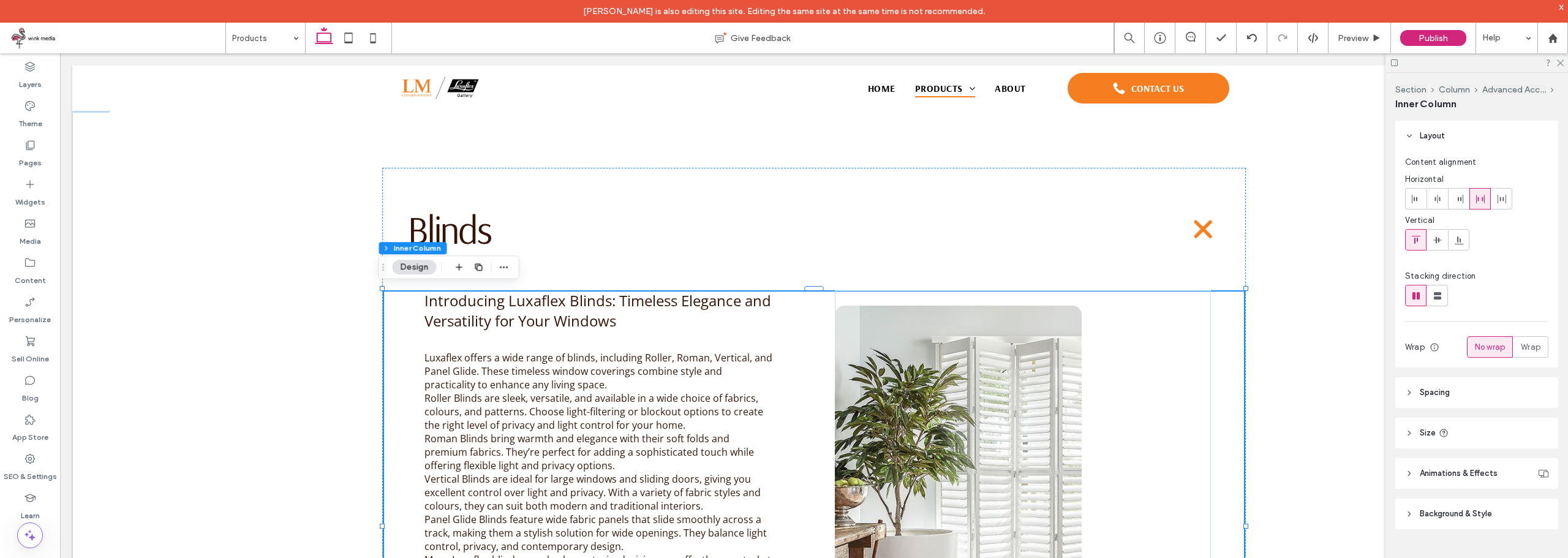
click at [399, 324] on div "Introducing Luxaflex Blinds: Timeless Elegance and Versatility for Your Windows…" at bounding box center [813, 528] width 862 height 475
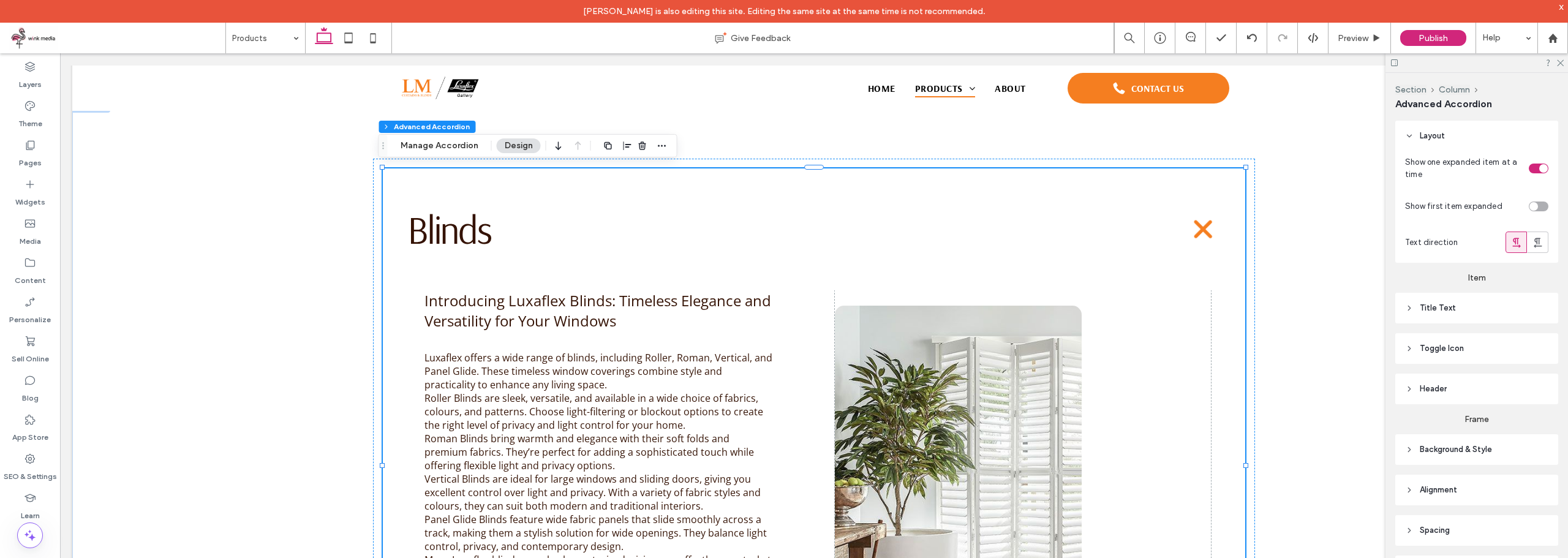
type input "*"
type input "**"
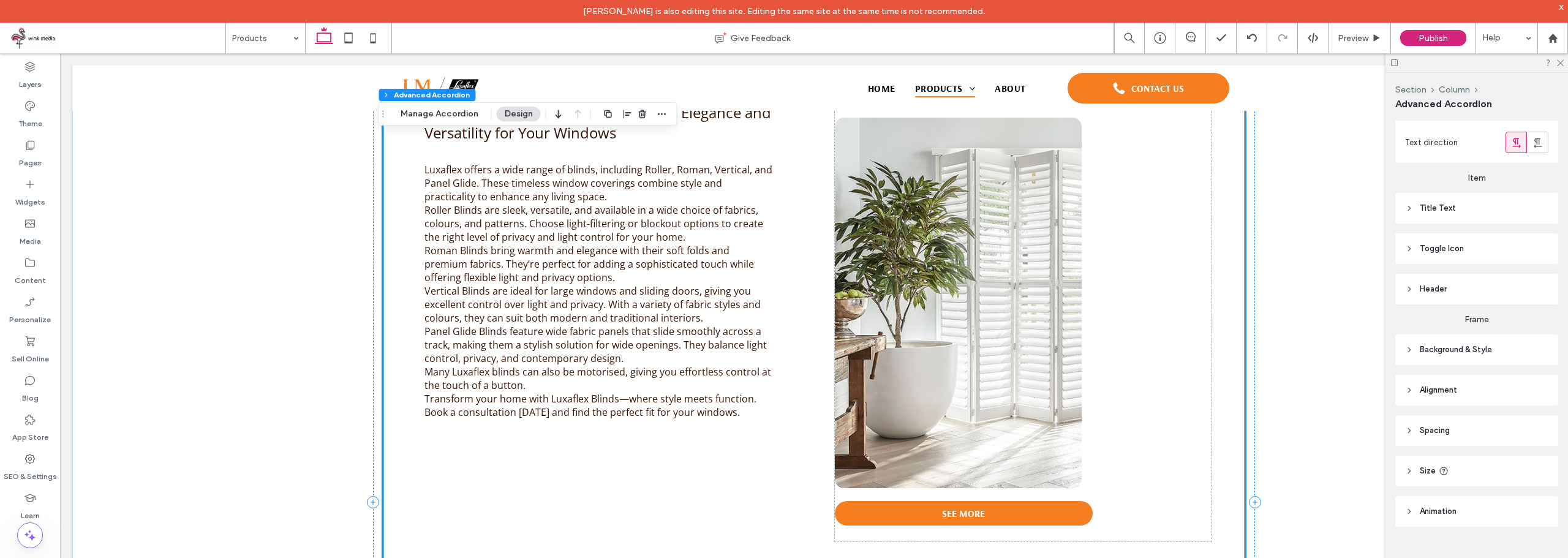
scroll to position [885, 0]
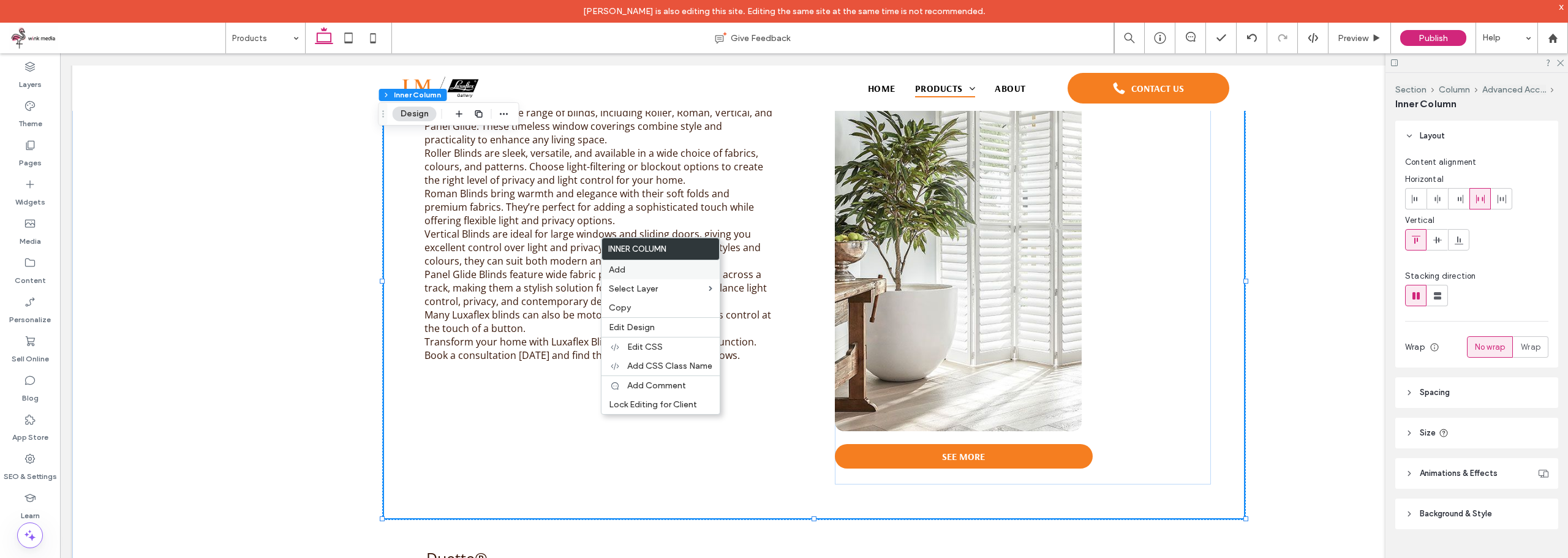
click at [634, 271] on label "Add" at bounding box center [660, 270] width 103 height 11
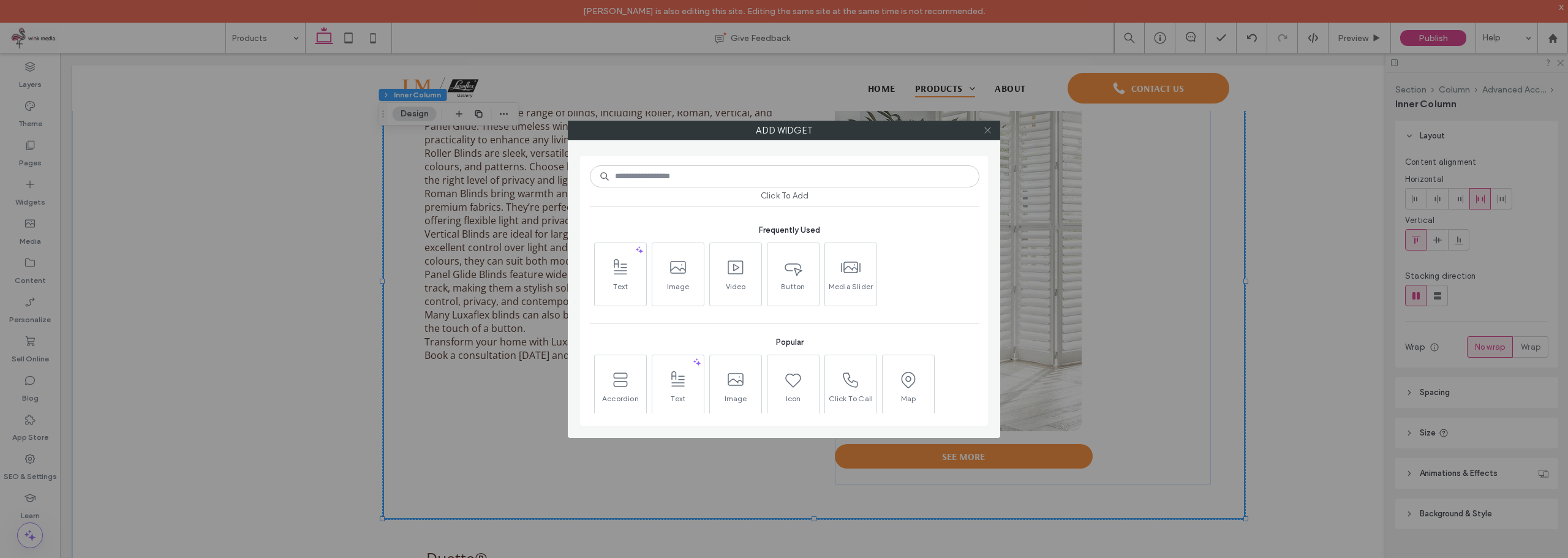
click at [988, 127] on icon at bounding box center [987, 130] width 9 height 9
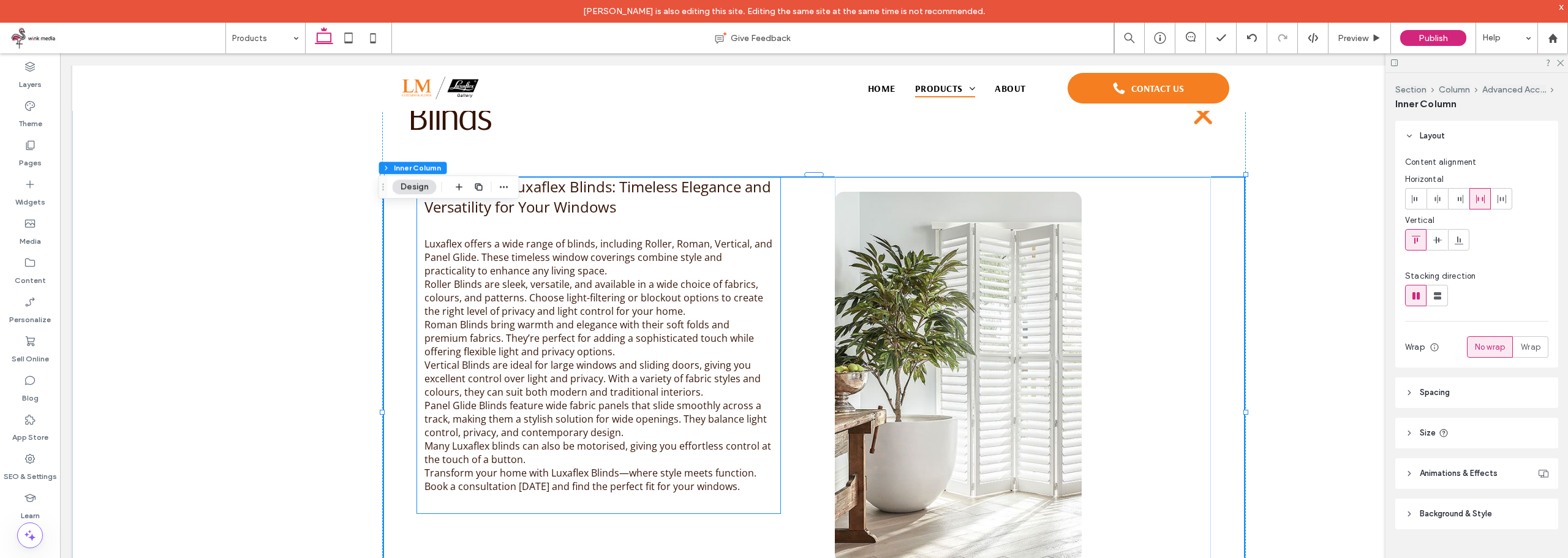
scroll to position [640, 0]
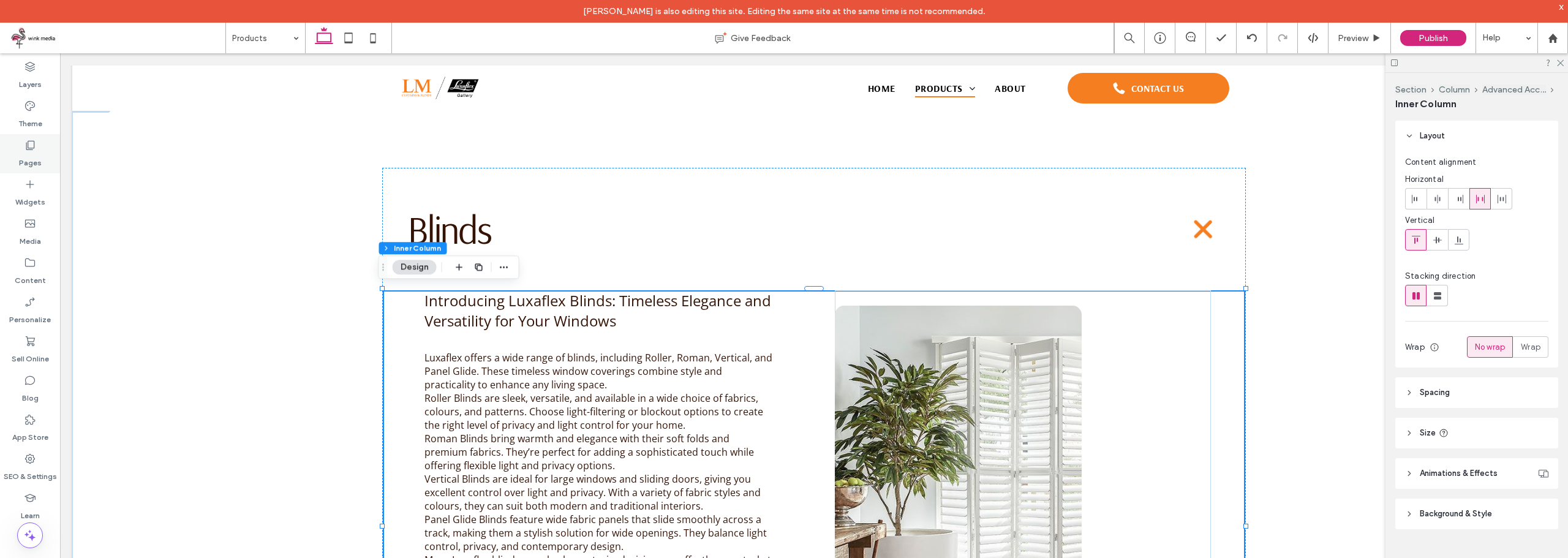
click at [28, 142] on icon at bounding box center [30, 145] width 12 height 12
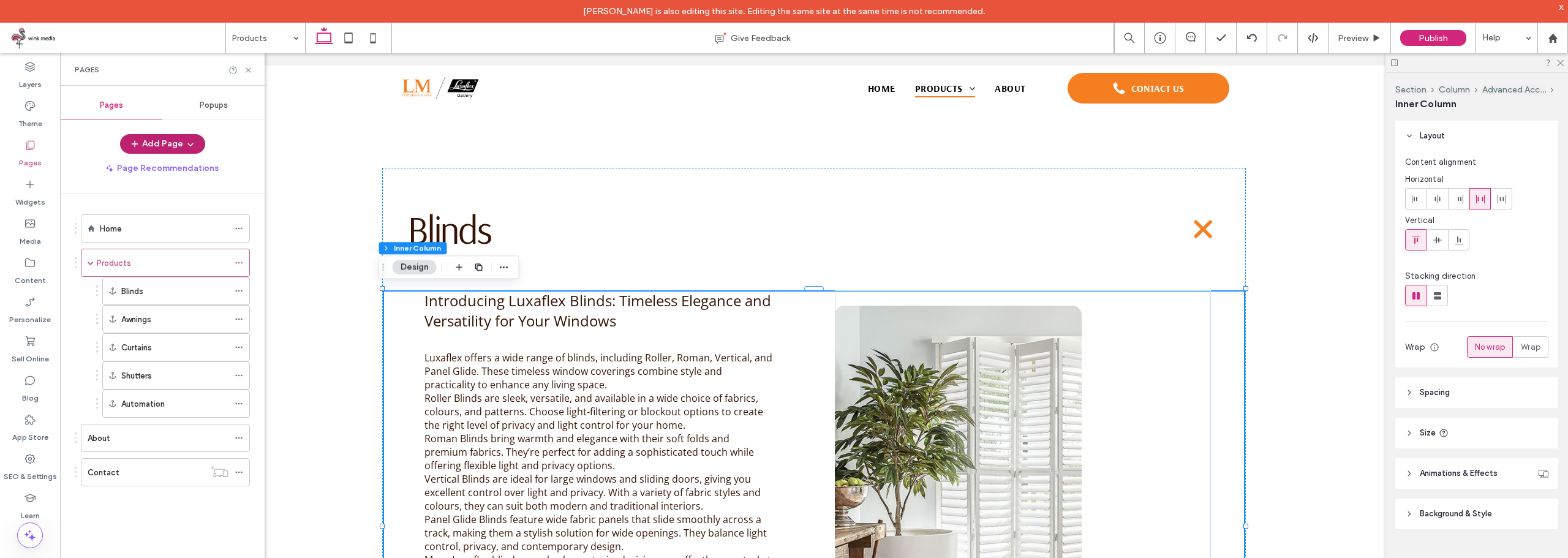
drag, startPoint x: 177, startPoint y: 148, endPoint x: 182, endPoint y: 149, distance: 5.1
click at [177, 147] on button "Add Page" at bounding box center [163, 144] width 85 height 20
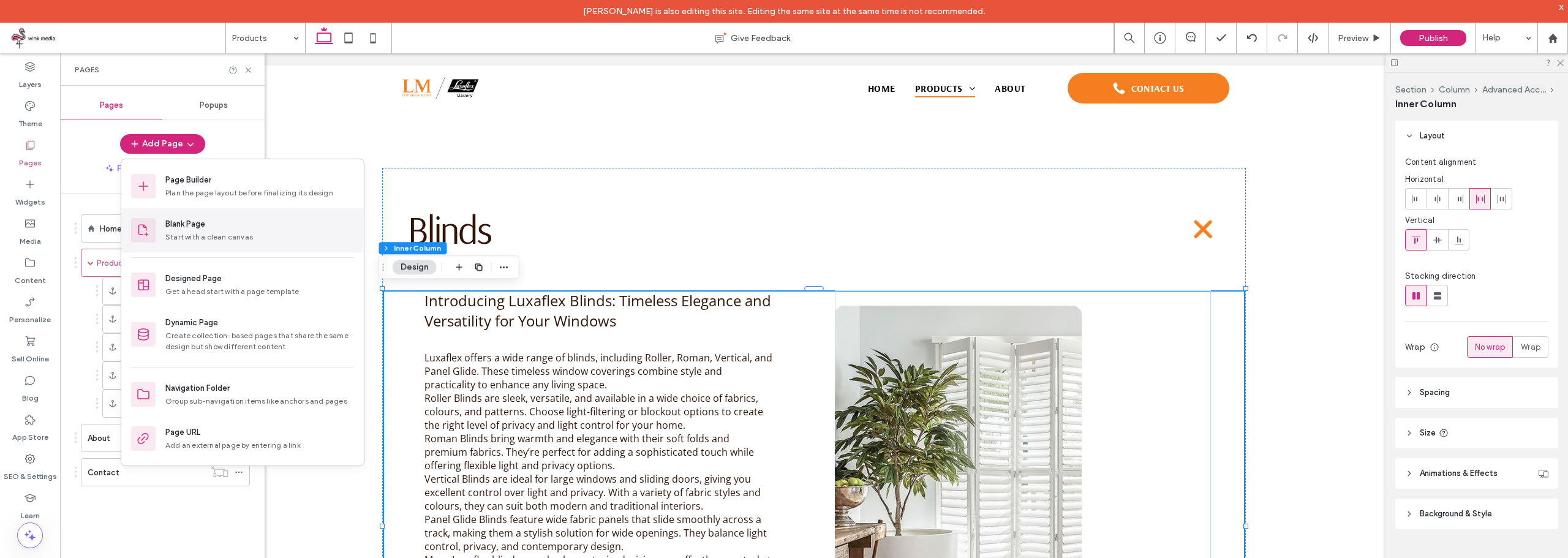
click at [198, 222] on div "Blank Page" at bounding box center [185, 224] width 40 height 12
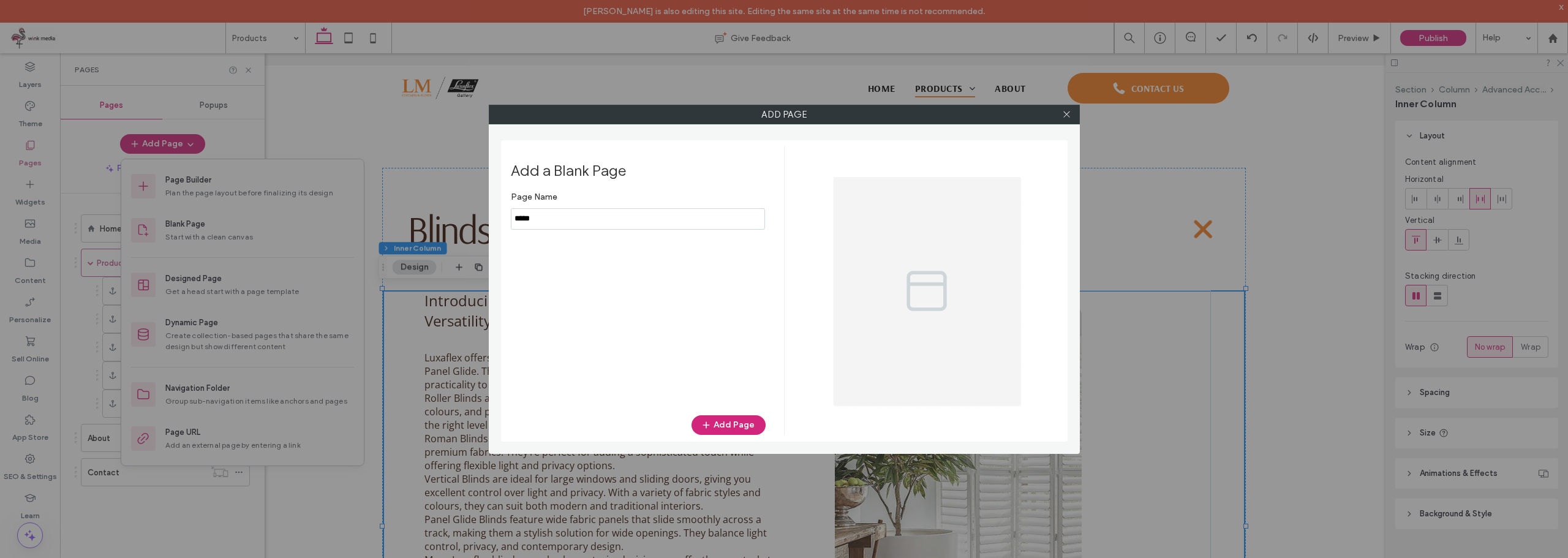
click at [558, 217] on input "notEmpty" at bounding box center [637, 219] width 254 height 21
type input "******"
click at [738, 425] on button "Add Page" at bounding box center [728, 425] width 74 height 20
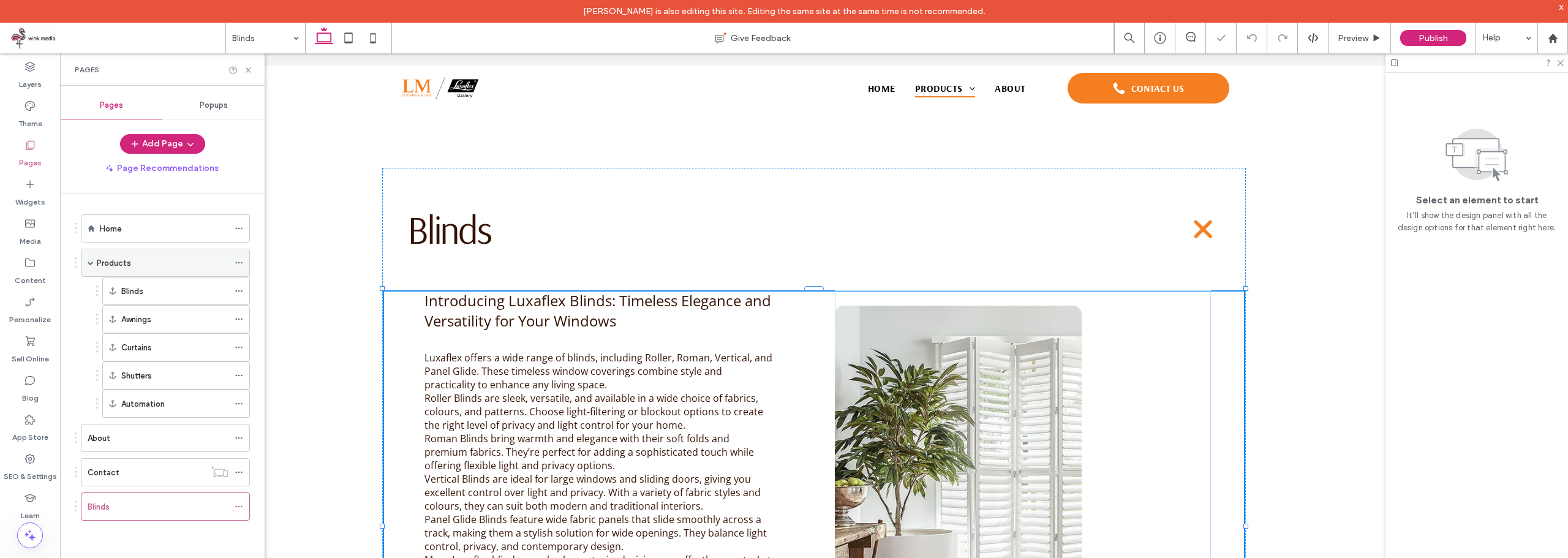
click at [137, 267] on div "Products" at bounding box center [162, 263] width 132 height 13
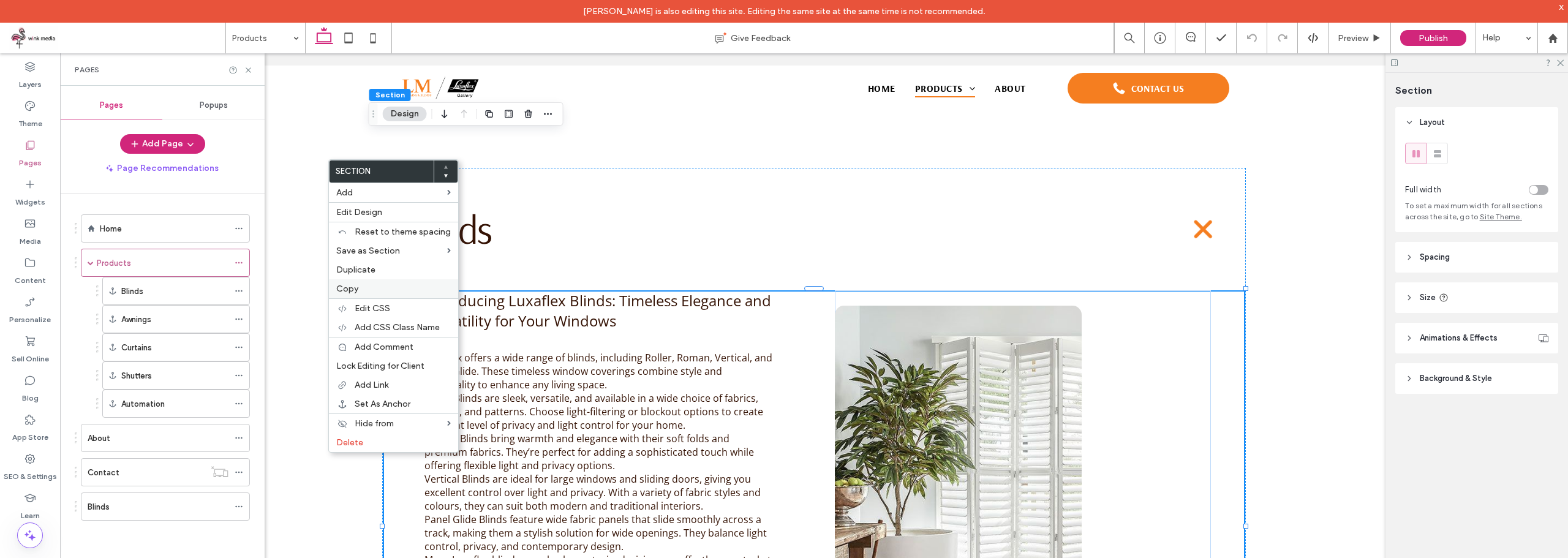
click at [378, 286] on label "Copy" at bounding box center [393, 289] width 115 height 11
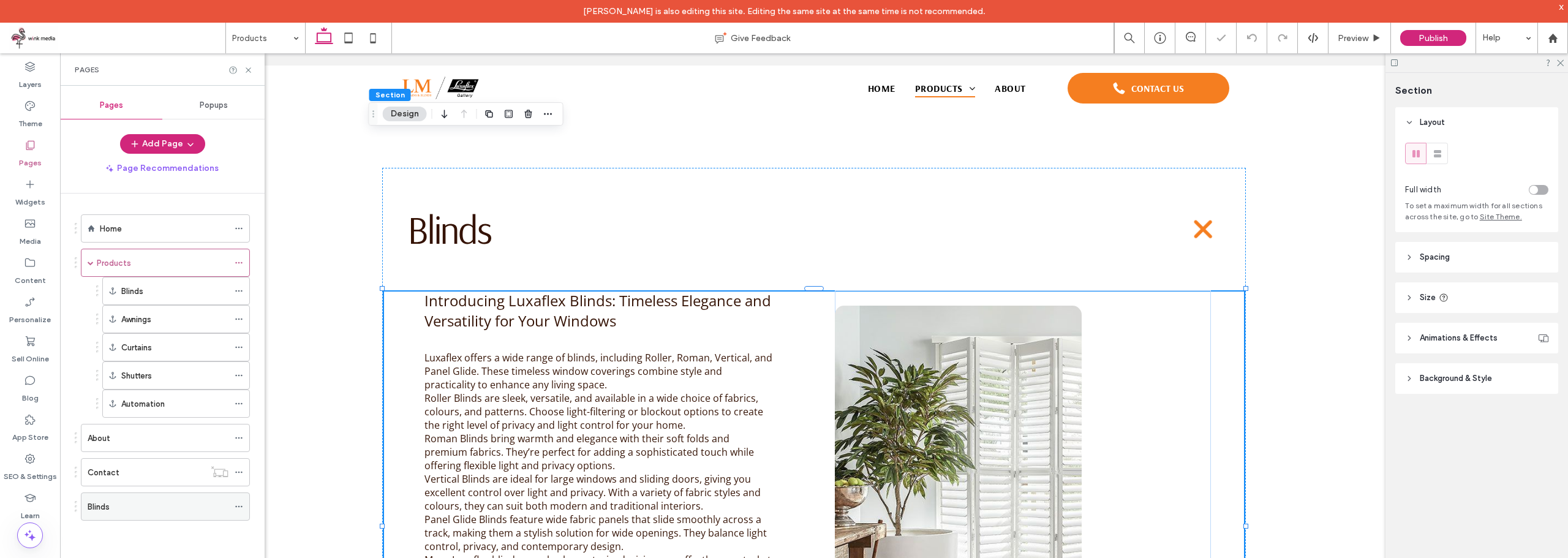
click at [126, 505] on div "Blinds" at bounding box center [158, 507] width 141 height 13
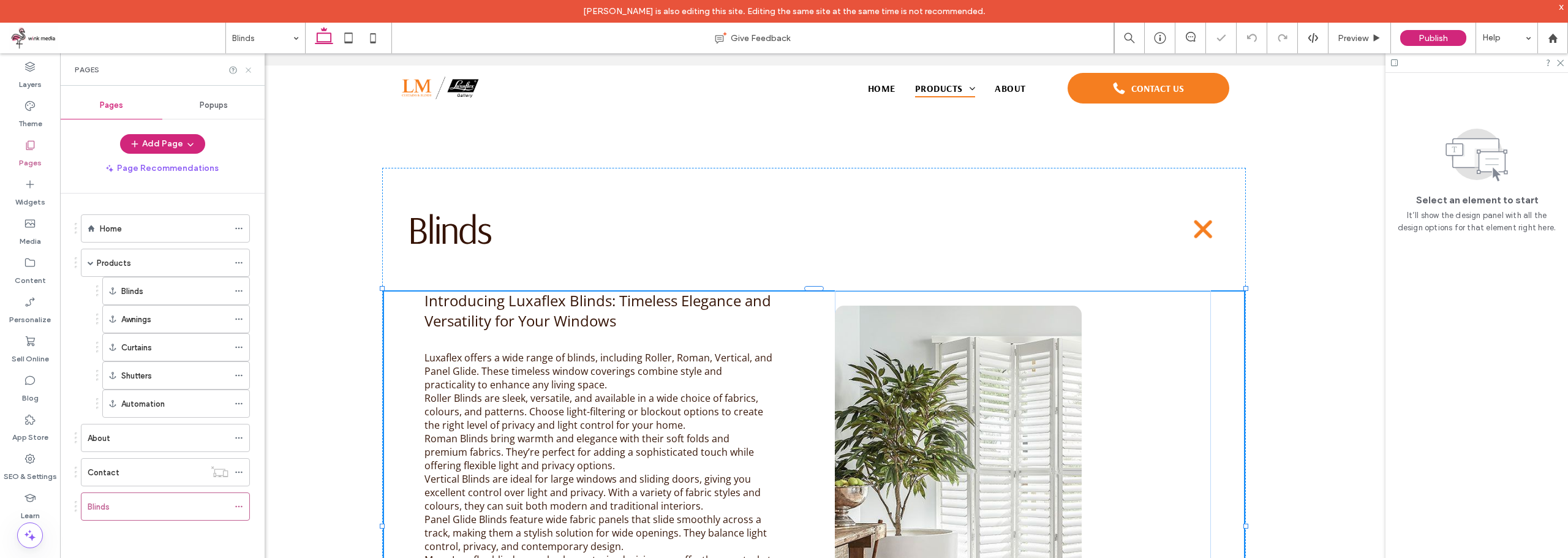
click at [249, 71] on icon at bounding box center [248, 70] width 9 height 9
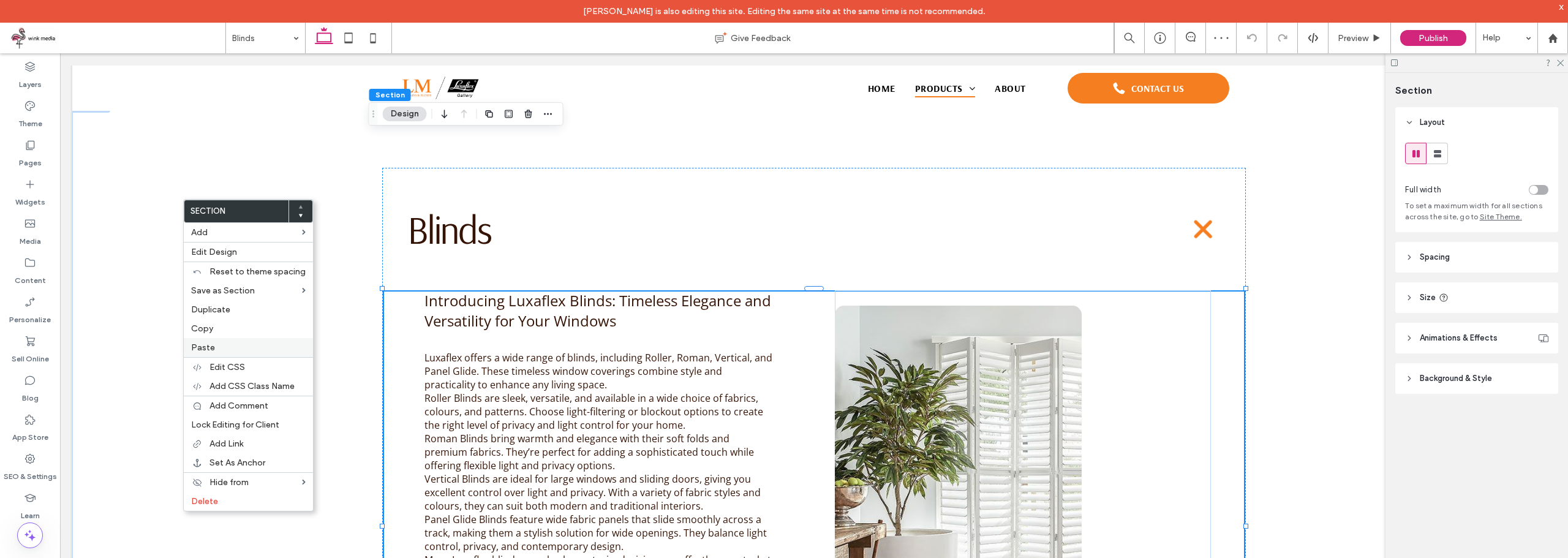
click at [232, 351] on label "Paste" at bounding box center [248, 348] width 115 height 11
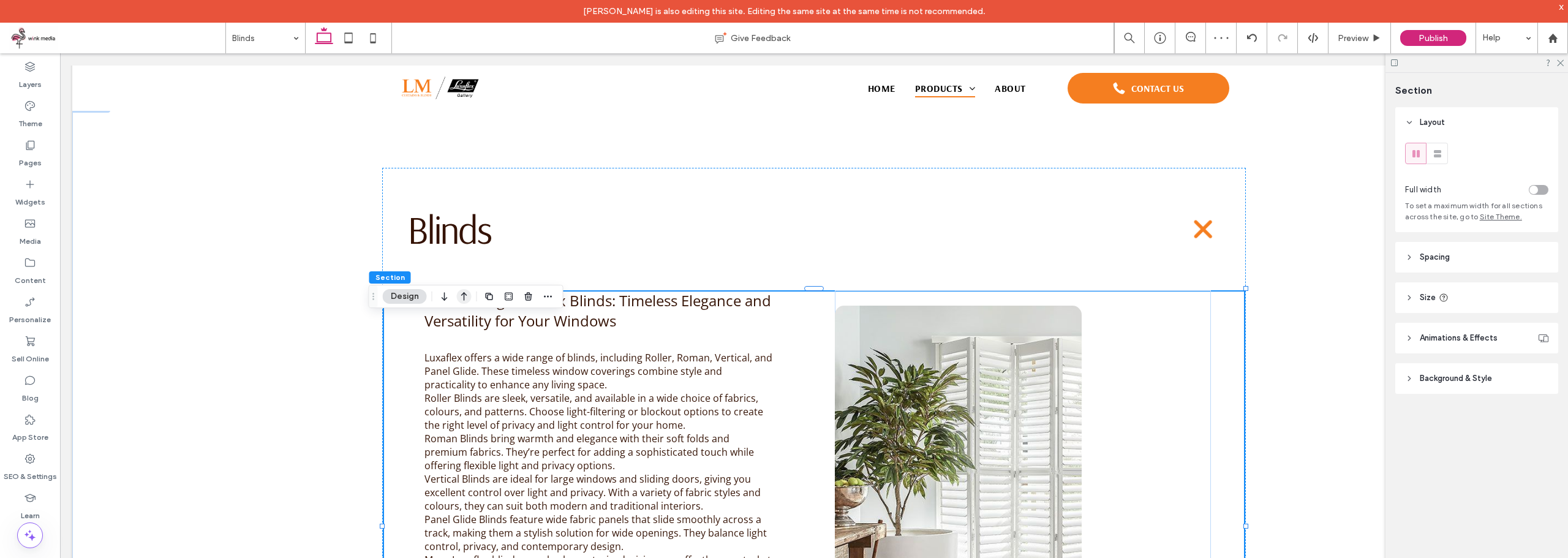
click at [467, 298] on icon "button" at bounding box center [464, 296] width 15 height 22
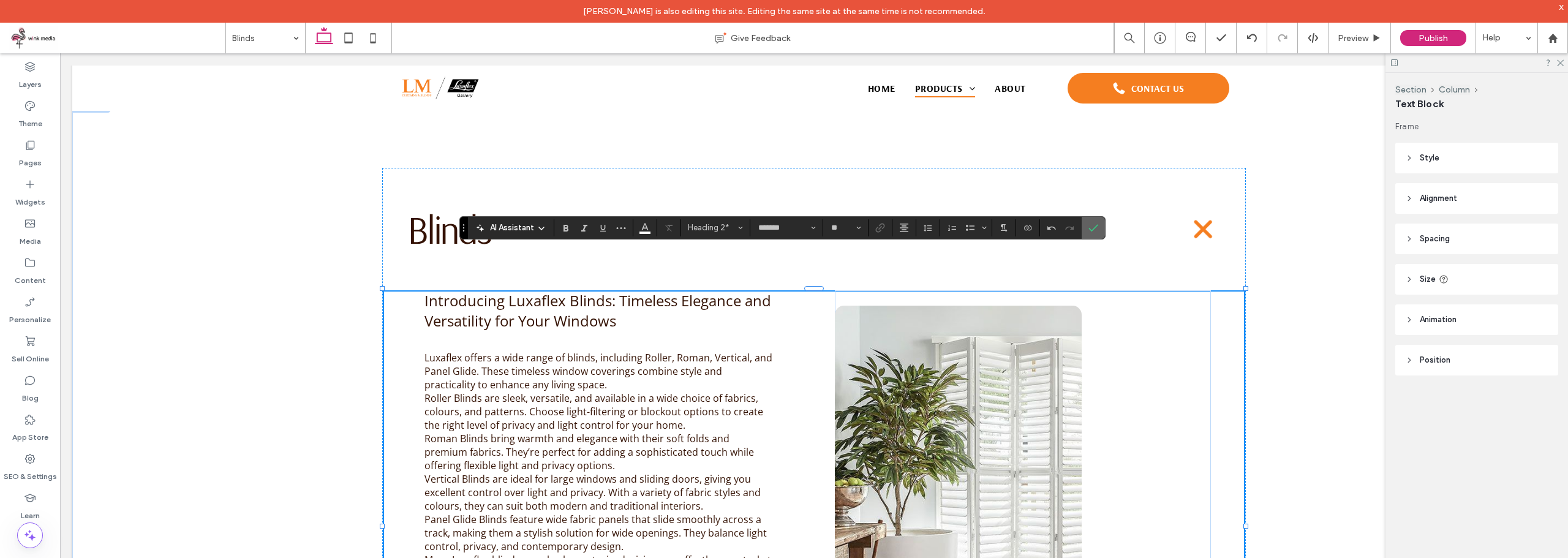
click at [1092, 229] on icon "Confirm" at bounding box center [1093, 228] width 10 height 10
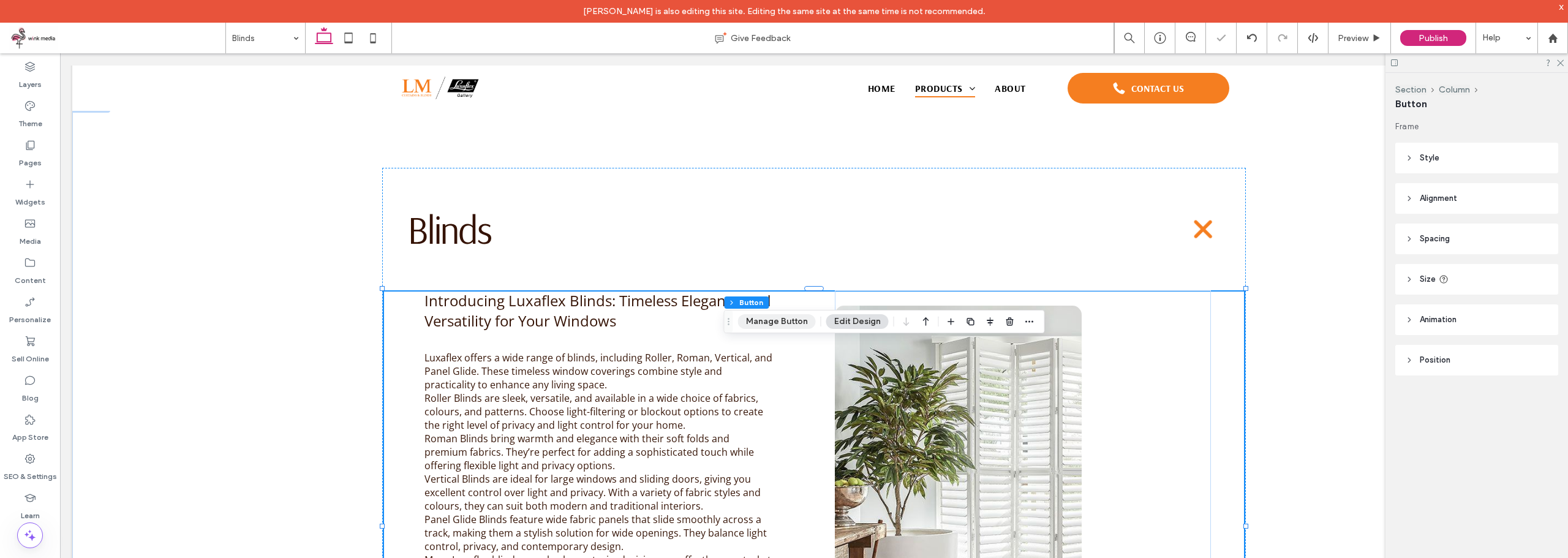
click at [787, 320] on button "Manage Button" at bounding box center [776, 321] width 78 height 15
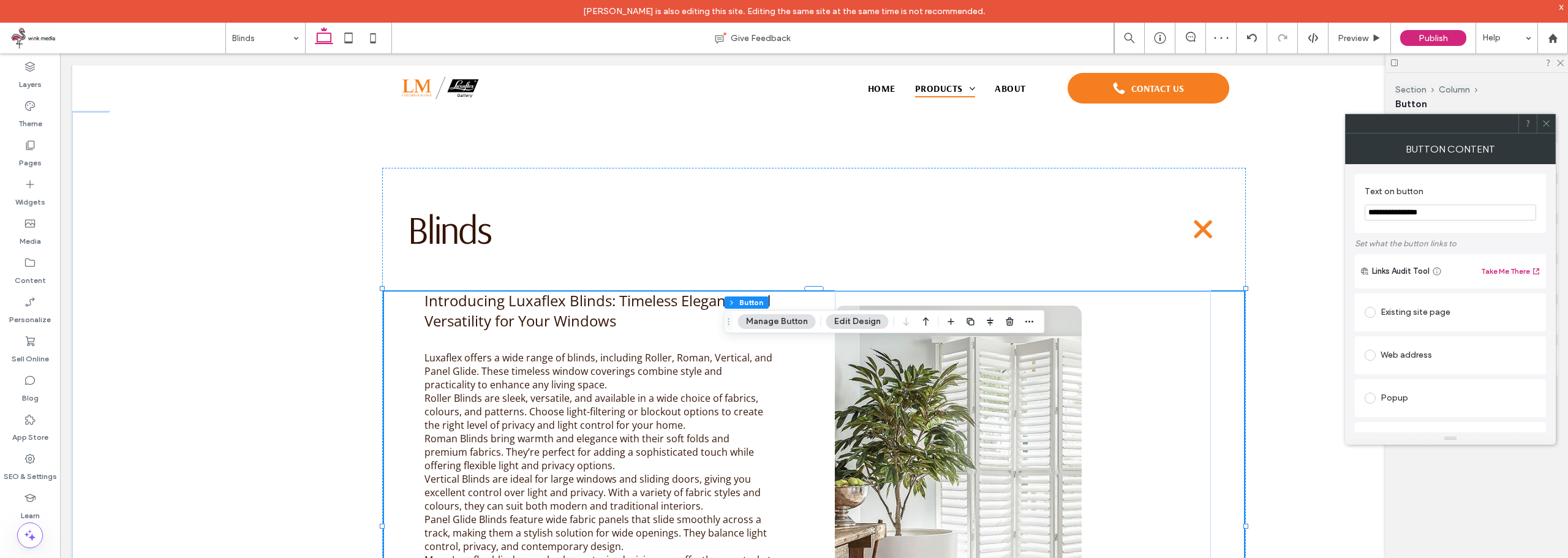
drag, startPoint x: 1453, startPoint y: 207, endPoint x: 1407, endPoint y: 215, distance: 46.7
click at [1407, 215] on input "**********" at bounding box center [1450, 212] width 172 height 16
type input "**********"
click at [1547, 127] on icon at bounding box center [1546, 123] width 9 height 9
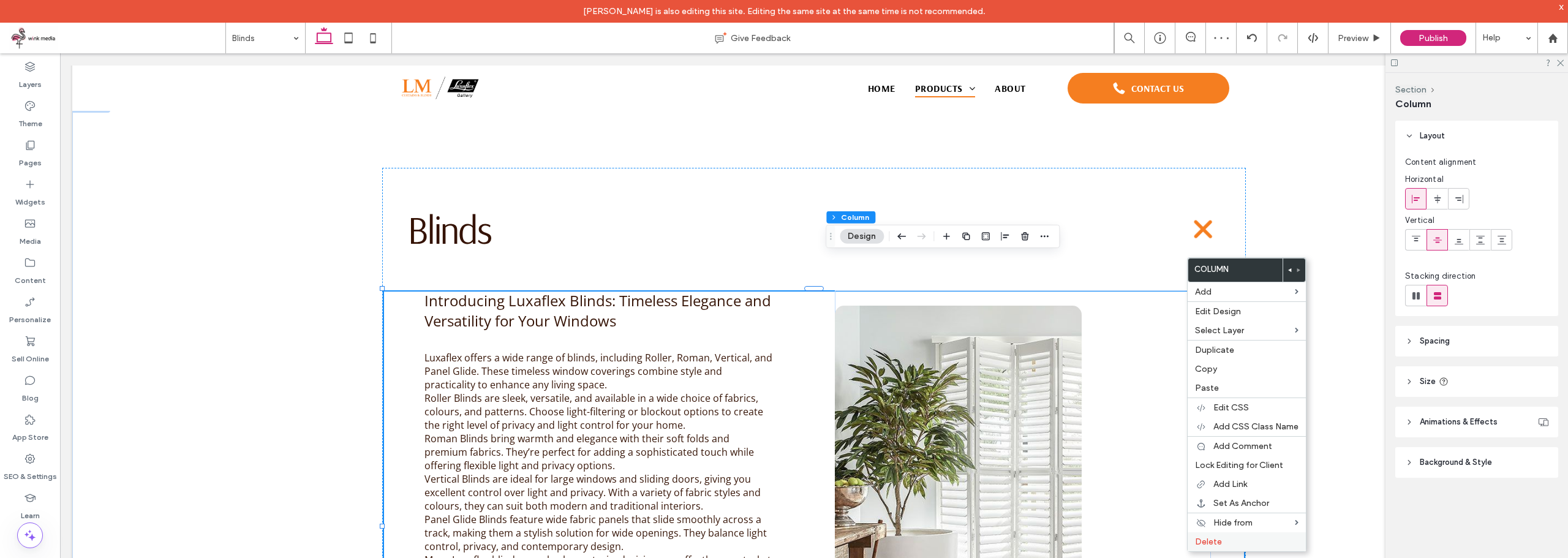
click at [1241, 546] on label "Delete" at bounding box center [1246, 542] width 103 height 11
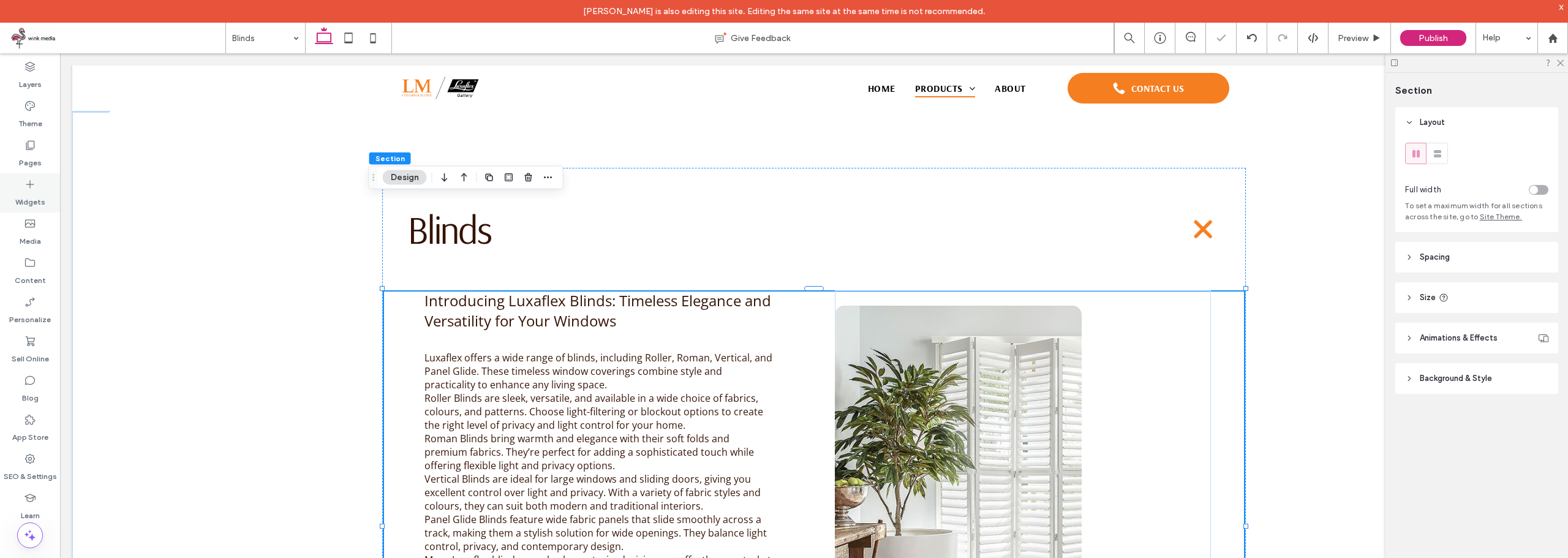
click at [24, 193] on label "Widgets" at bounding box center [30, 199] width 30 height 17
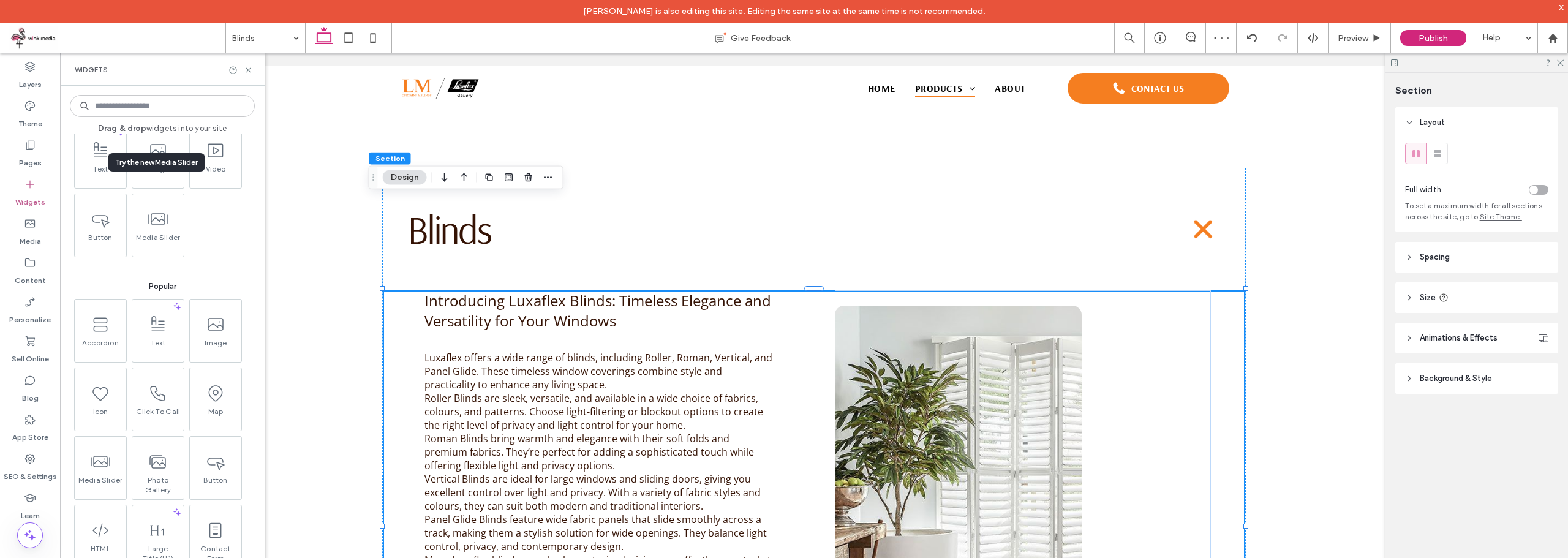
scroll to position [61, 0]
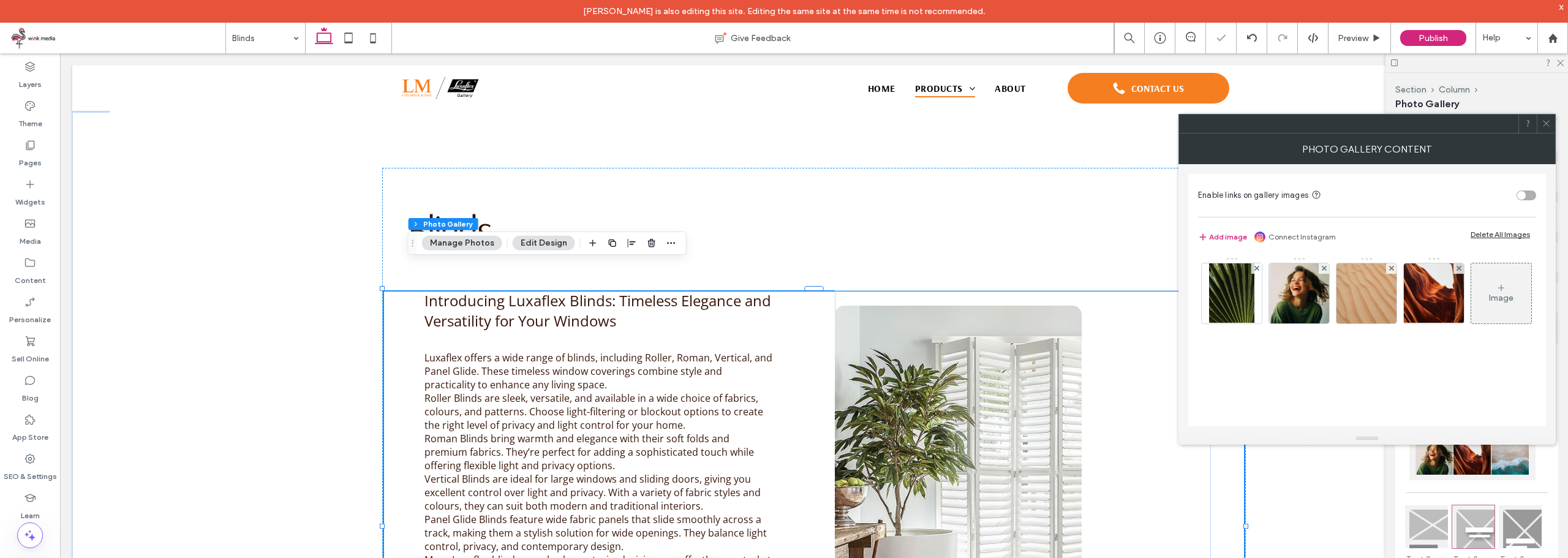
click at [1518, 232] on div "Delete All Images" at bounding box center [1500, 234] width 59 height 9
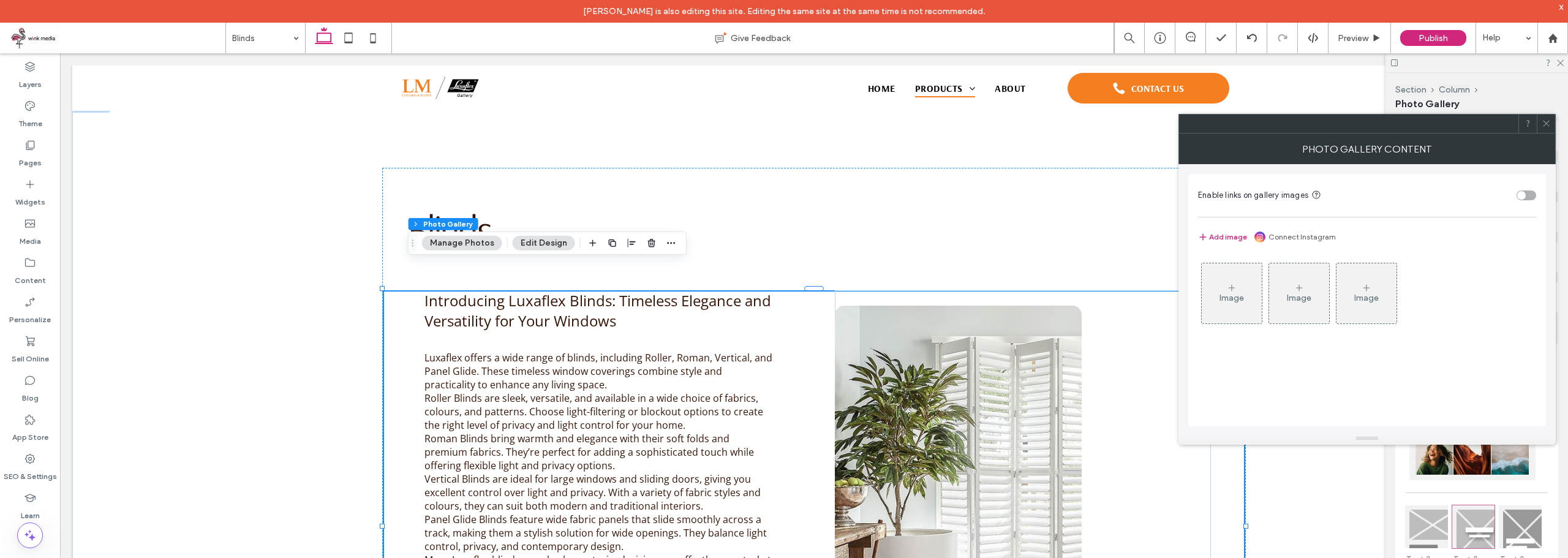
click at [1546, 125] on icon at bounding box center [1546, 123] width 9 height 9
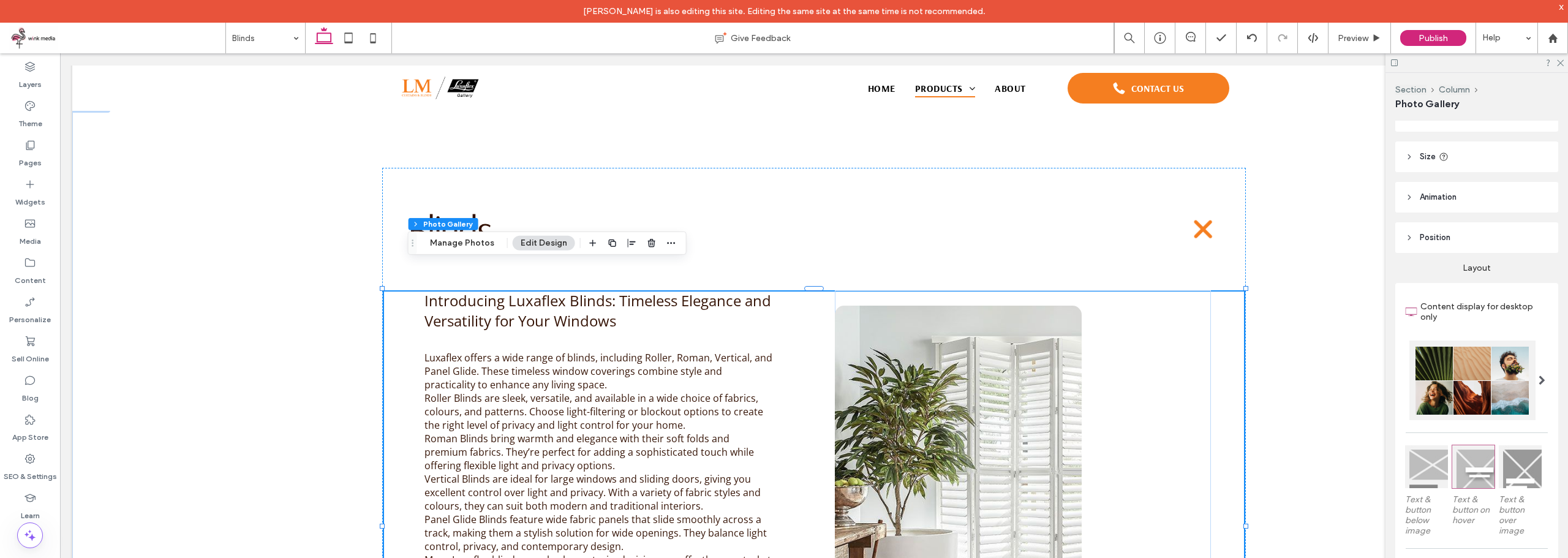
scroll to position [184, 0]
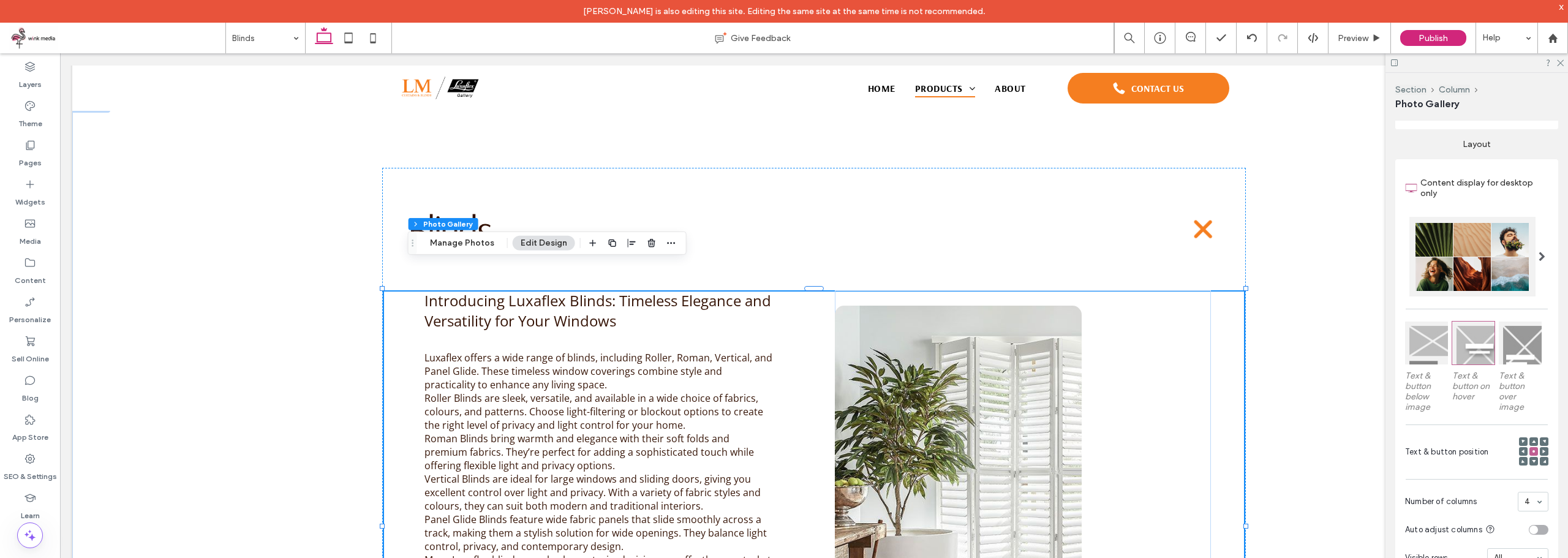
click at [1411, 343] on div at bounding box center [1426, 343] width 43 height 43
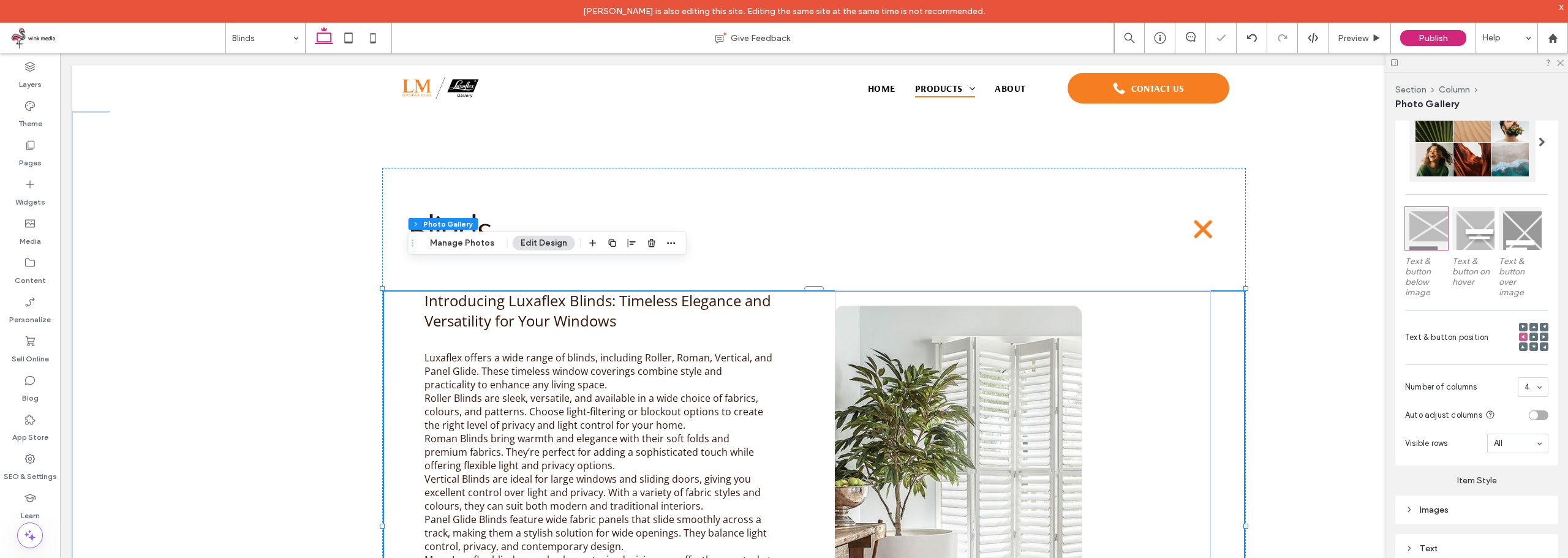
scroll to position [306, 0]
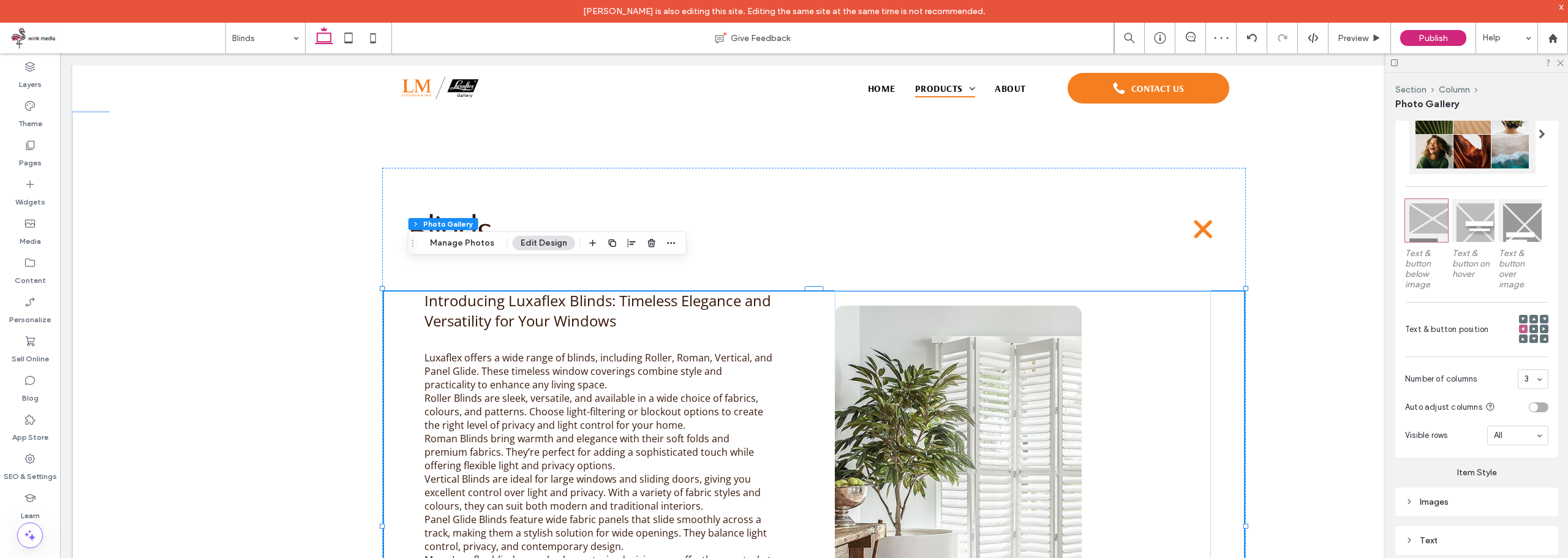
click at [1525, 381] on input at bounding box center [1530, 379] width 11 height 9
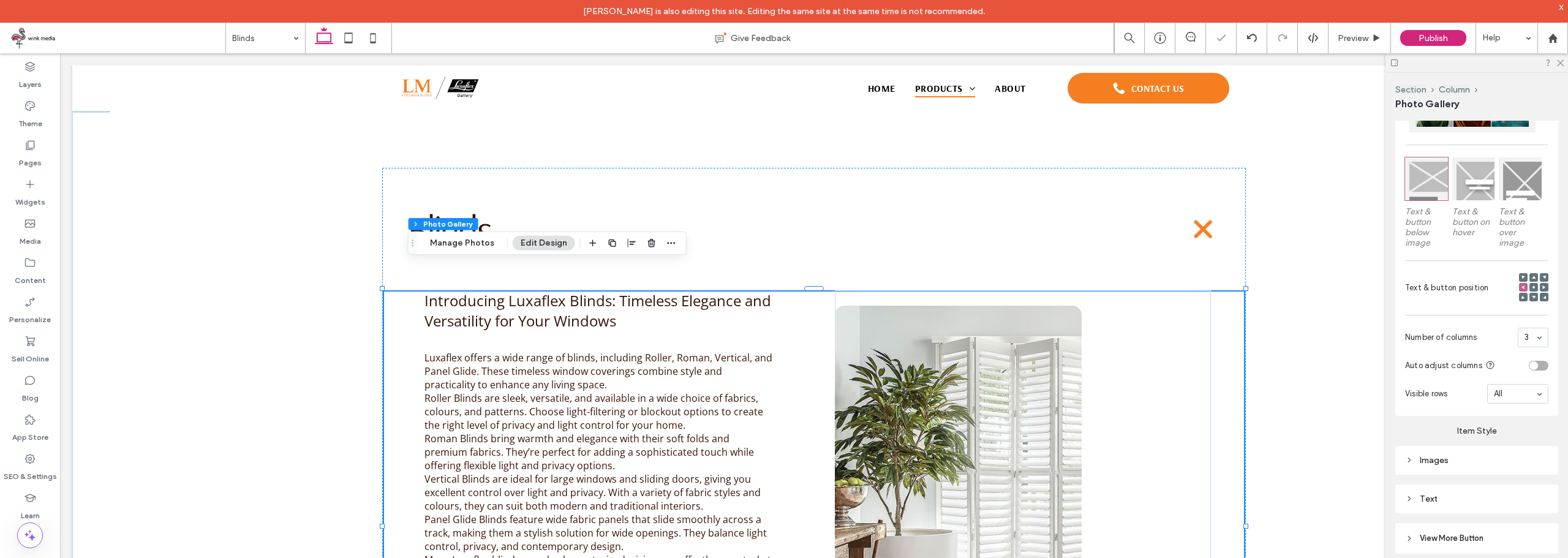
scroll to position [368, 0]
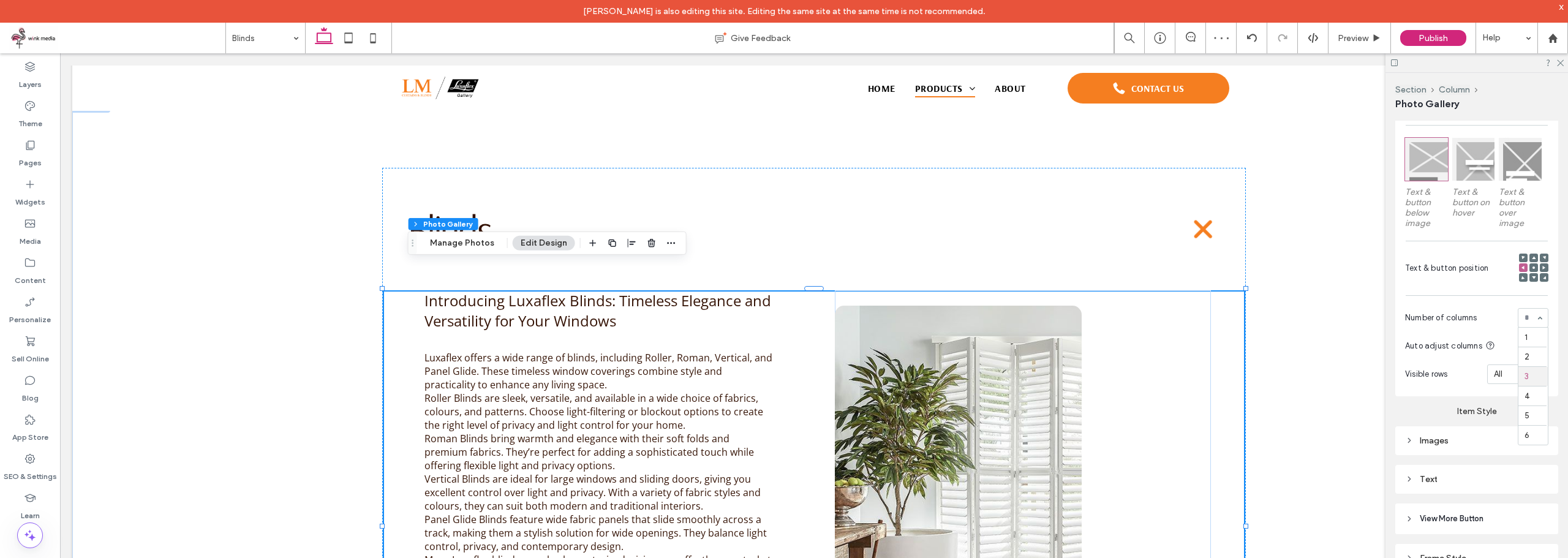
click at [1446, 437] on div "Images" at bounding box center [1476, 440] width 143 height 11
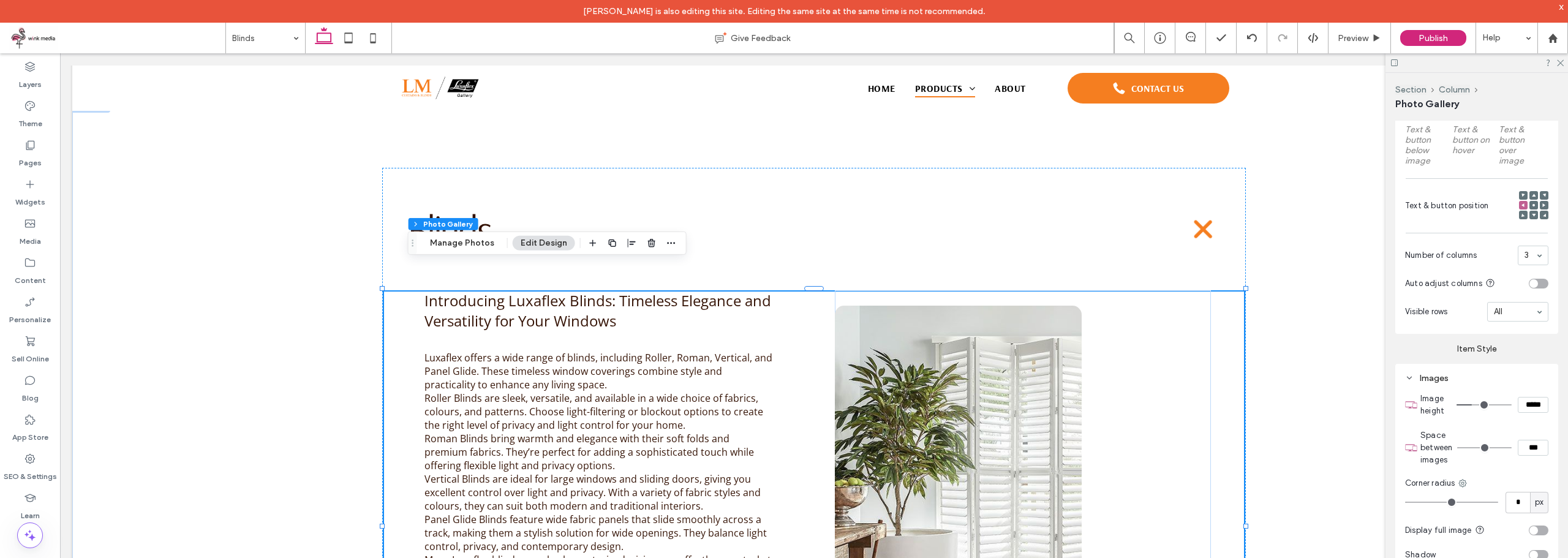
scroll to position [552, 0]
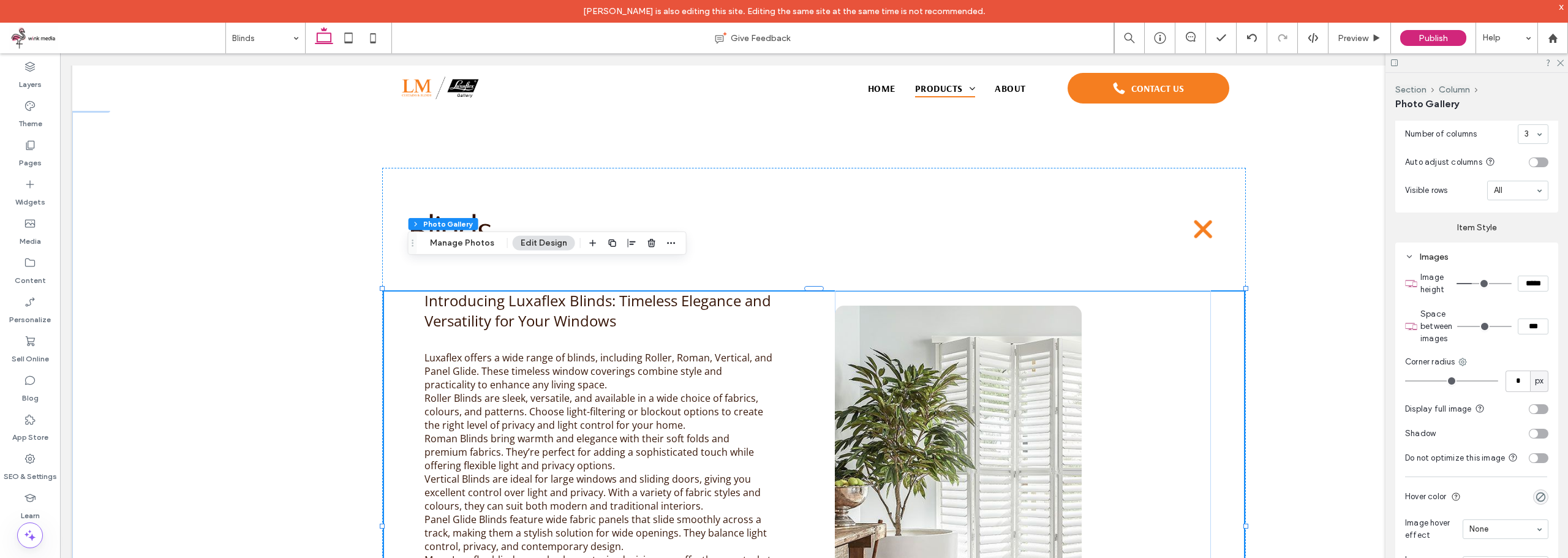
drag, startPoint x: 1527, startPoint y: 322, endPoint x: 1518, endPoint y: 324, distance: 9.2
click at [1518, 324] on input "***" at bounding box center [1532, 326] width 31 height 16
type input "****"
type input "**"
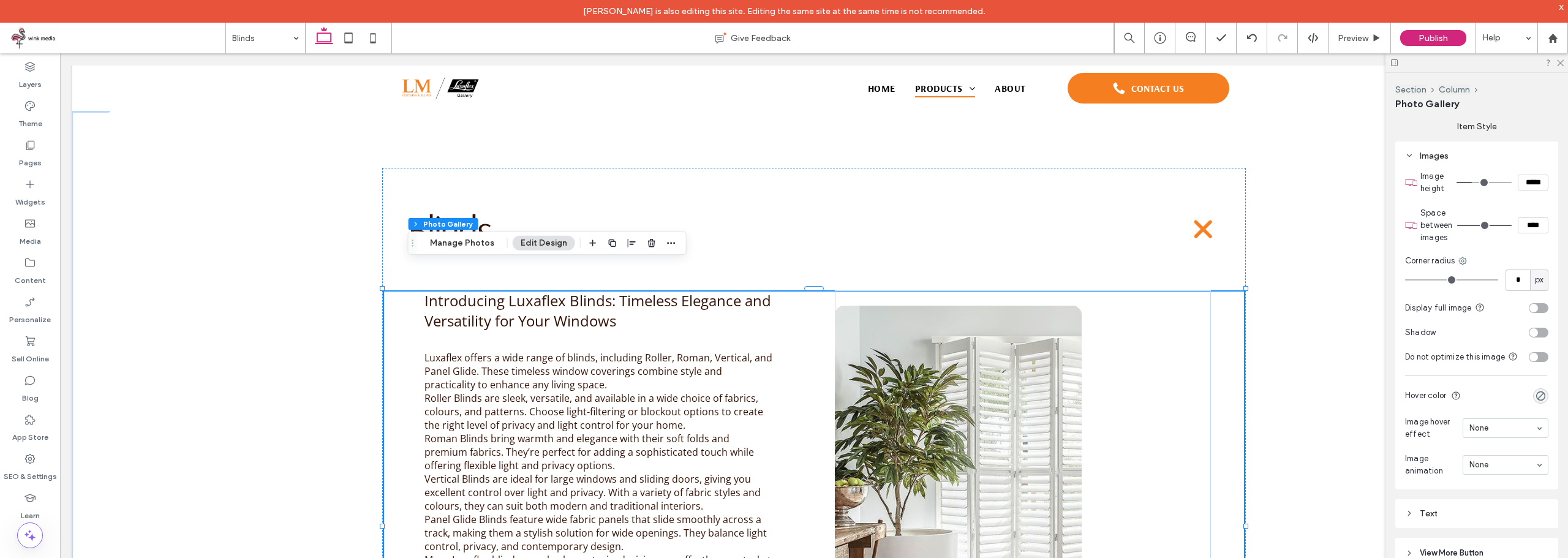
scroll to position [674, 0]
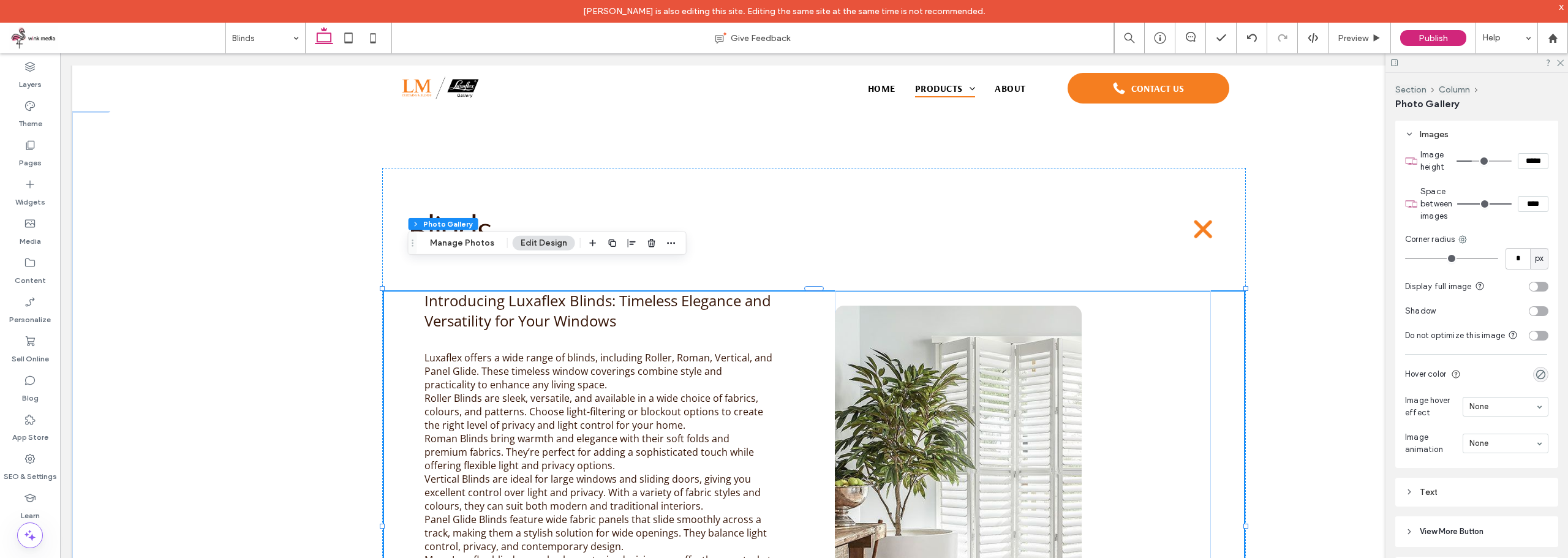
type input "*"
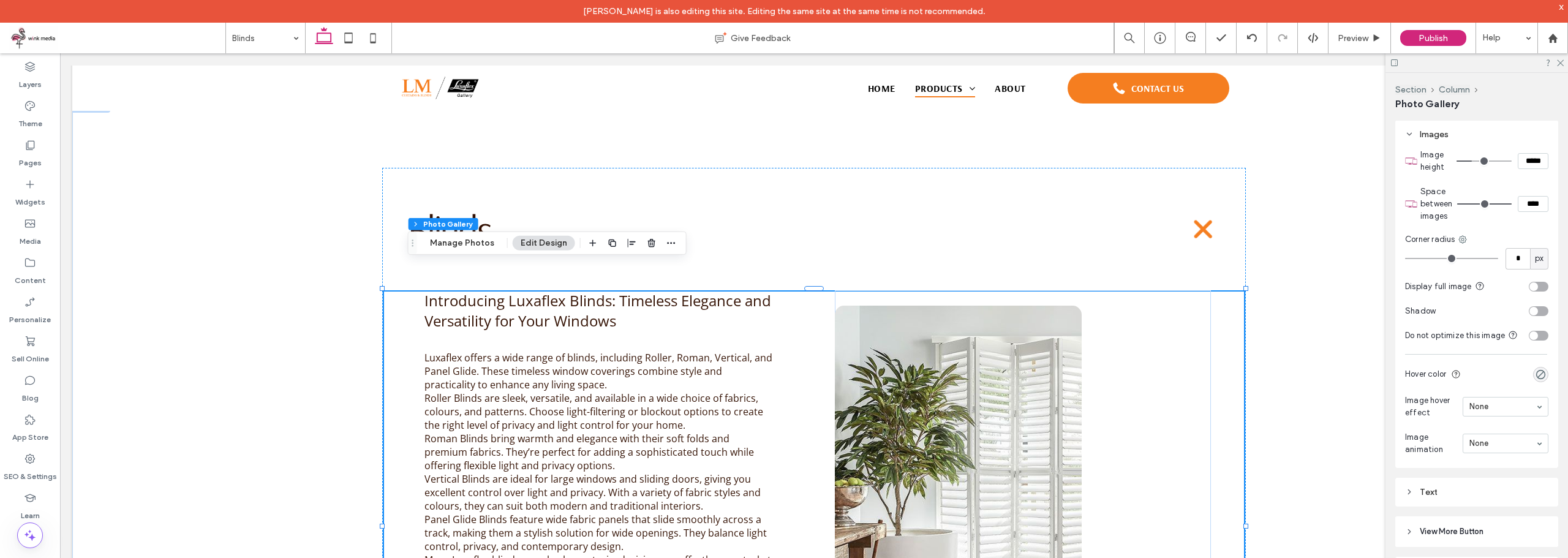
type input "*"
type input "**"
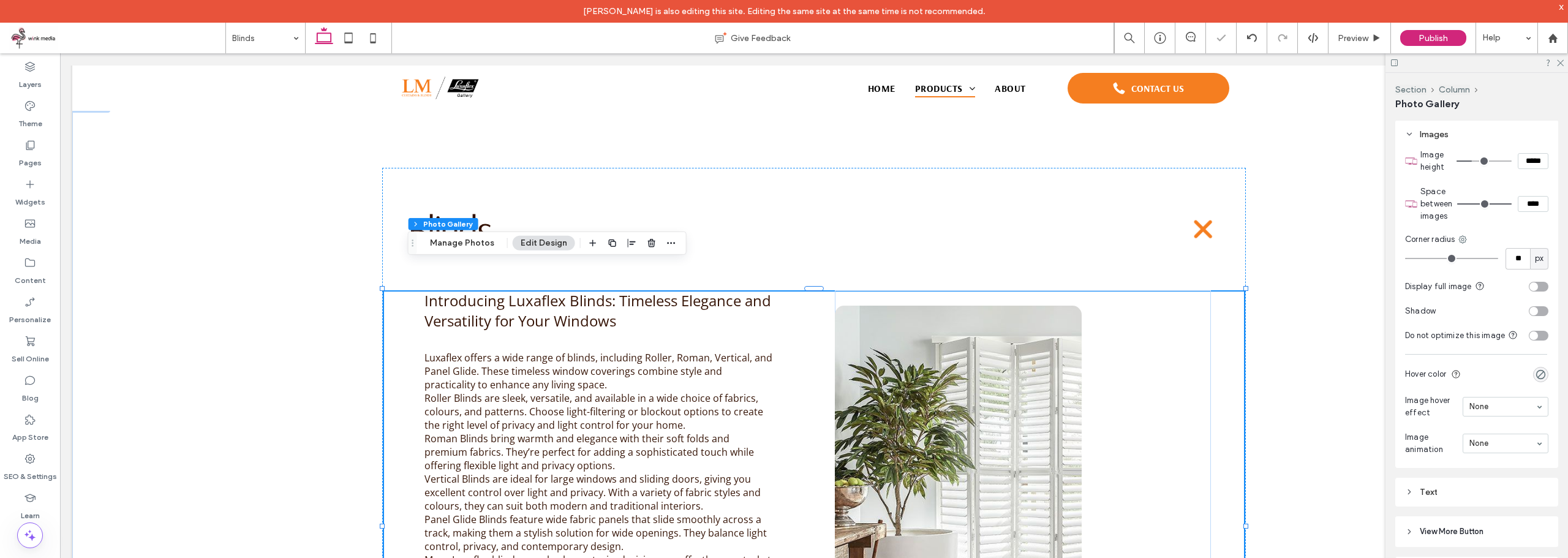
type input "**"
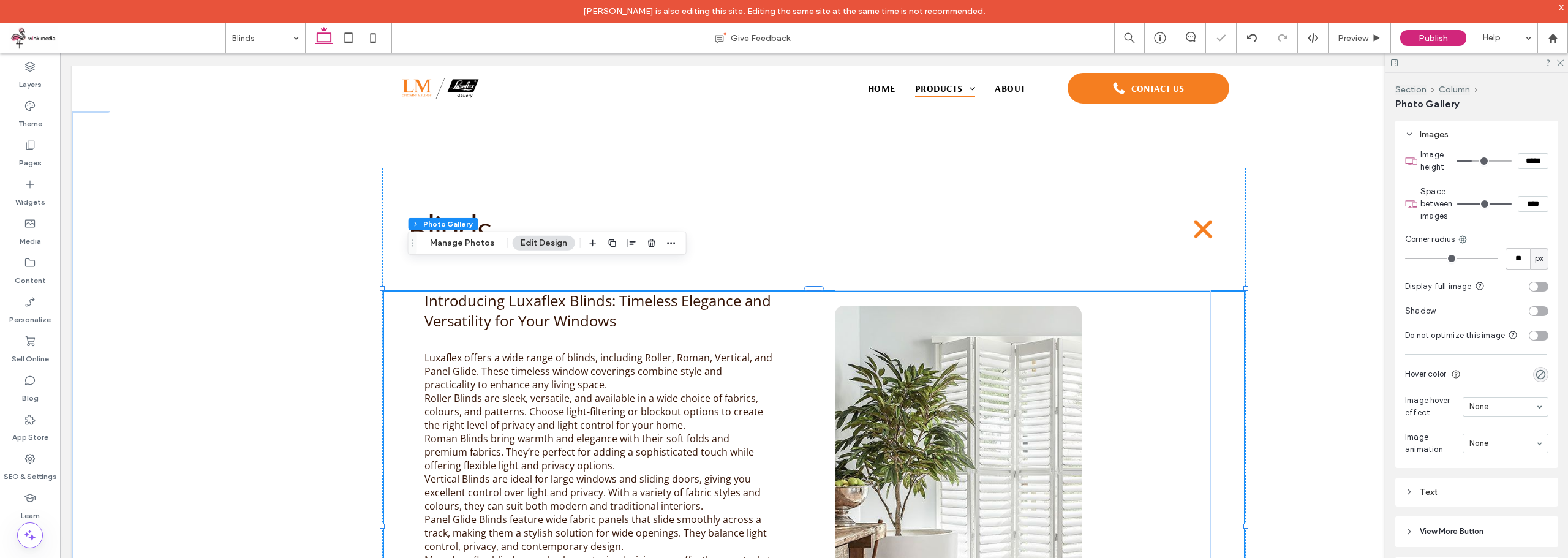
type input "**"
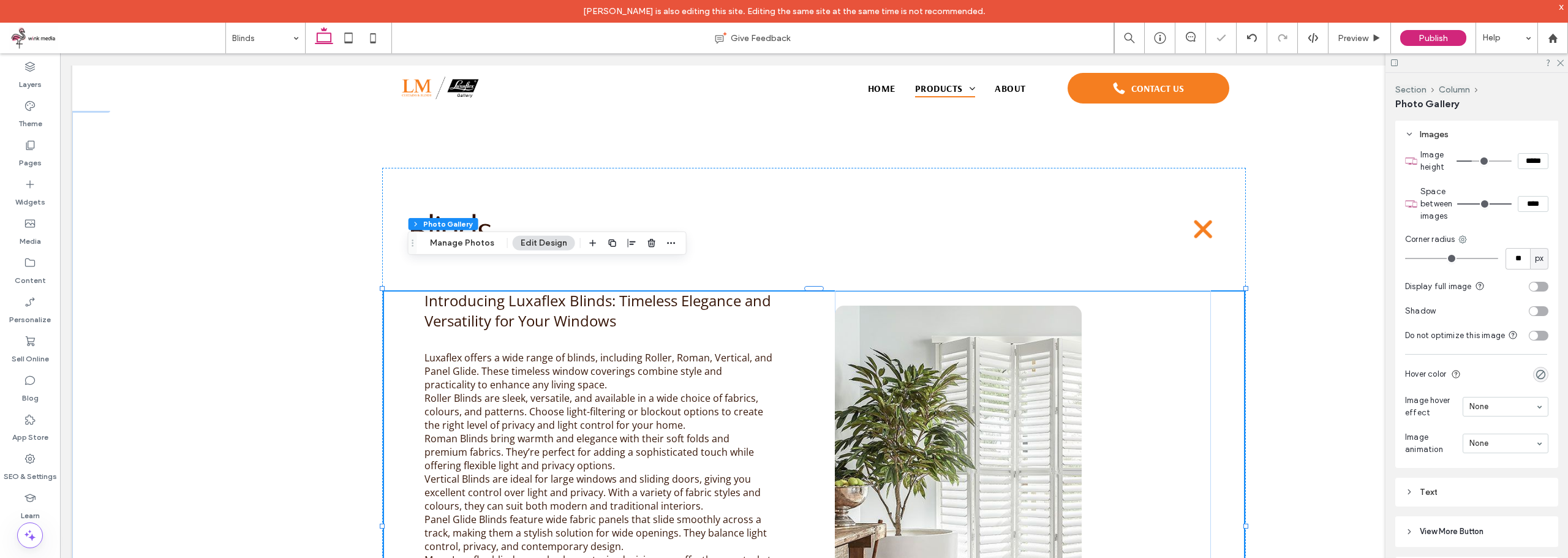
type input "**"
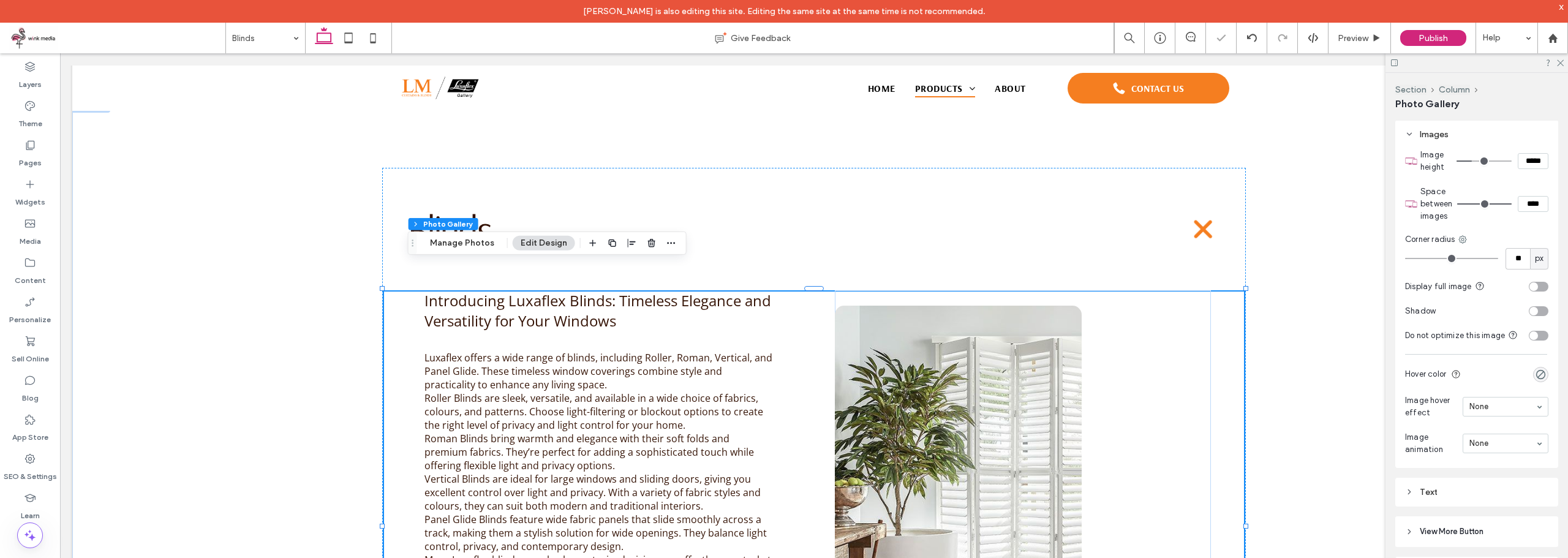
type input "**"
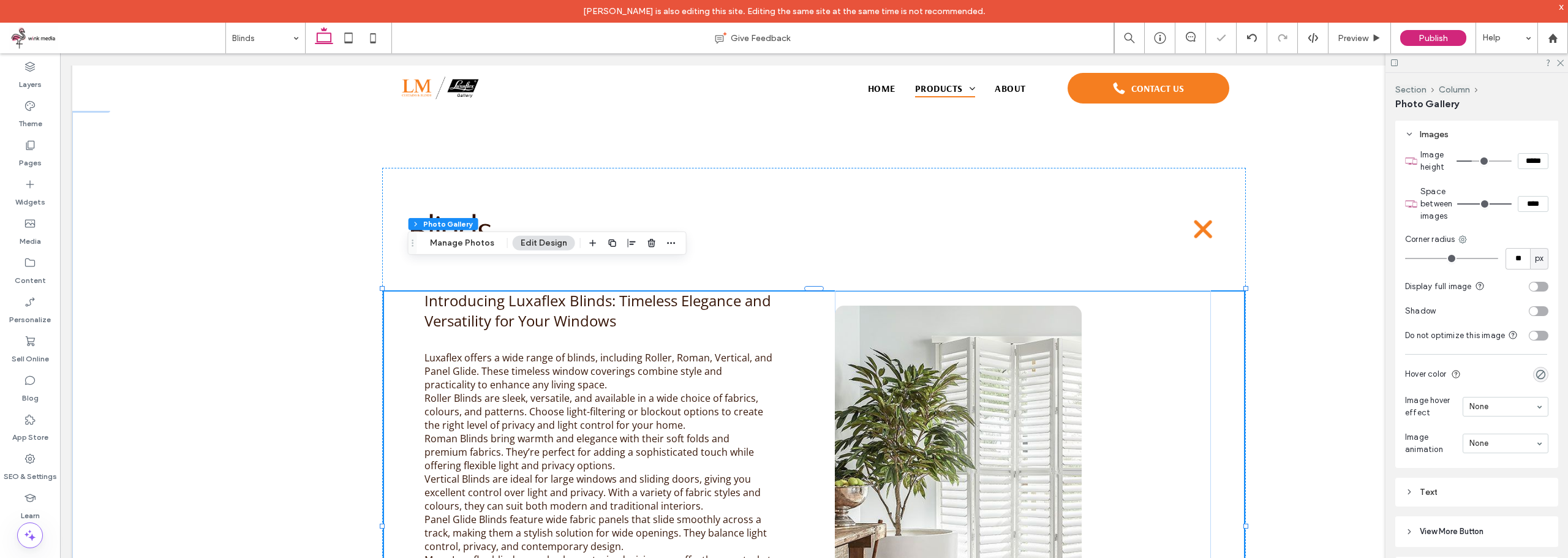
type input "**"
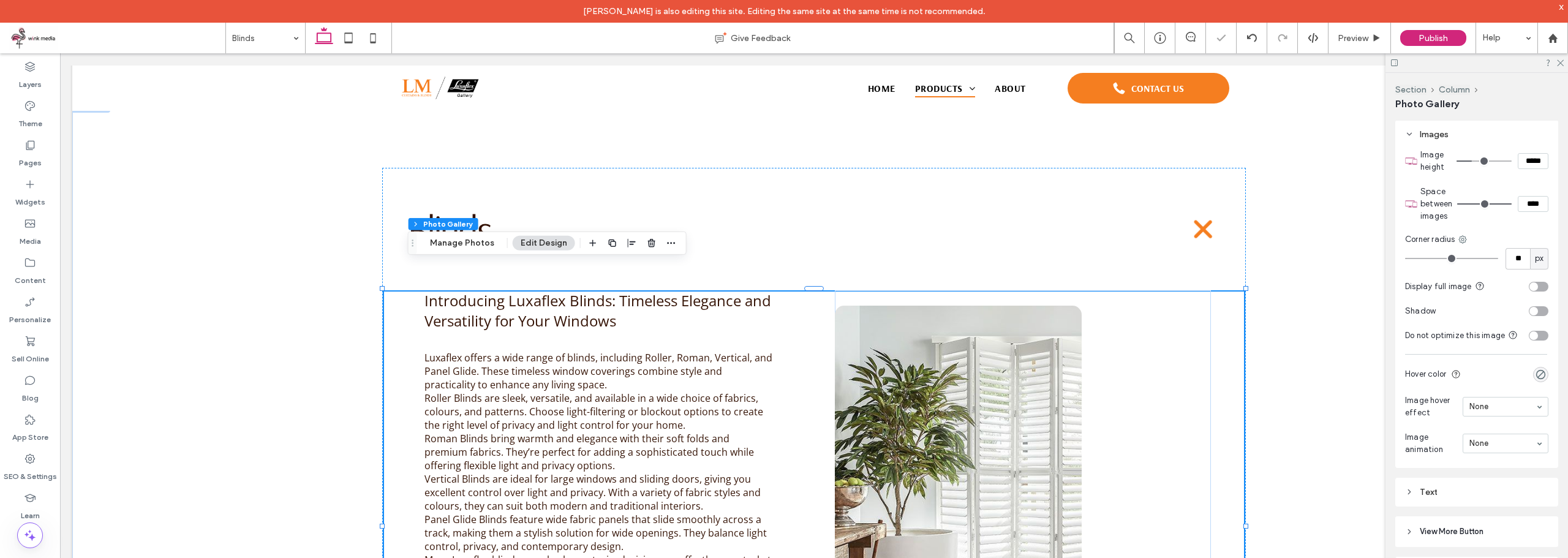
type input "**"
drag, startPoint x: 1412, startPoint y: 257, endPoint x: 1430, endPoint y: 253, distance: 18.4
type input "**"
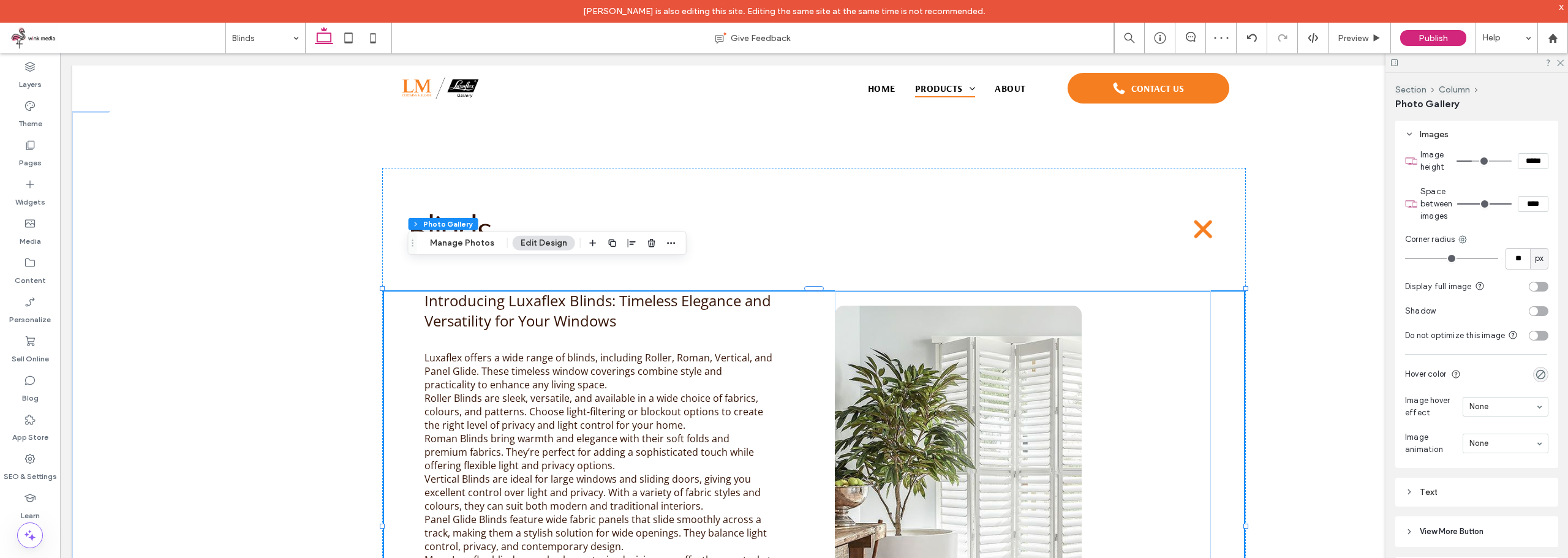
click at [1430, 258] on input "range" at bounding box center [1451, 259] width 93 height 1
click at [1530, 256] on div "px" at bounding box center [1539, 259] width 19 height 21
click at [1519, 257] on input "**" at bounding box center [1517, 259] width 24 height 21
type input "**"
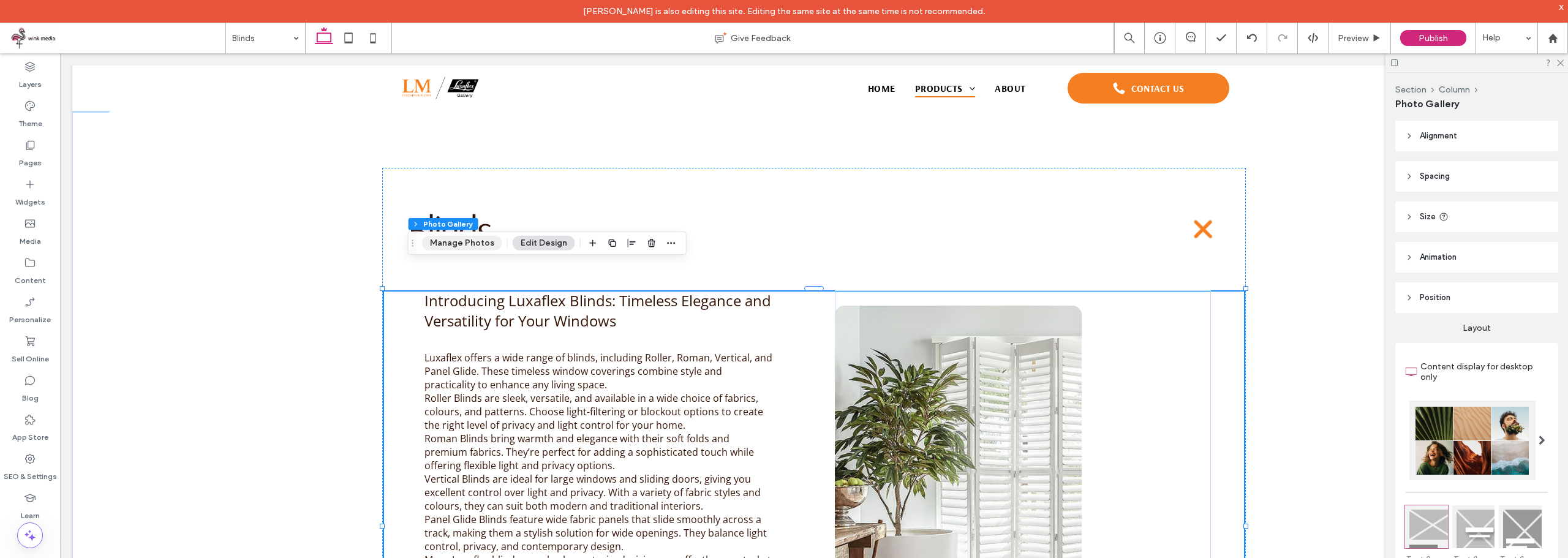
click at [439, 239] on button "Manage Photos" at bounding box center [462, 243] width 80 height 15
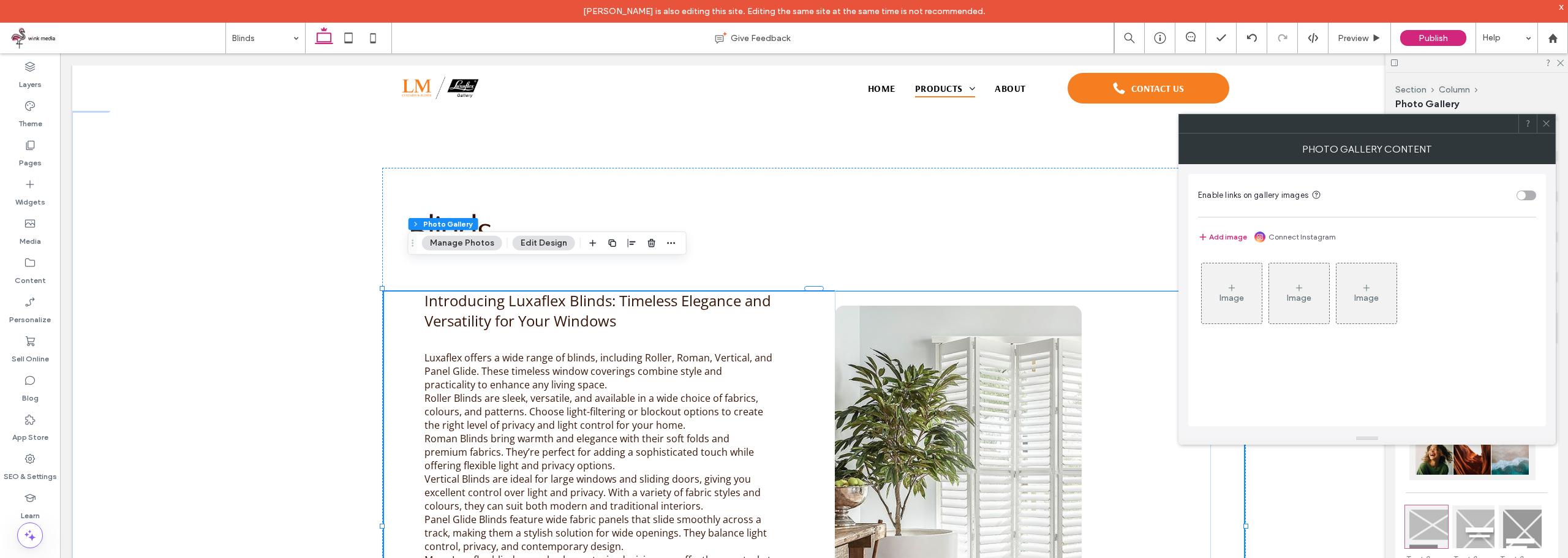
click at [1203, 294] on div "Image" at bounding box center [1231, 294] width 60 height 58
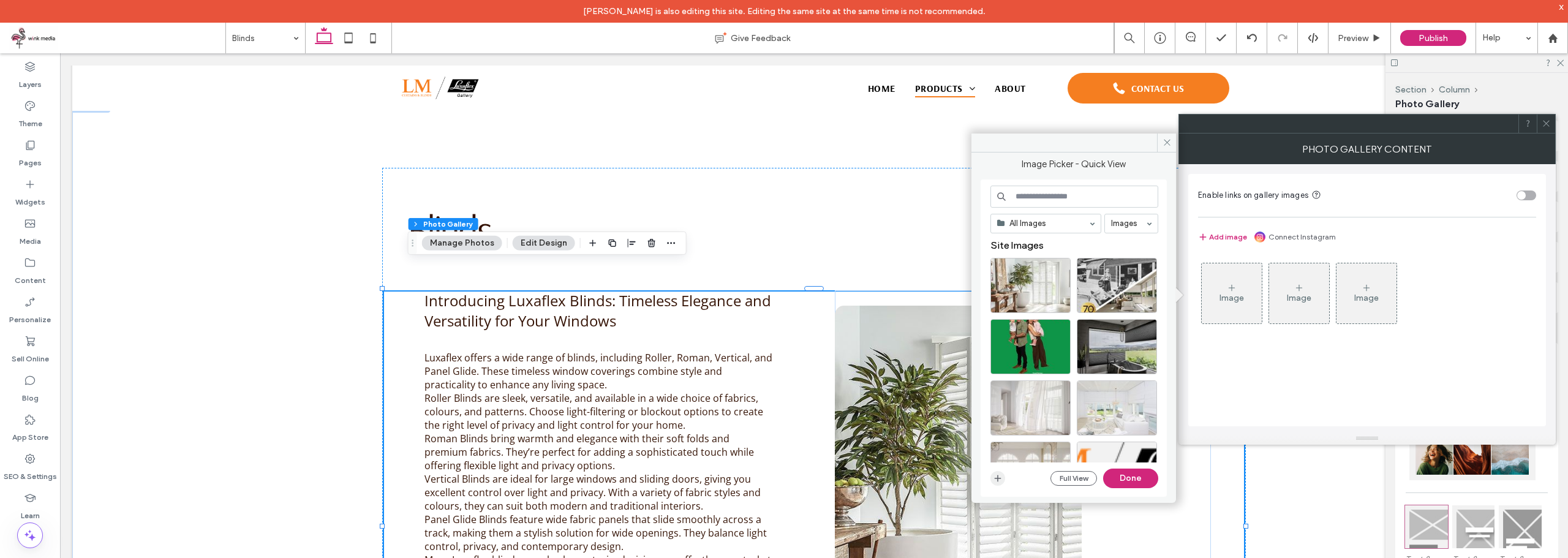
click at [995, 479] on use "button" at bounding box center [998, 477] width 6 height 6
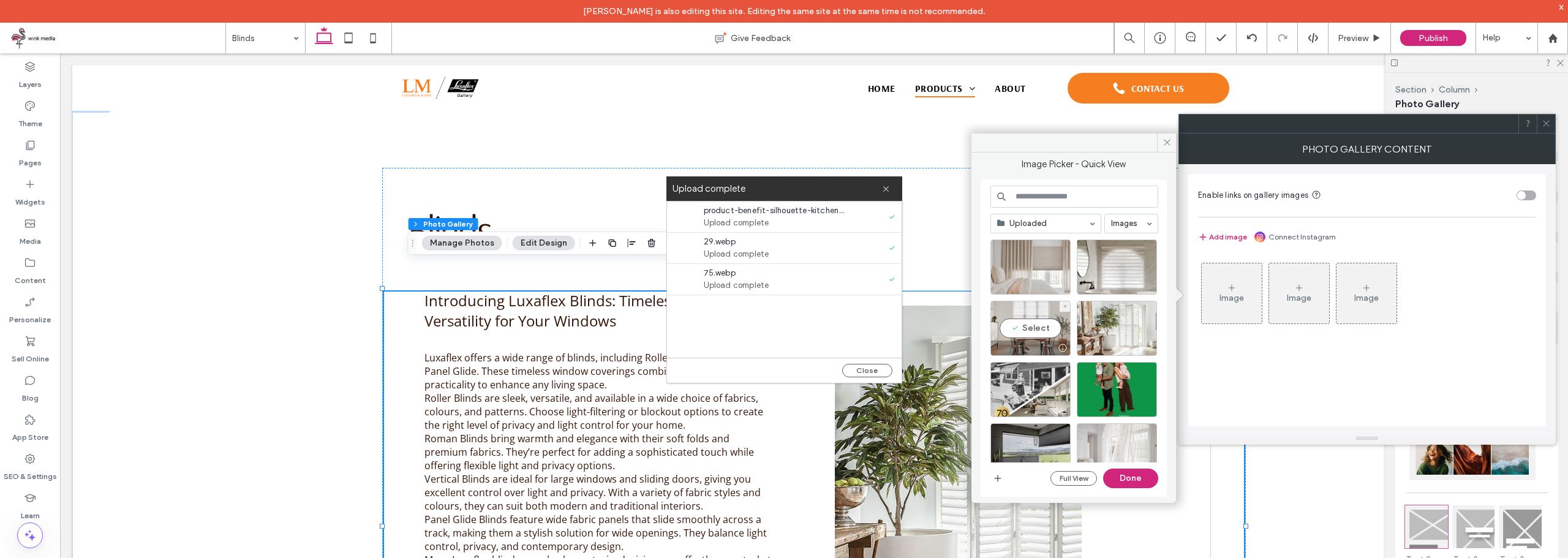
drag, startPoint x: 1030, startPoint y: 328, endPoint x: 1043, endPoint y: 291, distance: 39.2
click at [1030, 327] on div "Select" at bounding box center [1030, 328] width 80 height 55
click at [1043, 274] on div "Select" at bounding box center [1030, 267] width 80 height 55
click at [1120, 265] on div "Select" at bounding box center [1117, 267] width 80 height 55
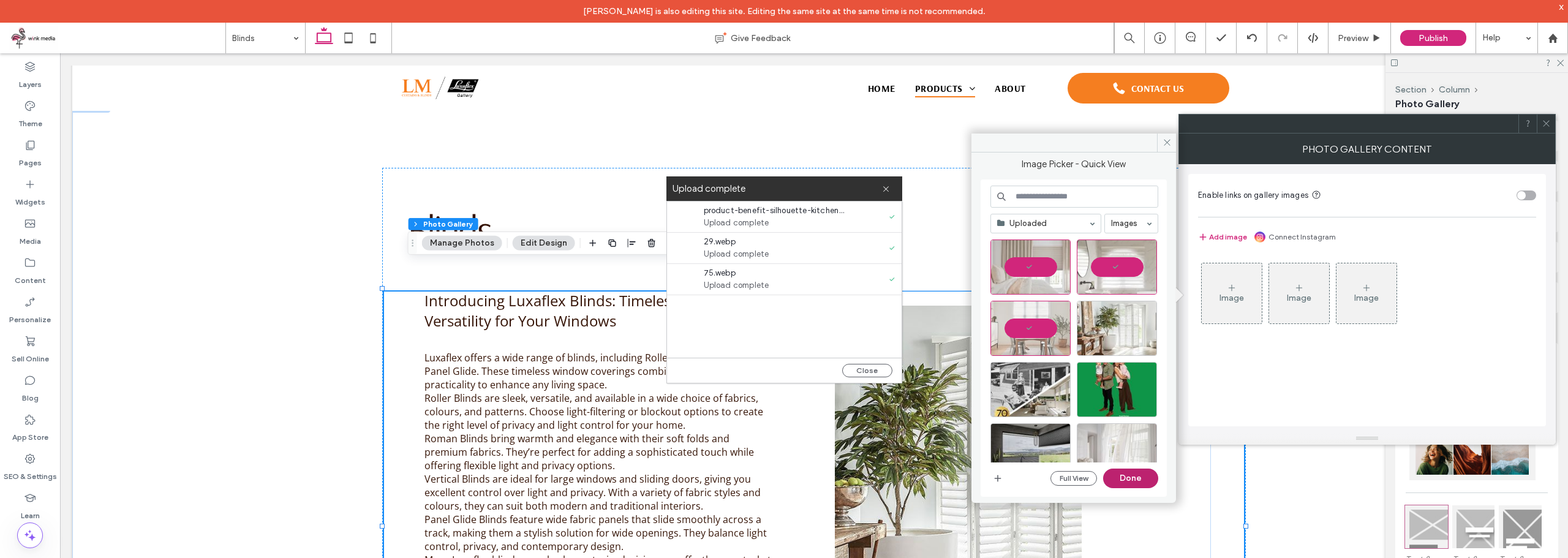
click at [1151, 475] on button "Done" at bounding box center [1130, 479] width 55 height 20
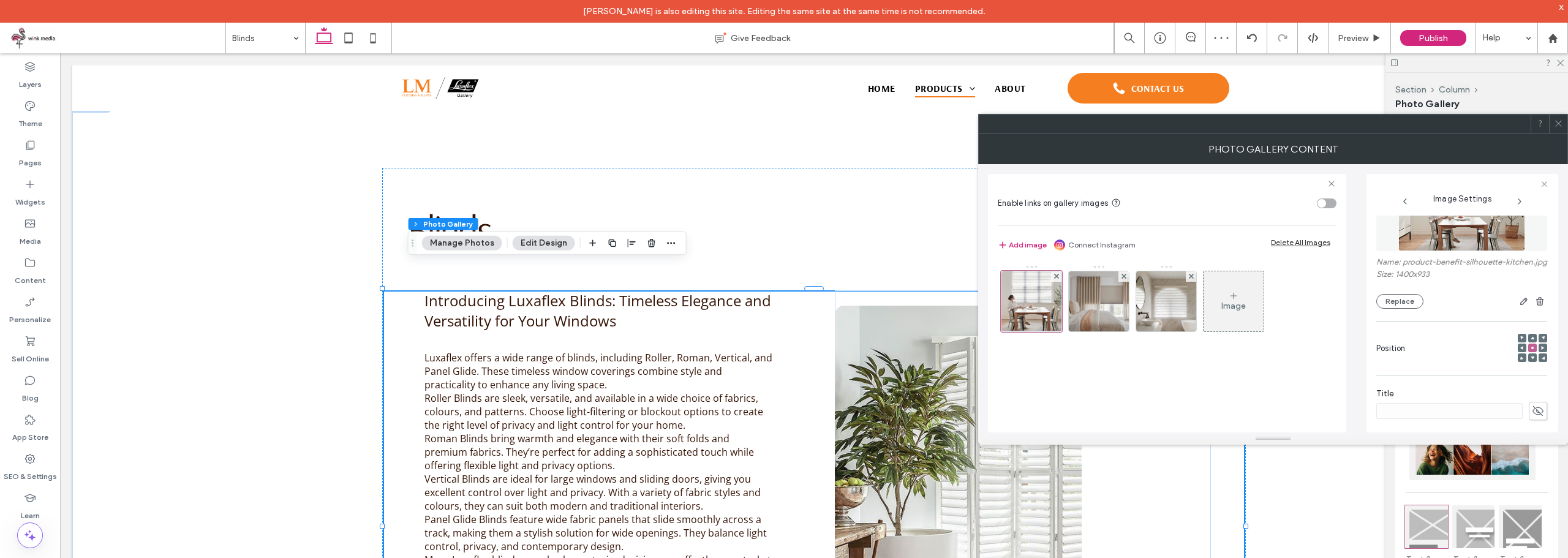
scroll to position [184, 0]
click at [1520, 291] on div at bounding box center [1461, 283] width 171 height 19
click at [1426, 291] on input at bounding box center [1449, 282] width 147 height 16
type input "*"
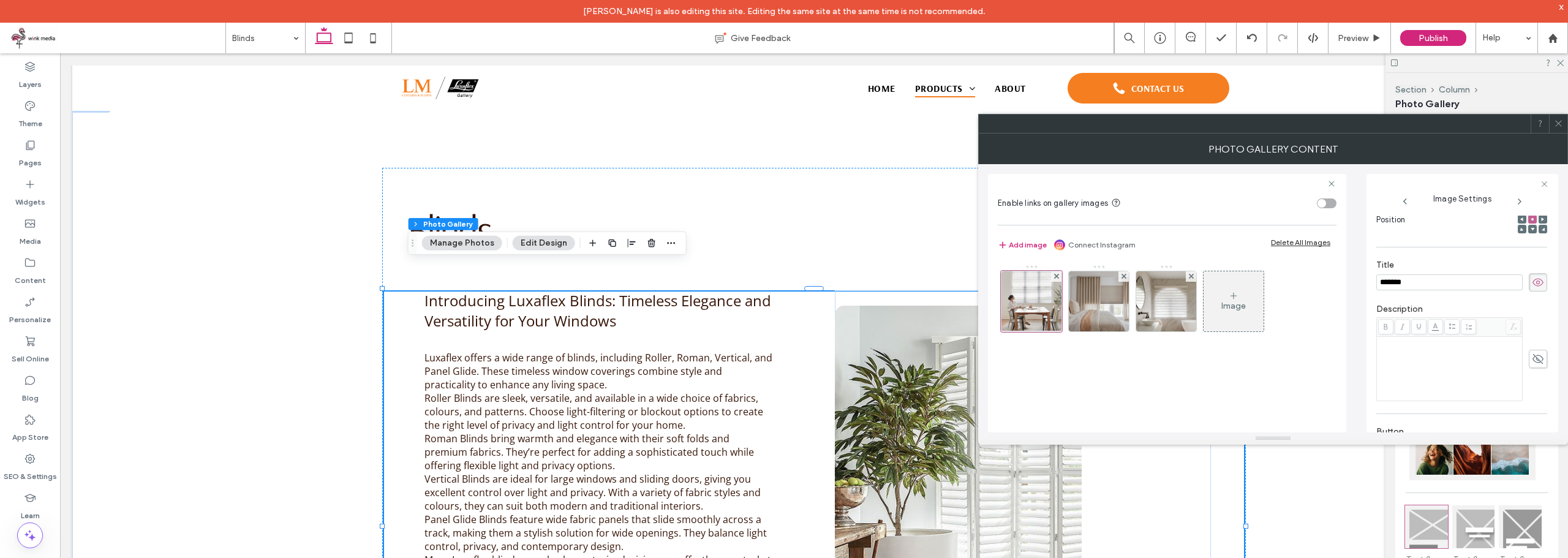
type input "*******"
click at [1532, 366] on icon at bounding box center [1537, 358] width 12 height 14
click at [1469, 383] on div "Rich Text Editor" at bounding box center [1450, 369] width 142 height 61
click at [1482, 367] on div "Rich Text Editor" at bounding box center [1450, 369] width 142 height 61
click at [1433, 336] on body "Andres Saldias is also editing this site. Editing the same site at the same tim…" at bounding box center [784, 279] width 1568 height 558
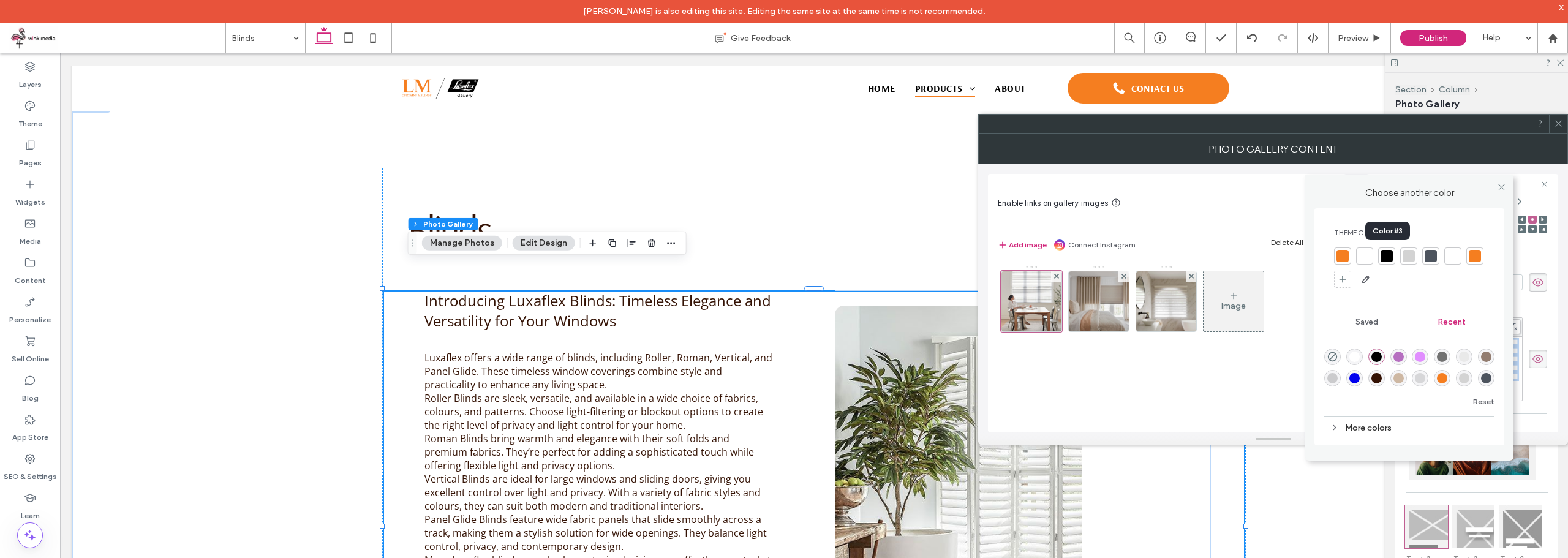
click at [1387, 256] on div at bounding box center [1386, 256] width 12 height 12
click at [1435, 254] on div at bounding box center [1432, 257] width 12 height 12
click at [1506, 185] on div at bounding box center [1501, 187] width 19 height 19
click at [1502, 186] on icon at bounding box center [1501, 187] width 9 height 9
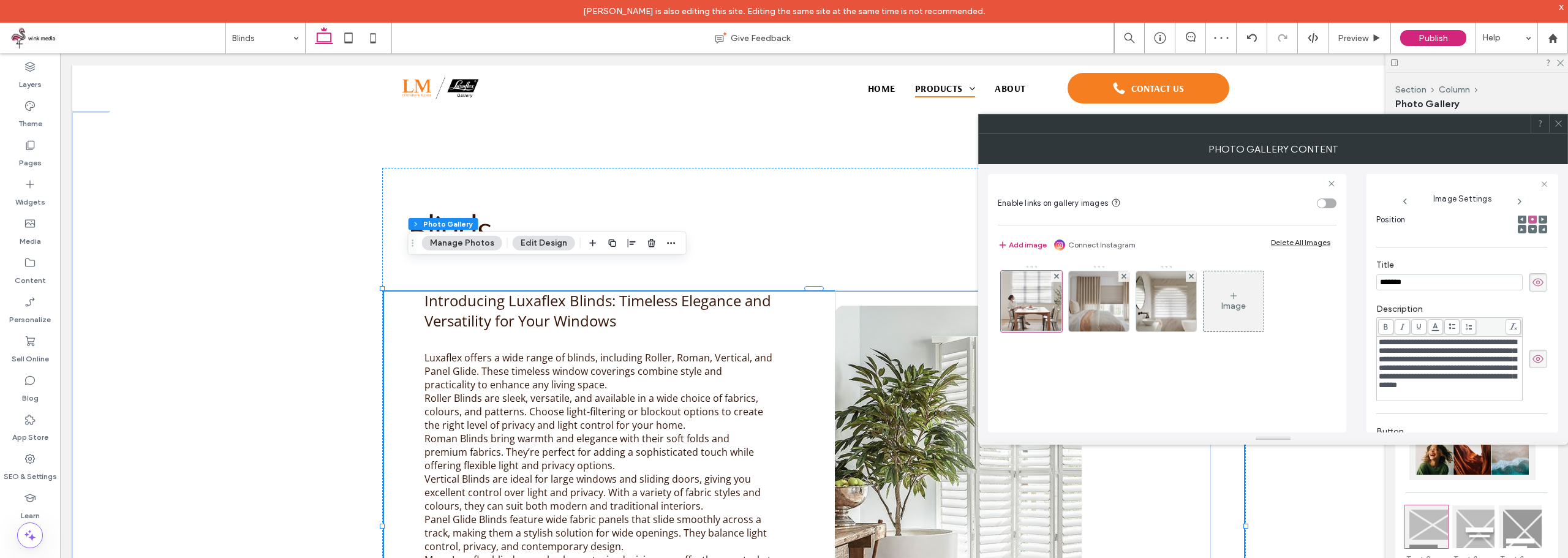
click at [1349, 350] on div "**********" at bounding box center [1272, 298] width 570 height 269
click at [1555, 124] on icon at bounding box center [1558, 123] width 9 height 9
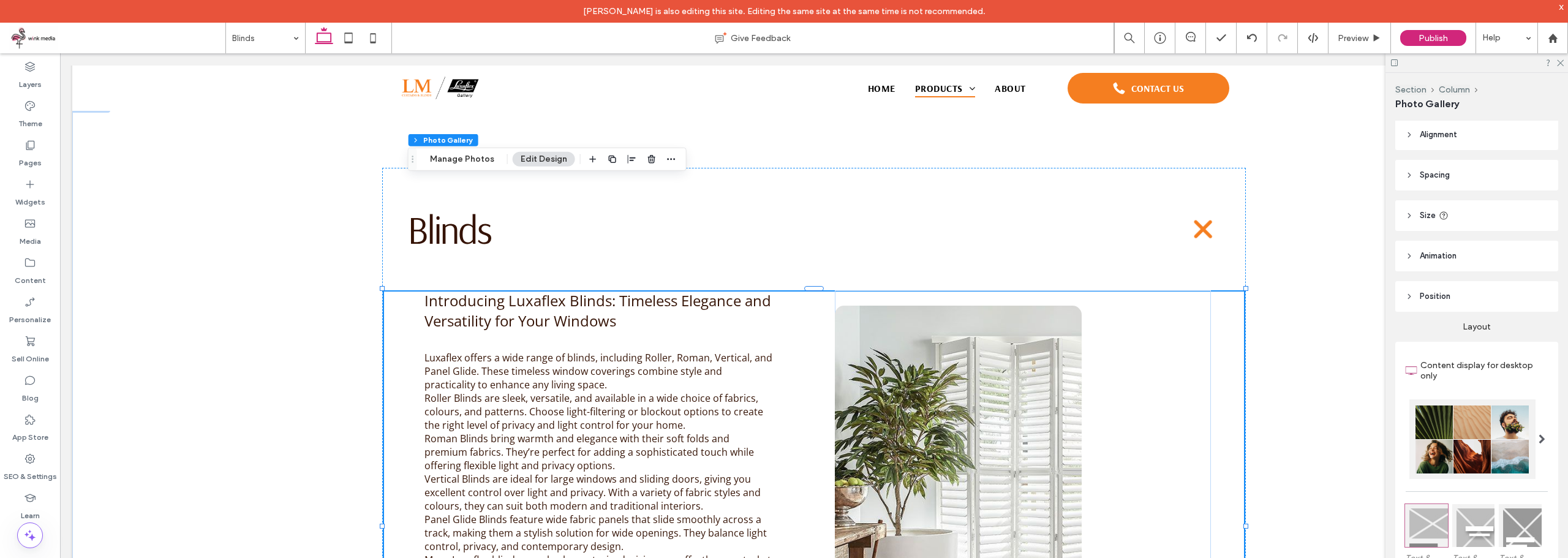
scroll to position [0, 0]
click at [1466, 300] on header "Position" at bounding box center [1476, 297] width 163 height 31
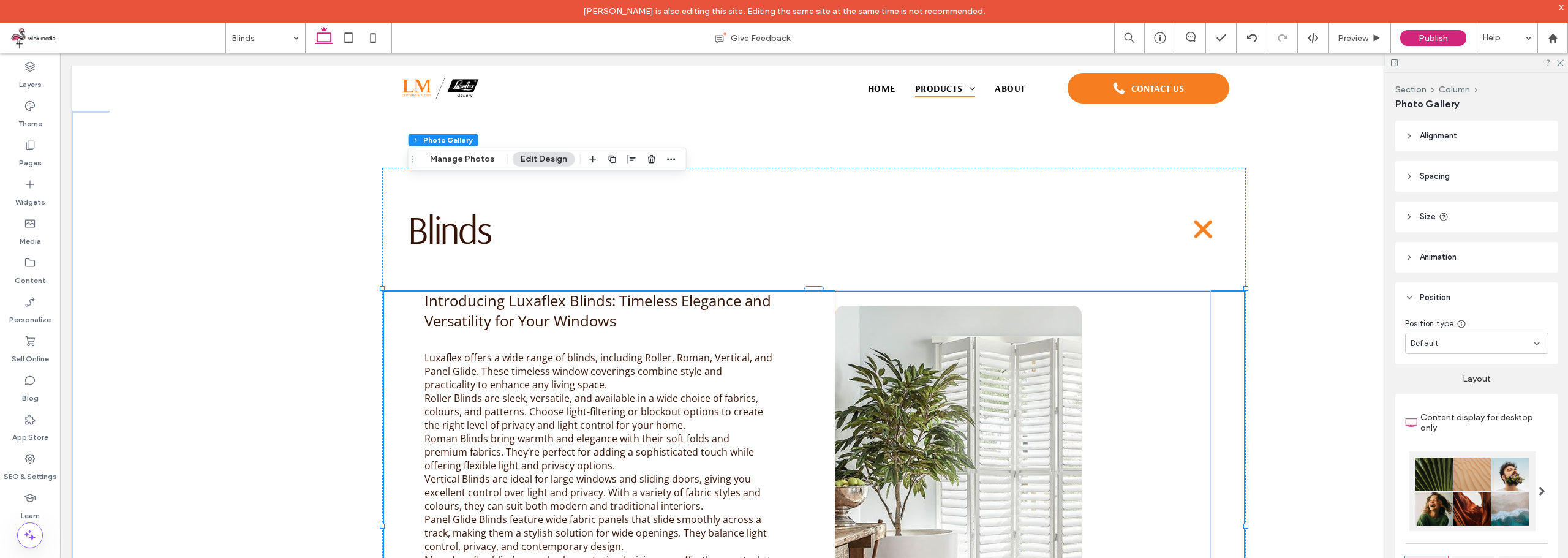
click at [1478, 287] on header "Position" at bounding box center [1476, 297] width 163 height 31
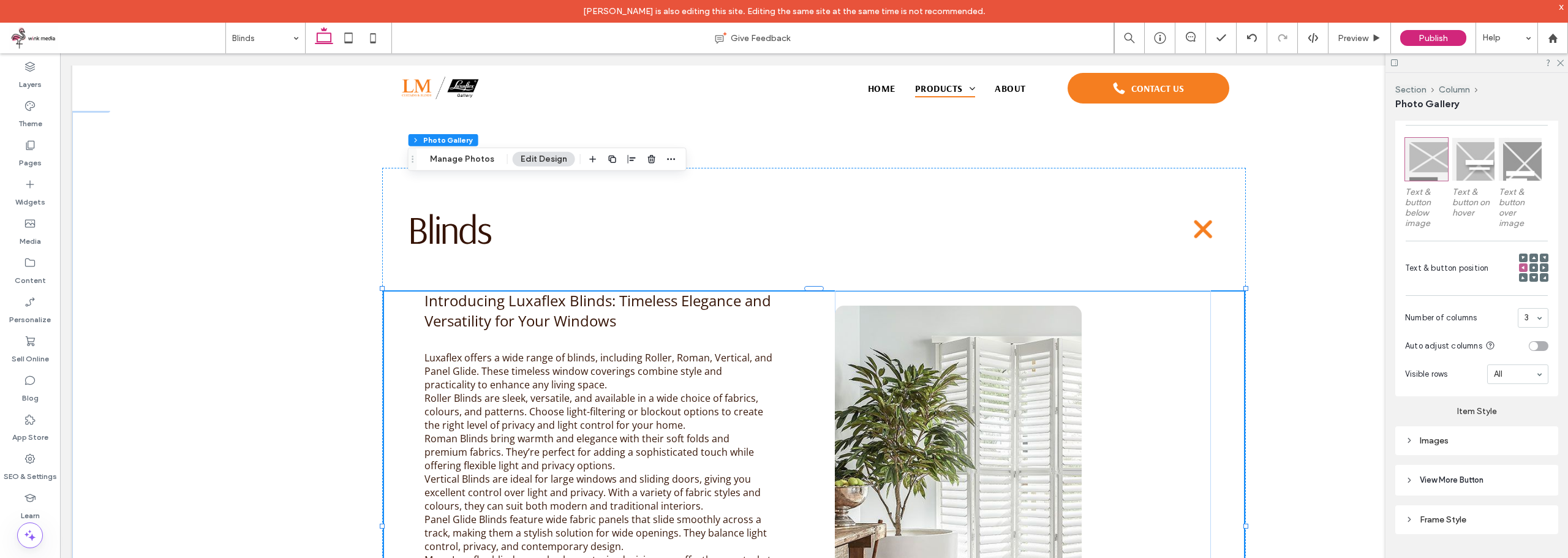
scroll to position [373, 0]
click at [1464, 486] on header "View More Button" at bounding box center [1476, 475] width 163 height 31
click at [1470, 475] on span "View More Button" at bounding box center [1451, 475] width 63 height 12
click at [1471, 475] on span "View More Button" at bounding box center [1451, 475] width 63 height 12
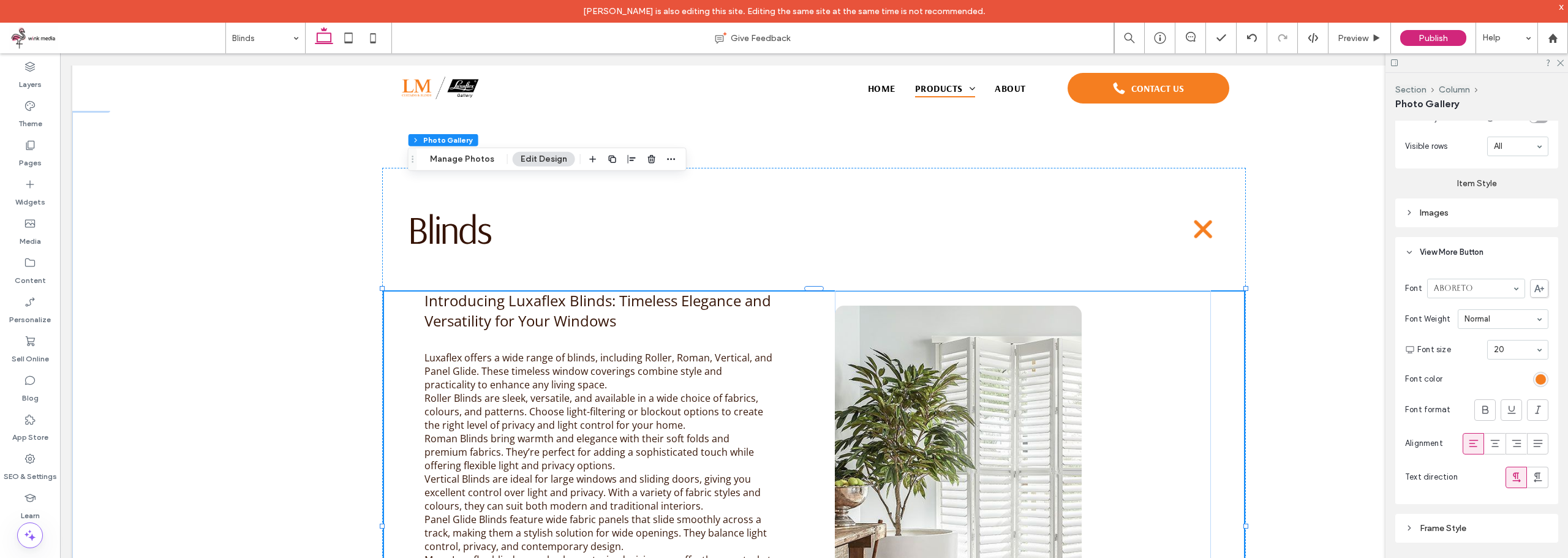
scroll to position [610, 0]
click at [460, 163] on button "Manage Photos" at bounding box center [462, 159] width 80 height 15
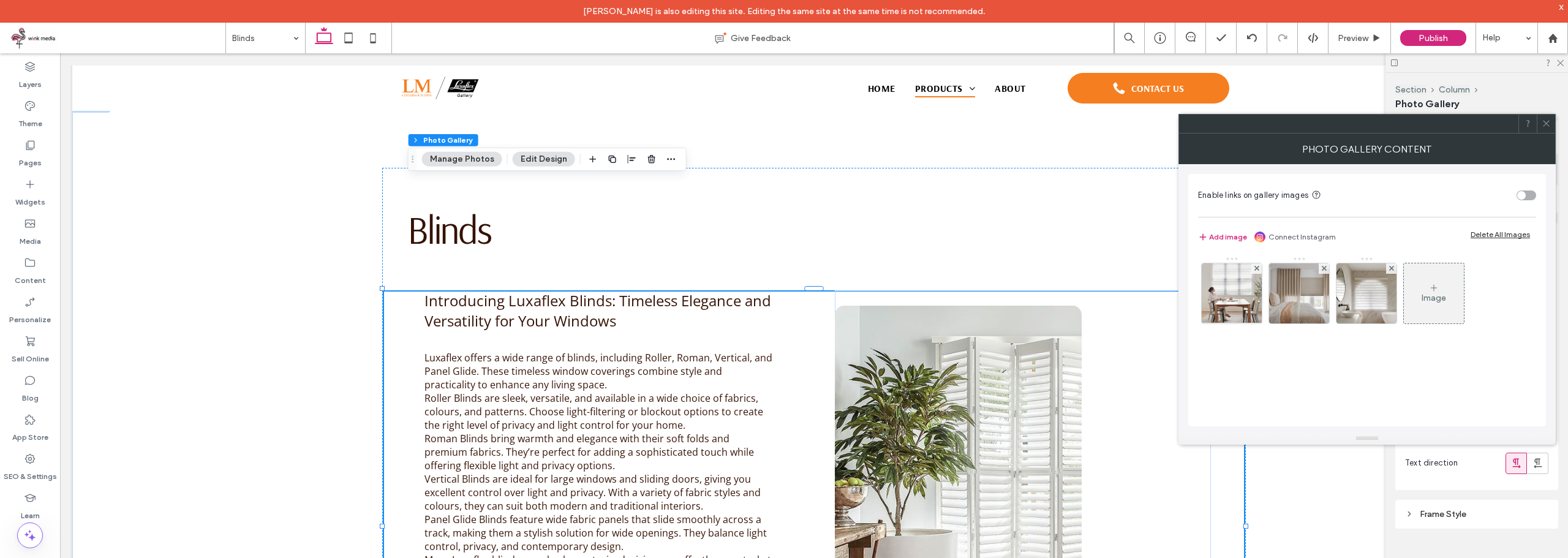
click at [1258, 306] on img at bounding box center [1231, 294] width 90 height 60
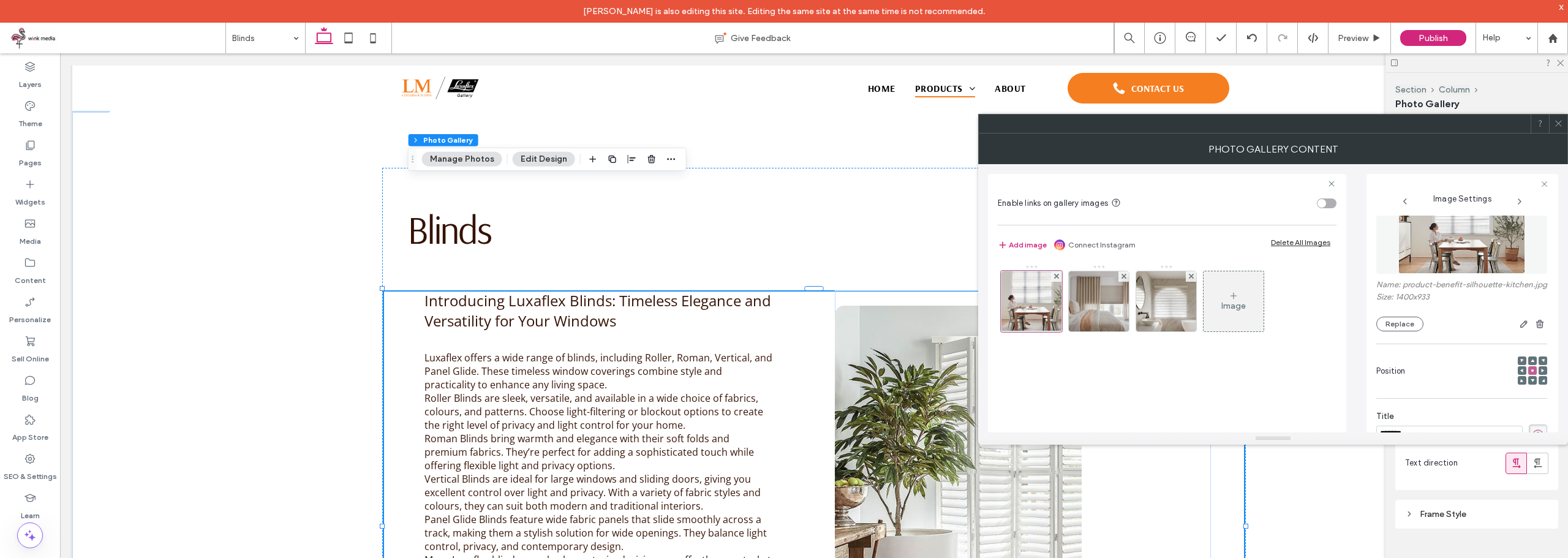
scroll to position [0, 0]
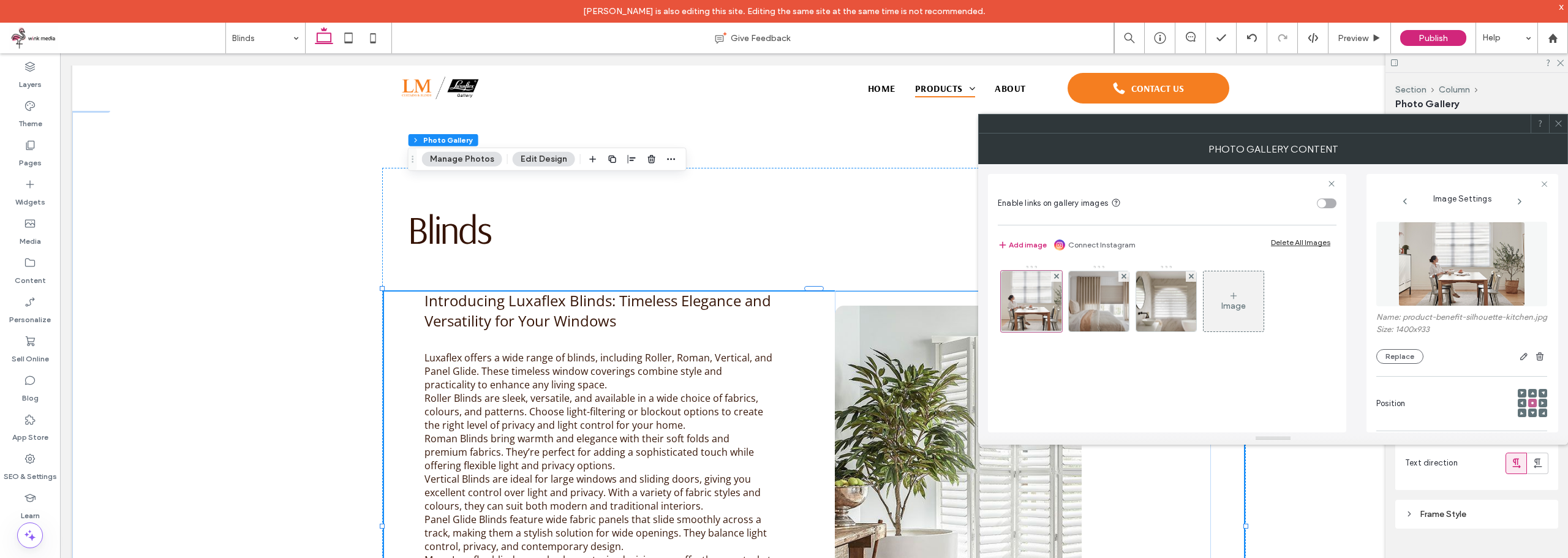
click at [528, 160] on button "Edit Design" at bounding box center [544, 159] width 63 height 15
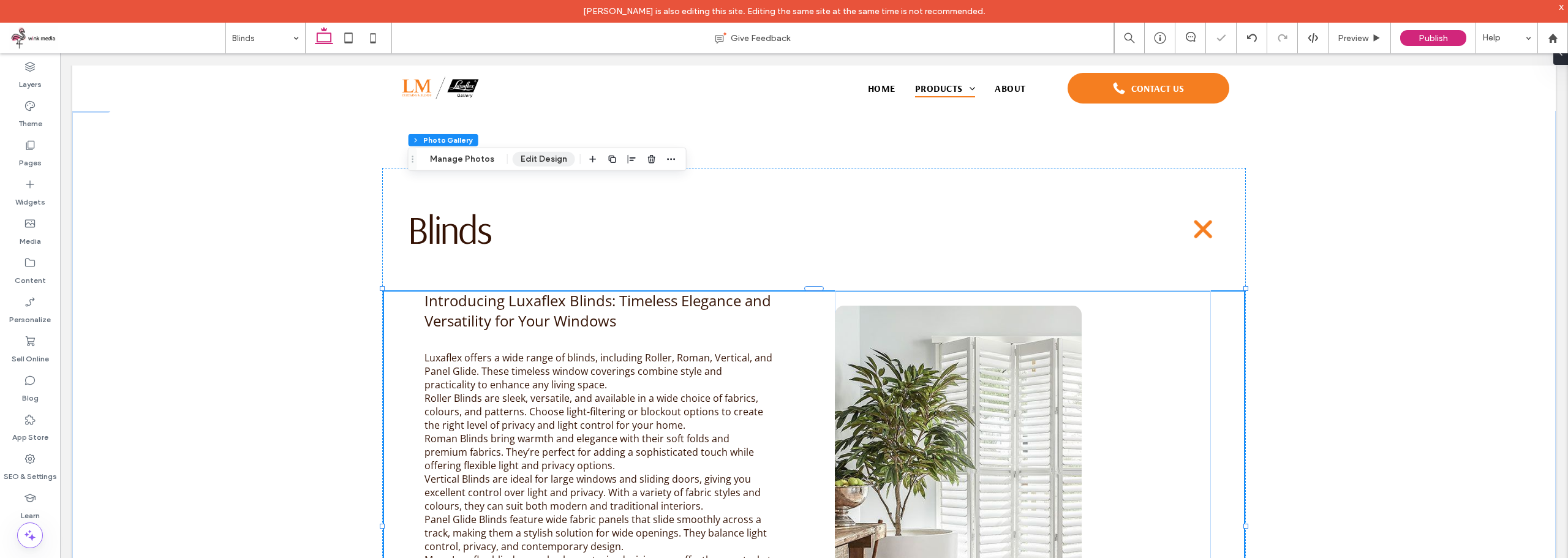
click at [553, 153] on button "Edit Design" at bounding box center [544, 159] width 63 height 15
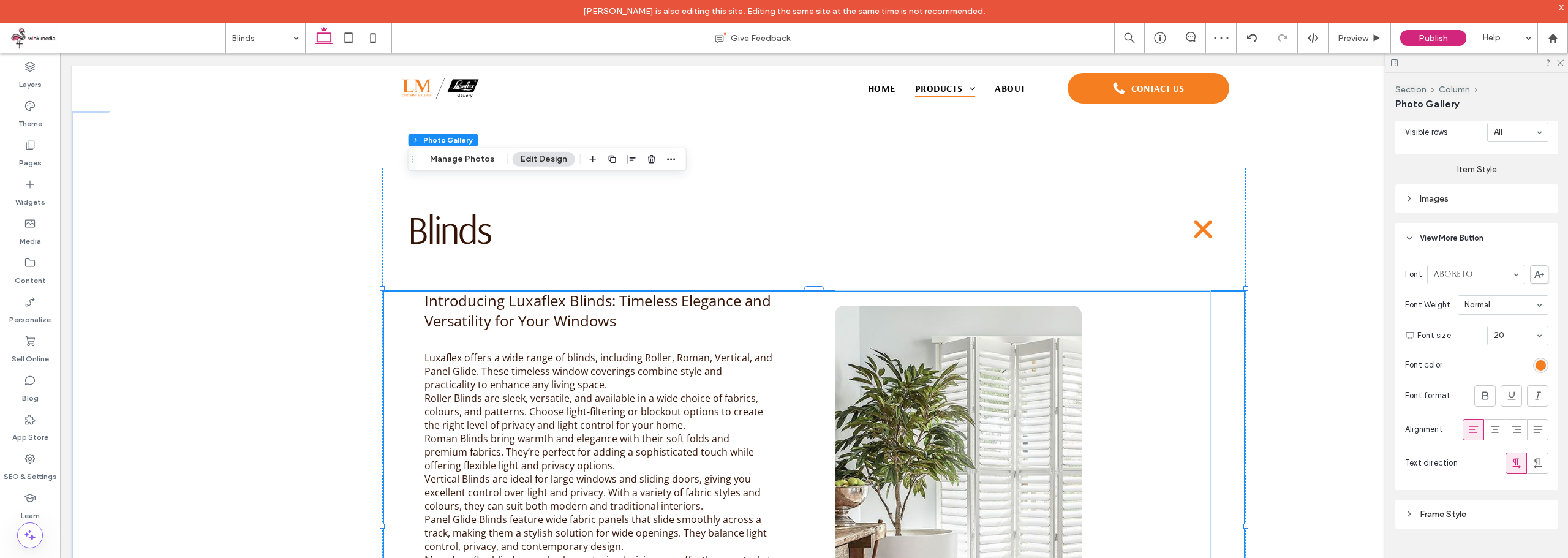
click at [1475, 234] on span "View More Button" at bounding box center [1451, 238] width 63 height 12
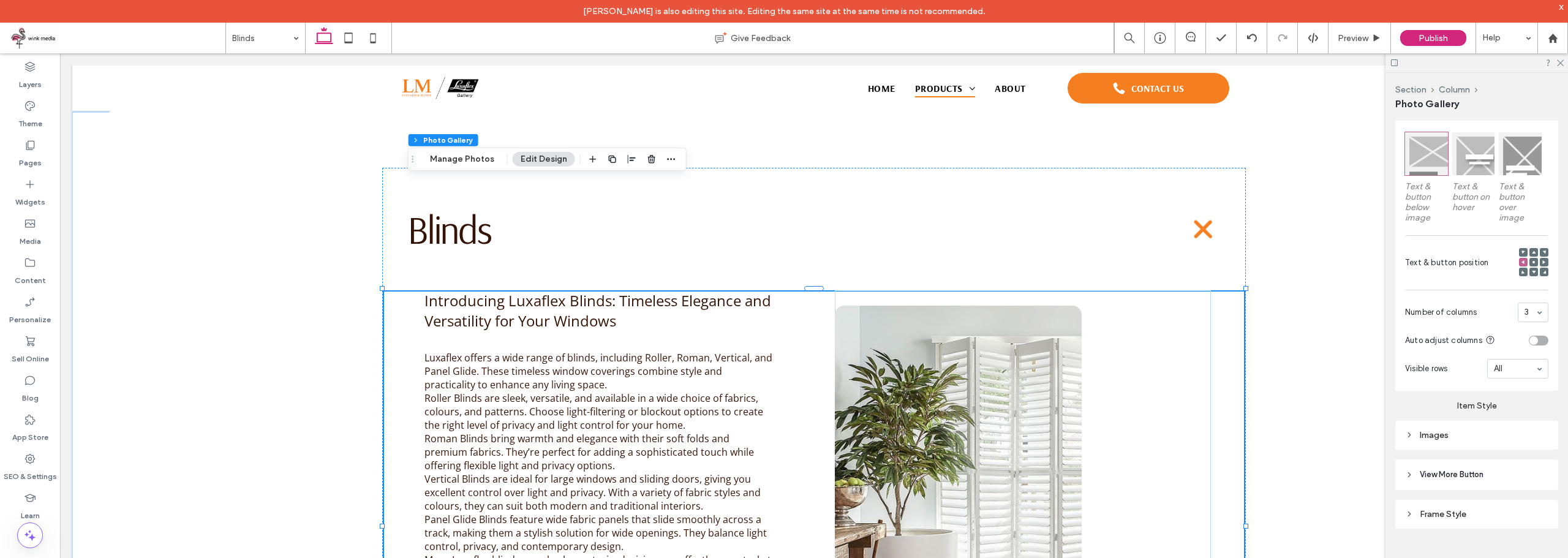
click at [1460, 438] on div "Images" at bounding box center [1476, 435] width 143 height 11
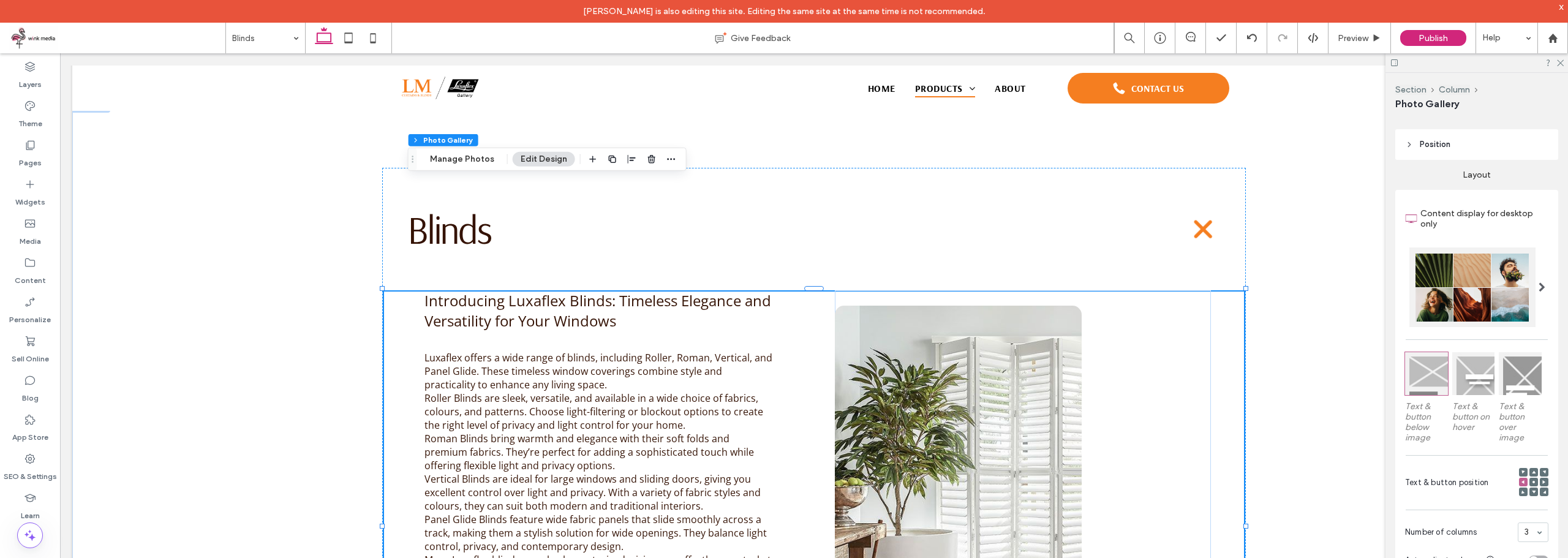
scroll to position [31, 0]
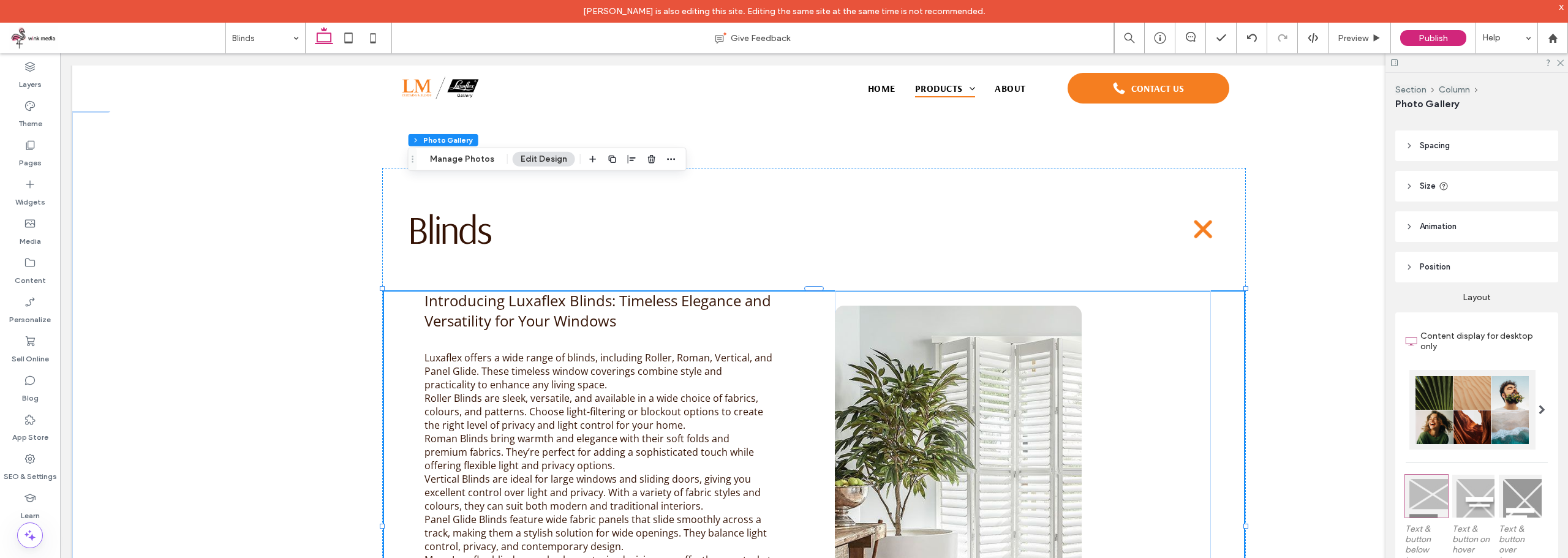
click at [1474, 264] on header "Position" at bounding box center [1476, 267] width 163 height 31
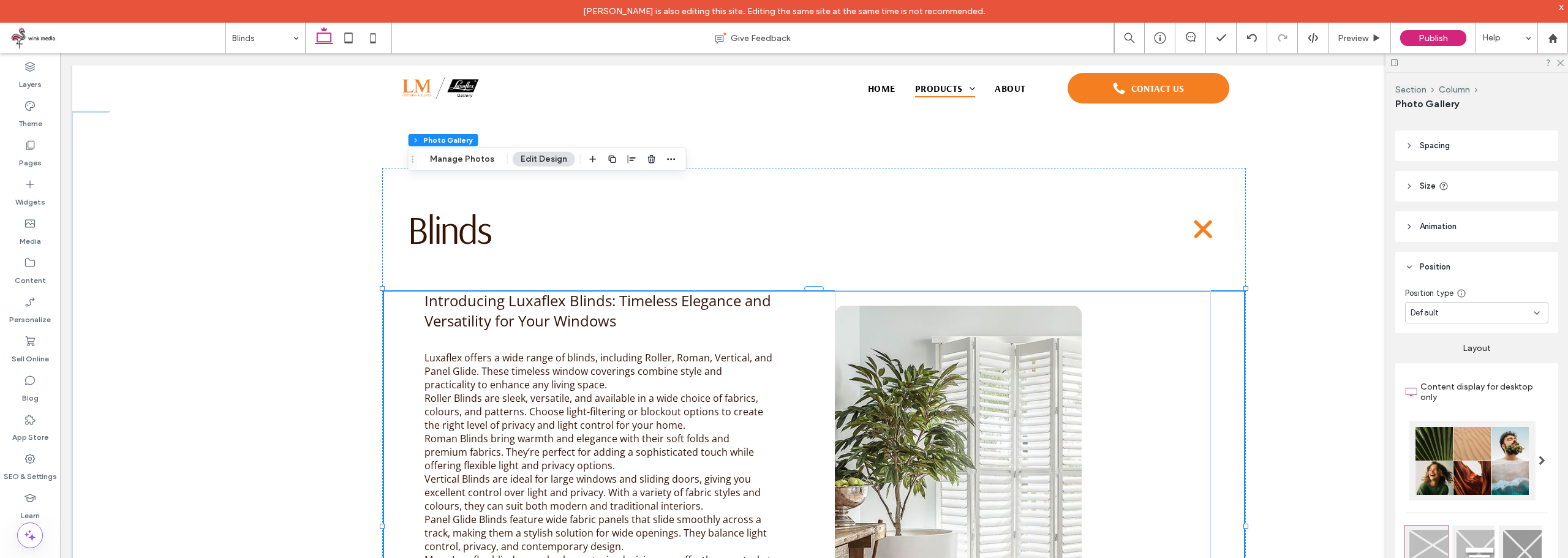
click at [1474, 264] on header "Position" at bounding box center [1476, 267] width 163 height 31
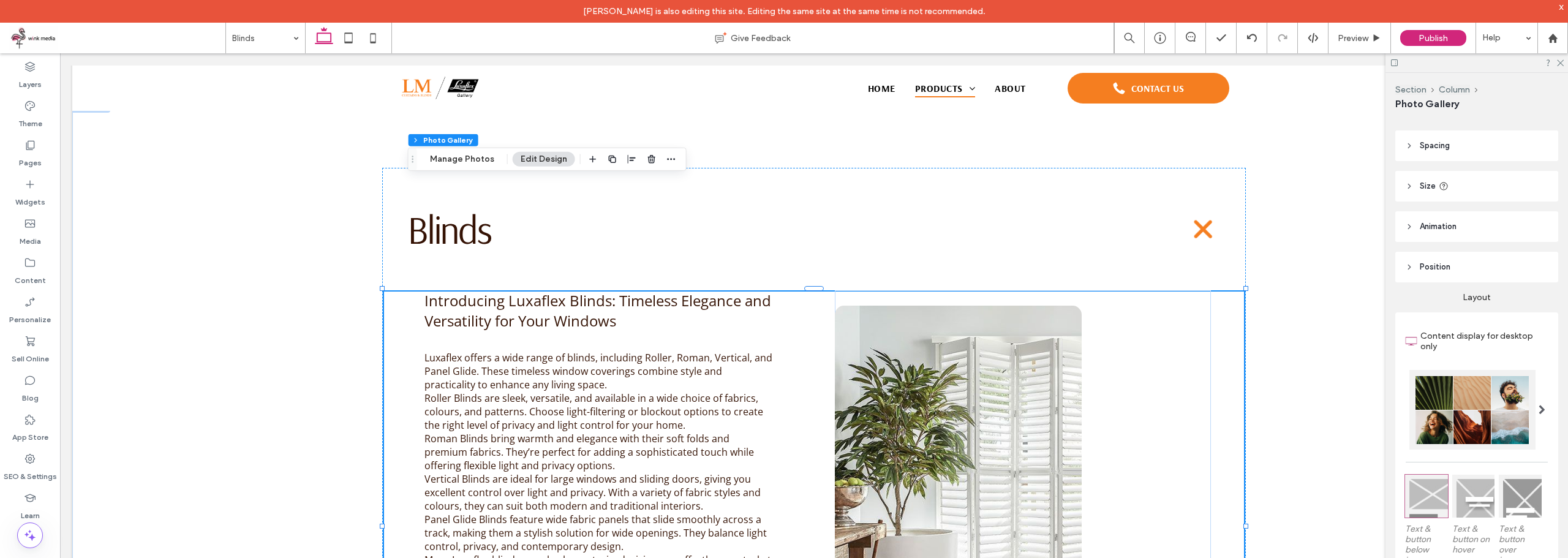
click at [1470, 175] on header "Size" at bounding box center [1476, 186] width 163 height 31
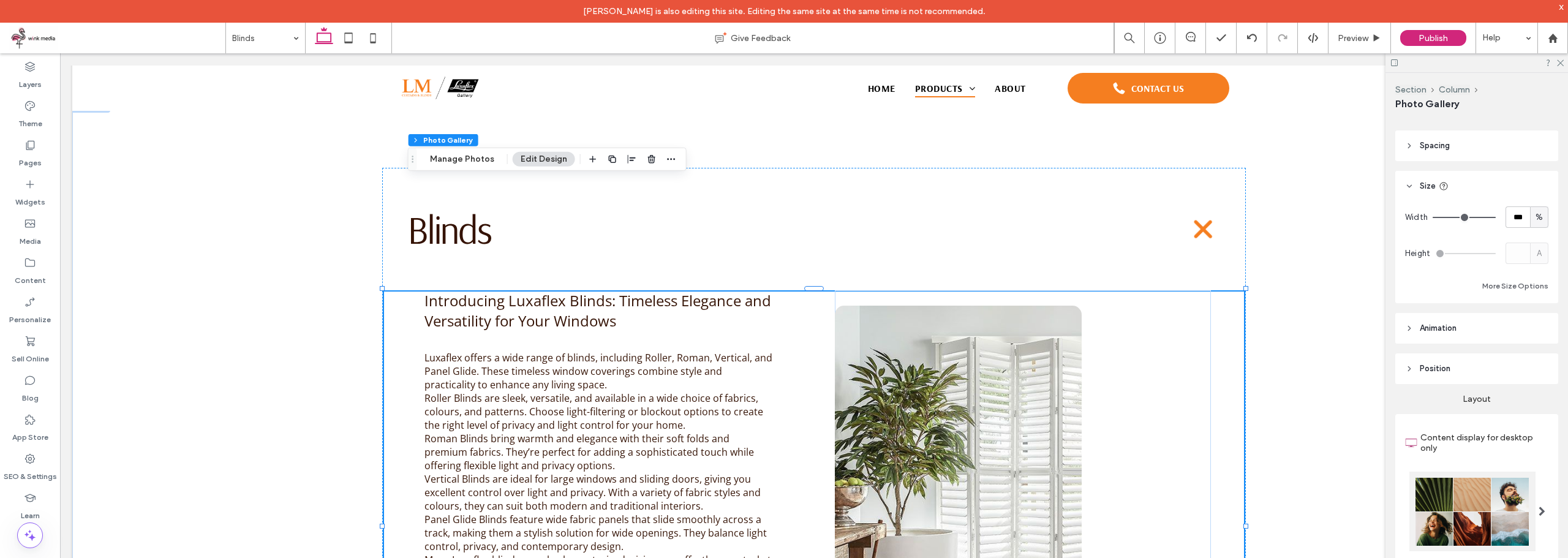
click at [1470, 175] on header "Size" at bounding box center [1476, 186] width 163 height 31
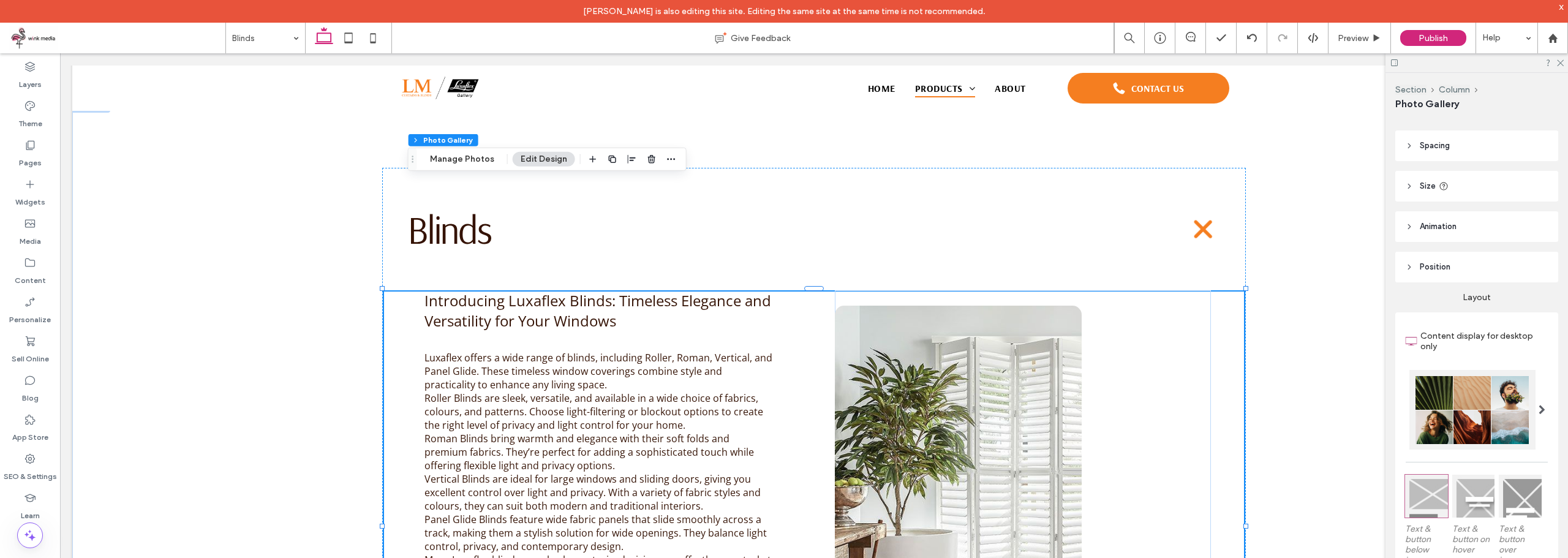
scroll to position [0, 0]
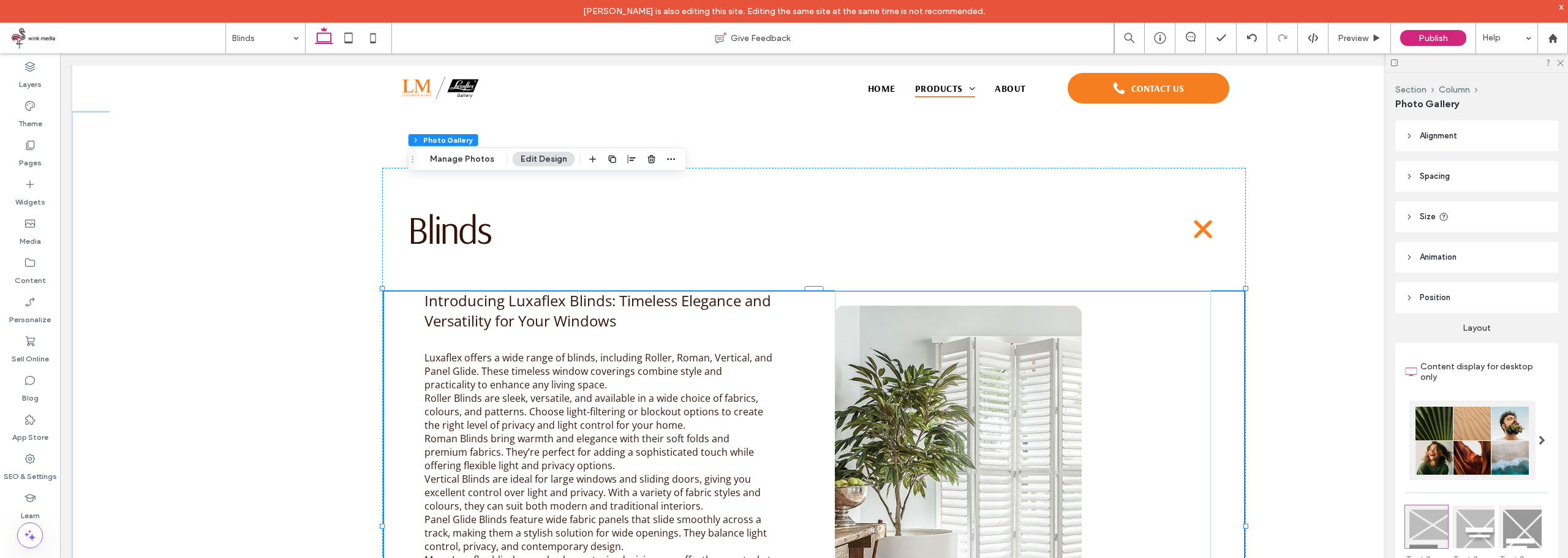
click at [1468, 143] on header "Alignment" at bounding box center [1476, 135] width 163 height 31
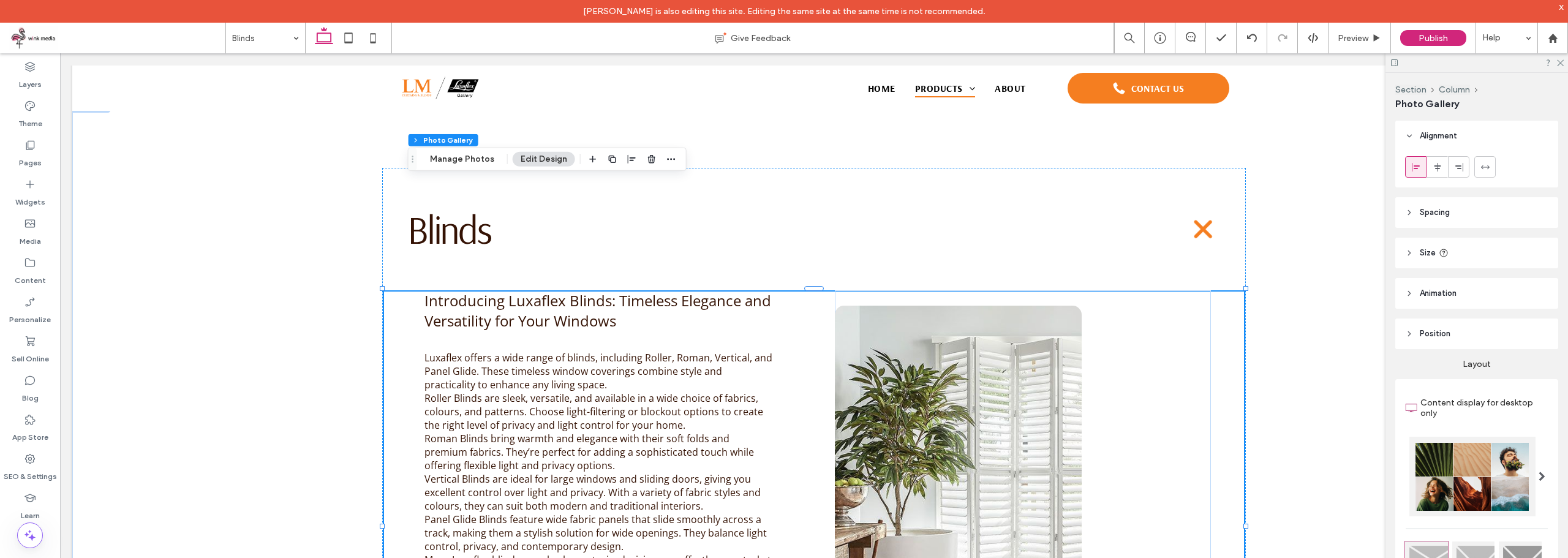
click at [1468, 143] on header "Alignment" at bounding box center [1476, 135] width 163 height 31
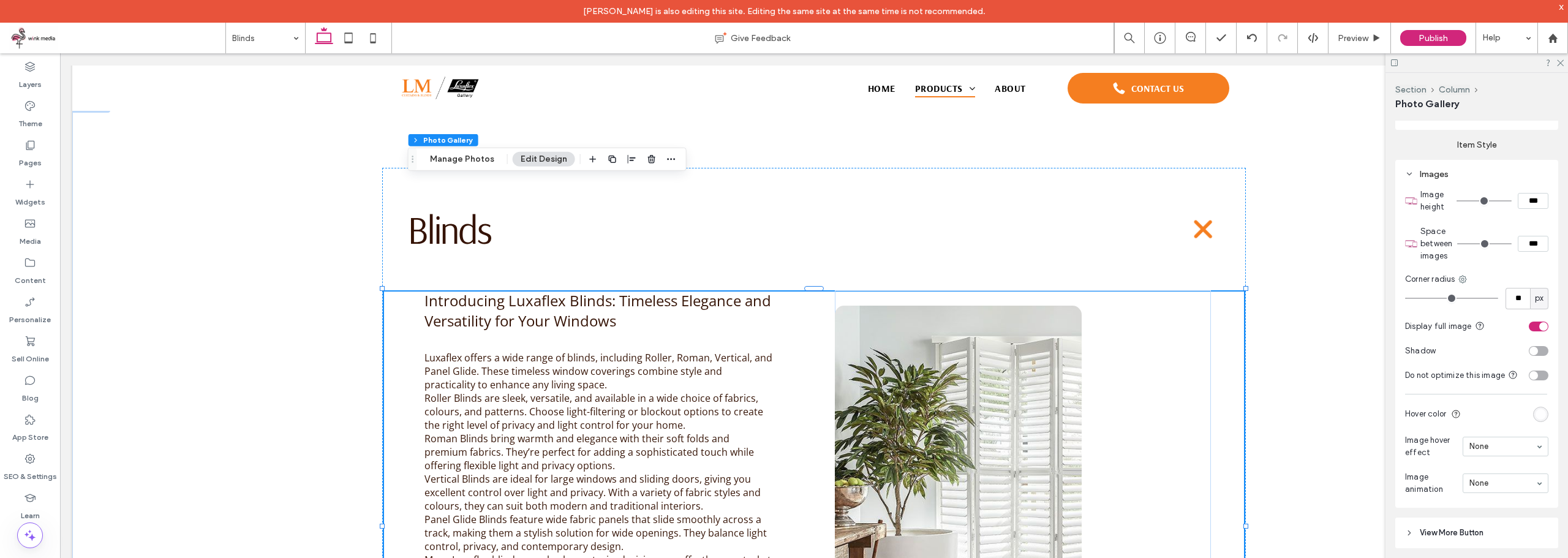
scroll to position [705, 0]
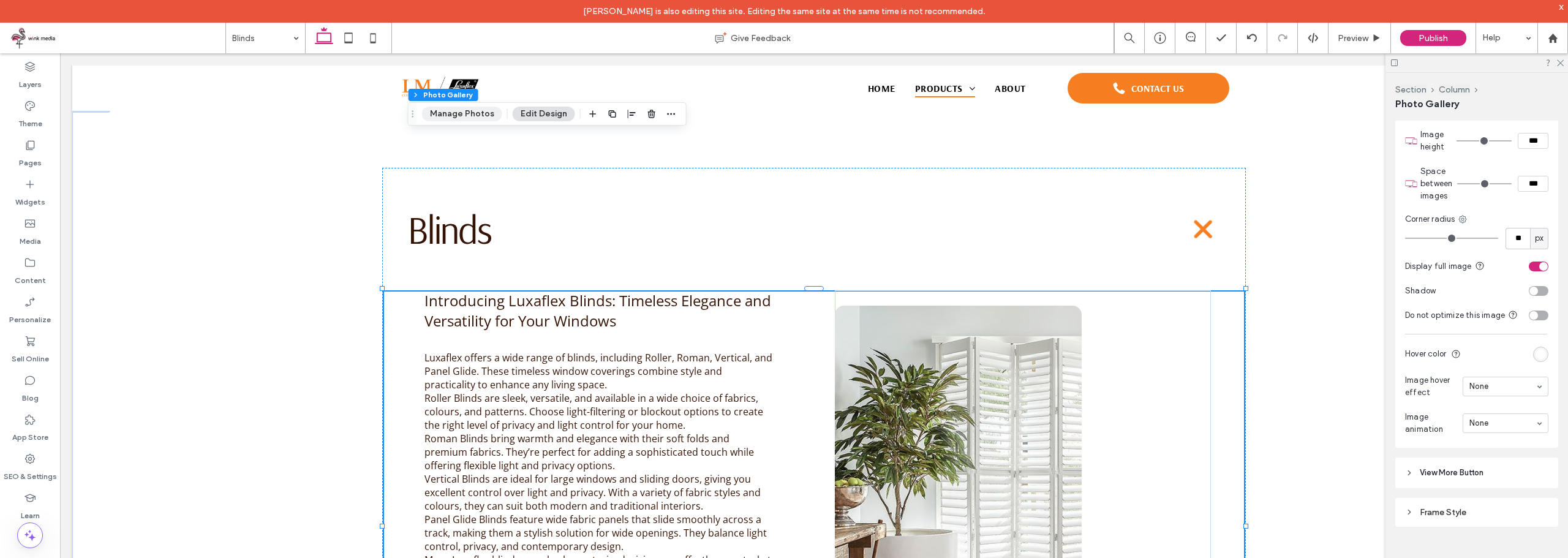
click at [438, 113] on button "Manage Photos" at bounding box center [462, 114] width 80 height 15
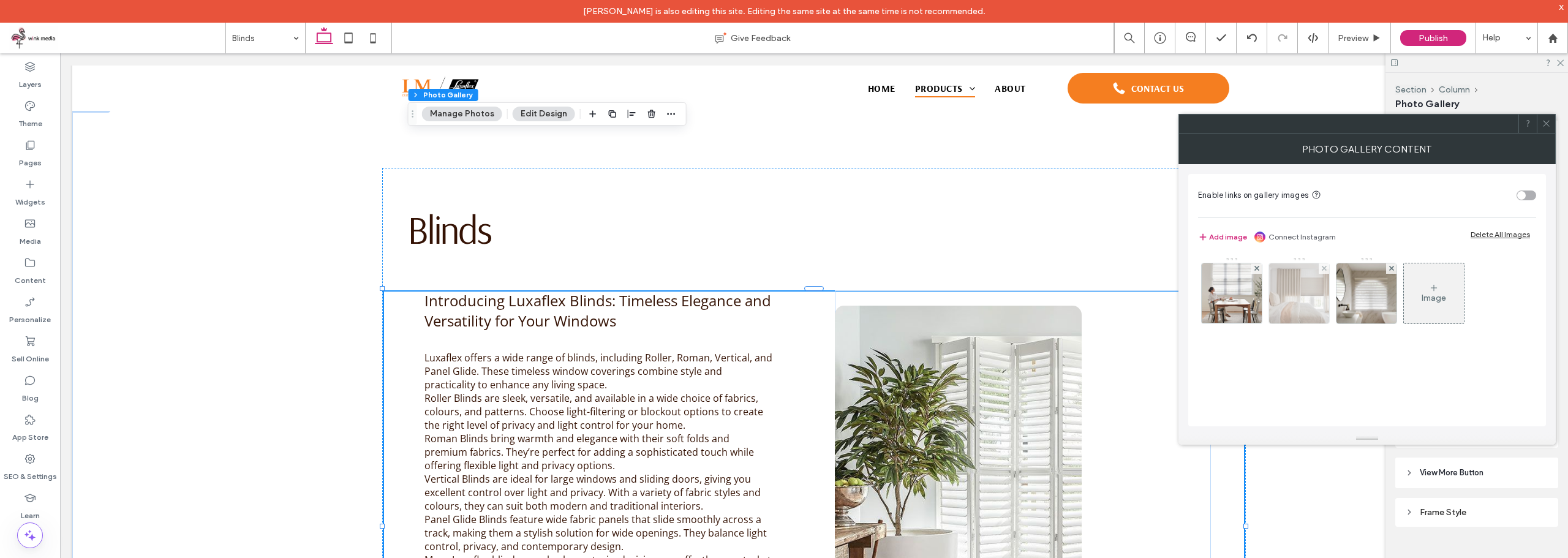
click at [1310, 306] on img at bounding box center [1299, 294] width 60 height 60
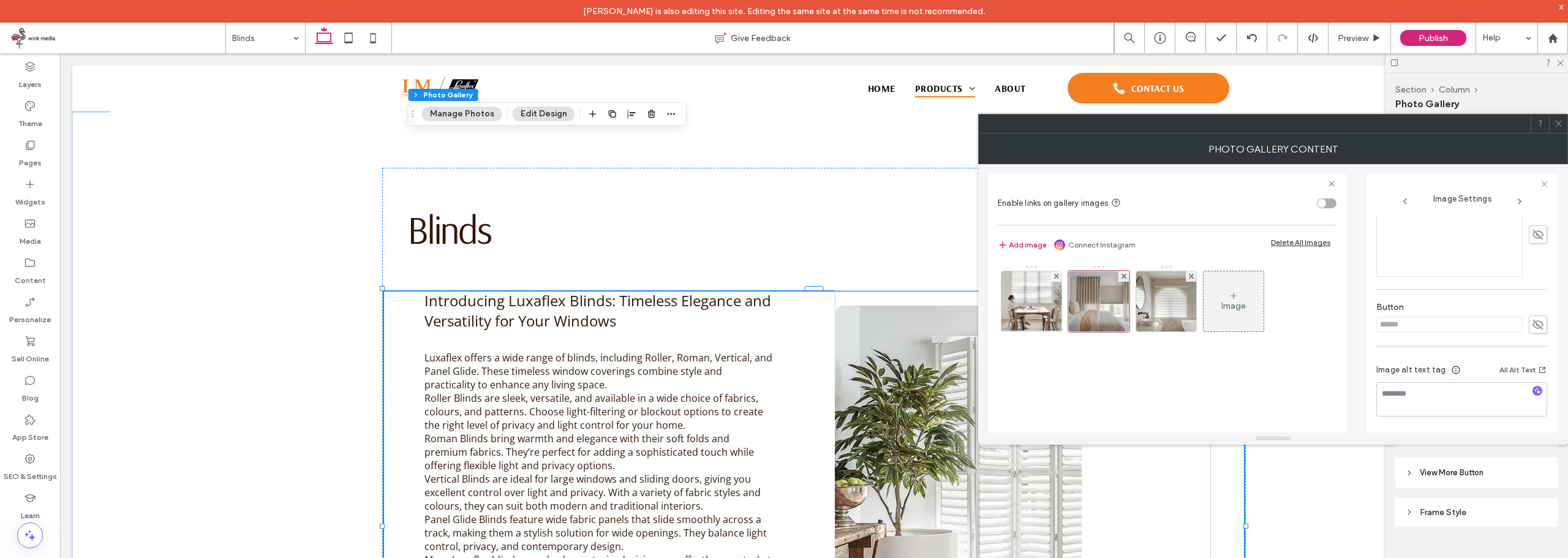
drag, startPoint x: 1406, startPoint y: 244, endPoint x: 1406, endPoint y: 252, distance: 8.0
click at [1406, 244] on div "Rich Text Editor" at bounding box center [1450, 244] width 142 height 61
click at [1433, 378] on div "Rich Text Editor" at bounding box center [1450, 367] width 142 height 61
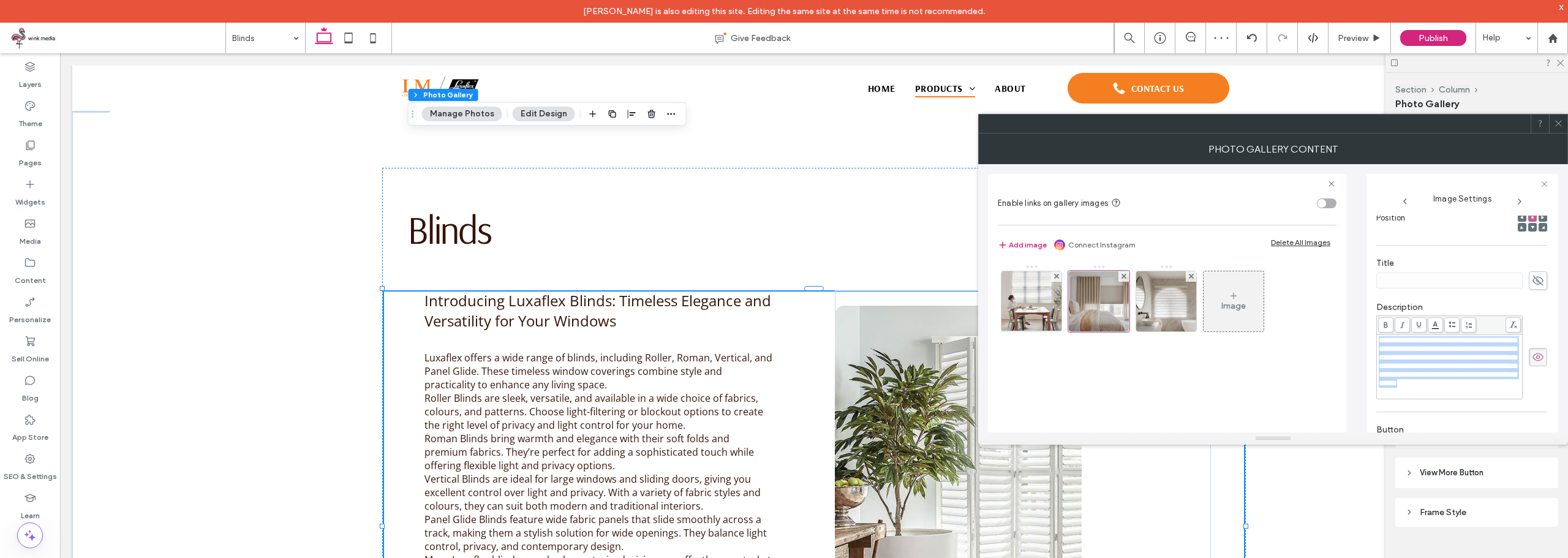
click at [1433, 321] on body "Andres Saldias is also editing this site. Editing the same site at the same tim…" at bounding box center [784, 279] width 1568 height 558
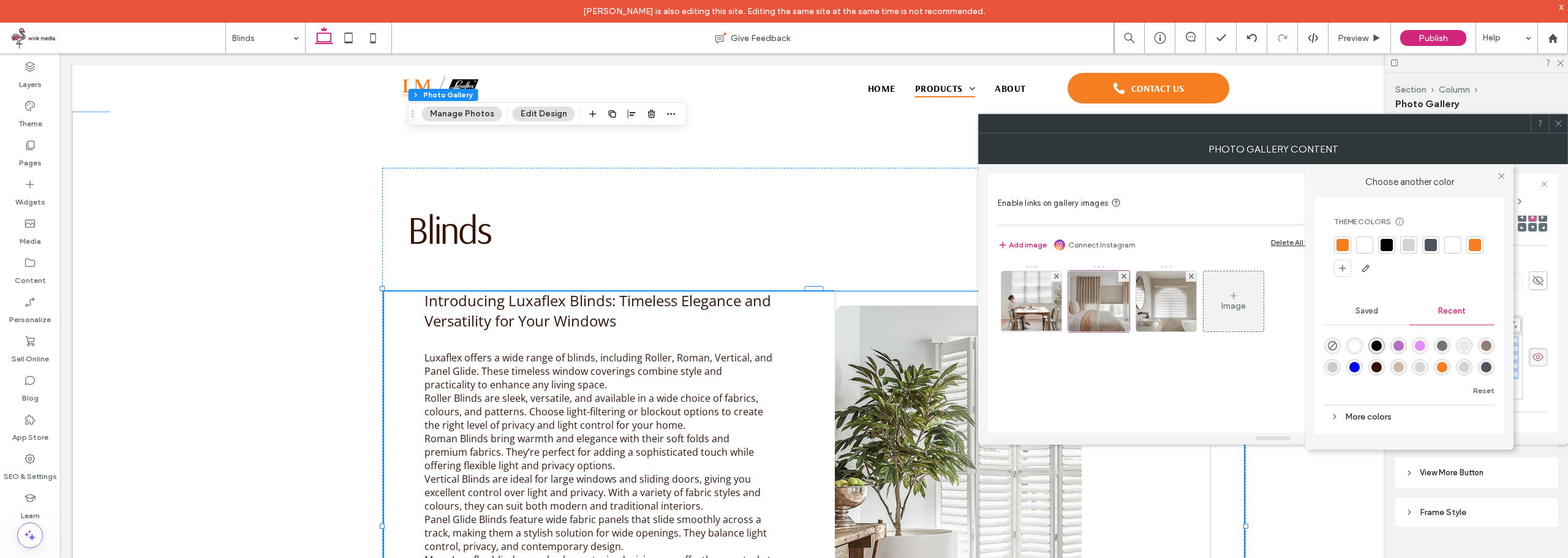
click at [1434, 245] on div at bounding box center [1430, 244] width 12 height 12
click at [1501, 172] on icon at bounding box center [1501, 176] width 9 height 9
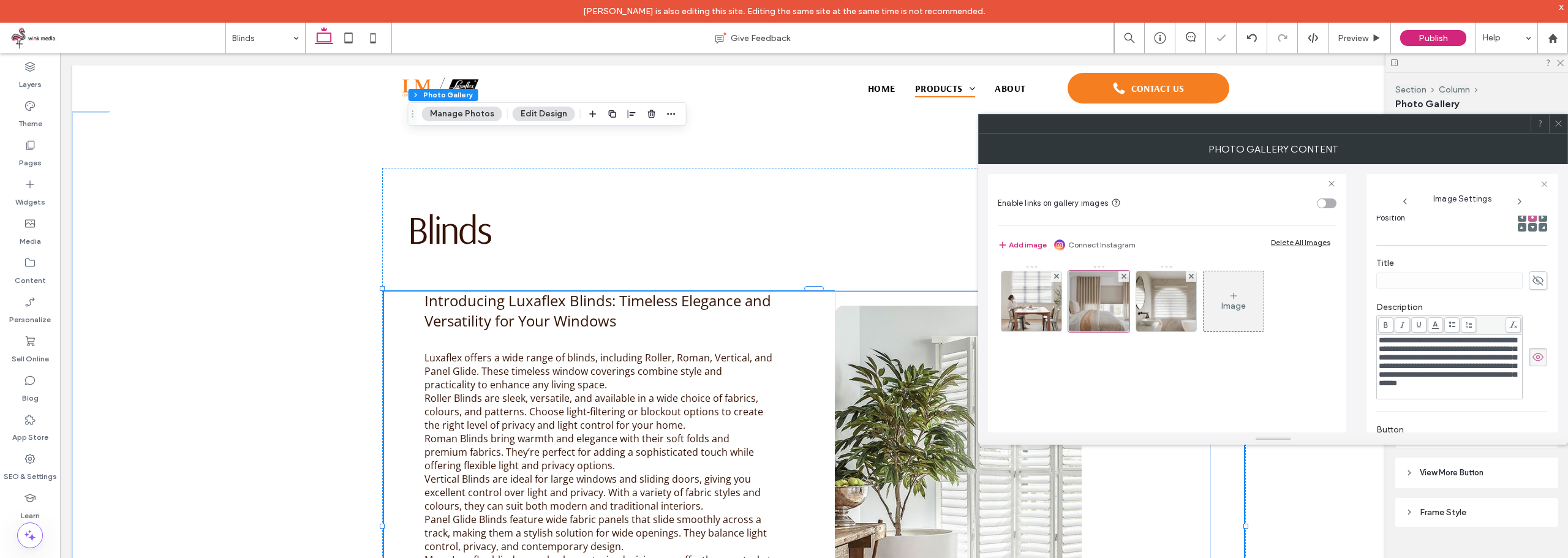
click at [1532, 274] on icon at bounding box center [1537, 280] width 12 height 14
click at [1483, 282] on input at bounding box center [1449, 281] width 147 height 16
type input "*******"
click at [1161, 311] on img at bounding box center [1166, 301] width 60 height 60
click at [1532, 276] on icon at bounding box center [1537, 280] width 12 height 14
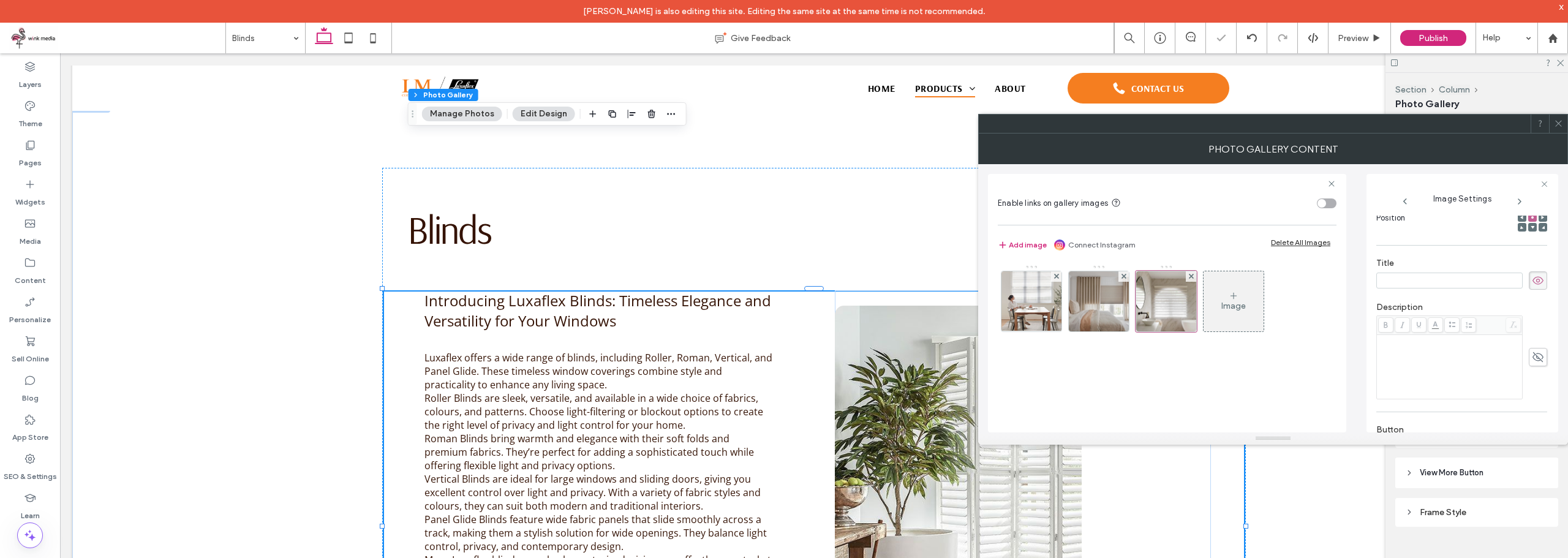
click at [1495, 282] on input at bounding box center [1449, 281] width 147 height 16
type input "*******"
click at [1441, 383] on div "Rich Text Editor" at bounding box center [1450, 367] width 142 height 61
click at [1441, 378] on div "Rich Text Editor" at bounding box center [1450, 367] width 142 height 61
click at [1434, 329] on body "Andres Saldias is also editing this site. Editing the same site at the same tim…" at bounding box center [784, 279] width 1568 height 558
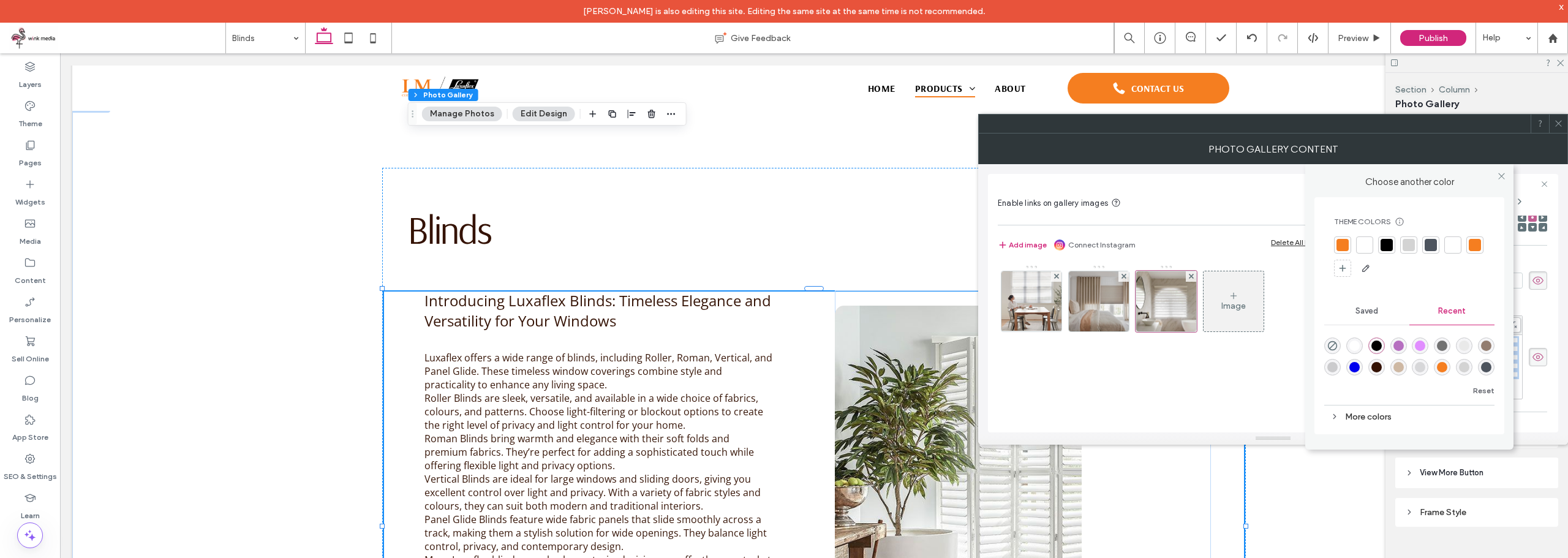
click at [1423, 238] on div at bounding box center [1431, 245] width 17 height 17
click at [1500, 170] on span at bounding box center [1501, 177] width 9 height 19
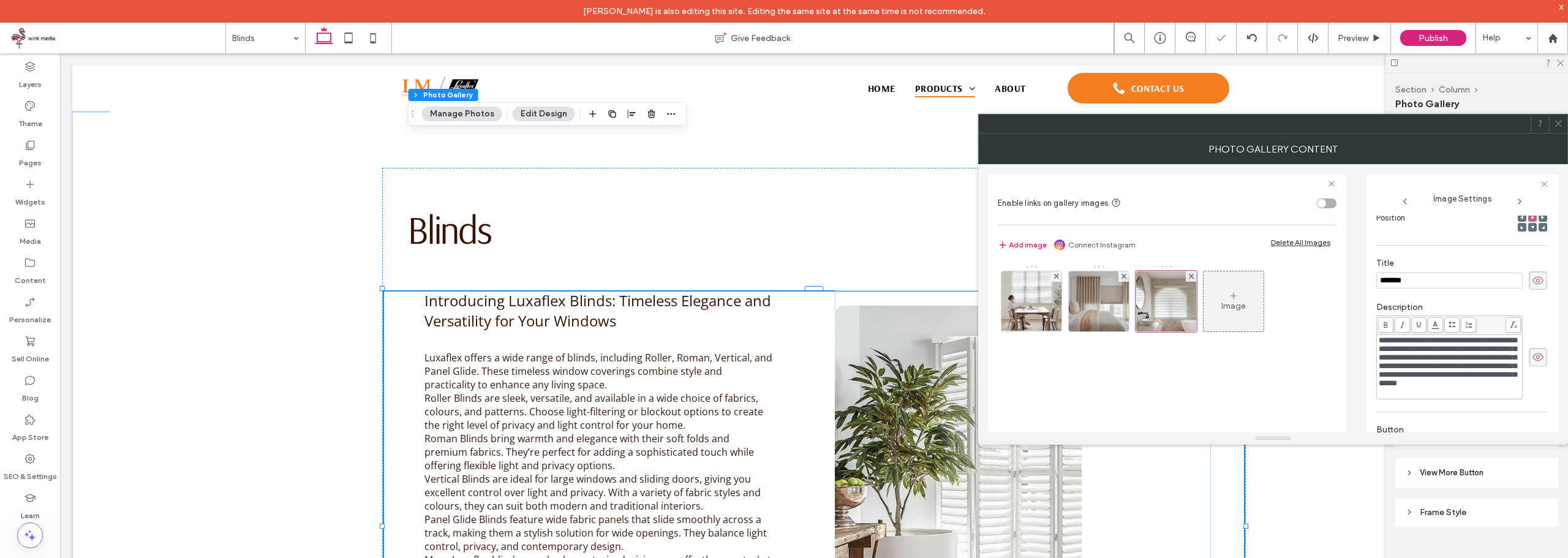
click at [1559, 129] on span at bounding box center [1558, 124] width 9 height 19
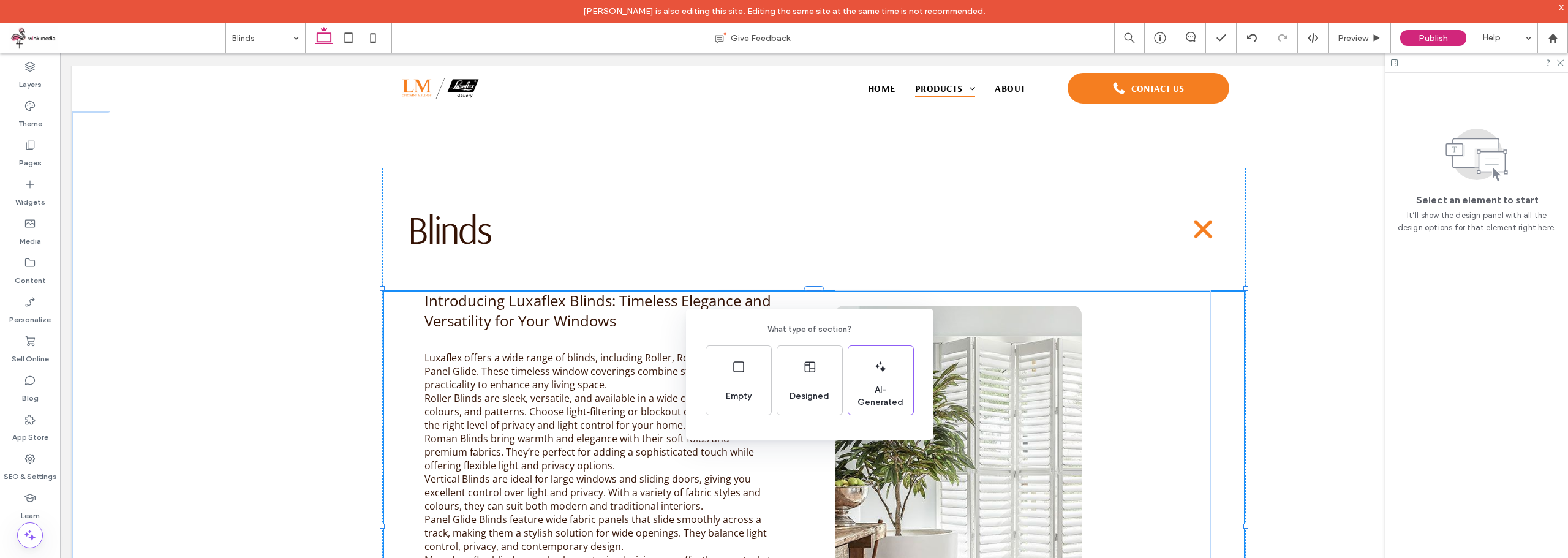
click at [235, 41] on div "What type of section? Empty Designed AI-Generated" at bounding box center [784, 309] width 1568 height 619
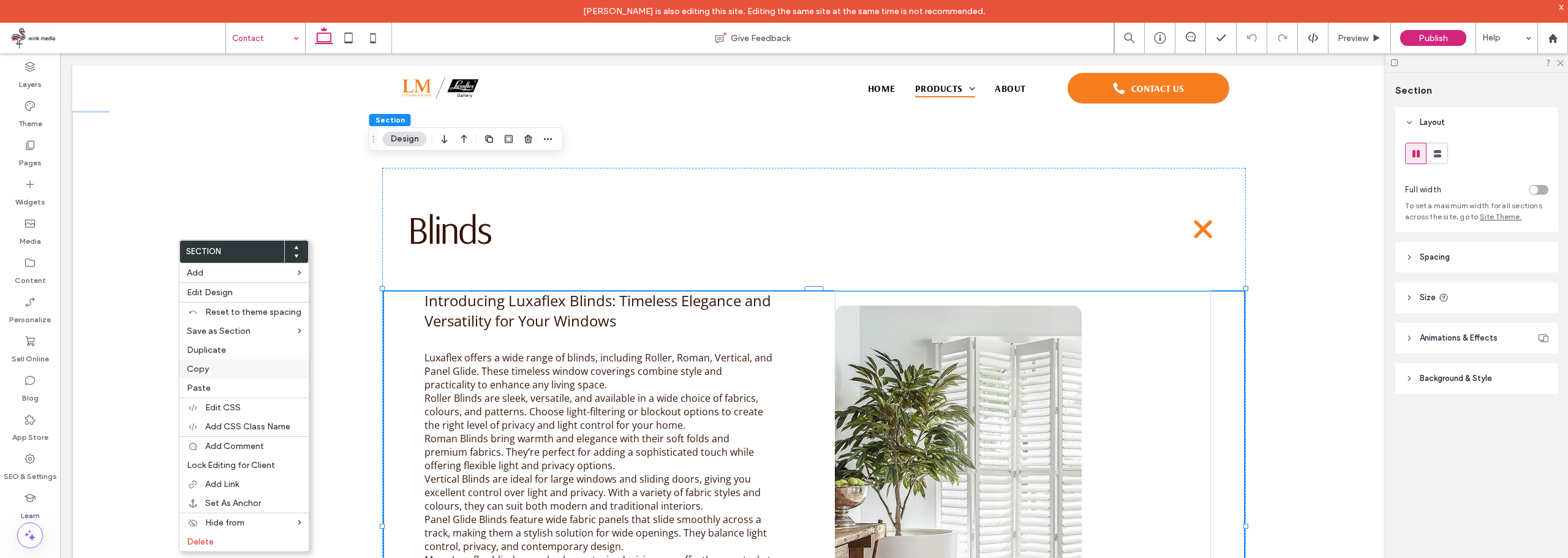
click at [213, 373] on label "Copy" at bounding box center [244, 369] width 115 height 11
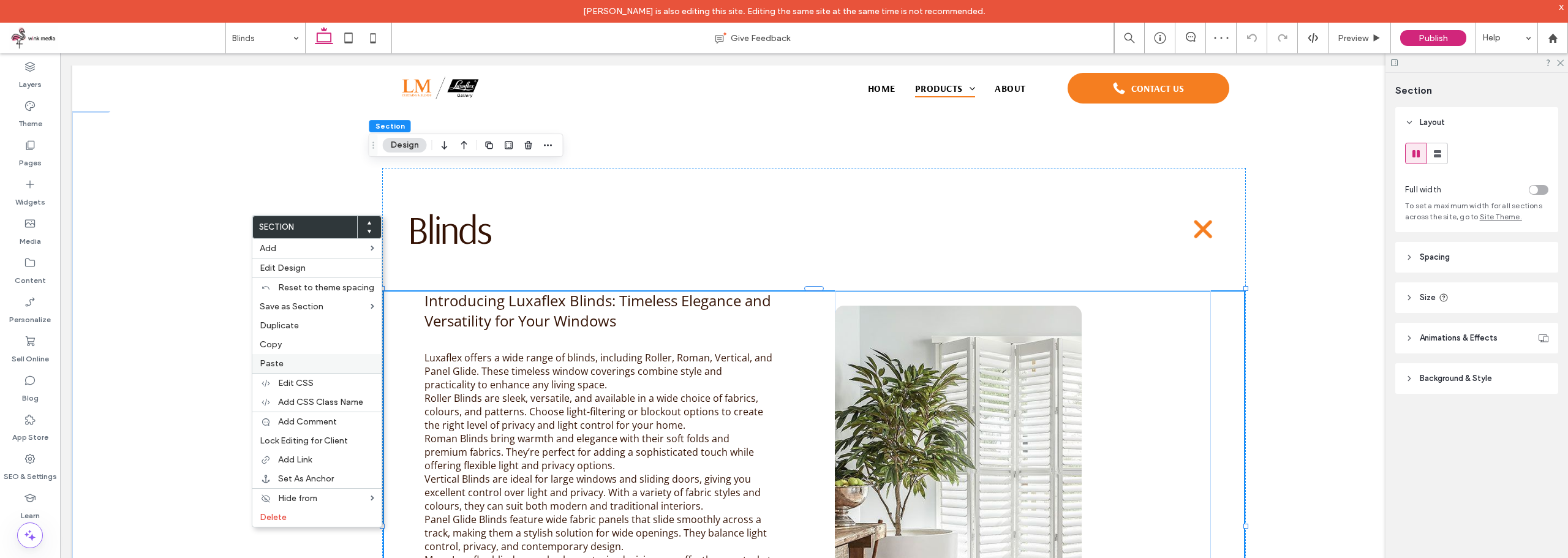
click at [284, 364] on label "Paste" at bounding box center [317, 363] width 115 height 11
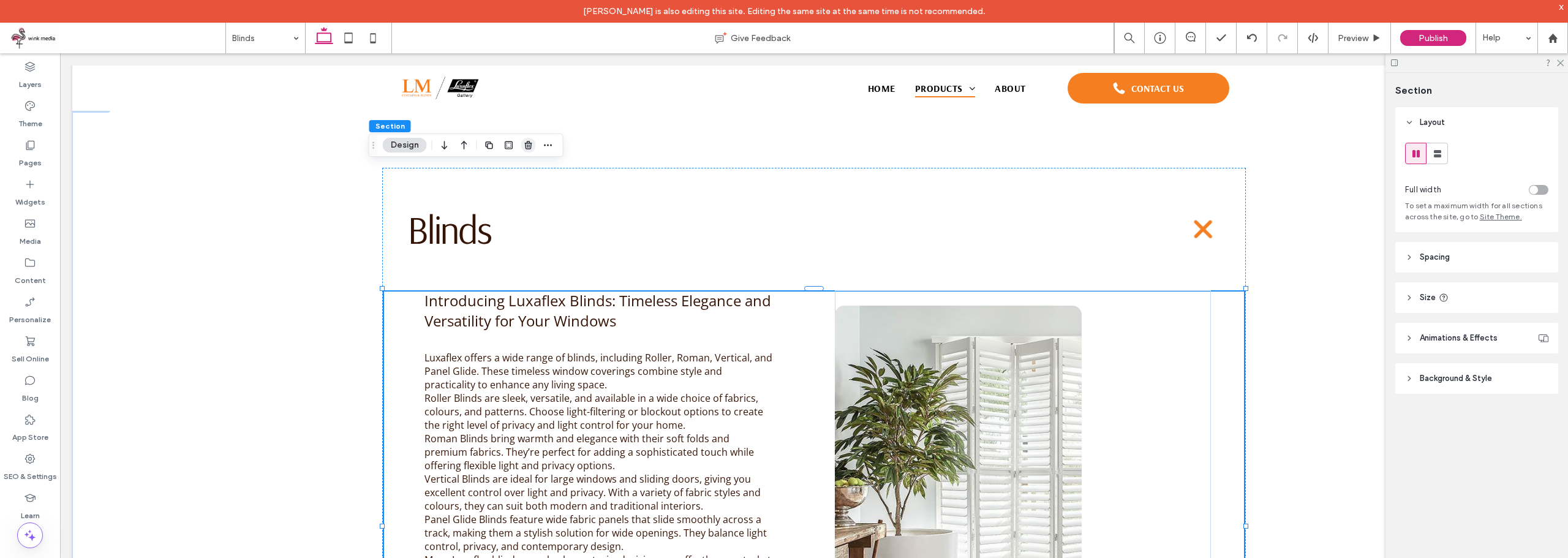
click at [530, 148] on use "button" at bounding box center [528, 145] width 7 height 8
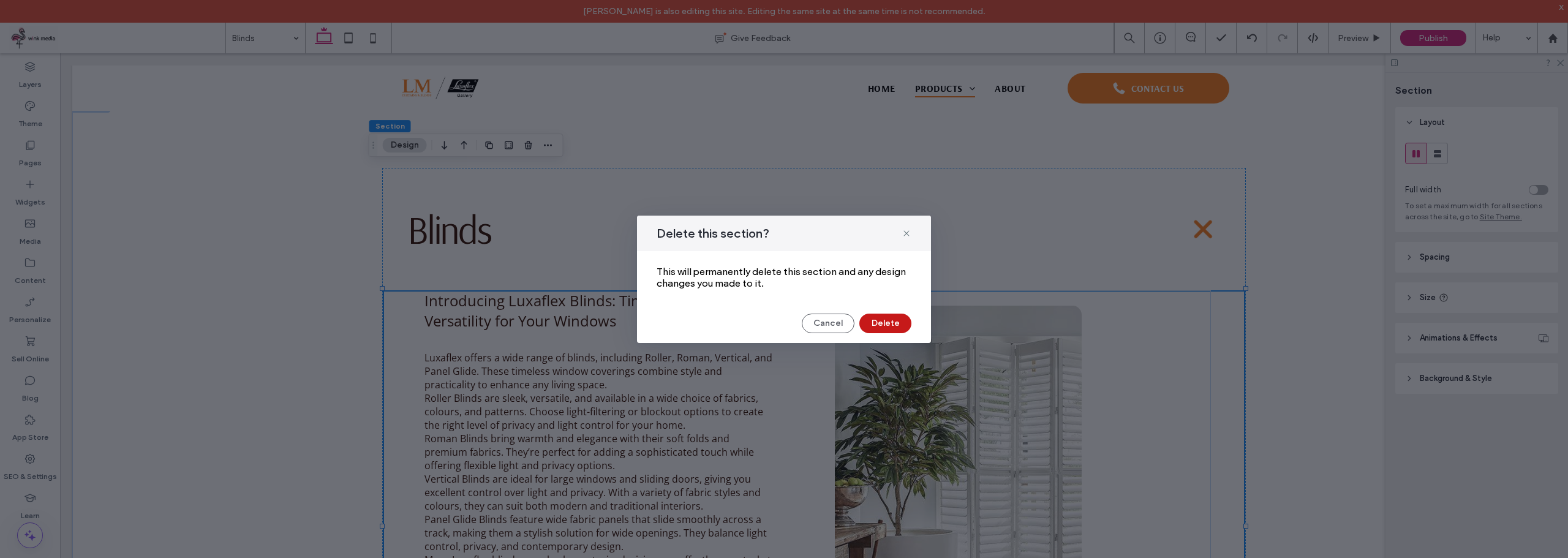
click at [872, 319] on button "Delete" at bounding box center [885, 324] width 52 height 20
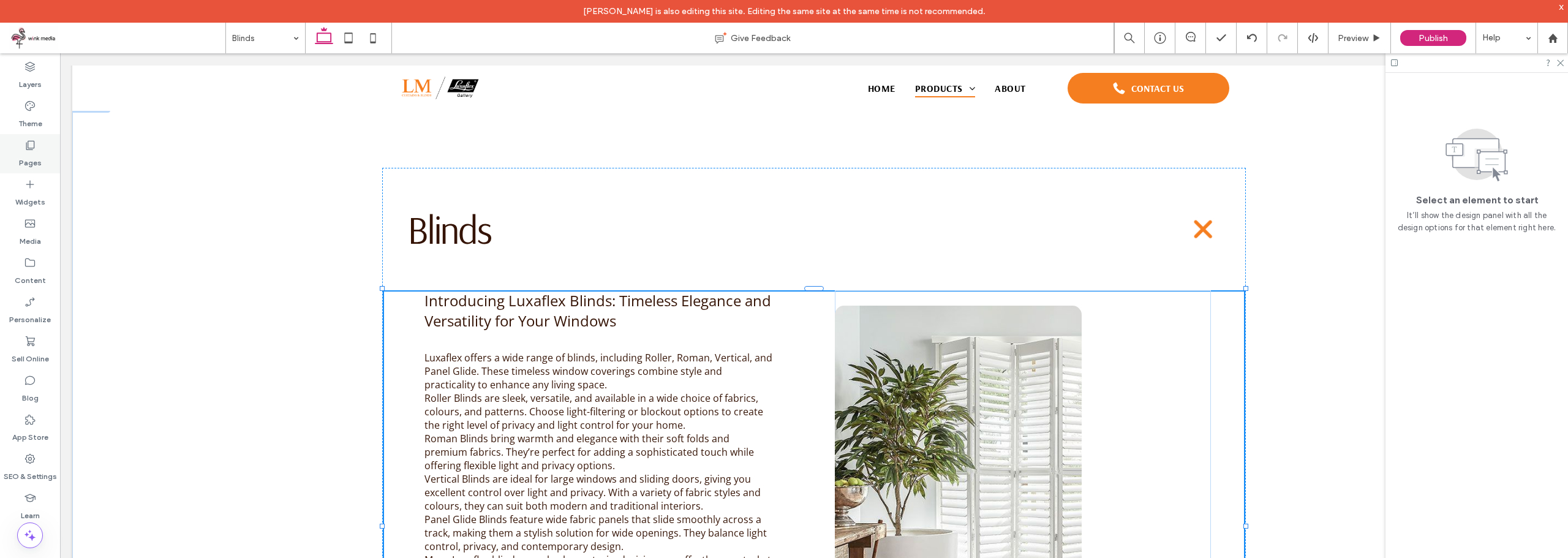
click at [33, 153] on label "Pages" at bounding box center [31, 160] width 23 height 17
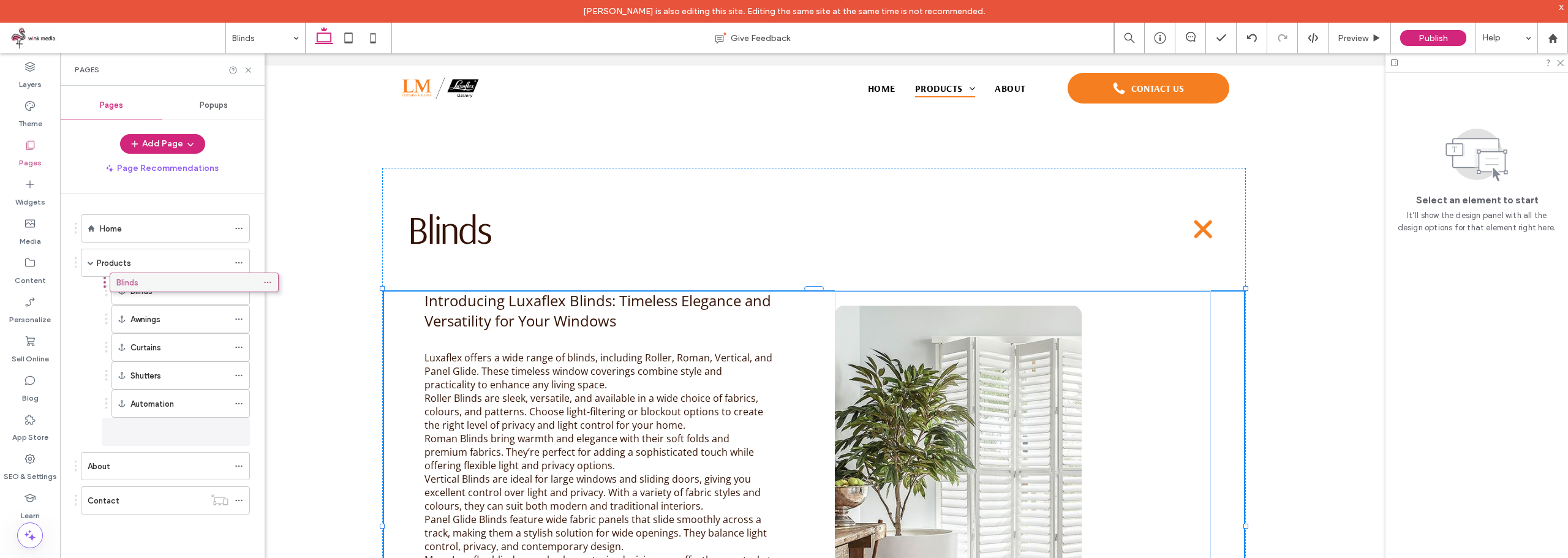
drag, startPoint x: 116, startPoint y: 509, endPoint x: 145, endPoint y: 289, distance: 221.9
click at [145, 289] on label "Blinds" at bounding box center [141, 291] width 22 height 21
drag, startPoint x: 152, startPoint y: 378, endPoint x: 150, endPoint y: 281, distance: 97.0
click at [249, 71] on use at bounding box center [248, 70] width 5 height 5
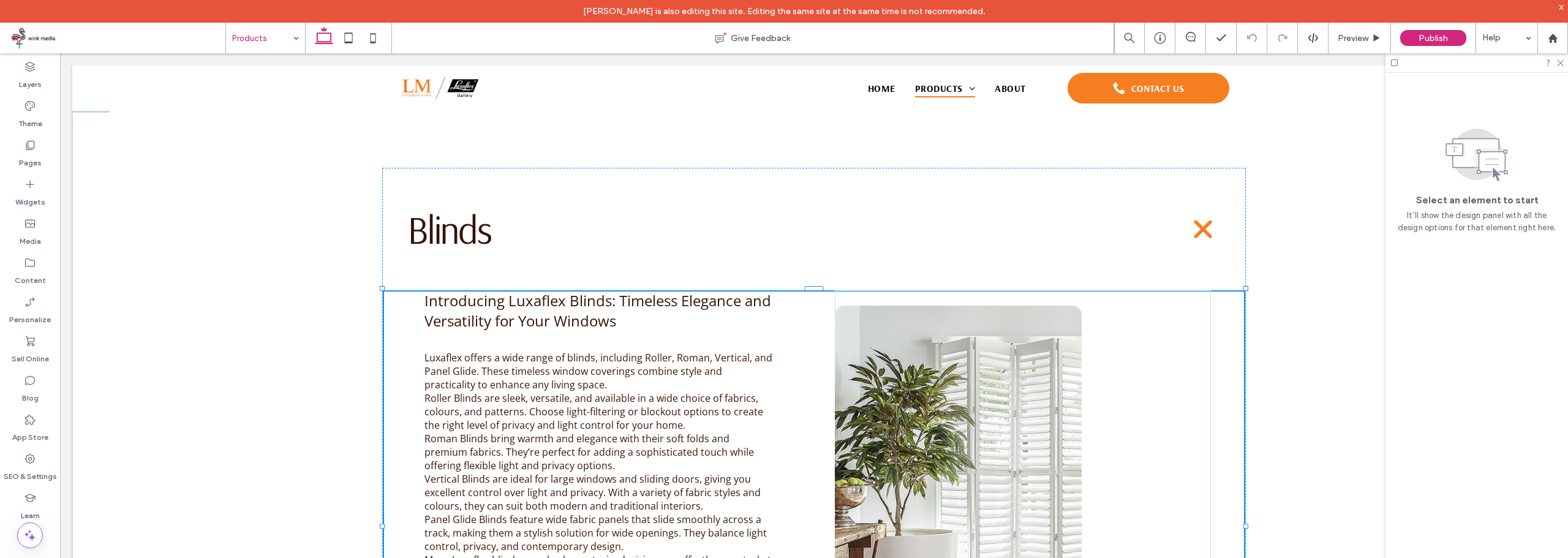
click at [269, 38] on input at bounding box center [262, 38] width 61 height 31
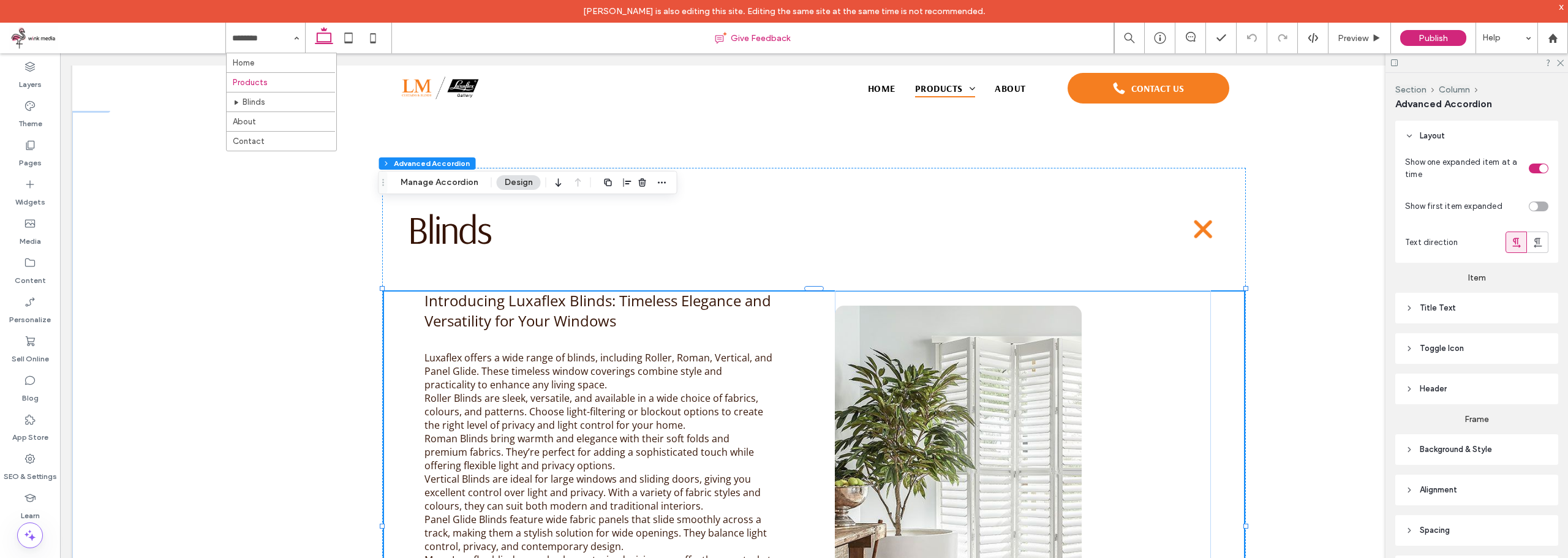
type input "*"
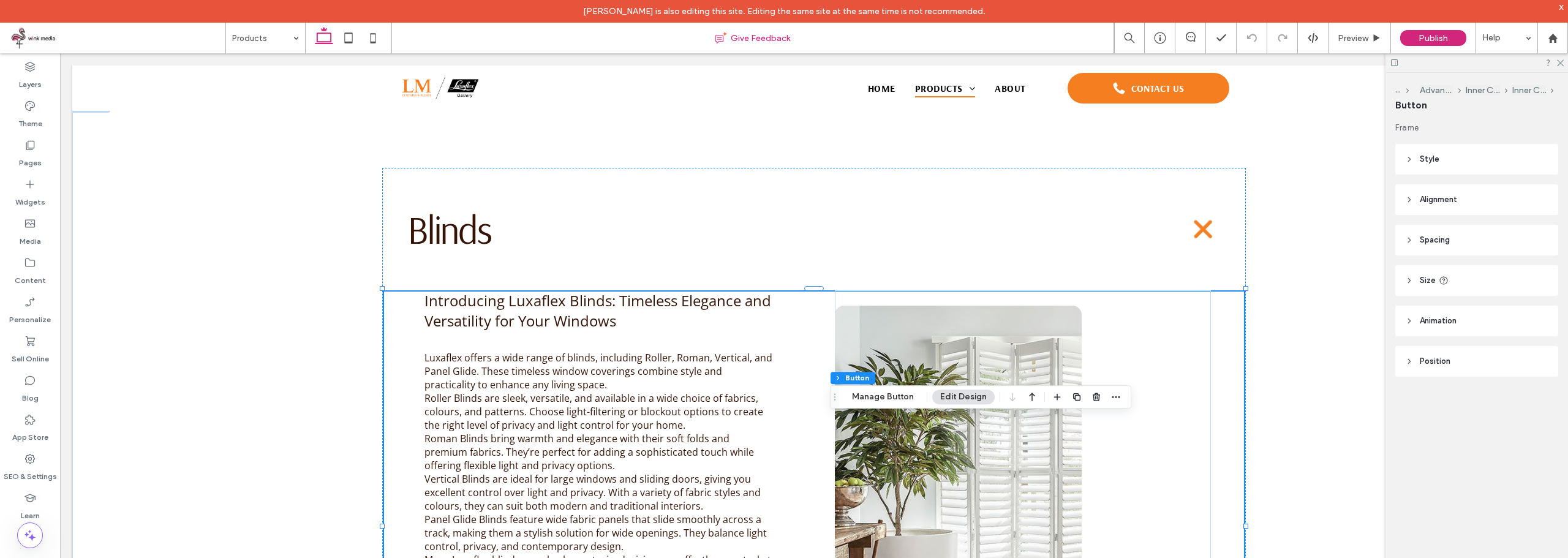
type input "**"
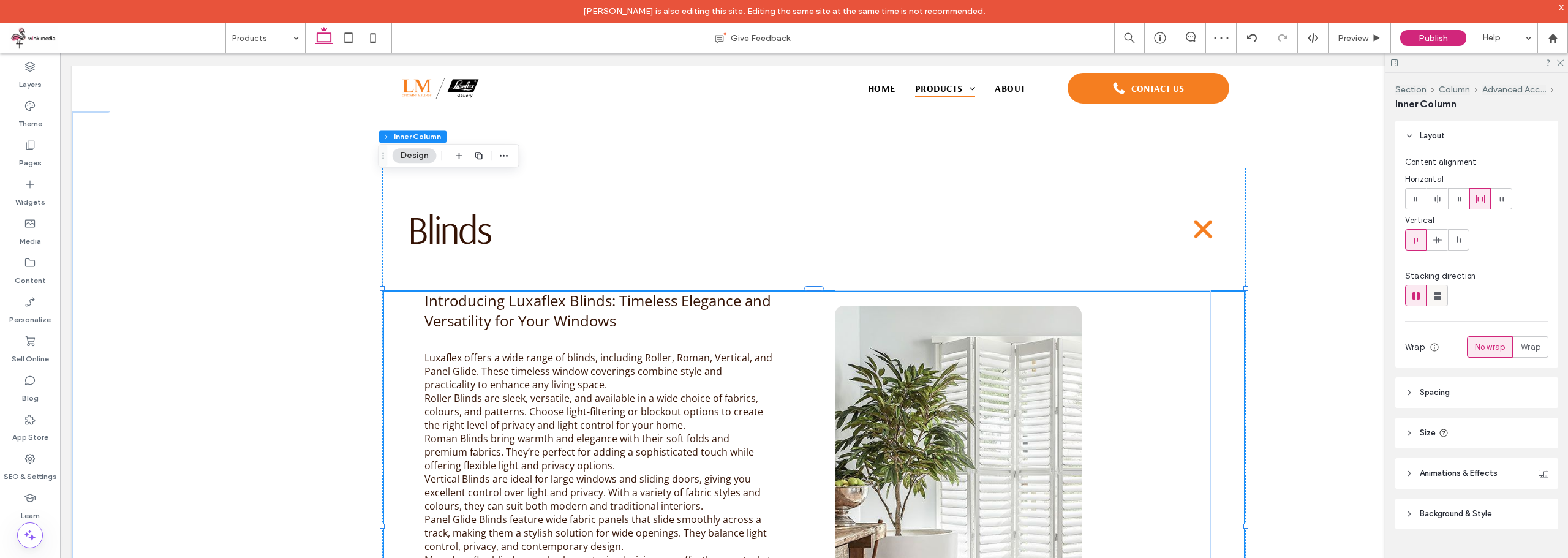
click at [1437, 296] on use at bounding box center [1437, 296] width 7 height 7
type input "**"
type input "****"
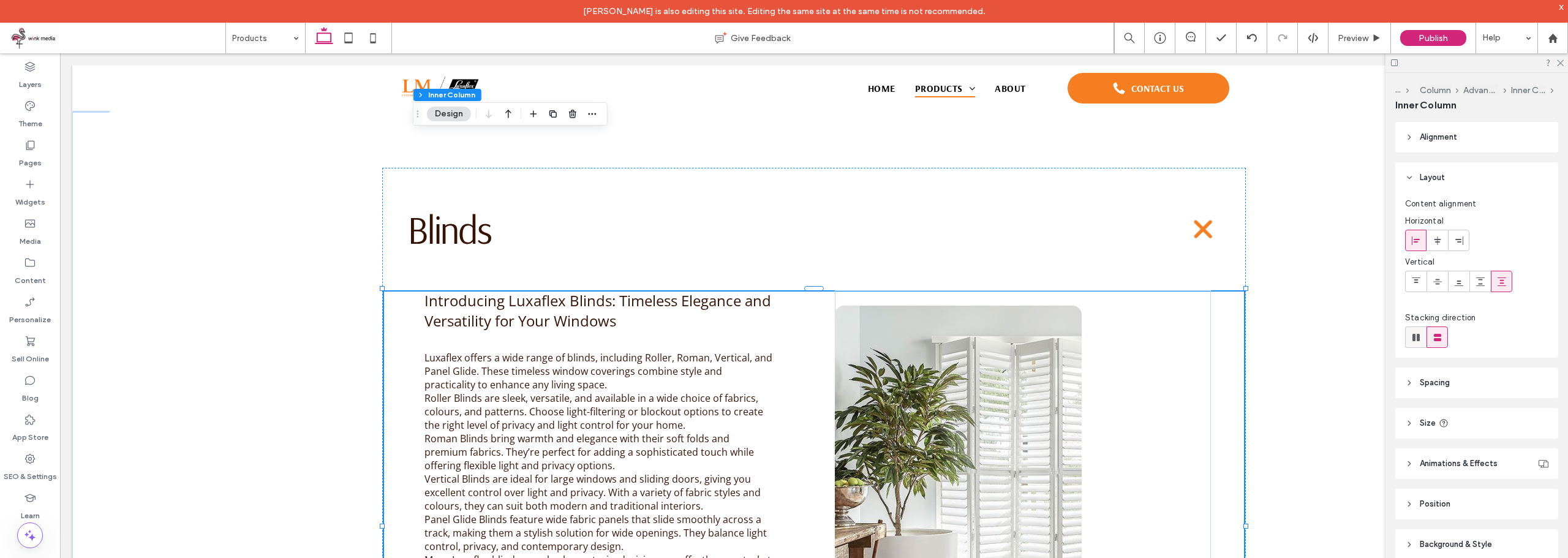
click at [1416, 331] on span at bounding box center [1416, 337] width 12 height 20
type input "*"
type input "**"
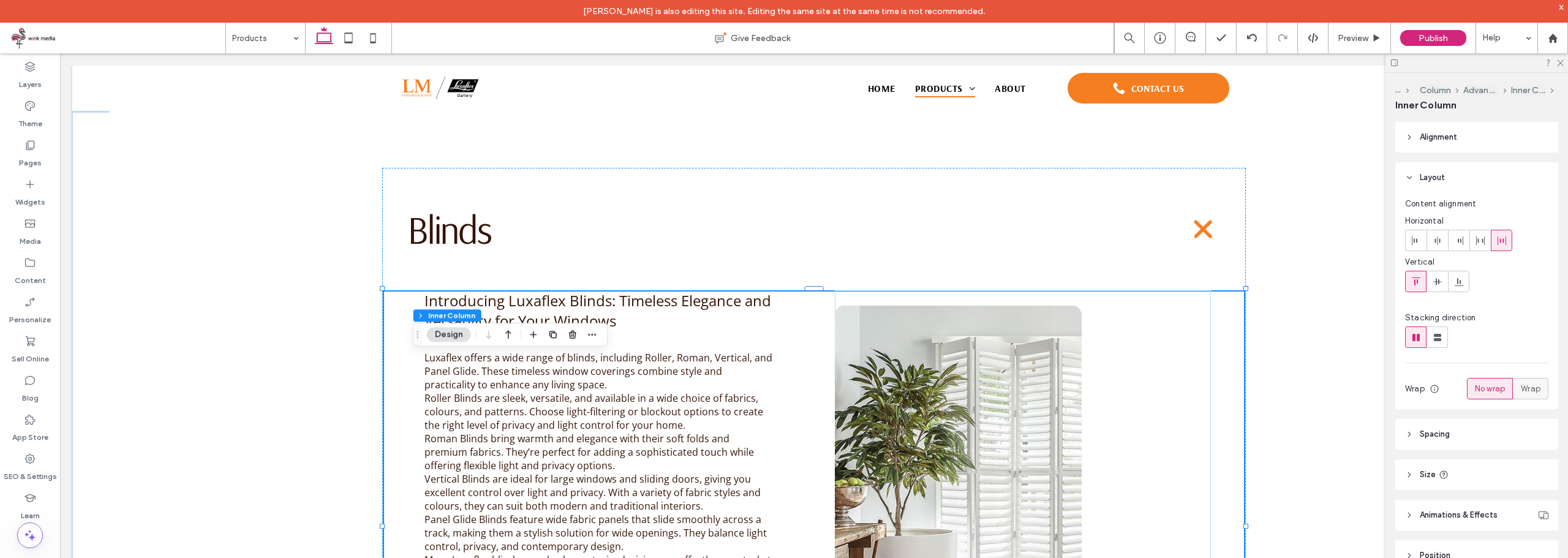
click at [1512, 389] on label "Wrap" at bounding box center [1530, 389] width 36 height 21
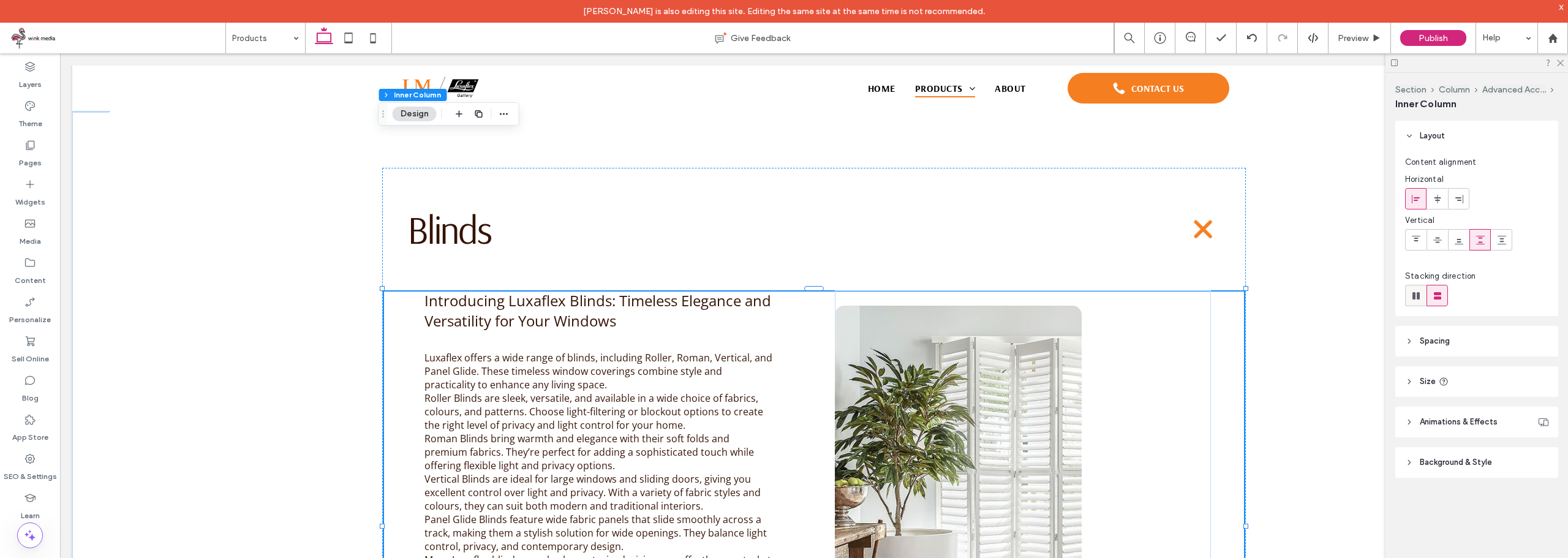
click at [1411, 296] on icon at bounding box center [1416, 296] width 12 height 12
type input "*"
type input "**"
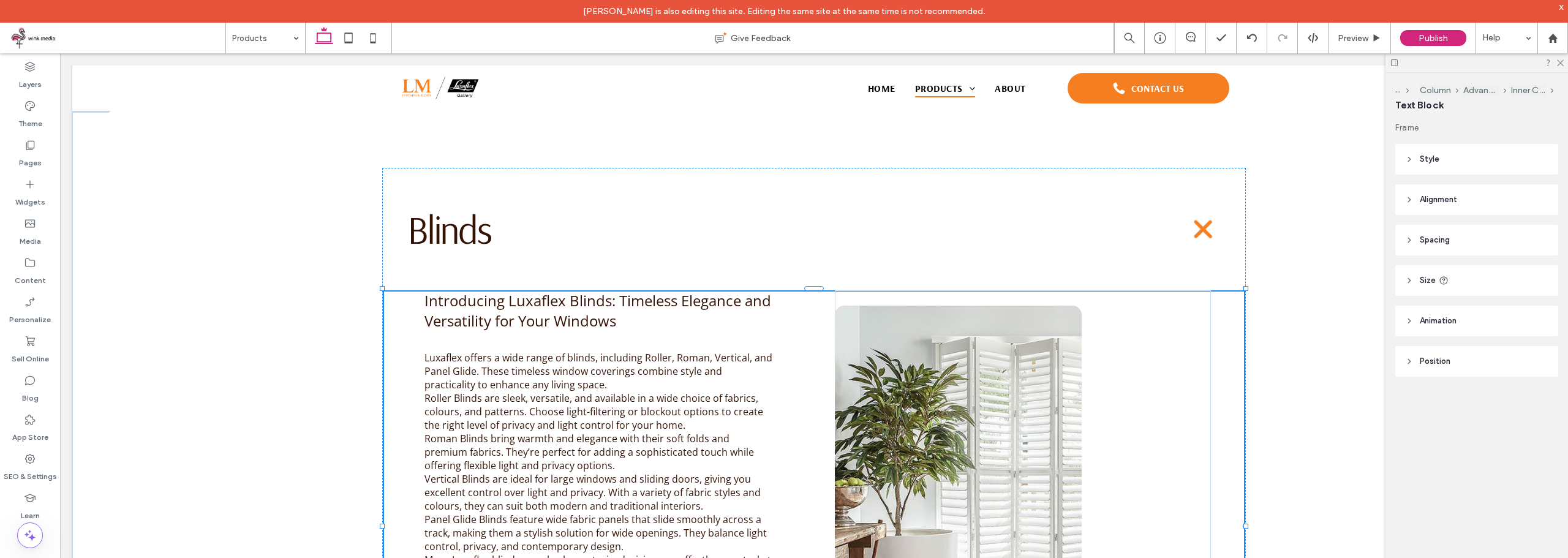
type input "**"
type input "****"
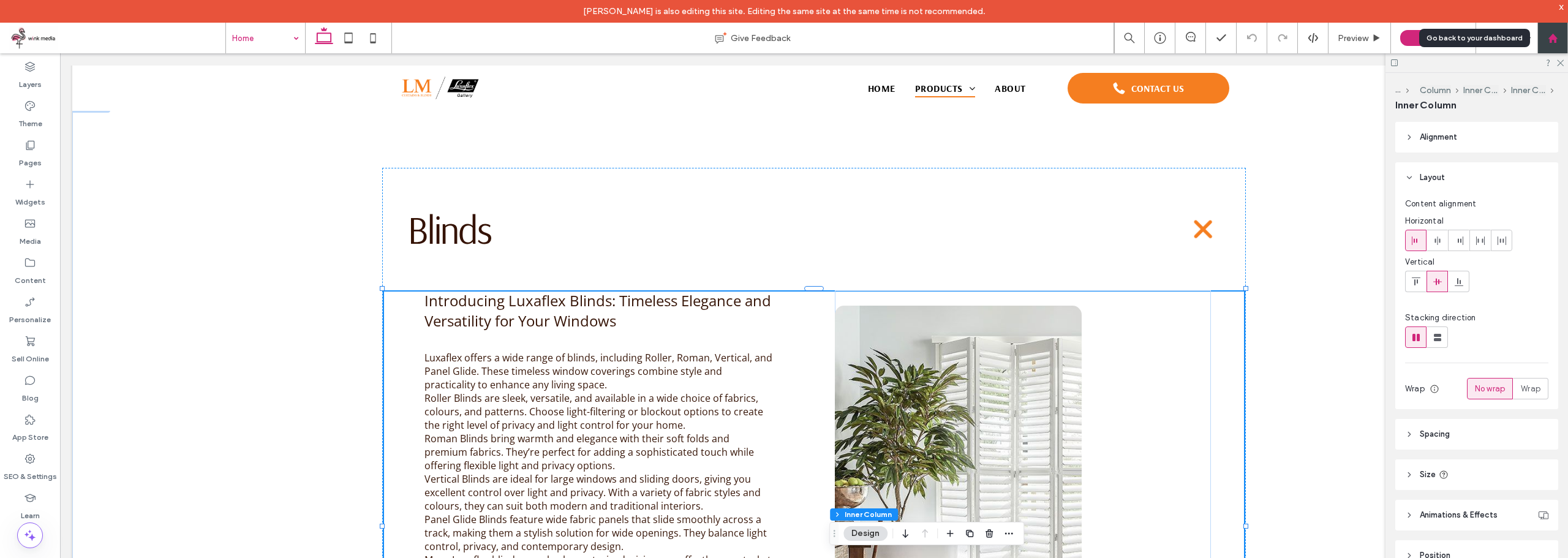
click at [1560, 29] on div at bounding box center [1552, 38] width 31 height 31
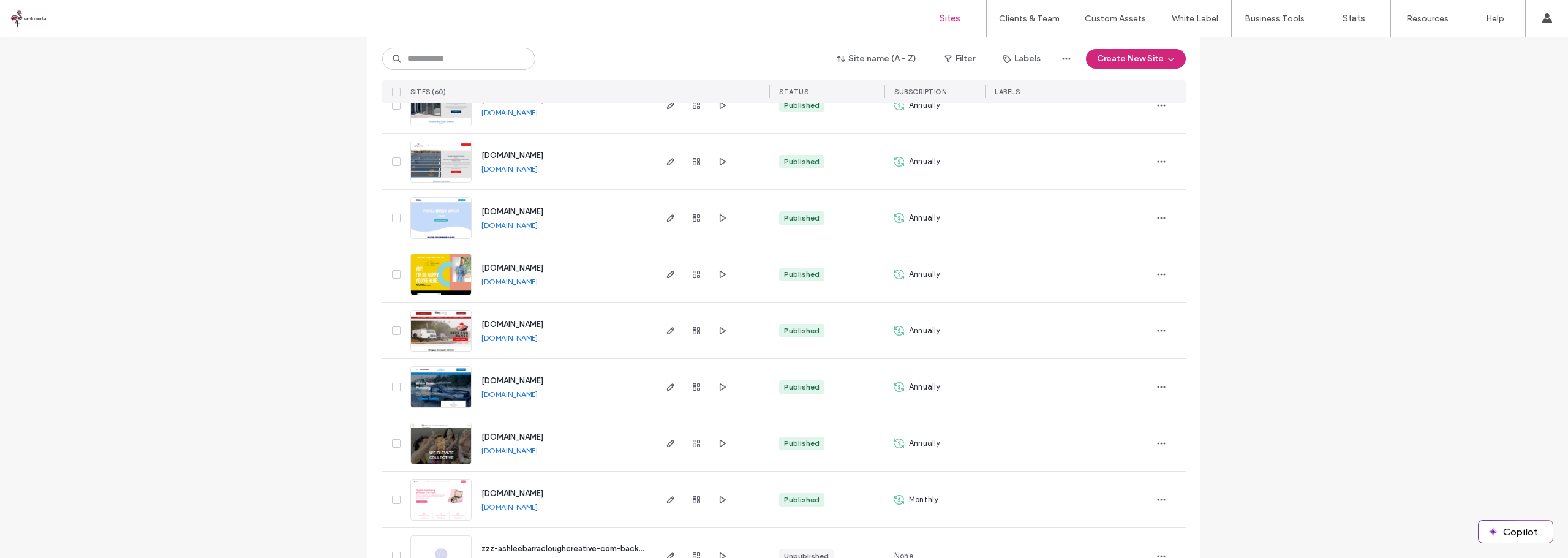
scroll to position [2268, 0]
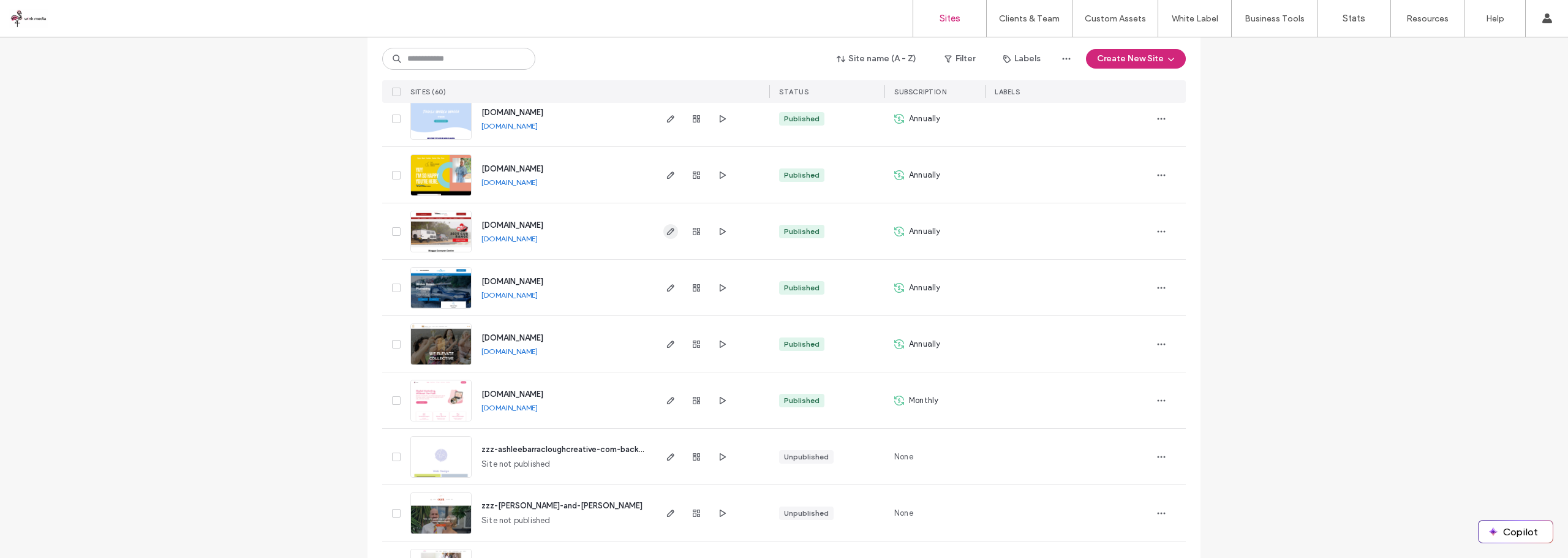
click at [666, 229] on icon "button" at bounding box center [671, 232] width 10 height 10
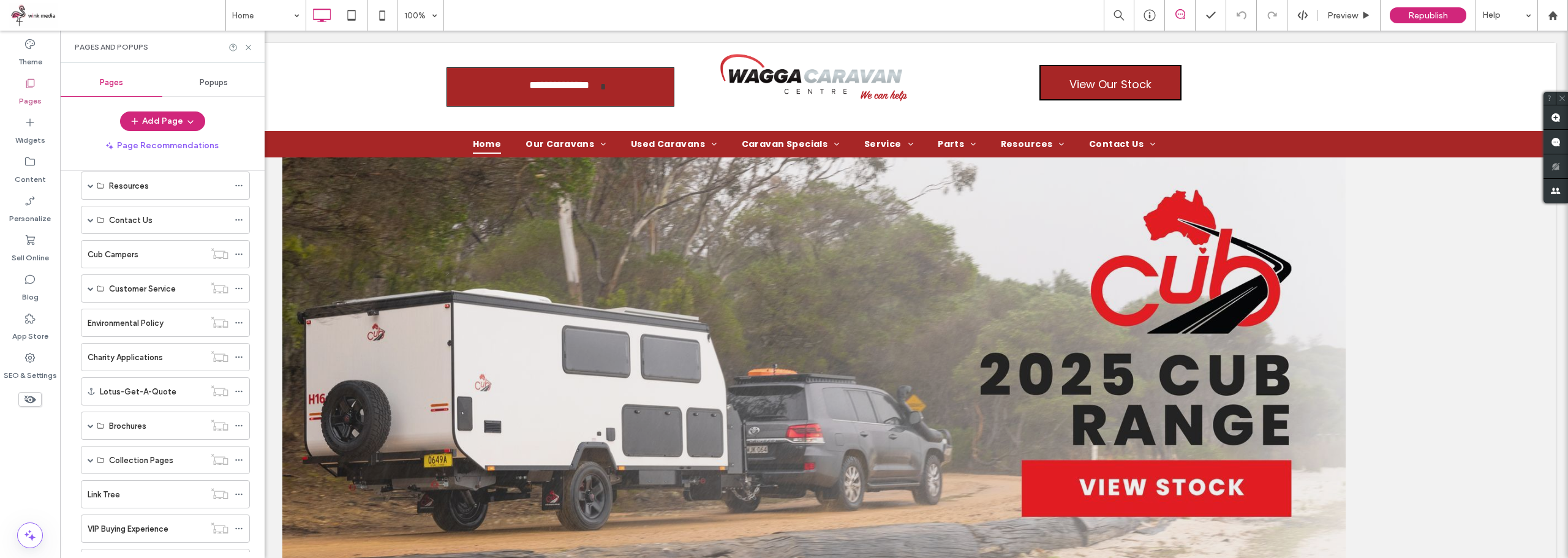
scroll to position [282, 0]
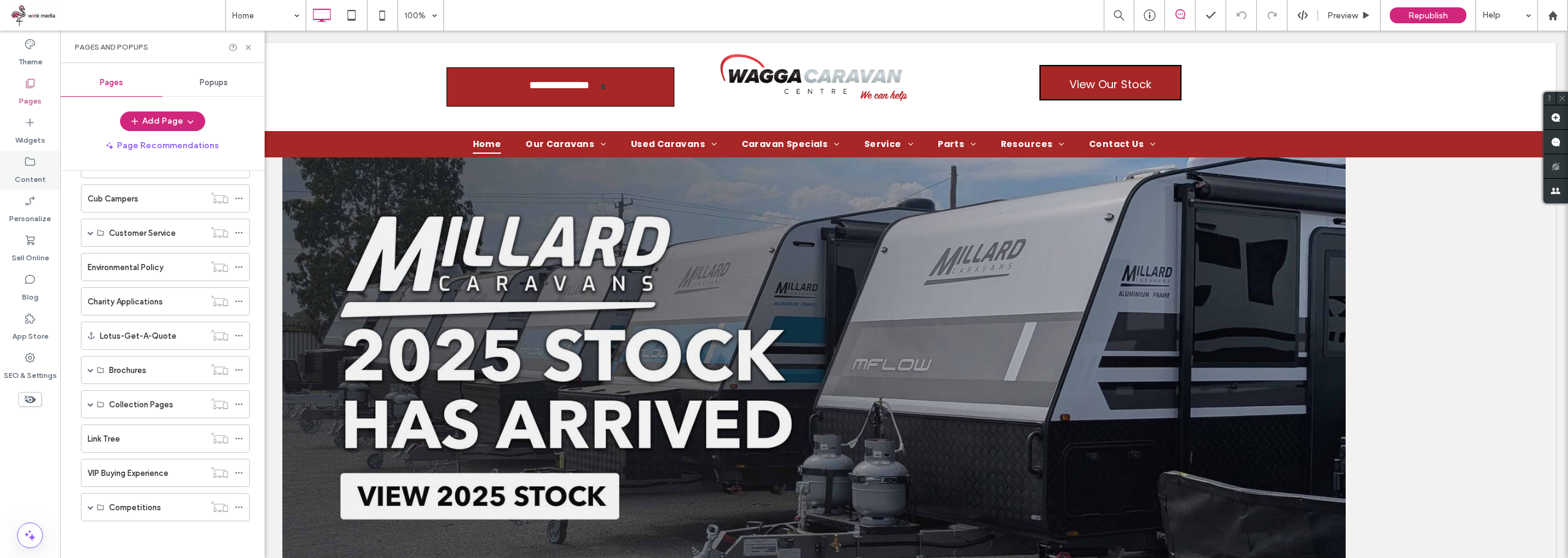
click at [37, 168] on label "Content" at bounding box center [31, 177] width 31 height 17
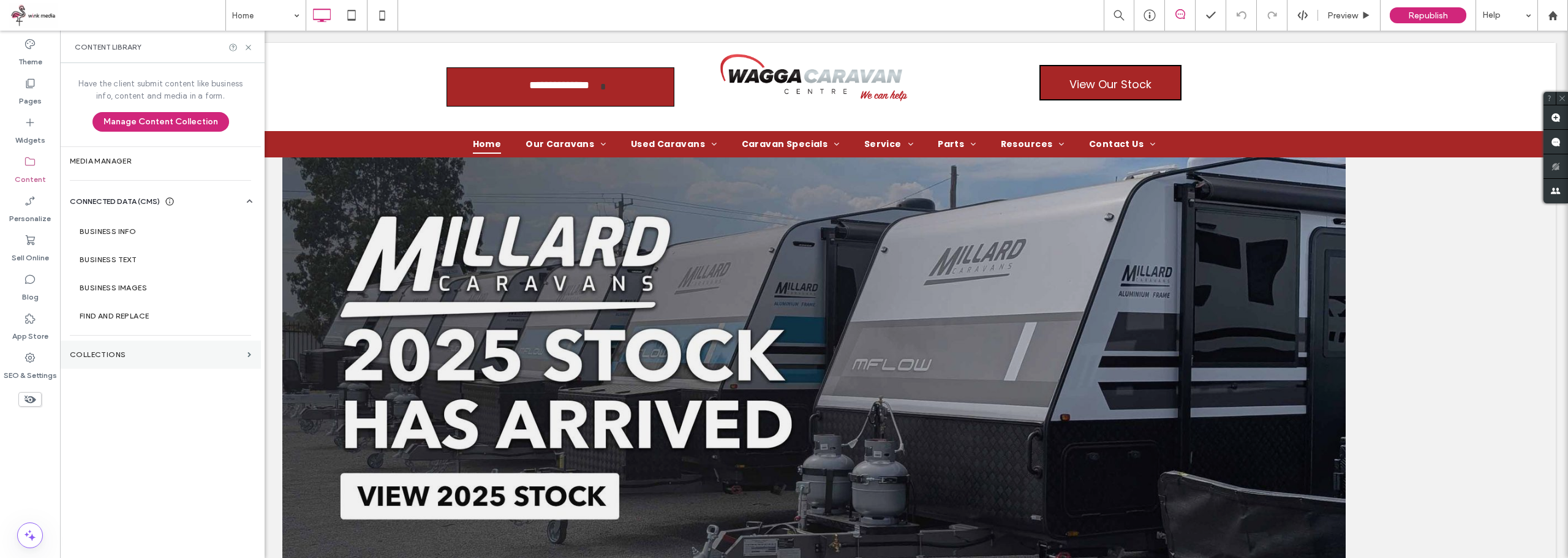
click at [120, 360] on section "Collections" at bounding box center [160, 355] width 201 height 29
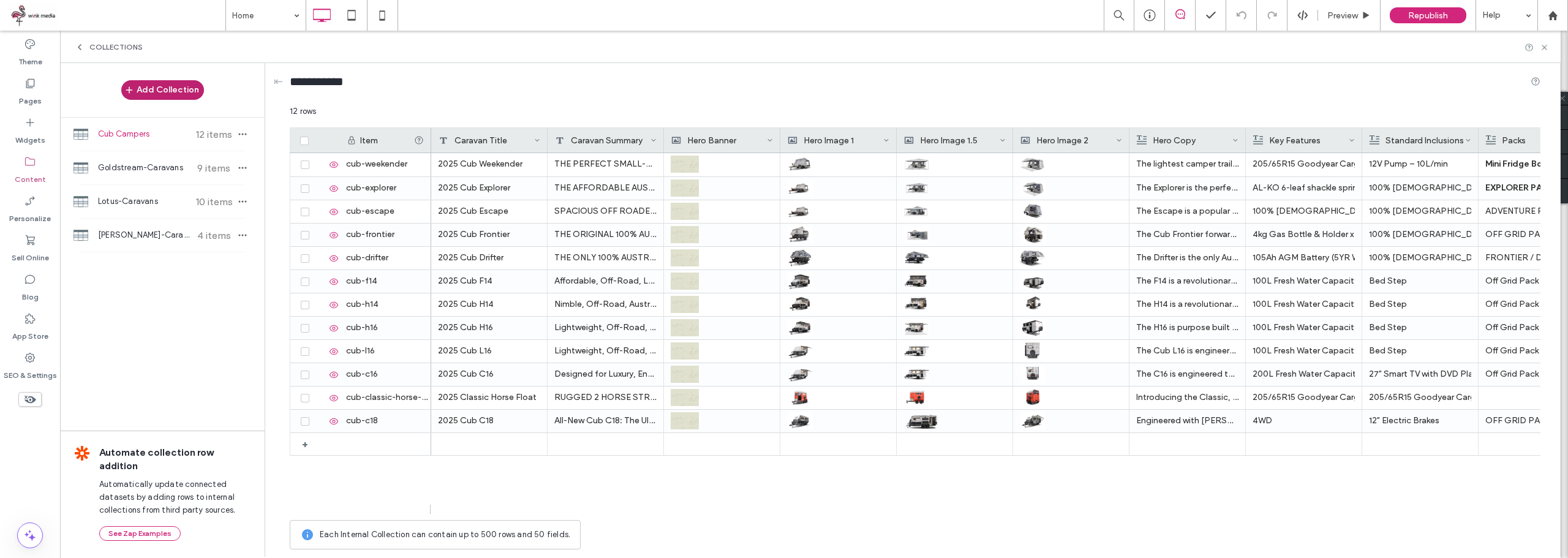
click at [155, 99] on button "Add Collection" at bounding box center [162, 91] width 83 height 20
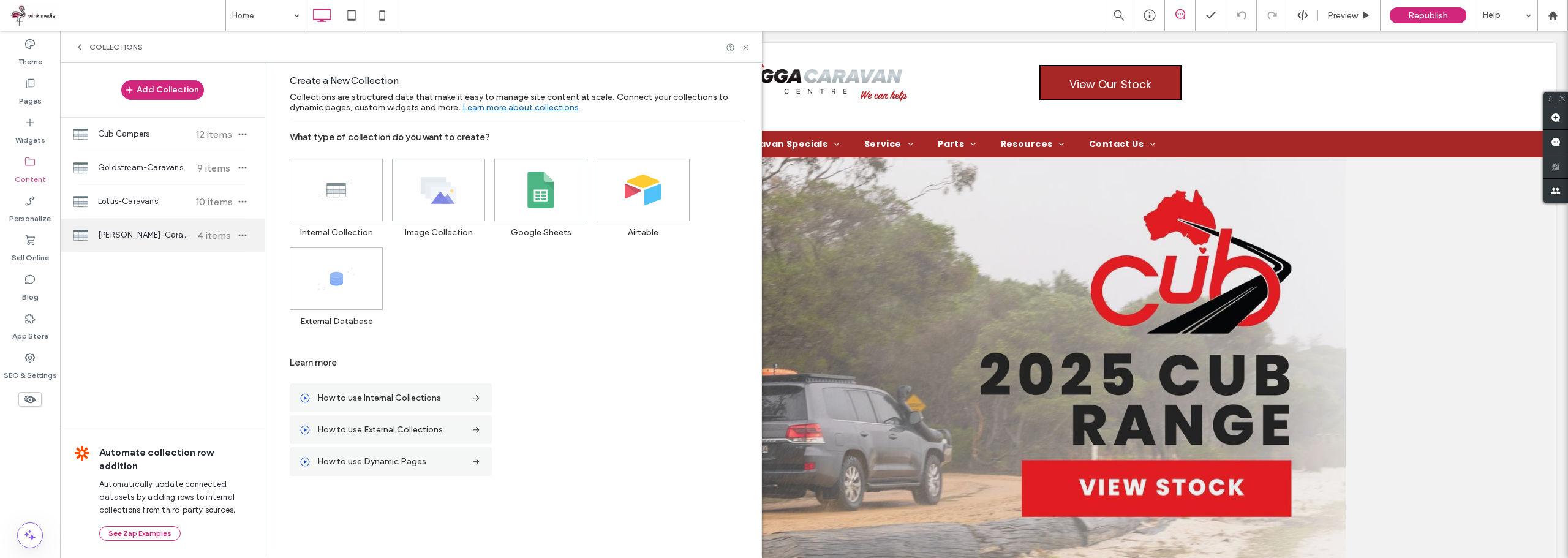
click at [154, 237] on span "Millard-Caravans" at bounding box center [144, 235] width 91 height 12
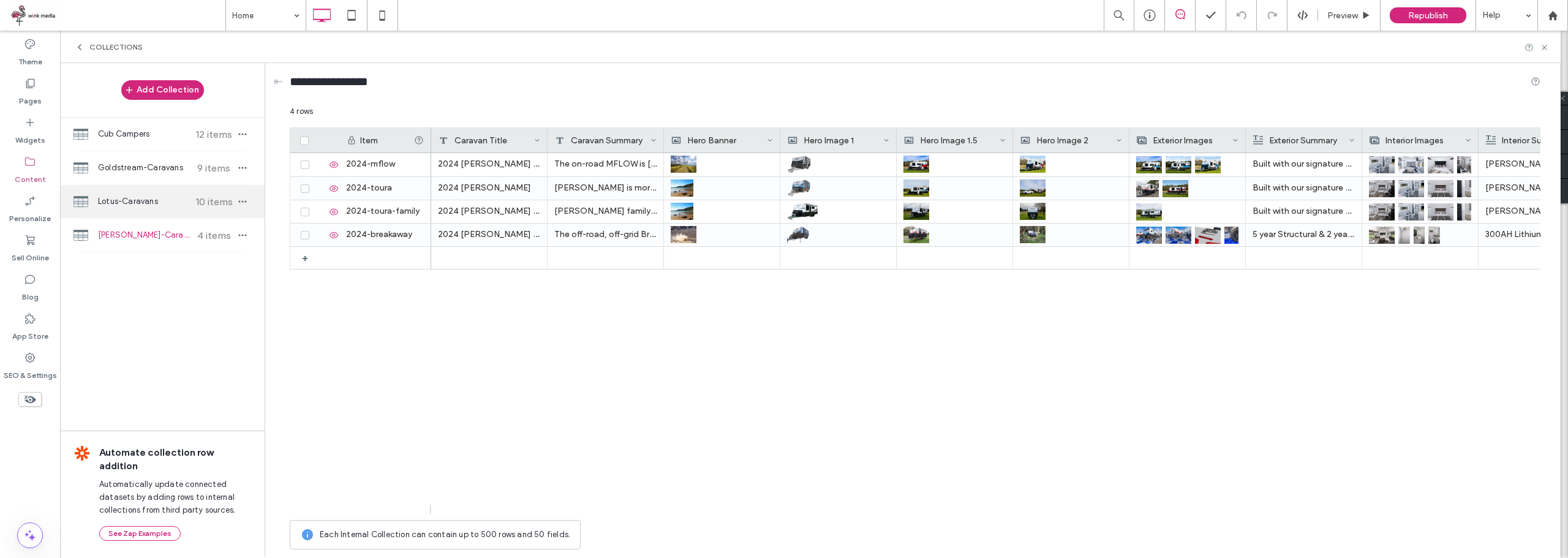
click at [125, 200] on span "Lotus-Caravans" at bounding box center [144, 201] width 91 height 12
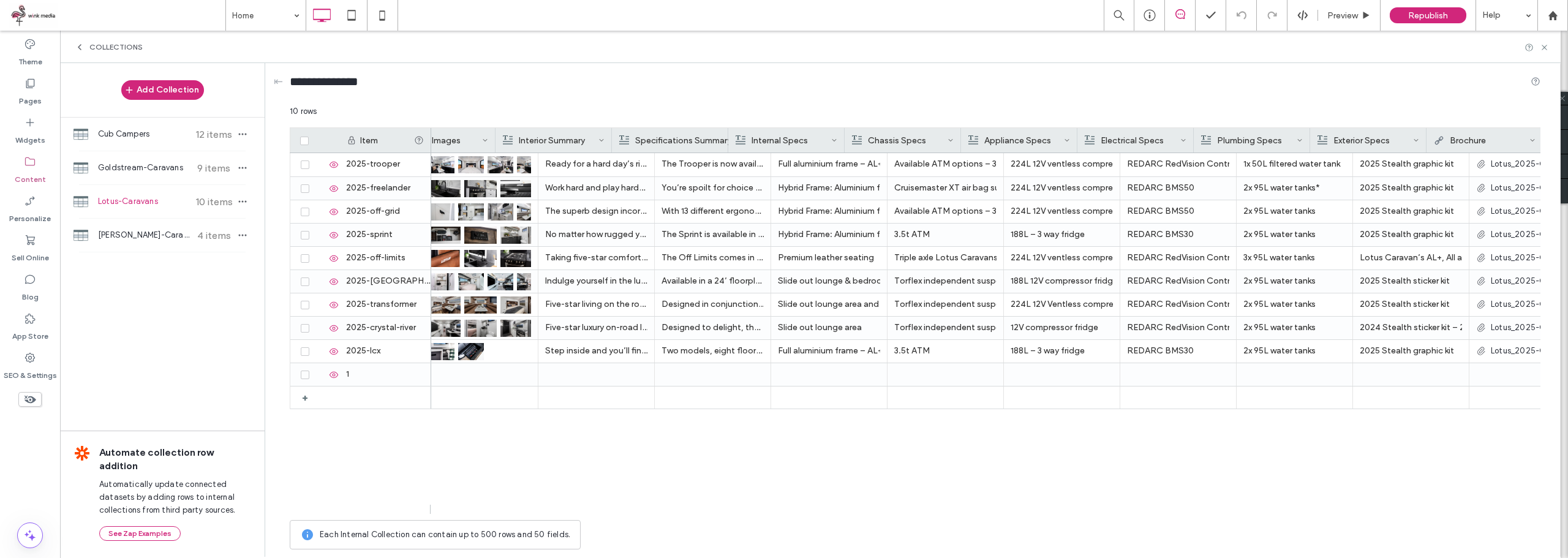
scroll to position [0, 0]
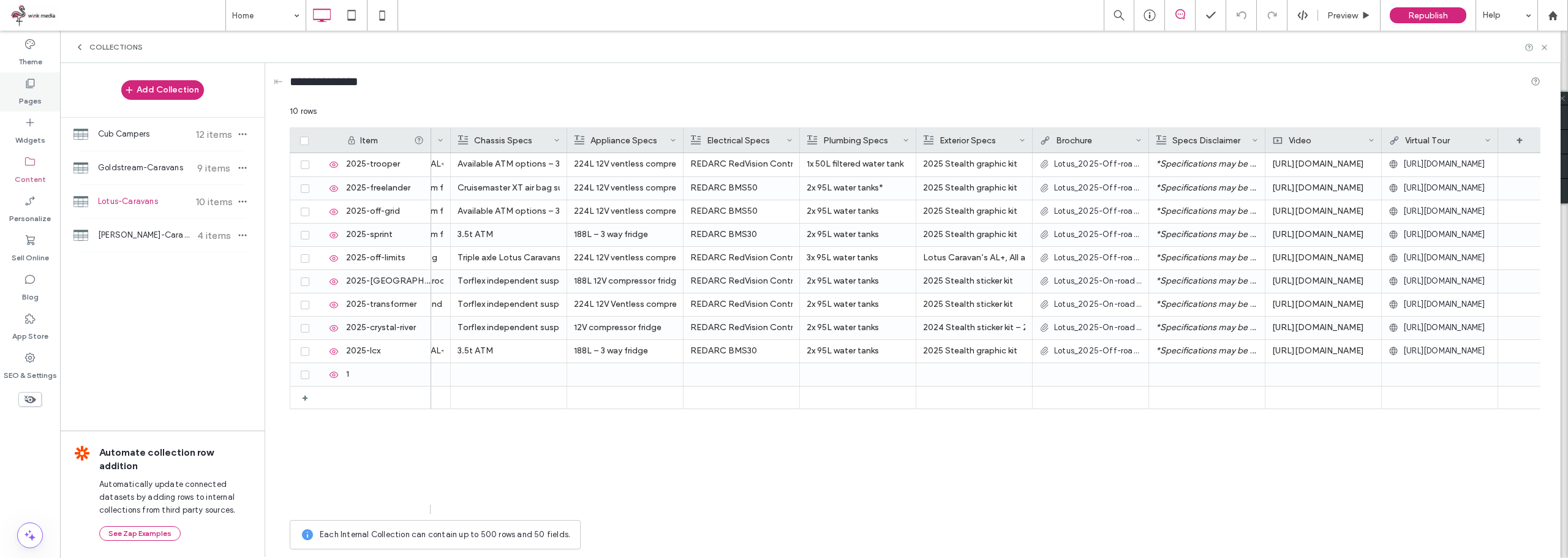
drag, startPoint x: 29, startPoint y: 94, endPoint x: 20, endPoint y: 97, distance: 9.5
click at [29, 93] on label "Pages" at bounding box center [31, 98] width 23 height 17
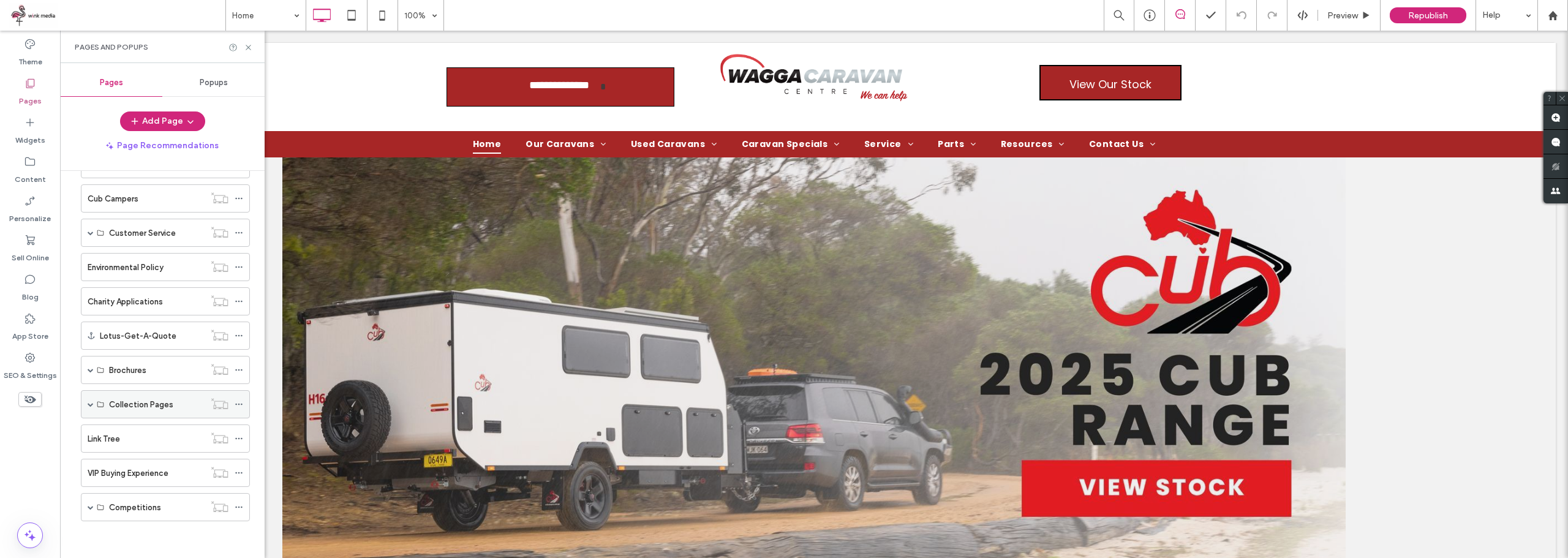
click at [90, 408] on span at bounding box center [90, 405] width 6 height 27
click at [133, 325] on label "Lotus Collection" at bounding box center [140, 320] width 62 height 21
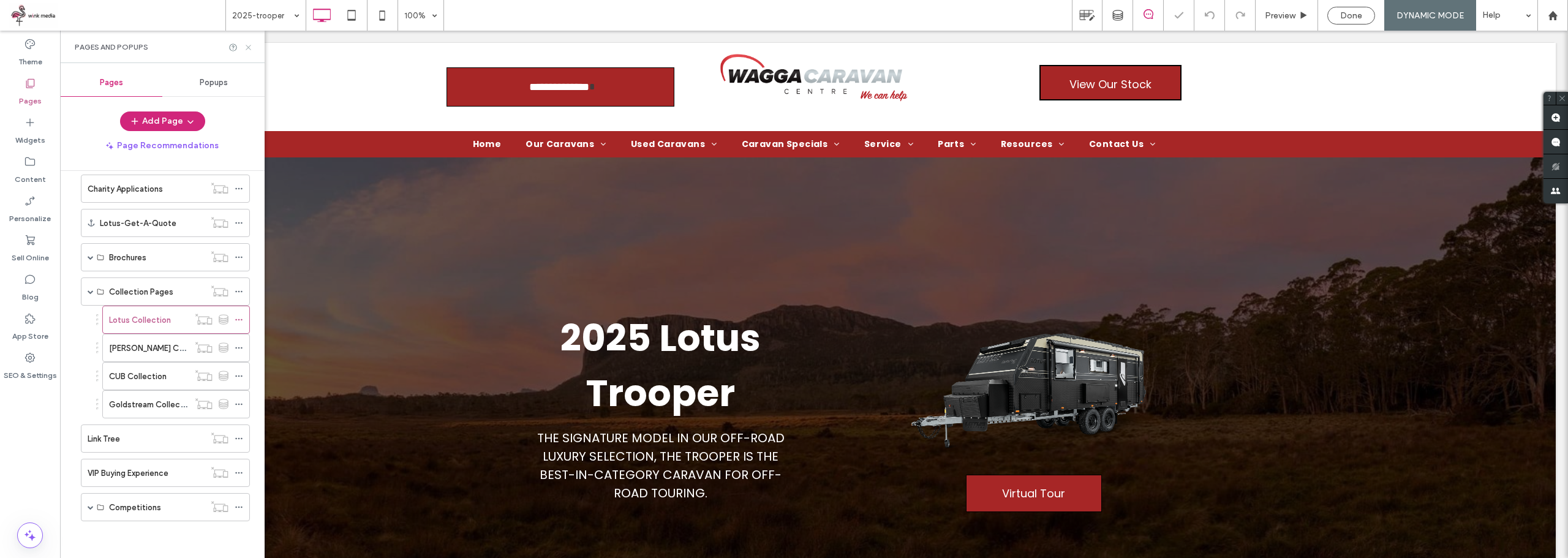
click at [249, 46] on use at bounding box center [248, 47] width 5 height 5
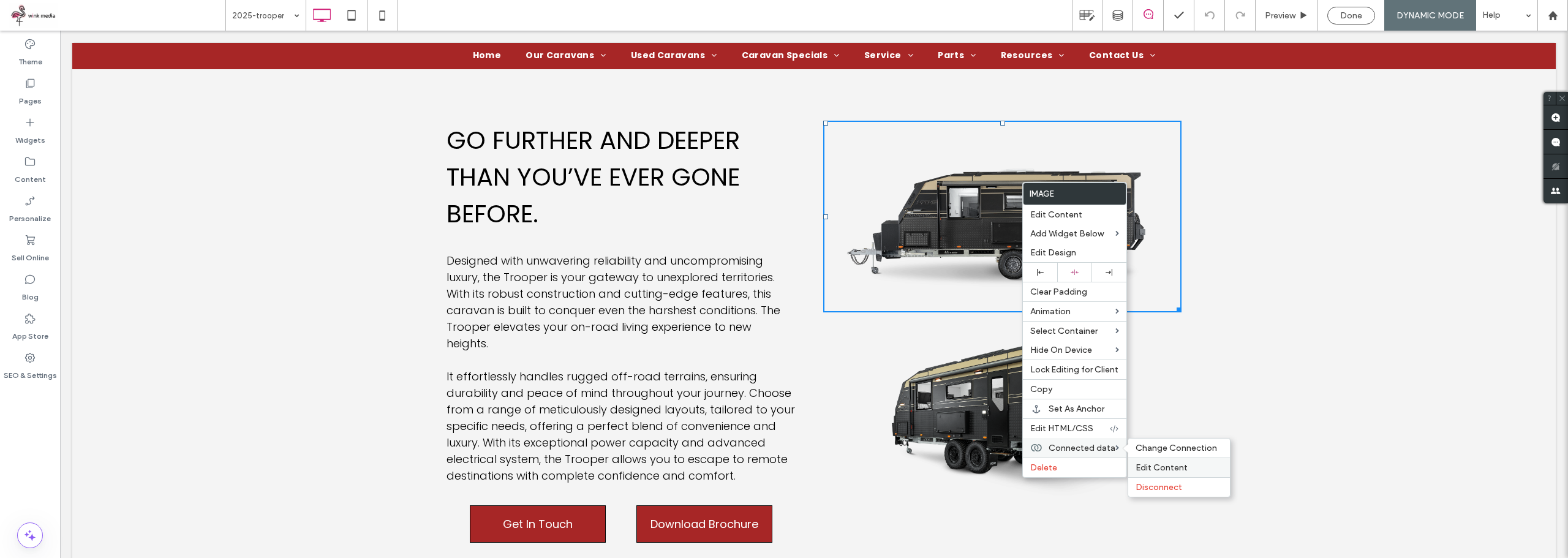
click at [1159, 467] on span "Edit Content" at bounding box center [1161, 467] width 52 height 11
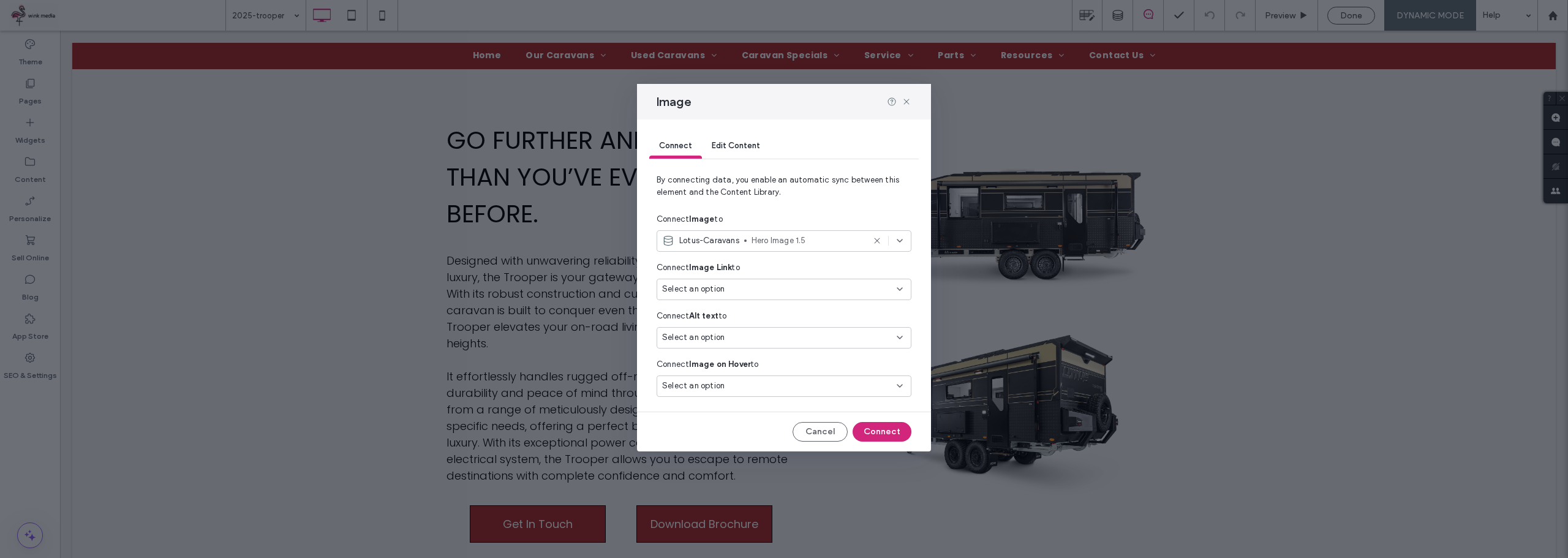
click at [710, 284] on span "Select an option" at bounding box center [694, 289] width 63 height 12
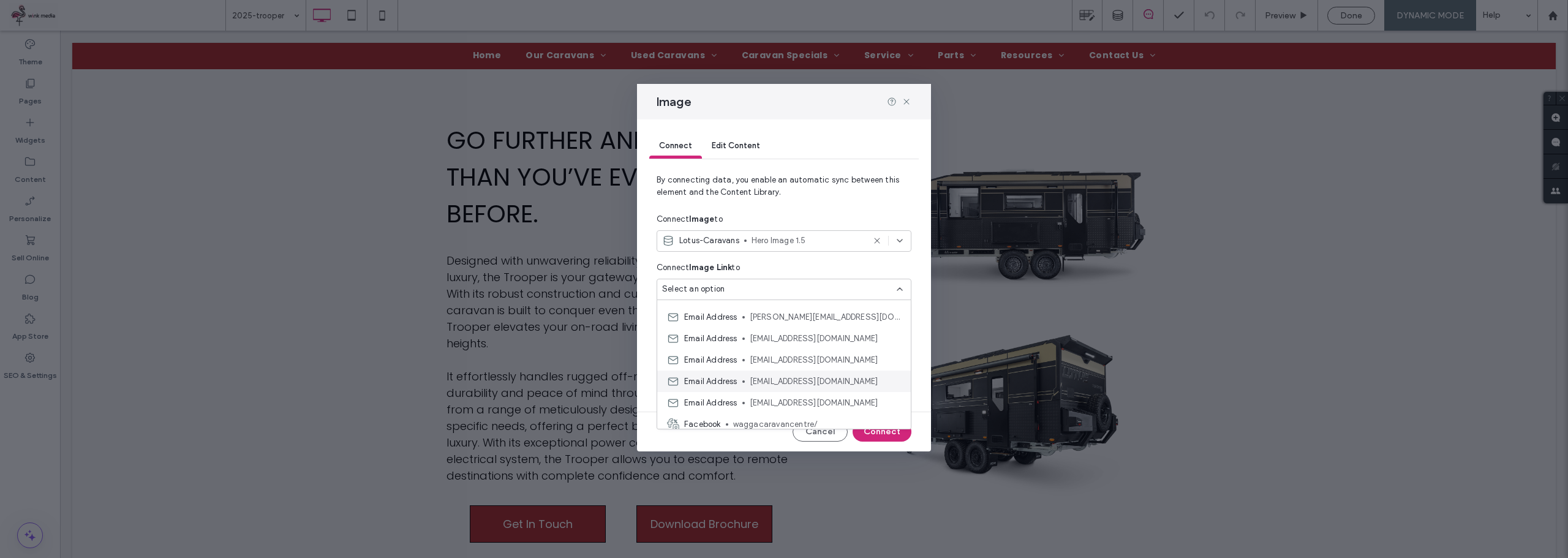
scroll to position [300, 0]
click at [904, 101] on icon at bounding box center [906, 102] width 10 height 10
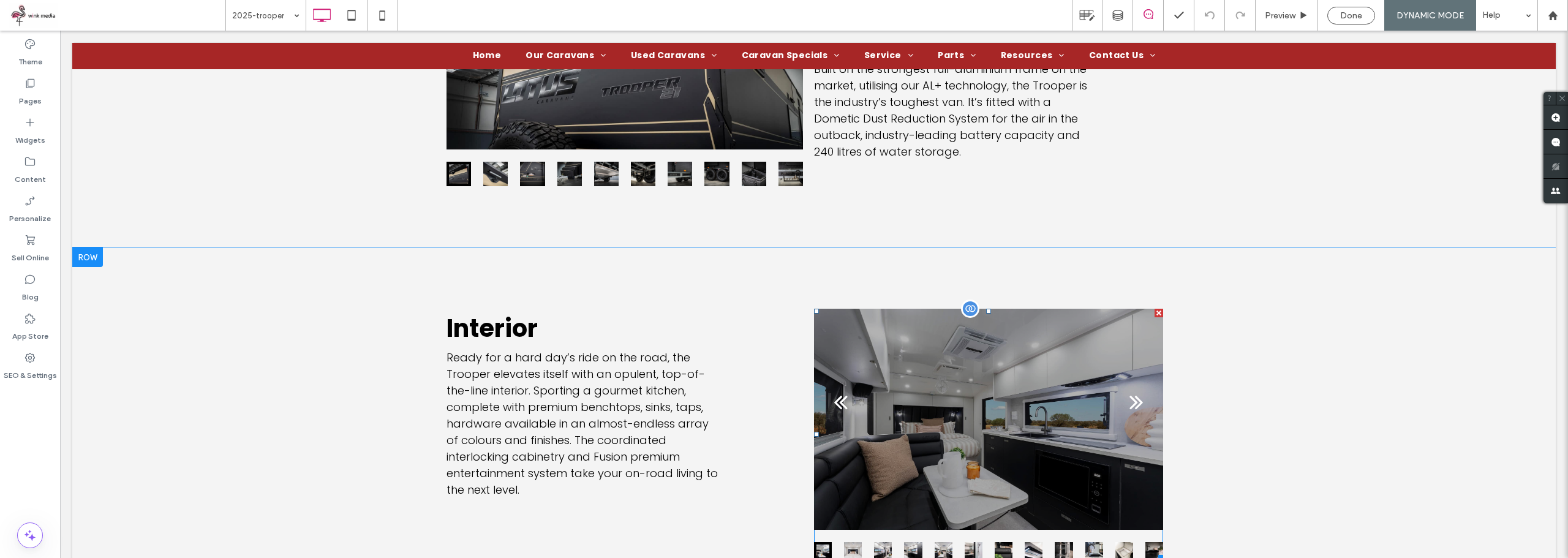
scroll to position [1287, 0]
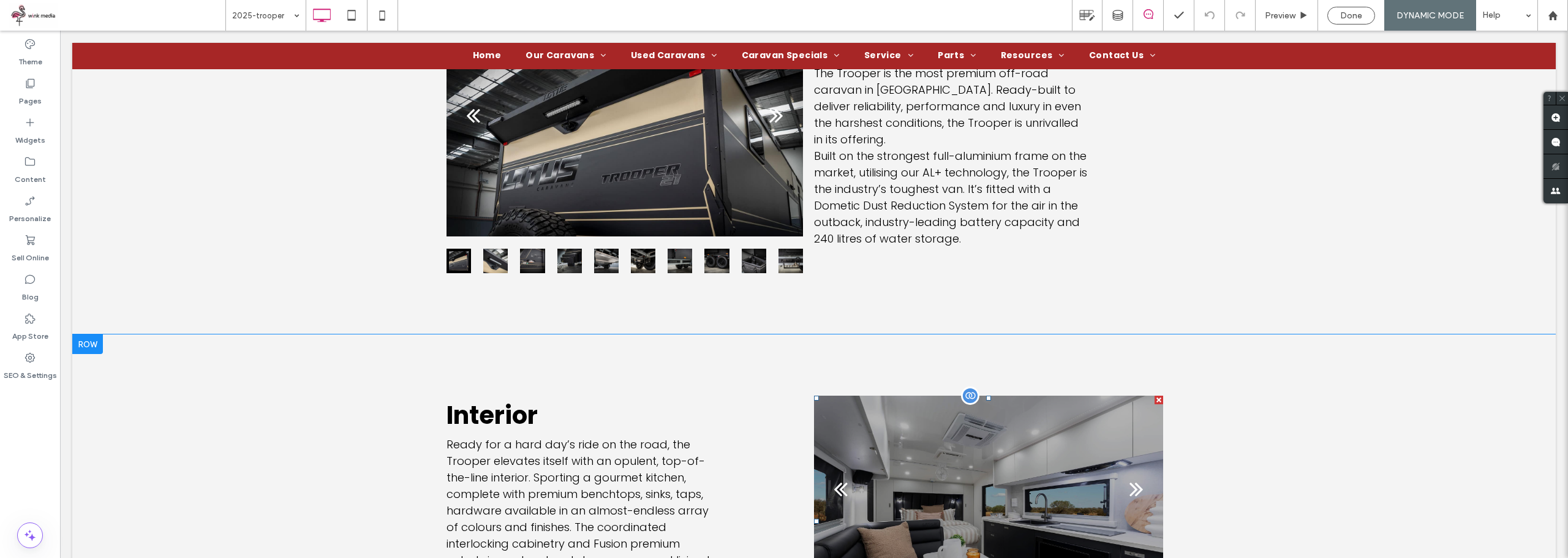
click at [1023, 427] on div at bounding box center [988, 507] width 349 height 221
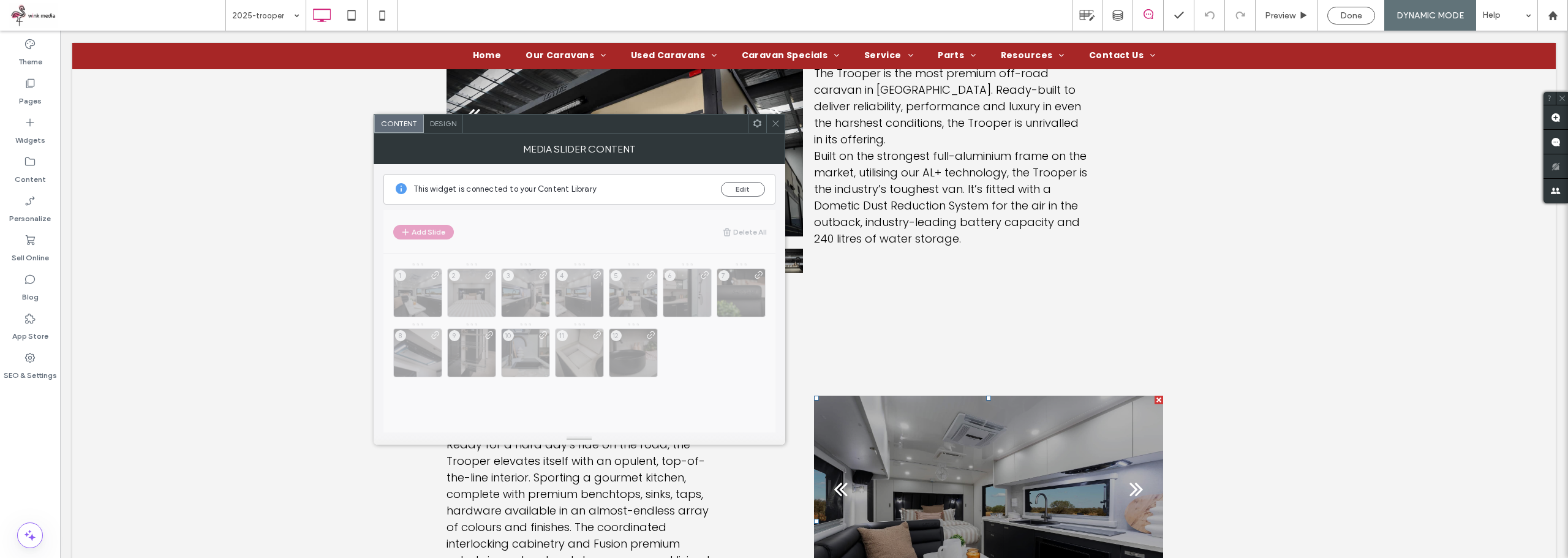
click at [454, 122] on span "Design" at bounding box center [443, 123] width 26 height 9
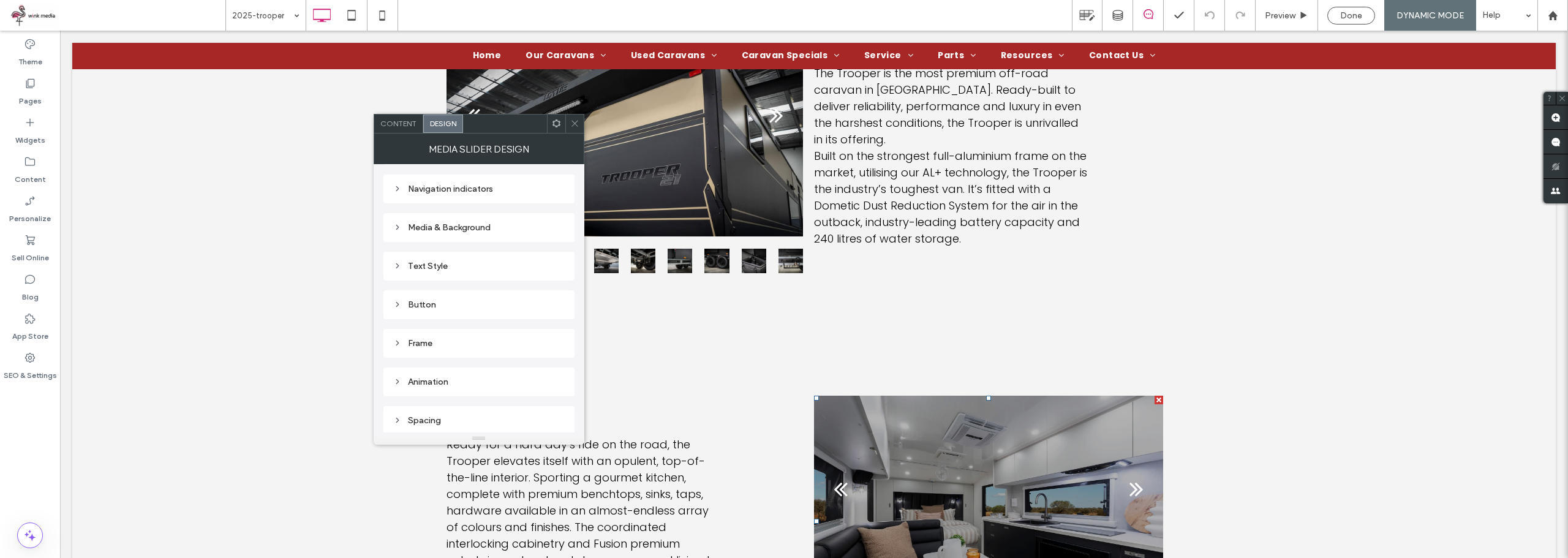
scroll to position [191, 0]
click at [459, 218] on div "Media & Background" at bounding box center [479, 225] width 172 height 16
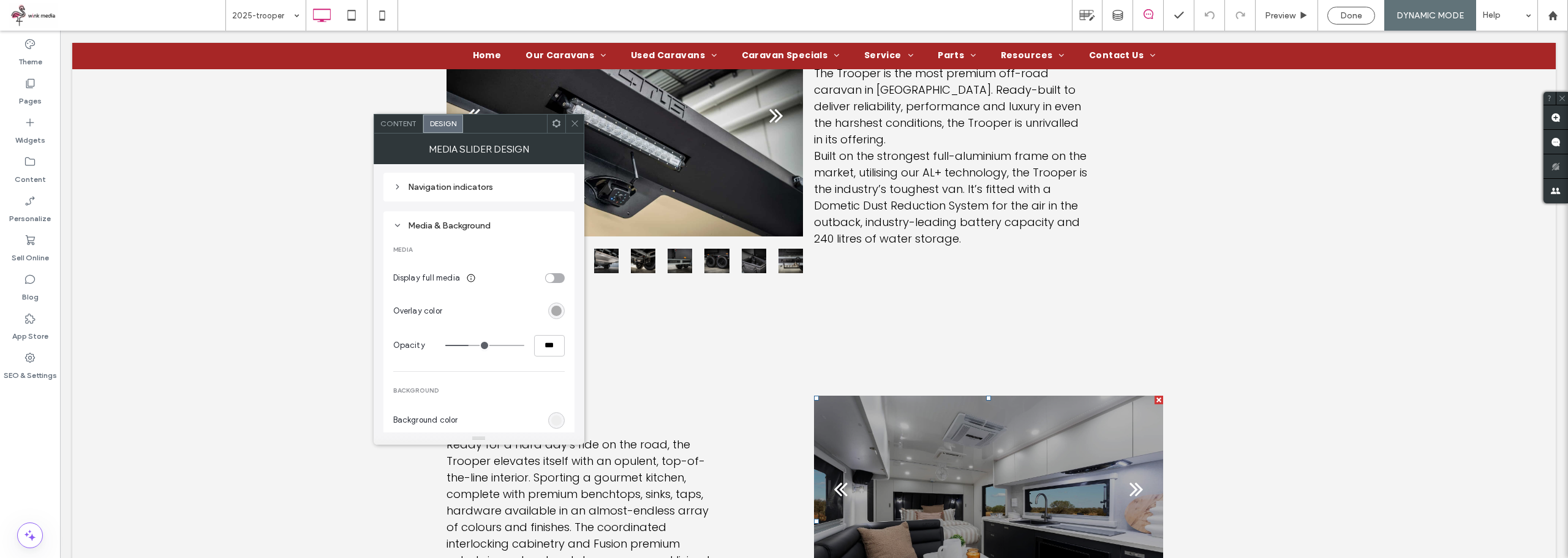
type input "**"
type input "***"
type input "*"
type input "**"
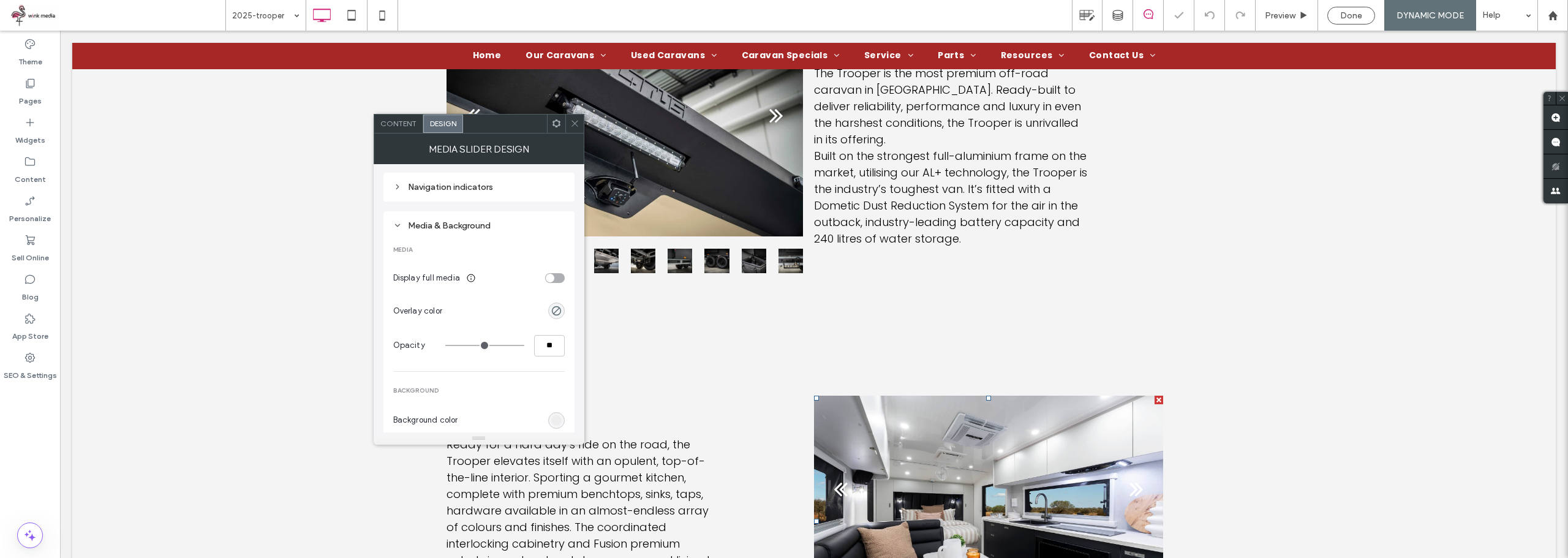
drag, startPoint x: 471, startPoint y: 346, endPoint x: 376, endPoint y: 342, distance: 95.1
type input "*"
click at [445, 345] on input "range" at bounding box center [484, 346] width 79 height 1
click at [575, 119] on icon at bounding box center [575, 123] width 9 height 9
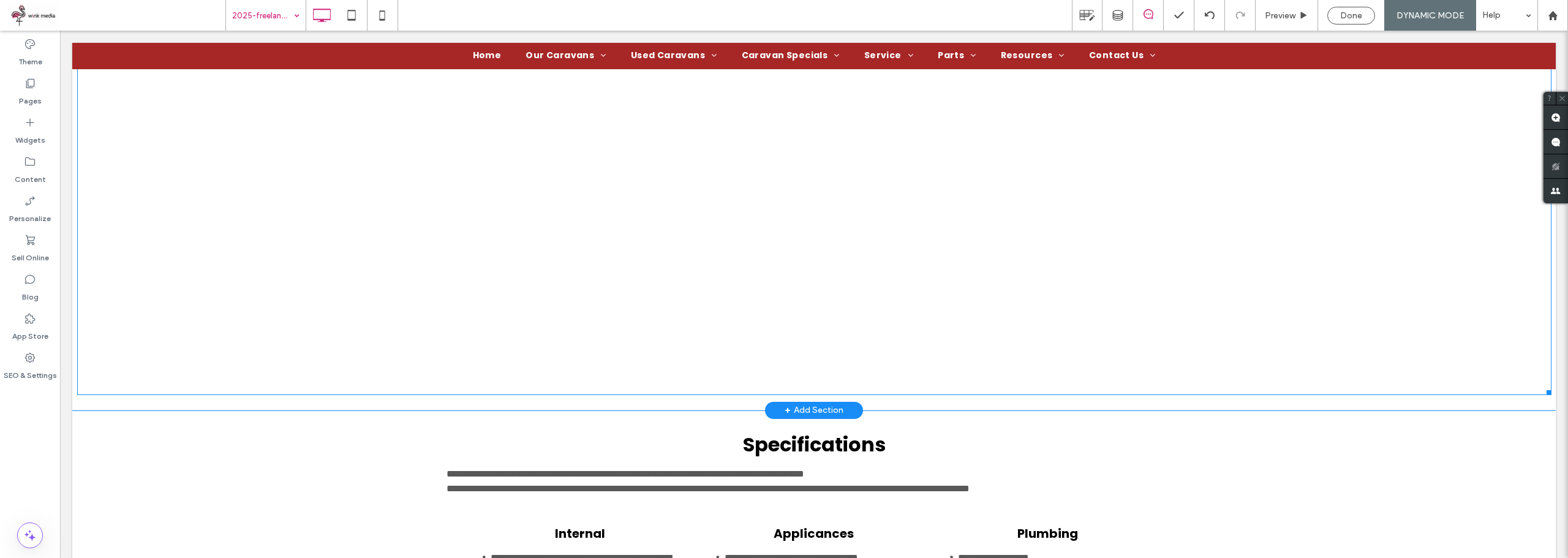
scroll to position [2206, 0]
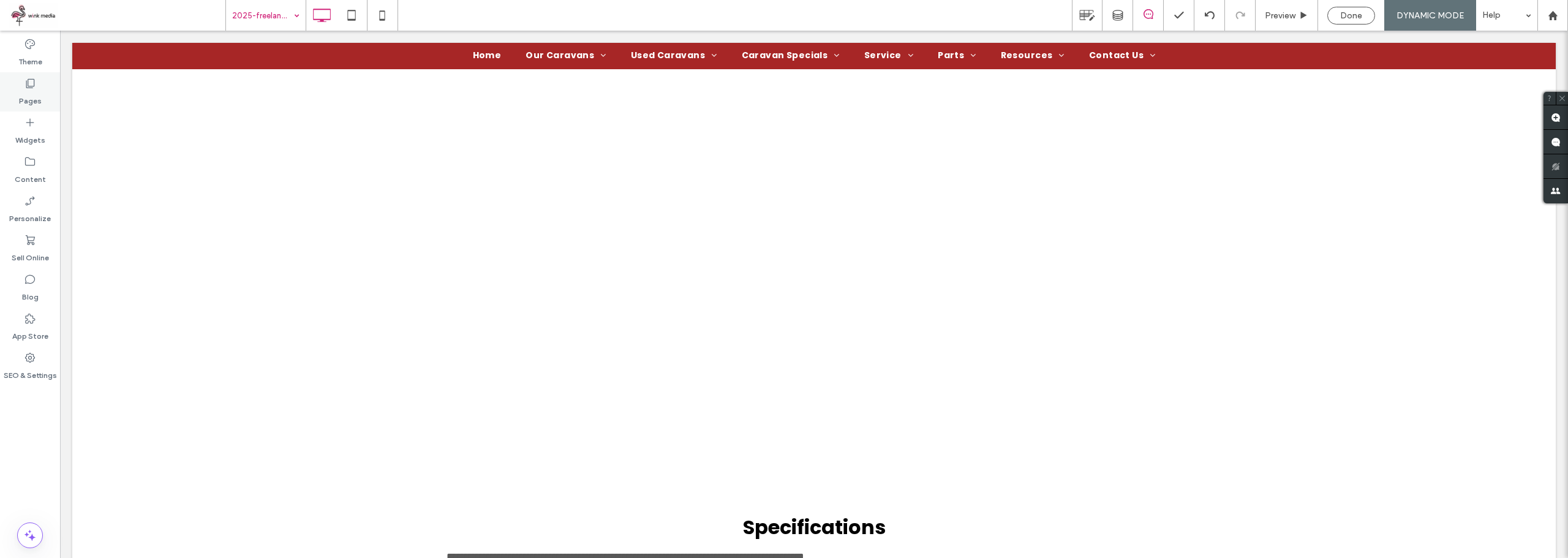
click at [40, 88] on div "Pages" at bounding box center [30, 91] width 60 height 39
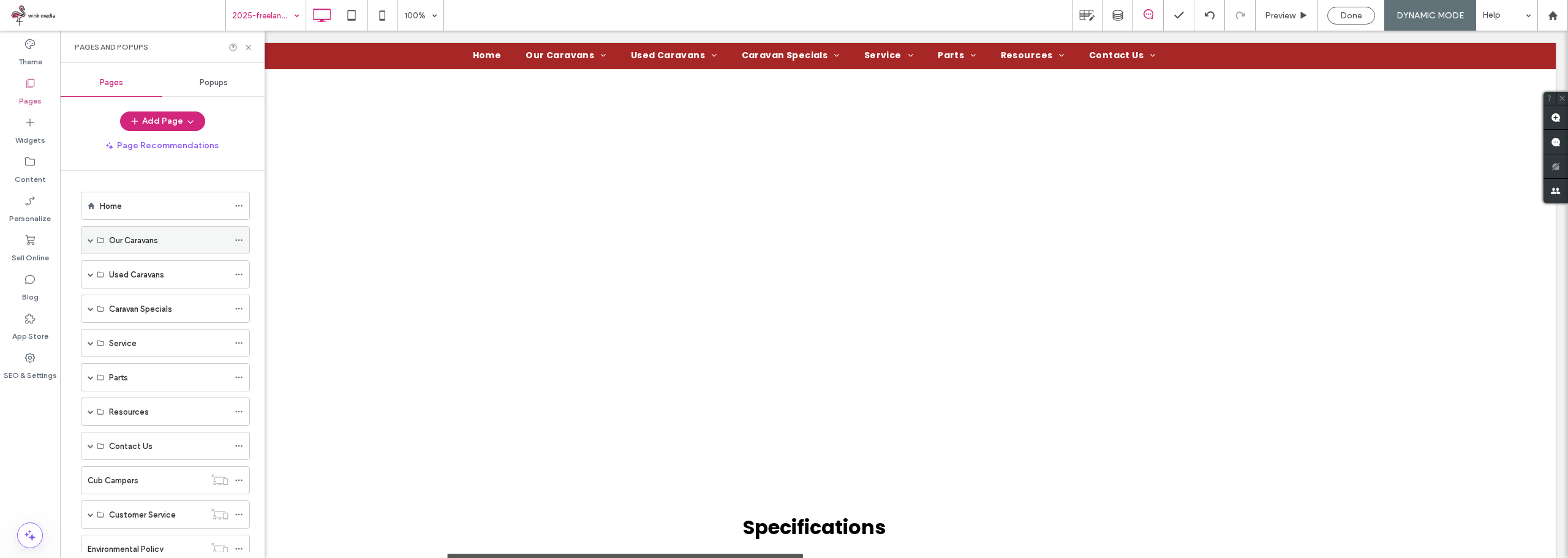
click at [91, 240] on span at bounding box center [90, 240] width 6 height 6
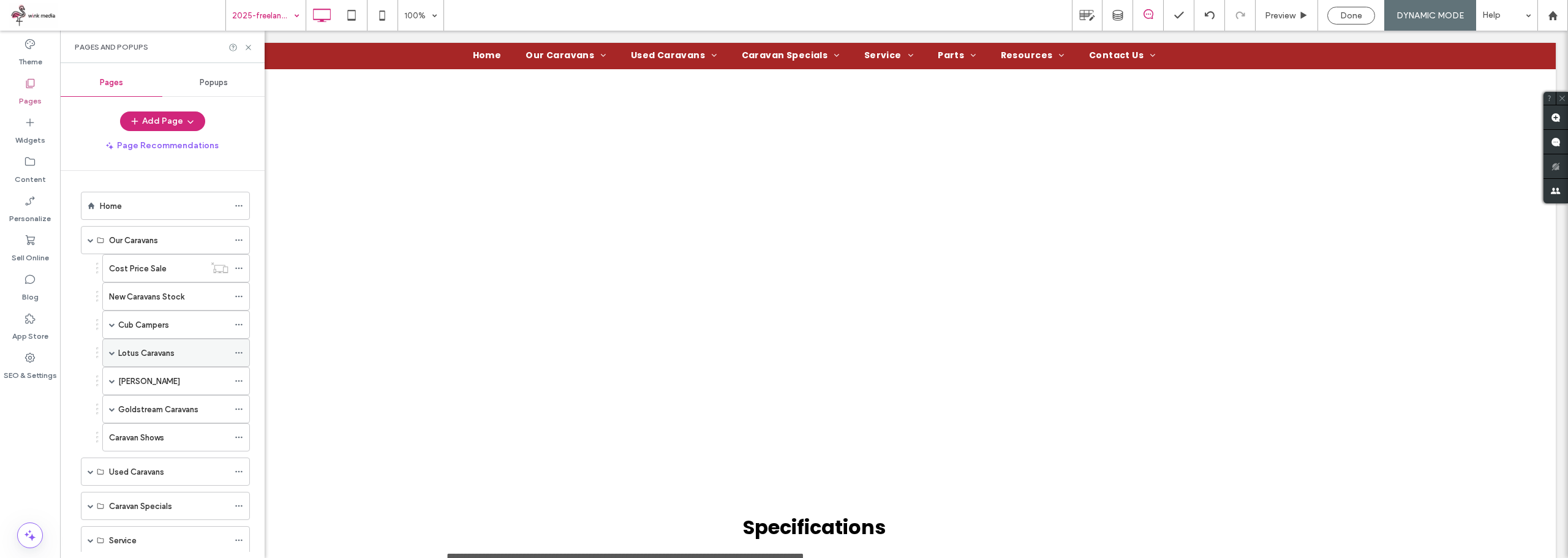
click at [108, 355] on div "Lotus Caravans" at bounding box center [176, 353] width 147 height 29
click at [112, 356] on span at bounding box center [112, 353] width 6 height 6
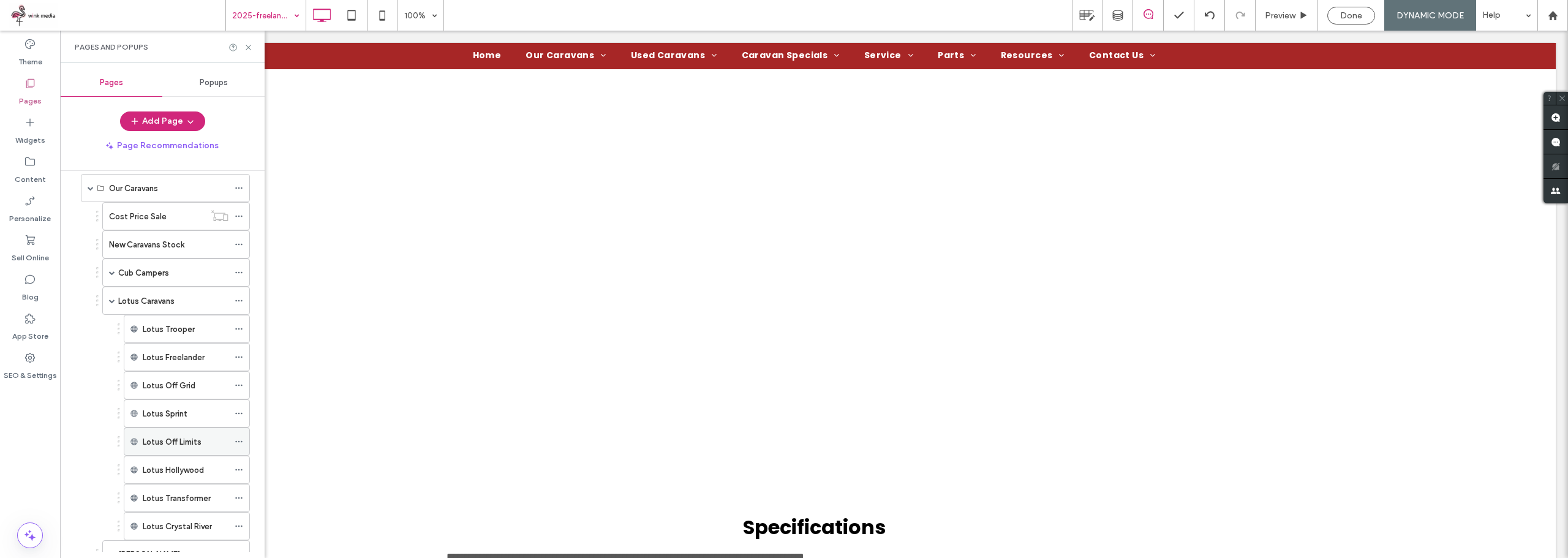
scroll to position [123, 0]
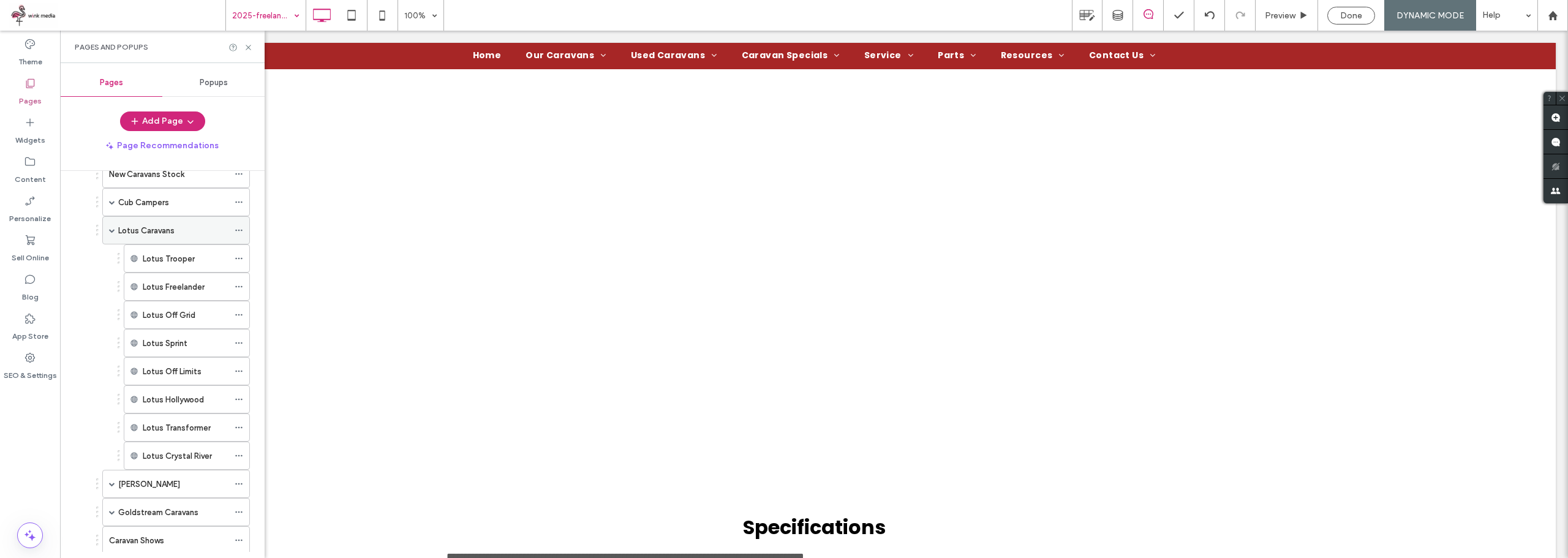
click at [114, 229] on span at bounding box center [112, 230] width 6 height 6
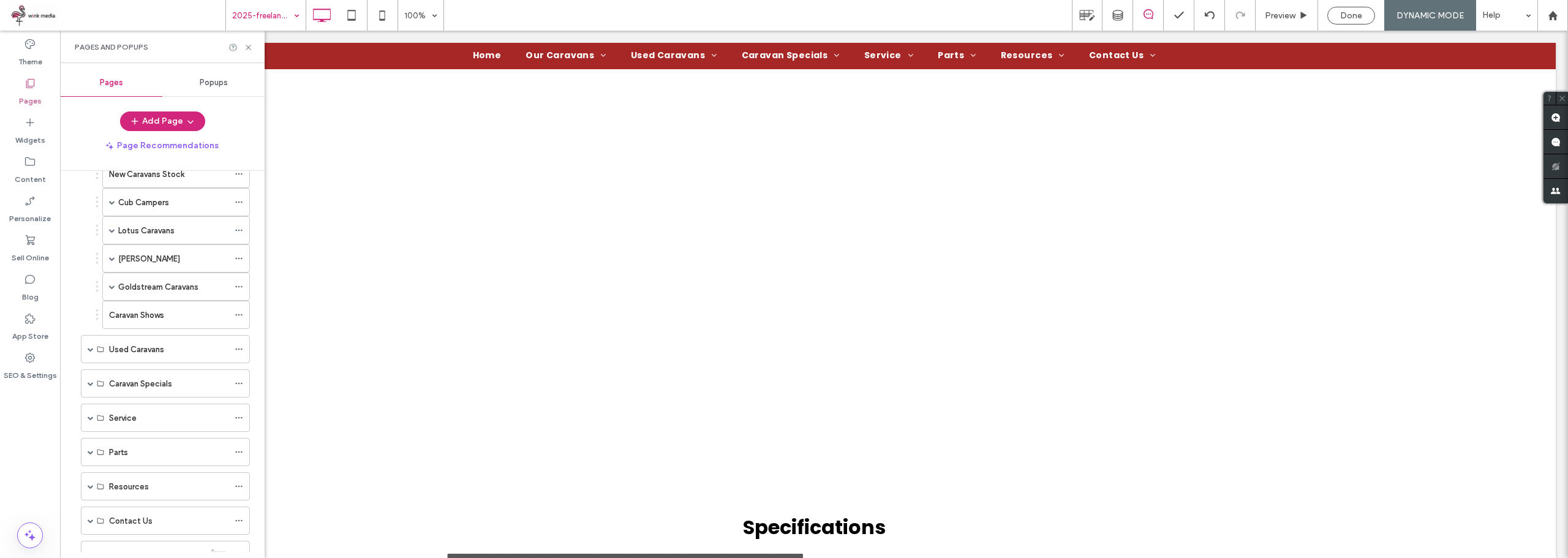
click at [145, 227] on label "Lotus Caravans" at bounding box center [146, 231] width 56 height 21
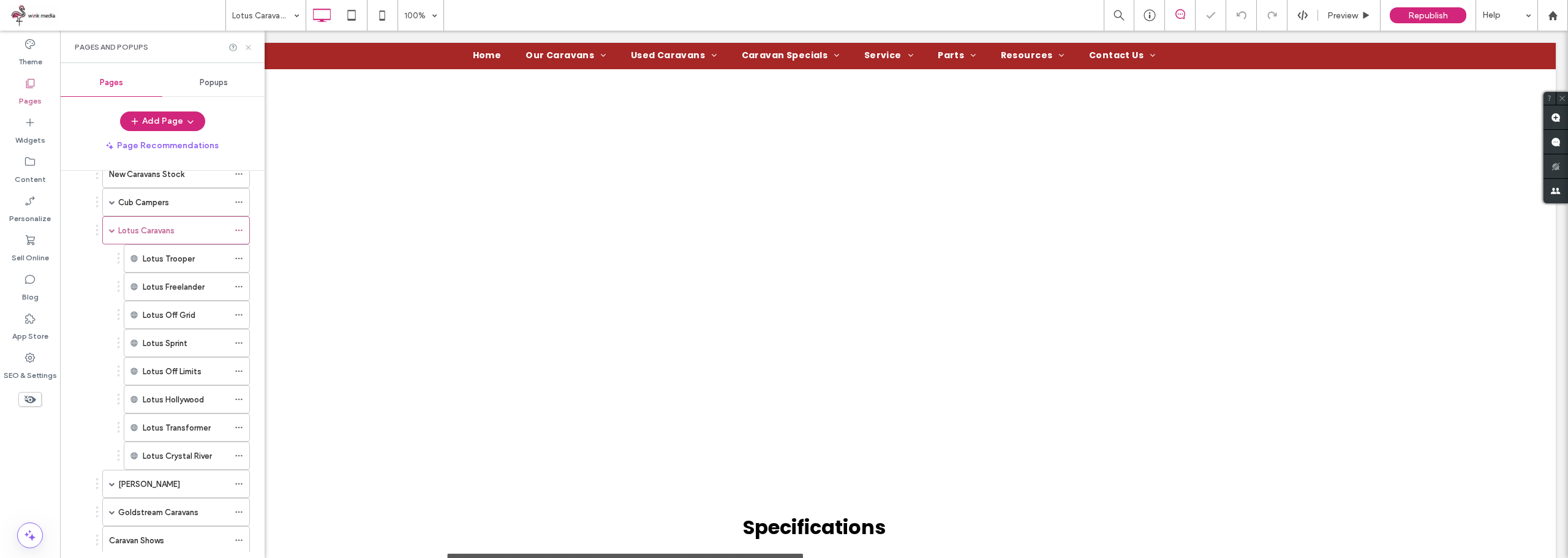
click at [249, 48] on use at bounding box center [248, 47] width 5 height 5
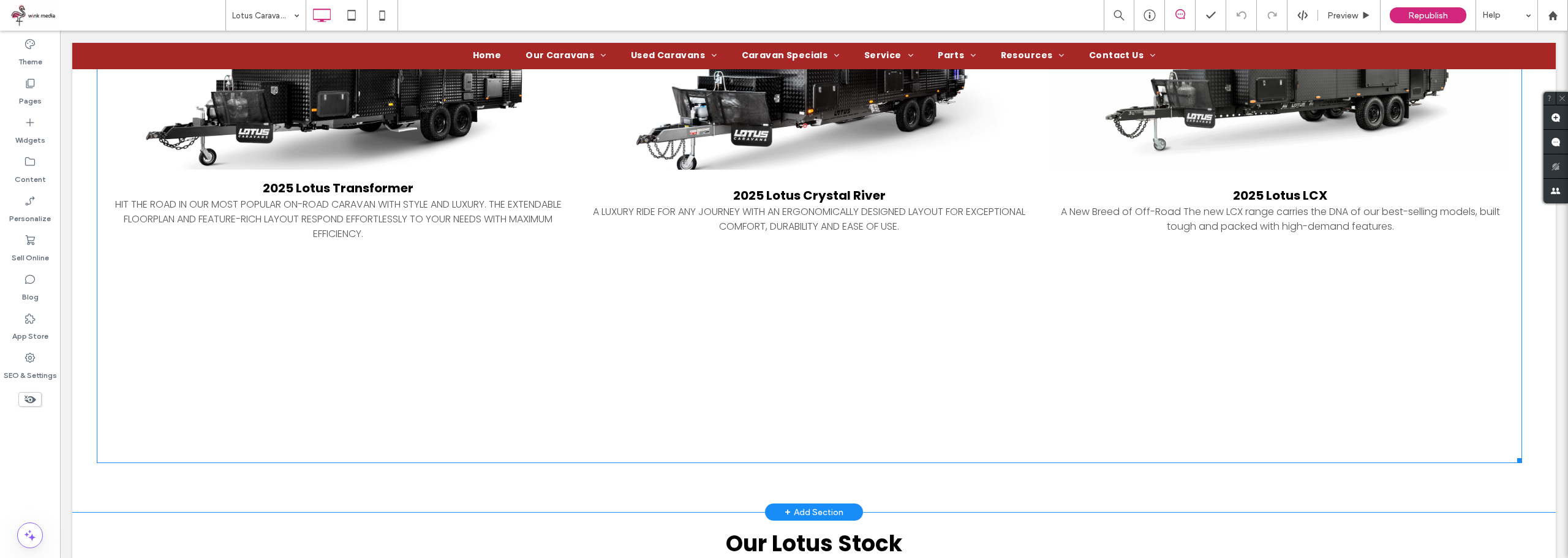
scroll to position [1287, 0]
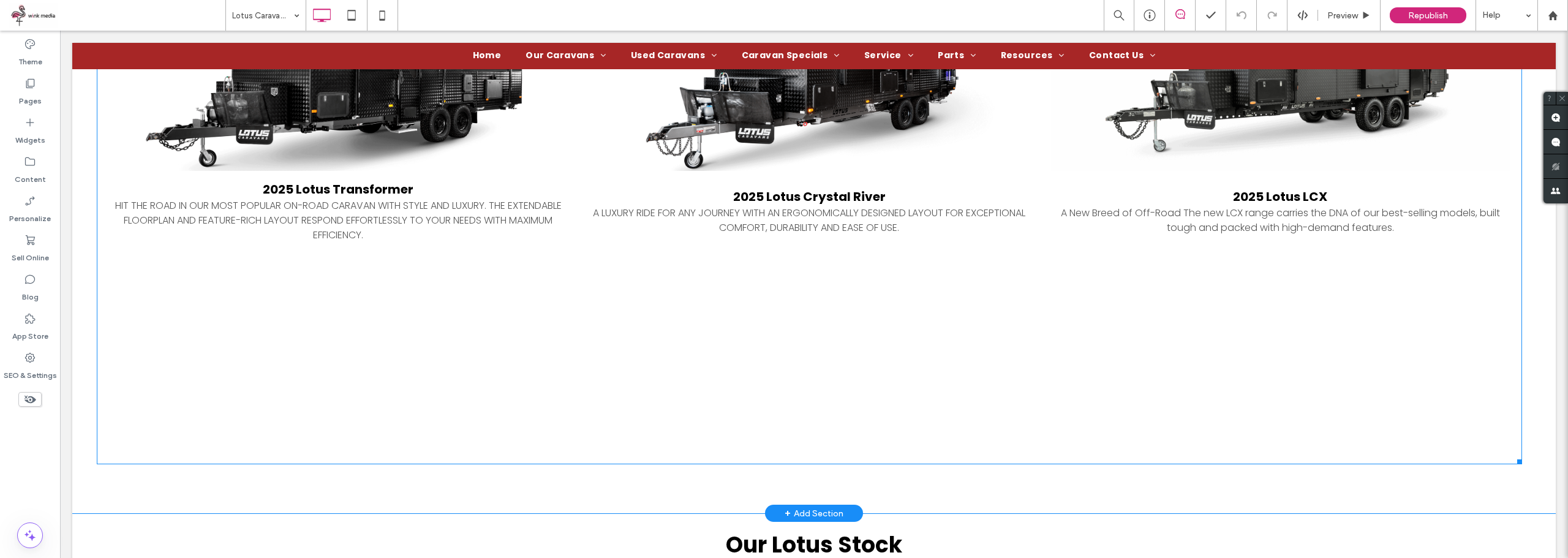
click at [868, 351] on div at bounding box center [809, 358] width 471 height 200
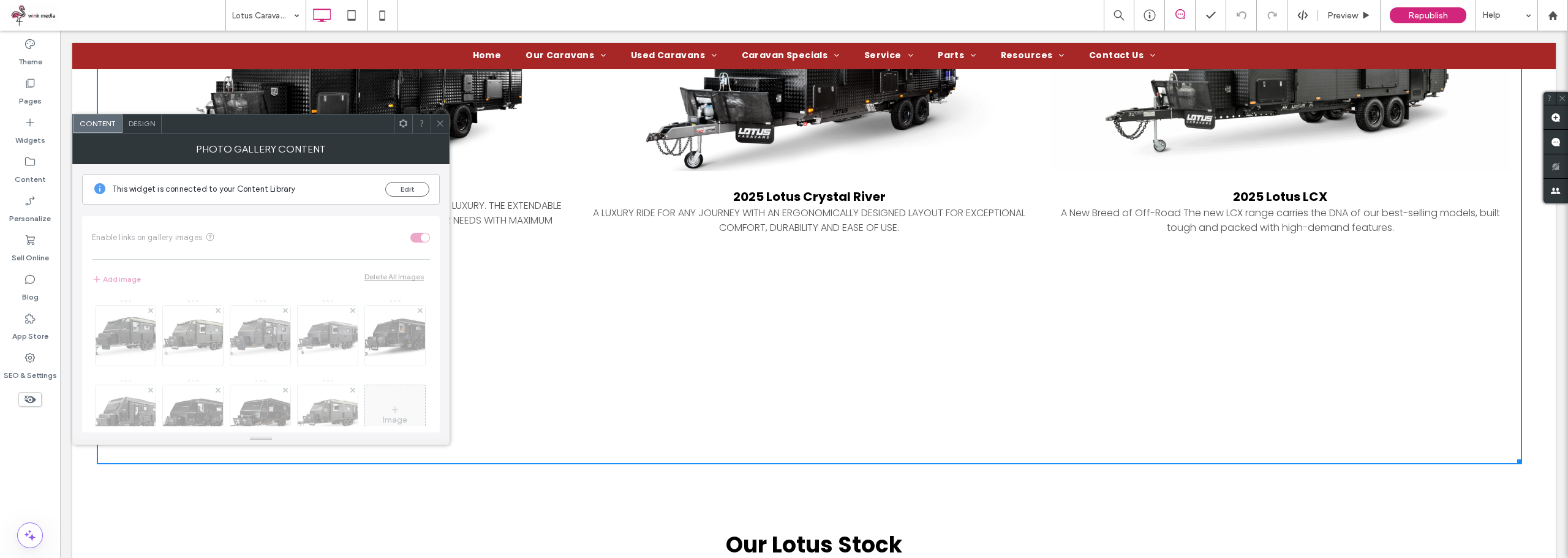
click at [441, 119] on icon at bounding box center [439, 123] width 9 height 9
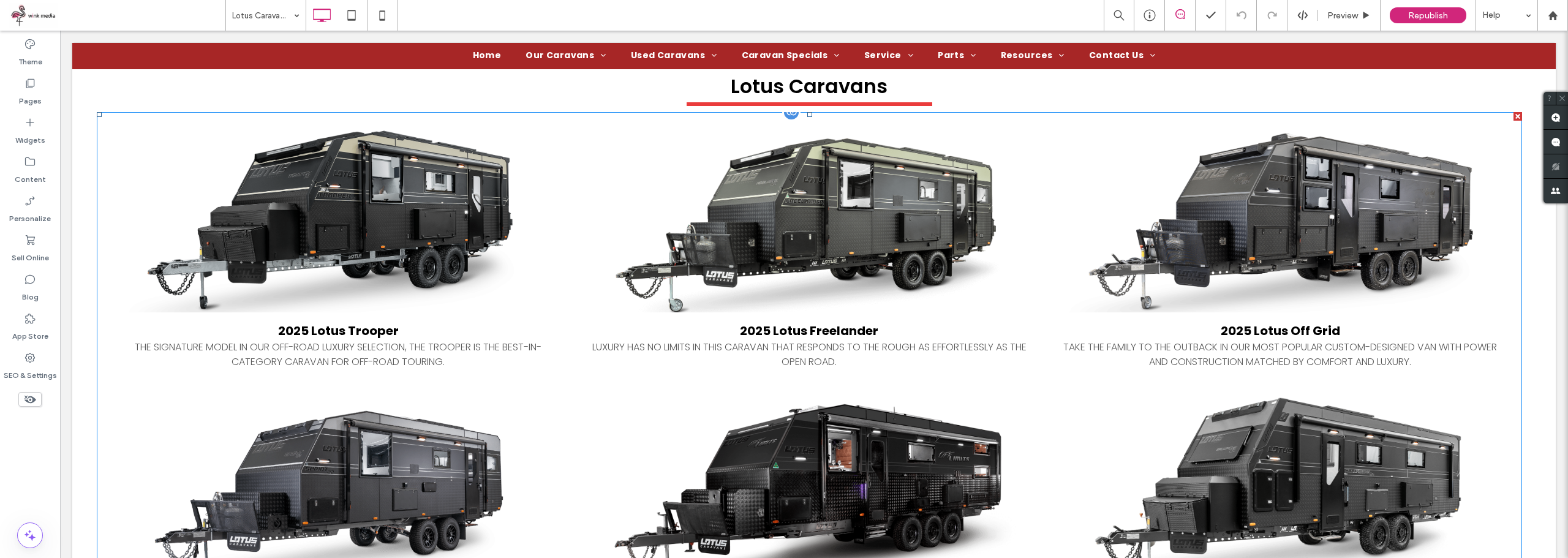
scroll to position [613, 0]
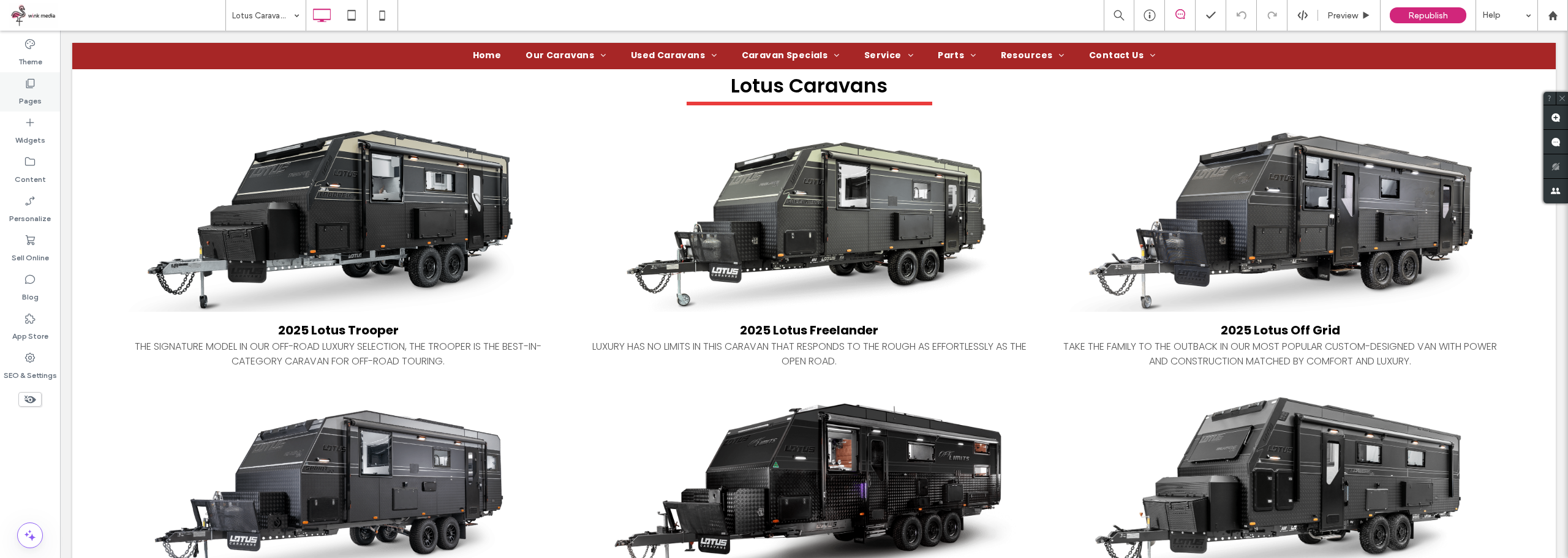
click at [35, 91] on label "Pages" at bounding box center [31, 98] width 23 height 17
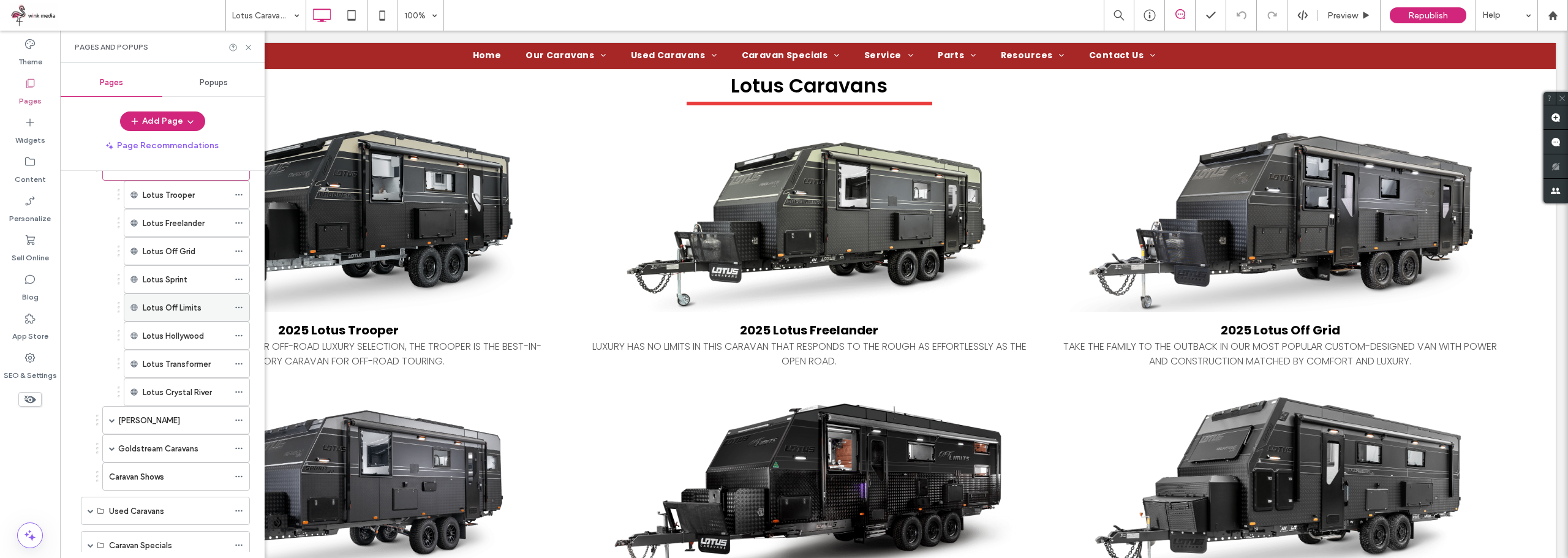
scroll to position [184, 0]
drag, startPoint x: 247, startPoint y: 51, endPoint x: 515, endPoint y: 168, distance: 292.4
click at [247, 51] on icon at bounding box center [248, 47] width 9 height 9
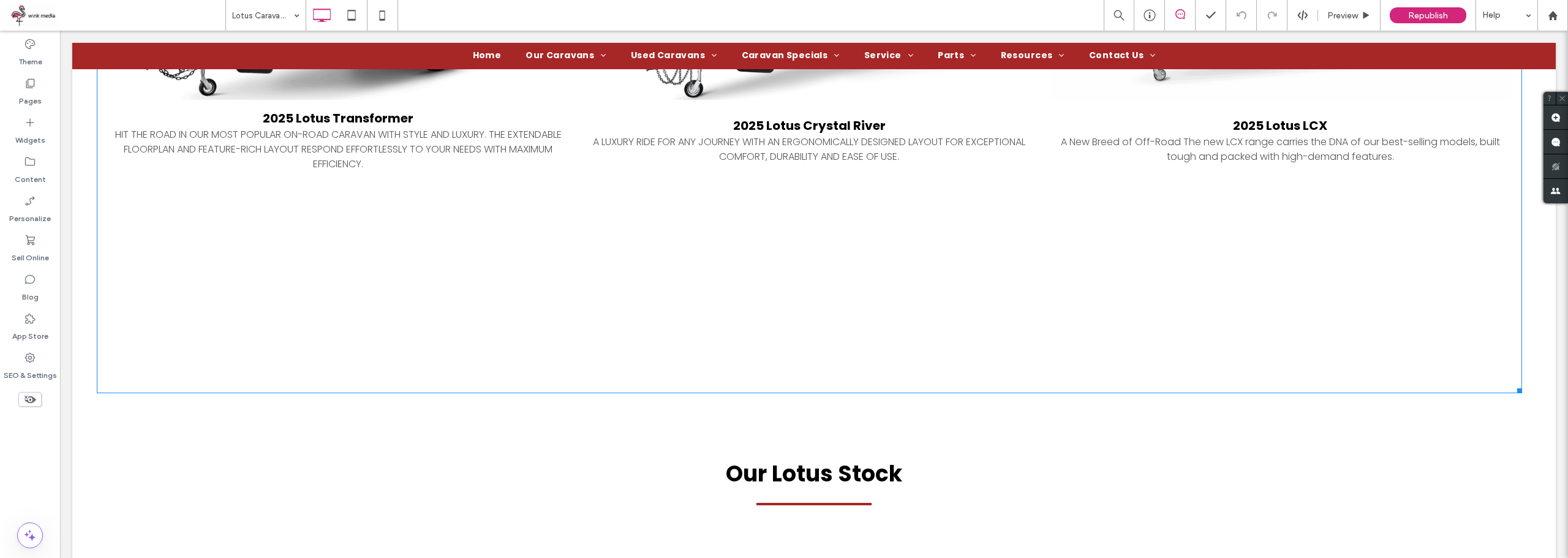
scroll to position [1287, 0]
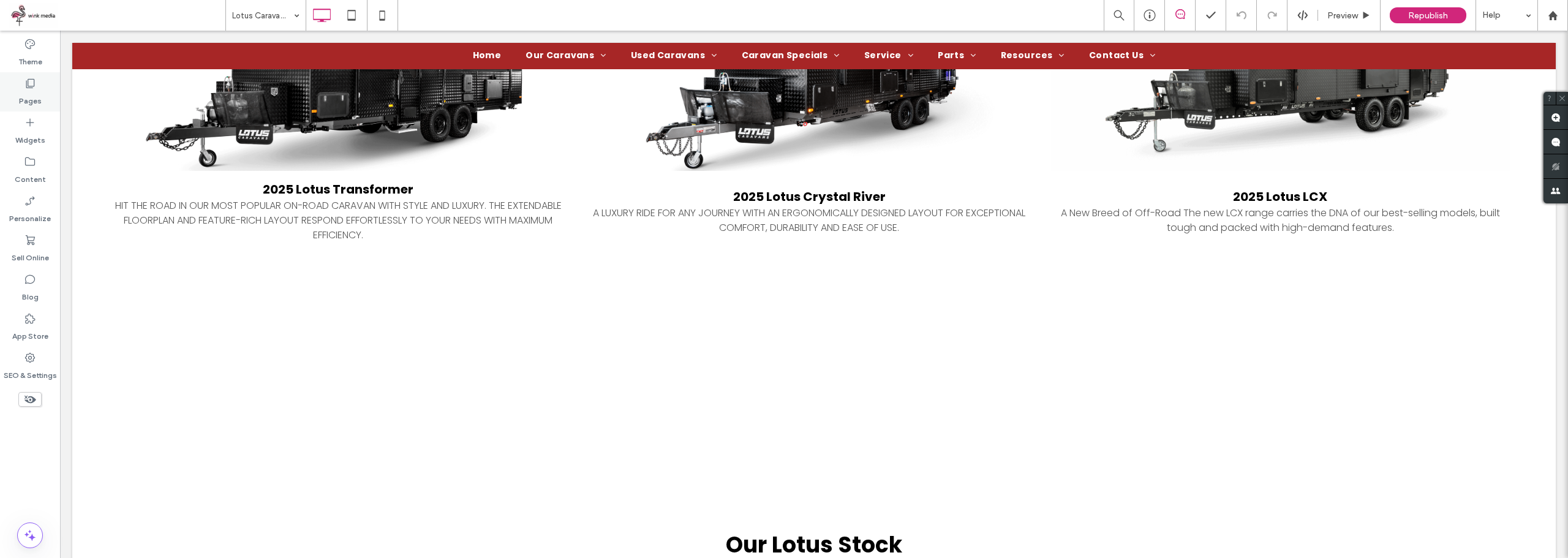
click at [26, 85] on use at bounding box center [31, 83] width 9 height 9
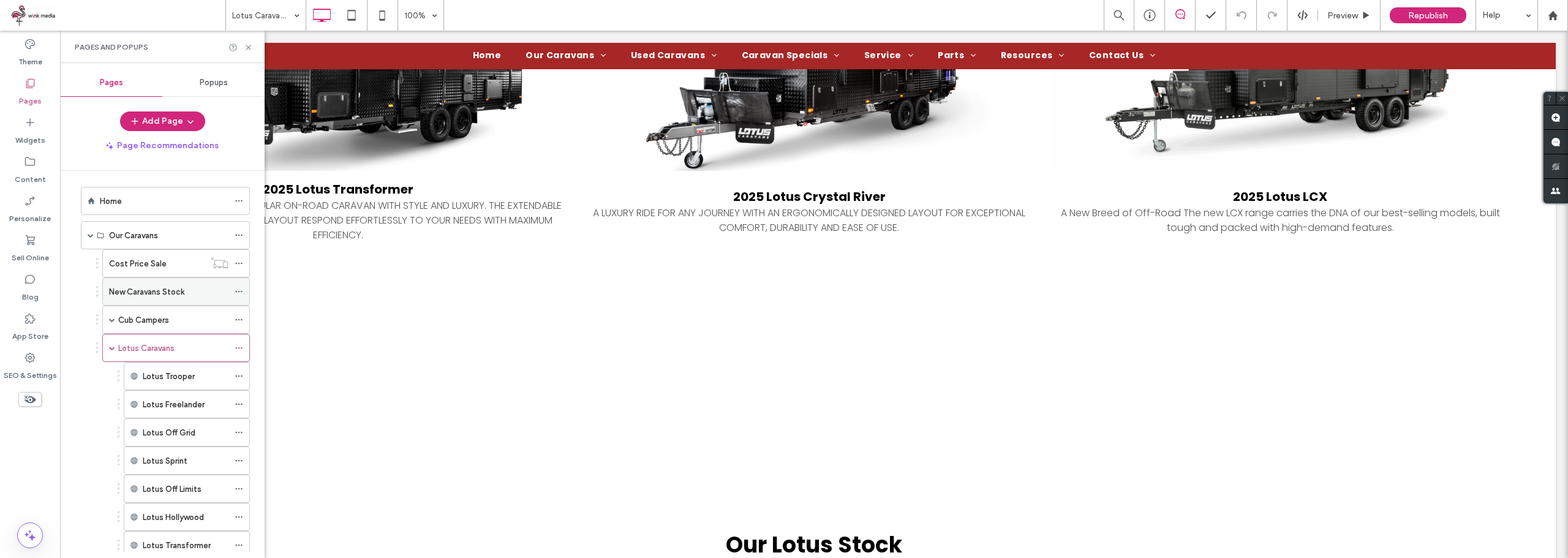
scroll to position [0, 0]
click at [107, 357] on div "Lotus Caravans" at bounding box center [176, 353] width 147 height 29
click at [112, 353] on span at bounding box center [112, 353] width 6 height 6
click at [113, 324] on span at bounding box center [112, 324] width 6 height 6
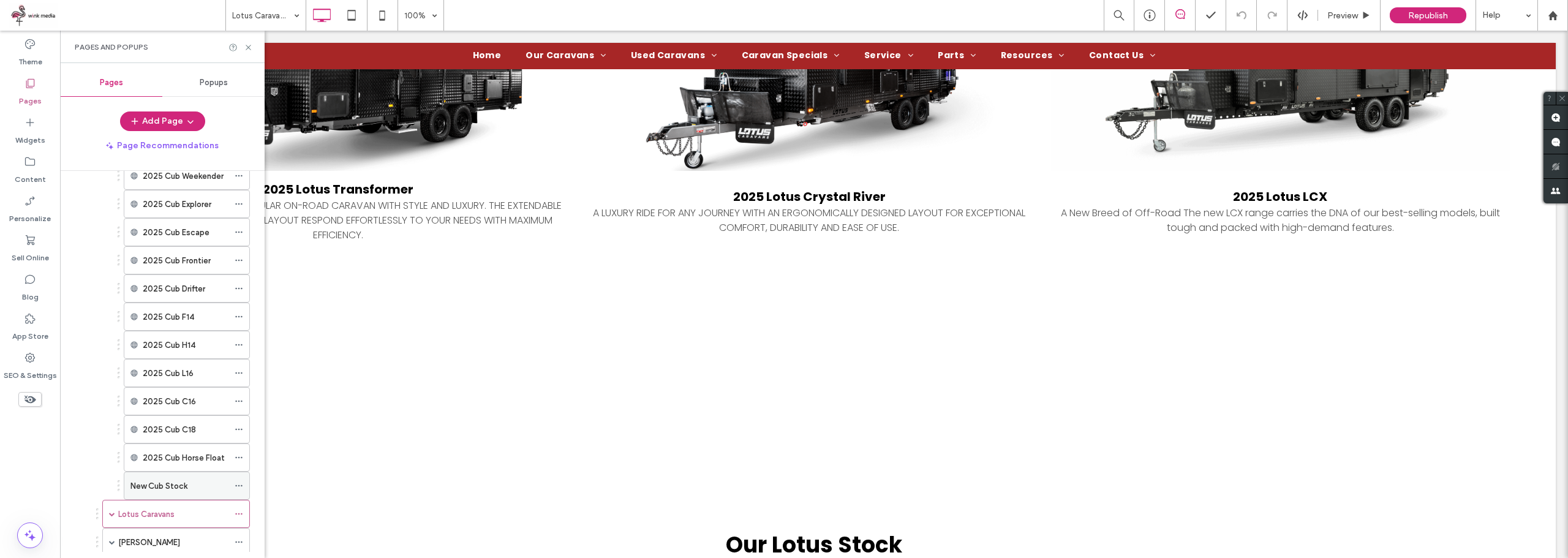
scroll to position [306, 0]
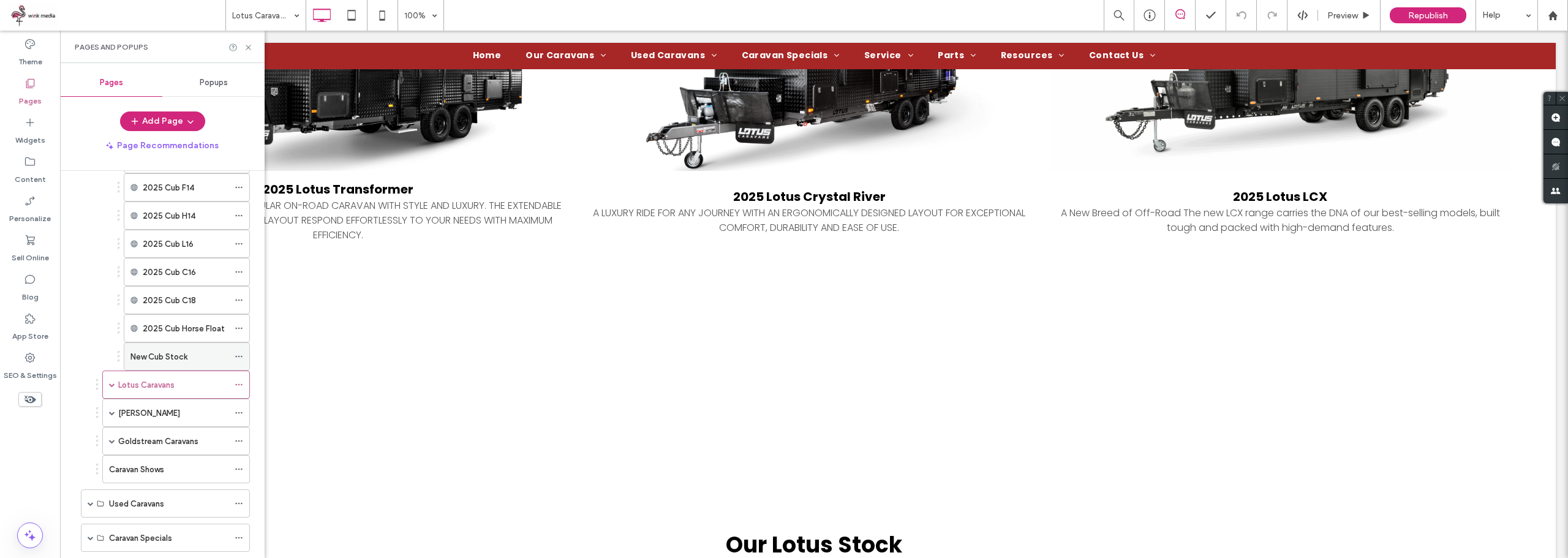
click at [236, 356] on icon at bounding box center [239, 356] width 9 height 9
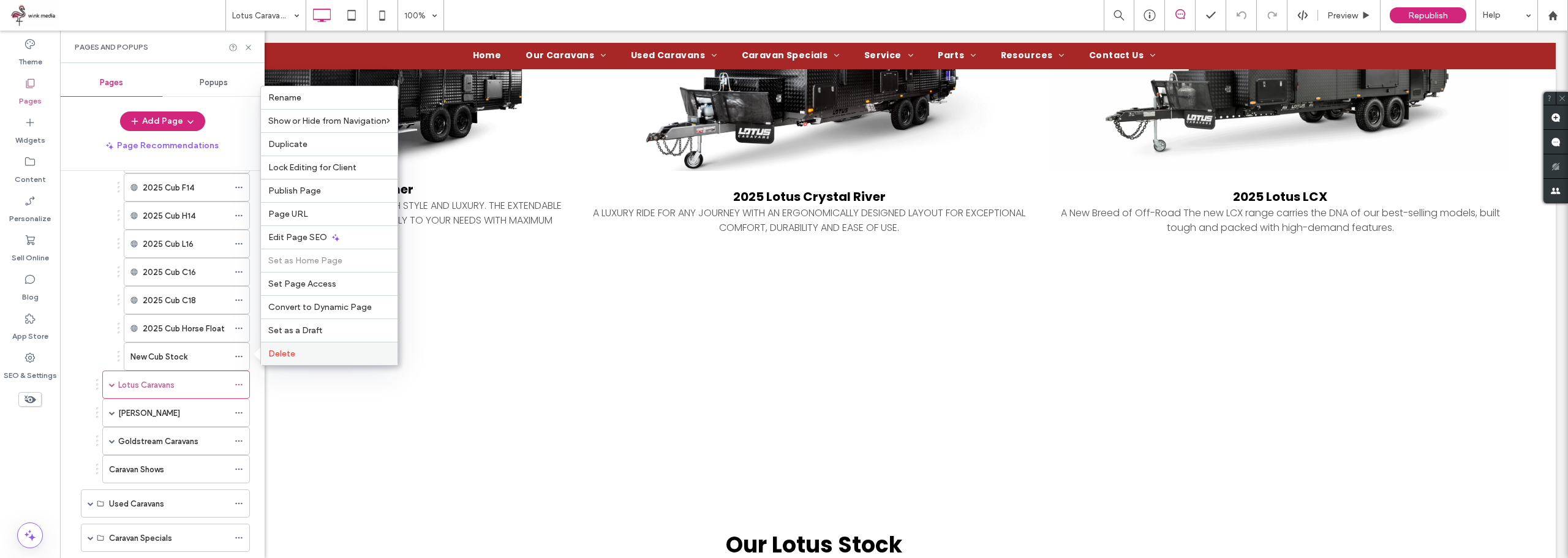
click at [269, 353] on span "Delete" at bounding box center [282, 353] width 27 height 11
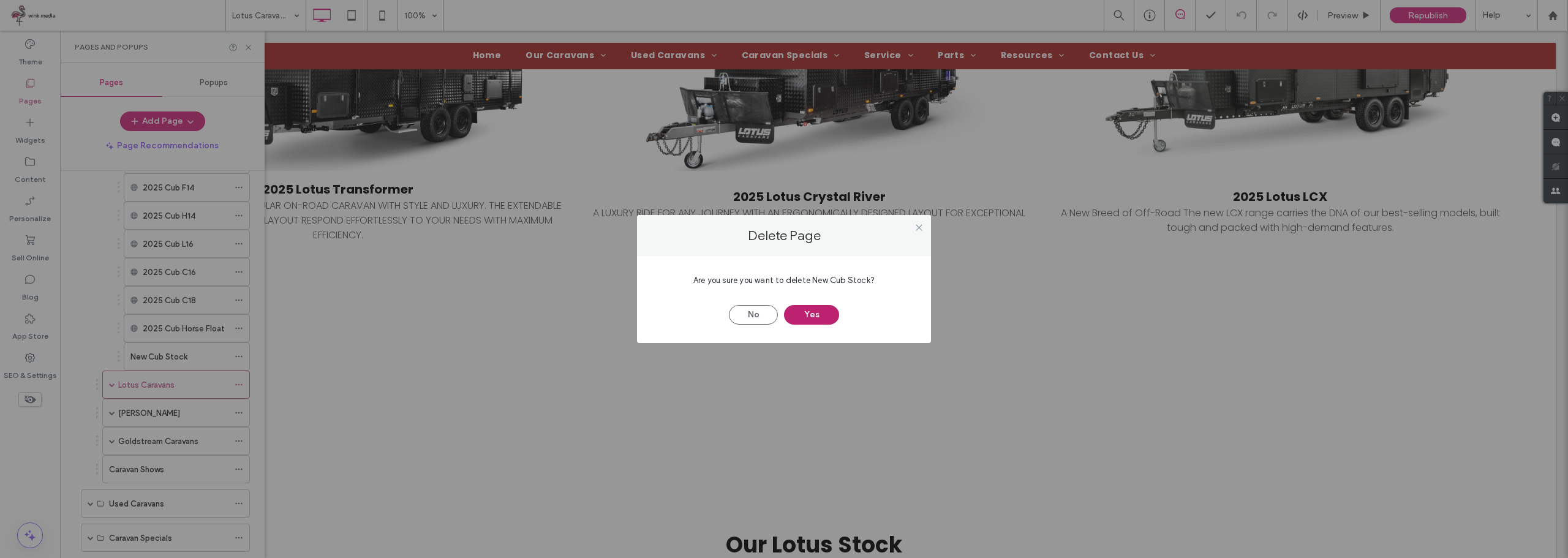
click at [832, 311] on button "Yes" at bounding box center [811, 315] width 55 height 20
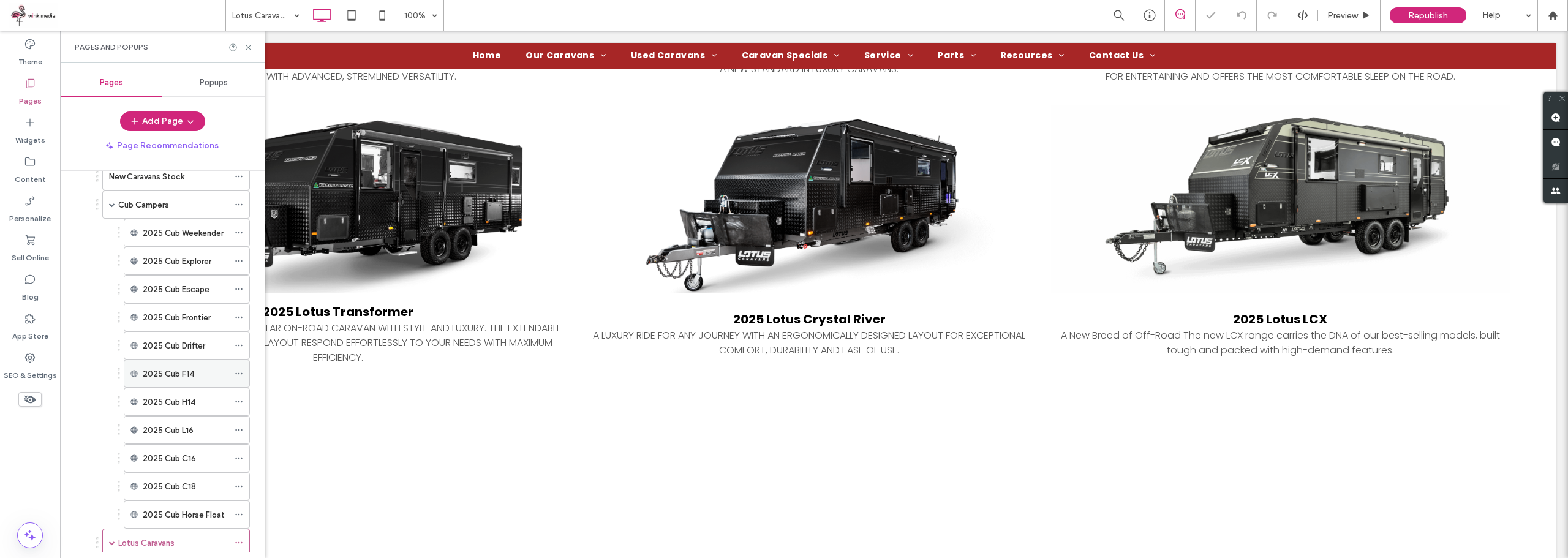
scroll to position [61, 0]
click at [160, 271] on div "Cub Campers" at bounding box center [173, 264] width 110 height 27
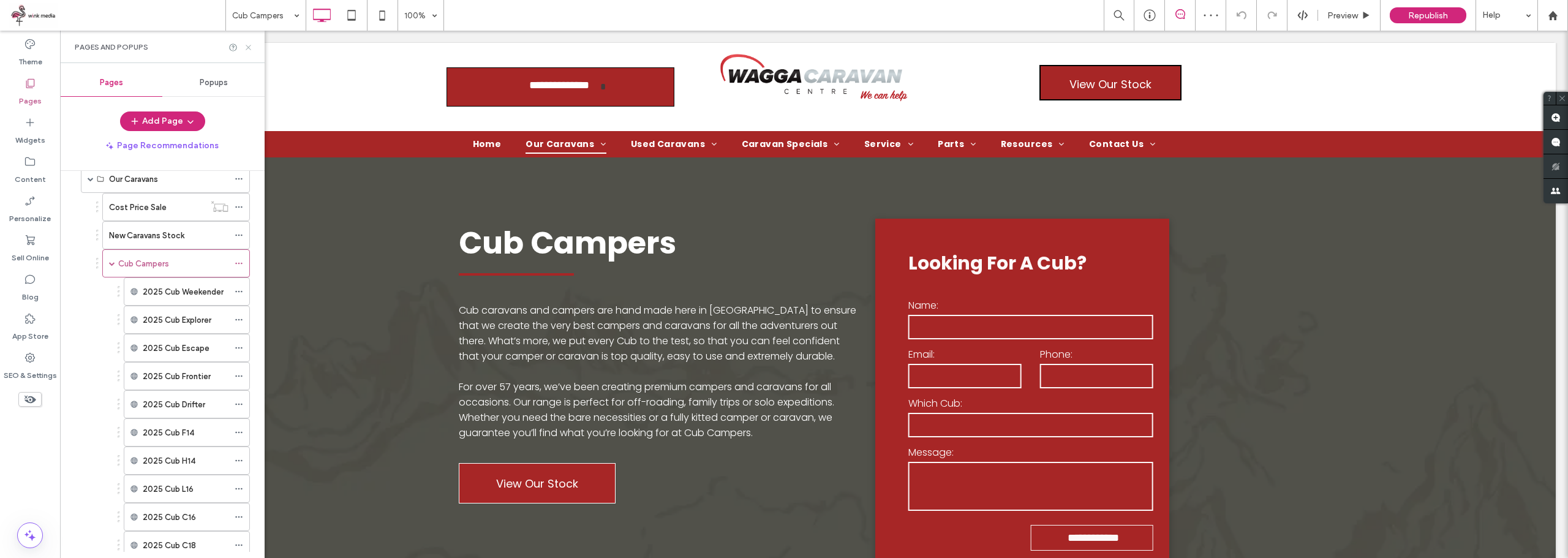
click at [244, 47] on icon at bounding box center [248, 47] width 9 height 9
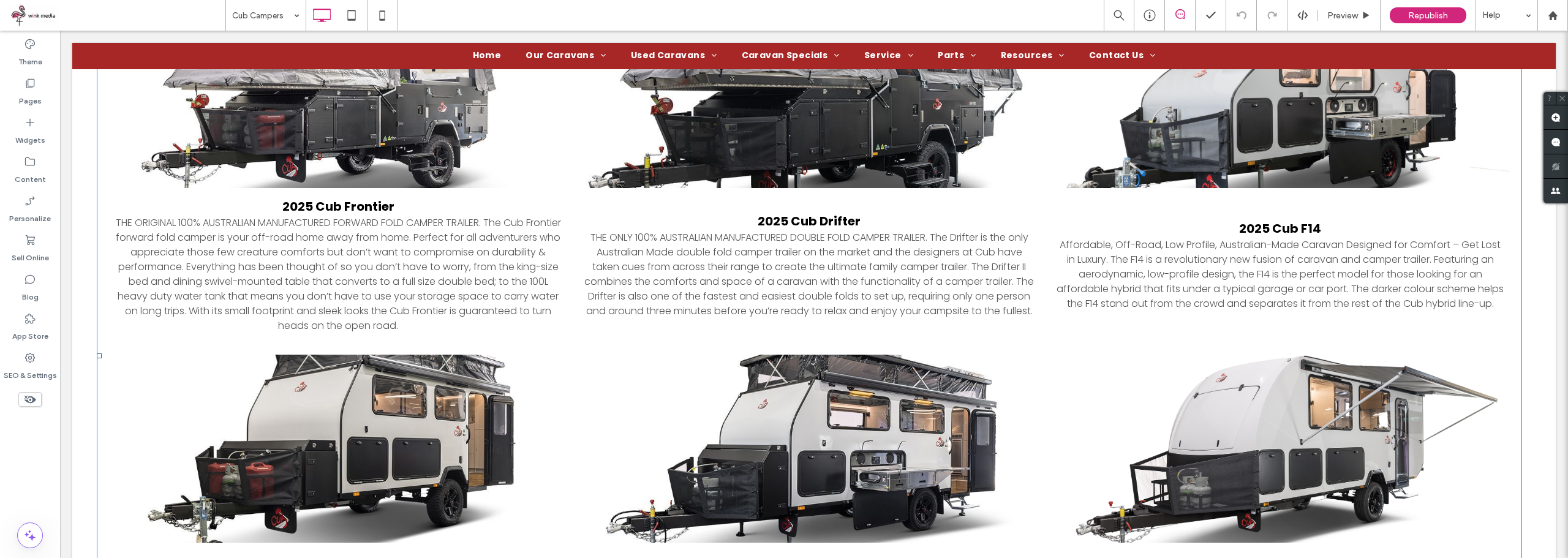
scroll to position [858, 0]
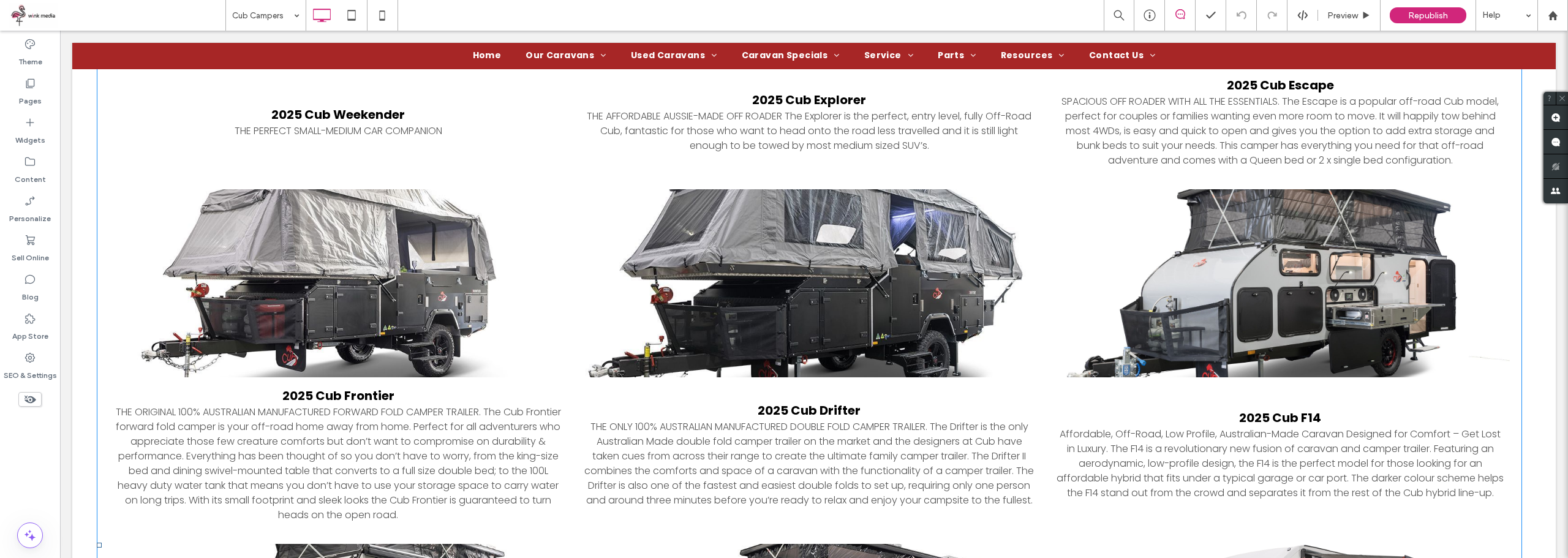
click at [872, 300] on link at bounding box center [809, 283] width 486 height 199
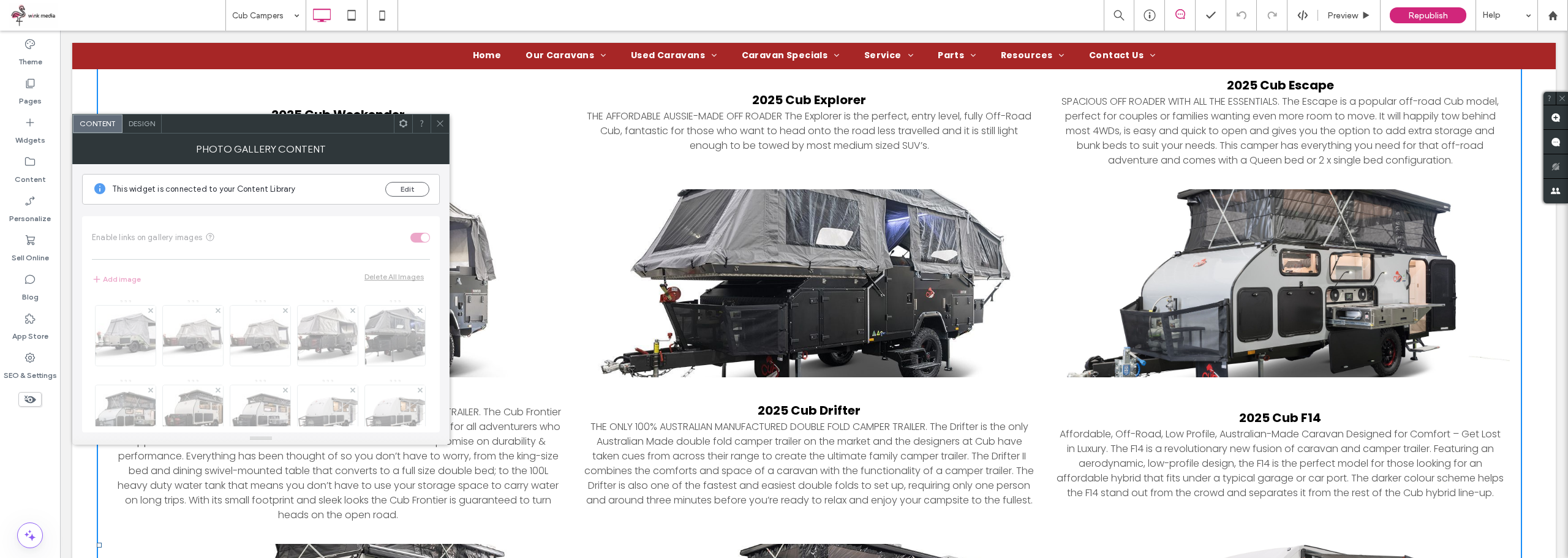
click at [148, 123] on span "Design" at bounding box center [142, 123] width 26 height 9
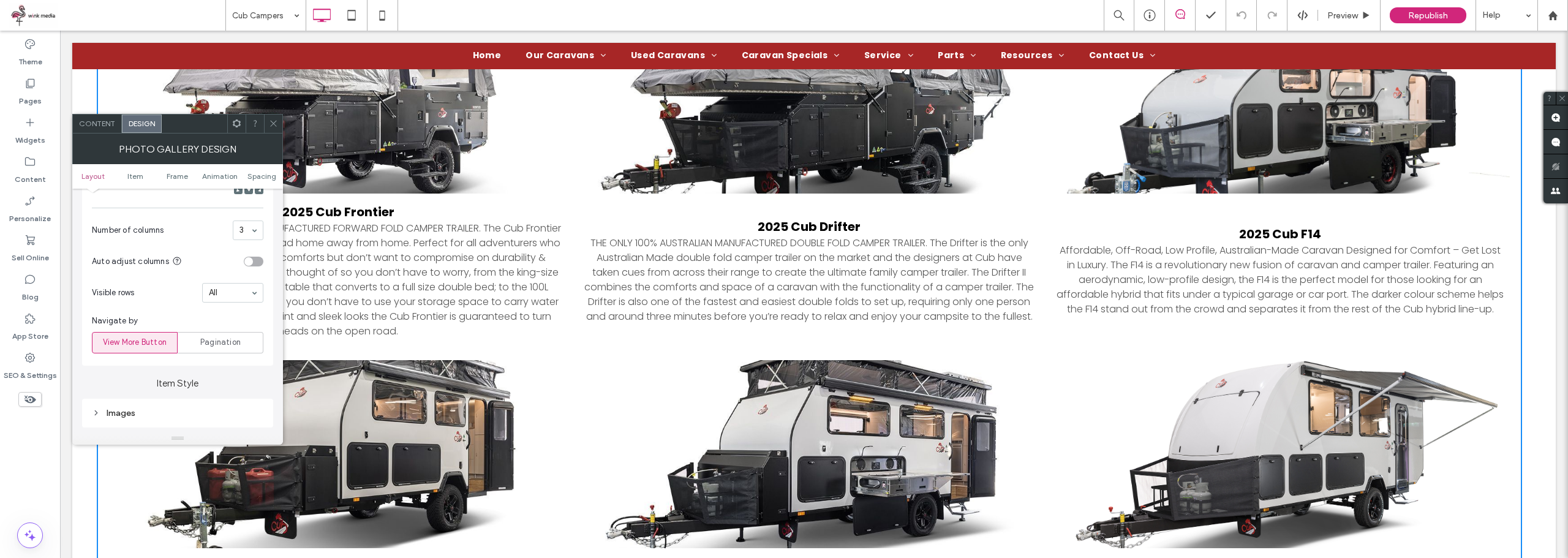
scroll to position [368, 0]
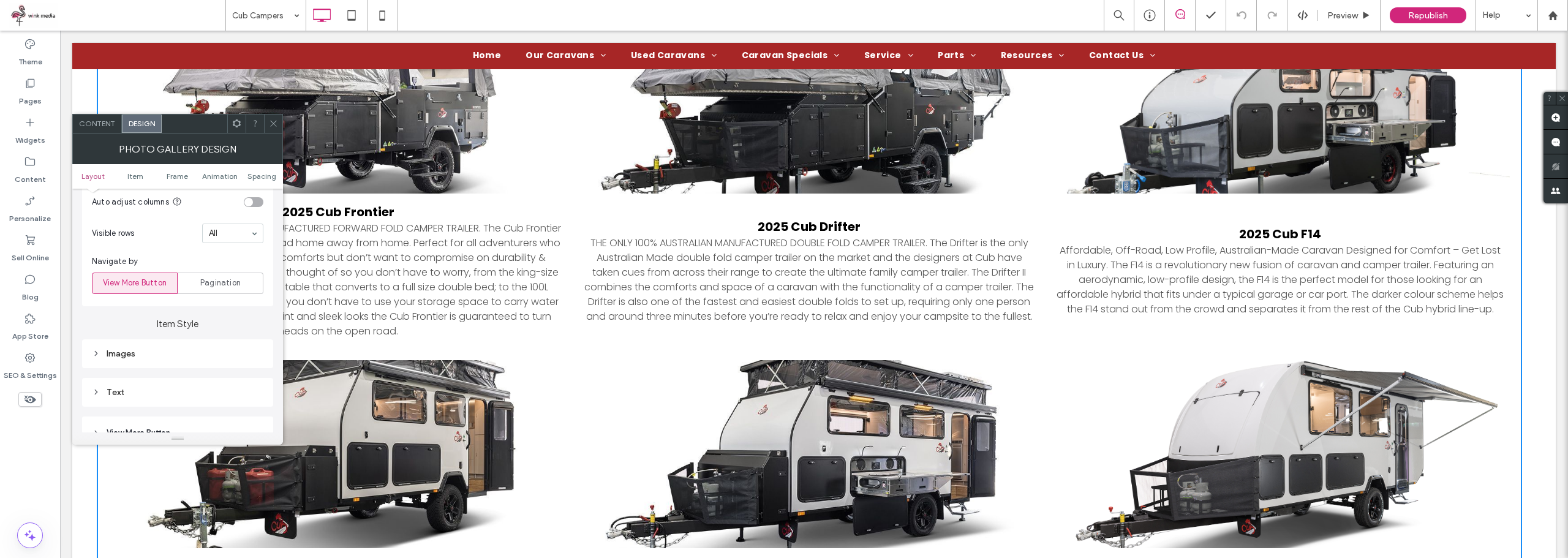
click at [142, 347] on div "Images" at bounding box center [177, 353] width 172 height 16
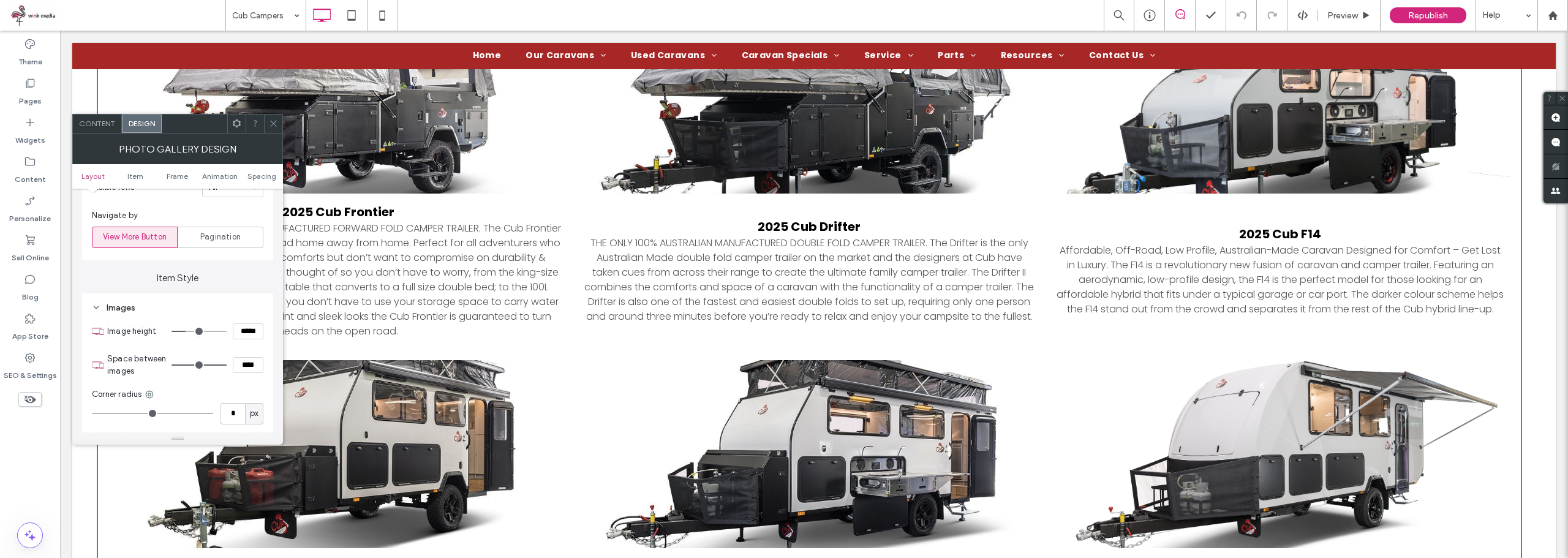
scroll to position [490, 0]
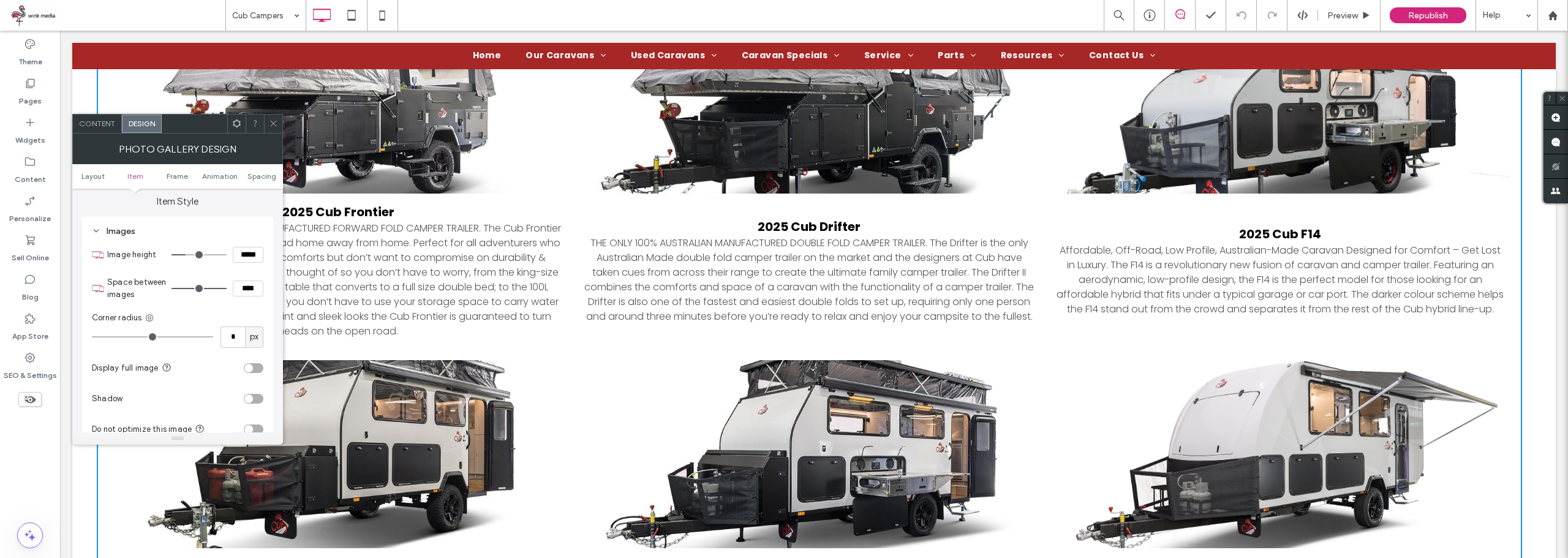
click at [253, 370] on div "toggle" at bounding box center [254, 368] width 20 height 10
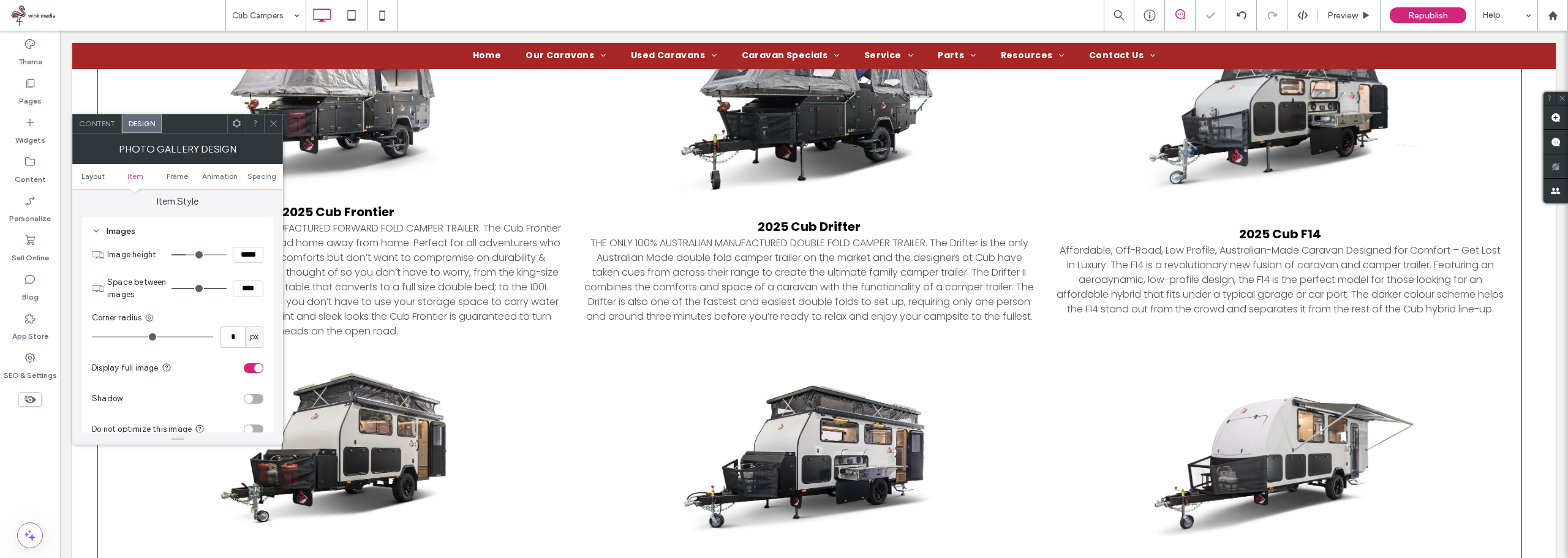
click at [271, 123] on icon at bounding box center [273, 123] width 9 height 9
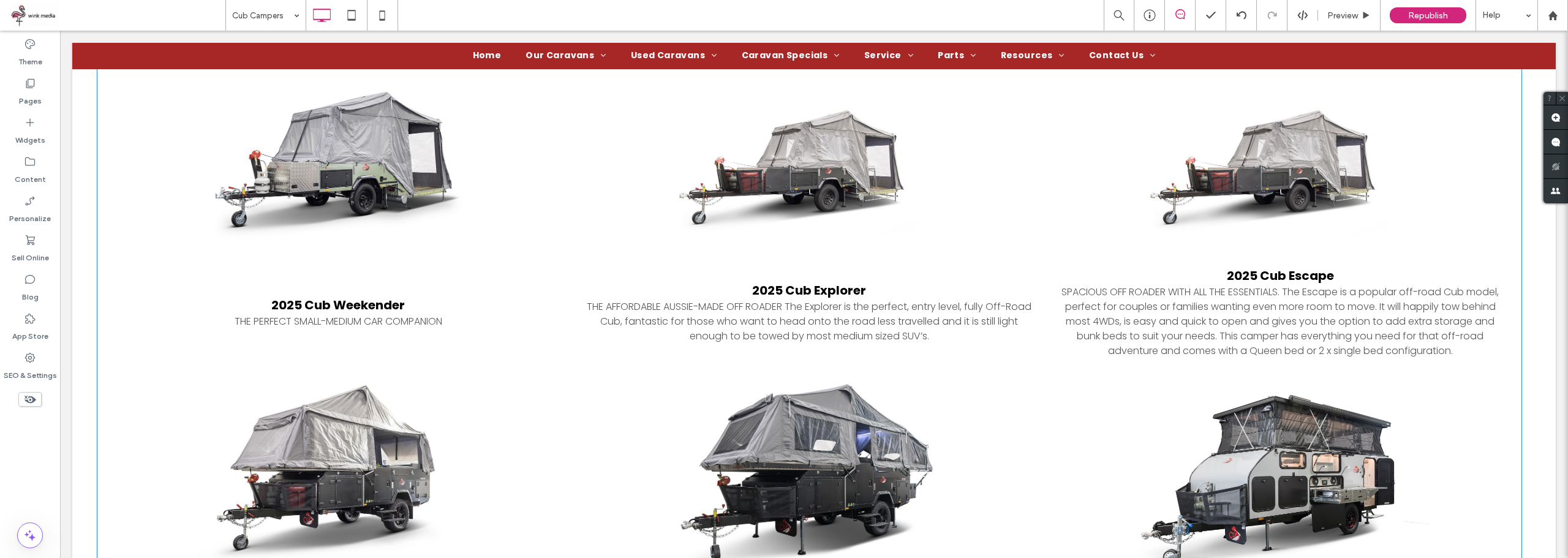
scroll to position [858, 0]
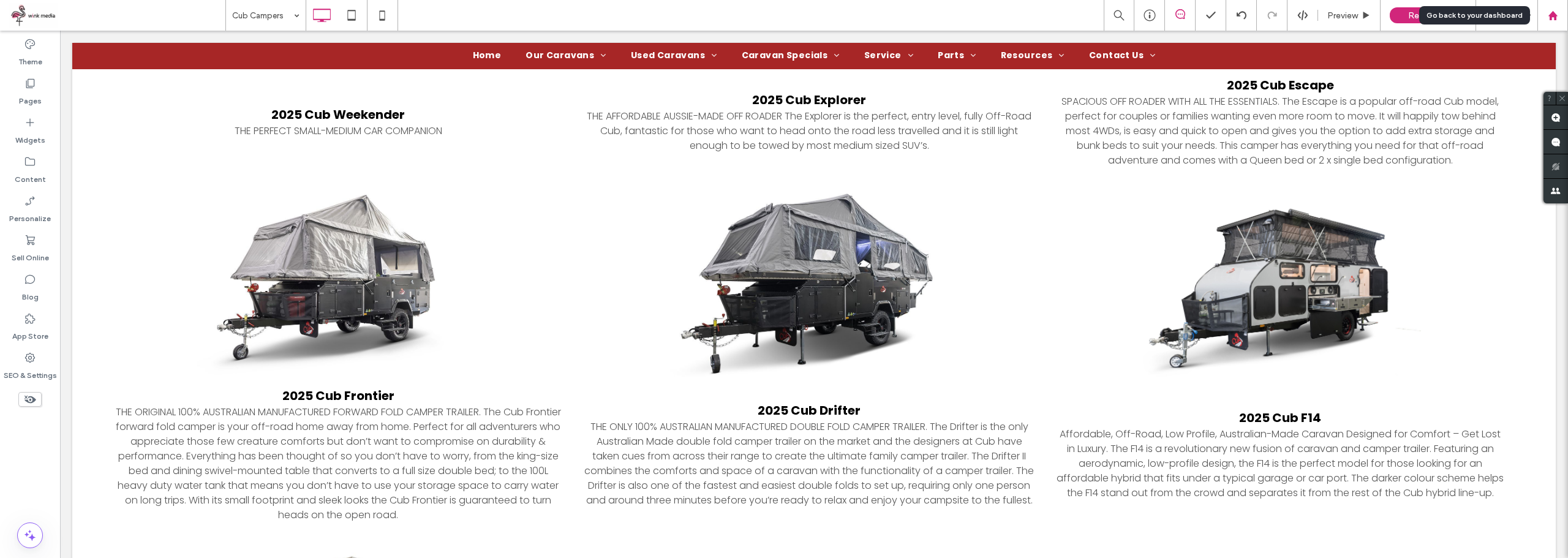
click at [1555, 4] on div at bounding box center [1552, 15] width 31 height 31
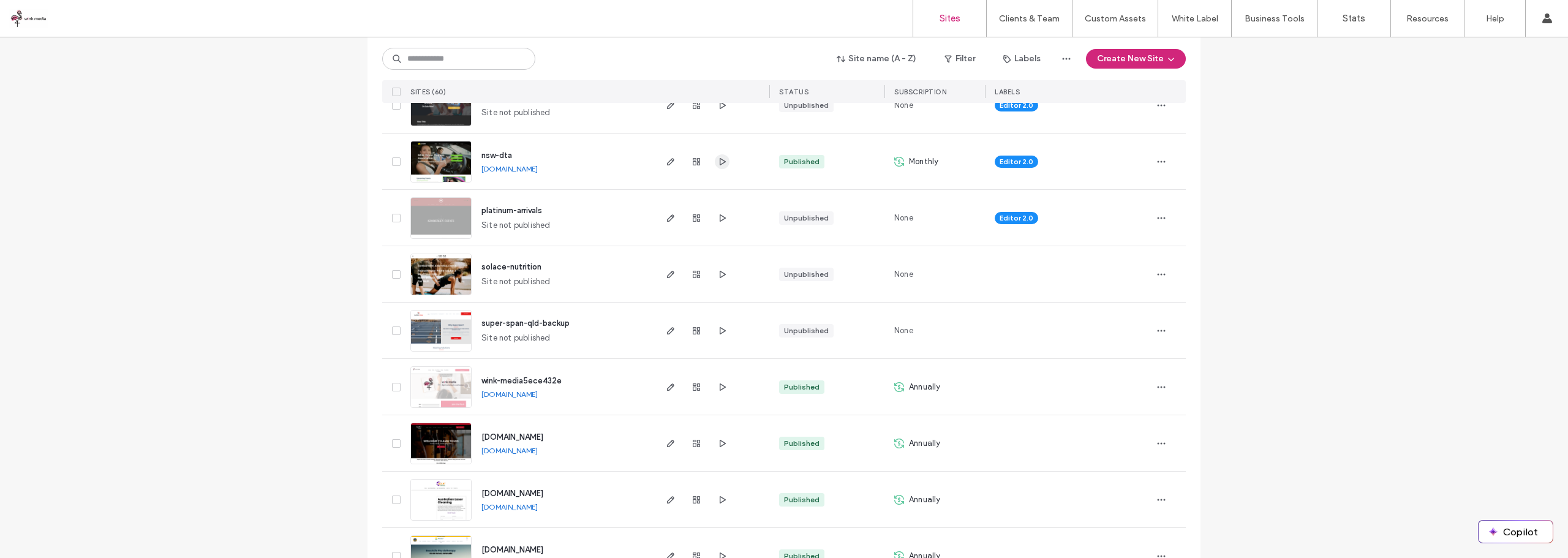
scroll to position [245, 0]
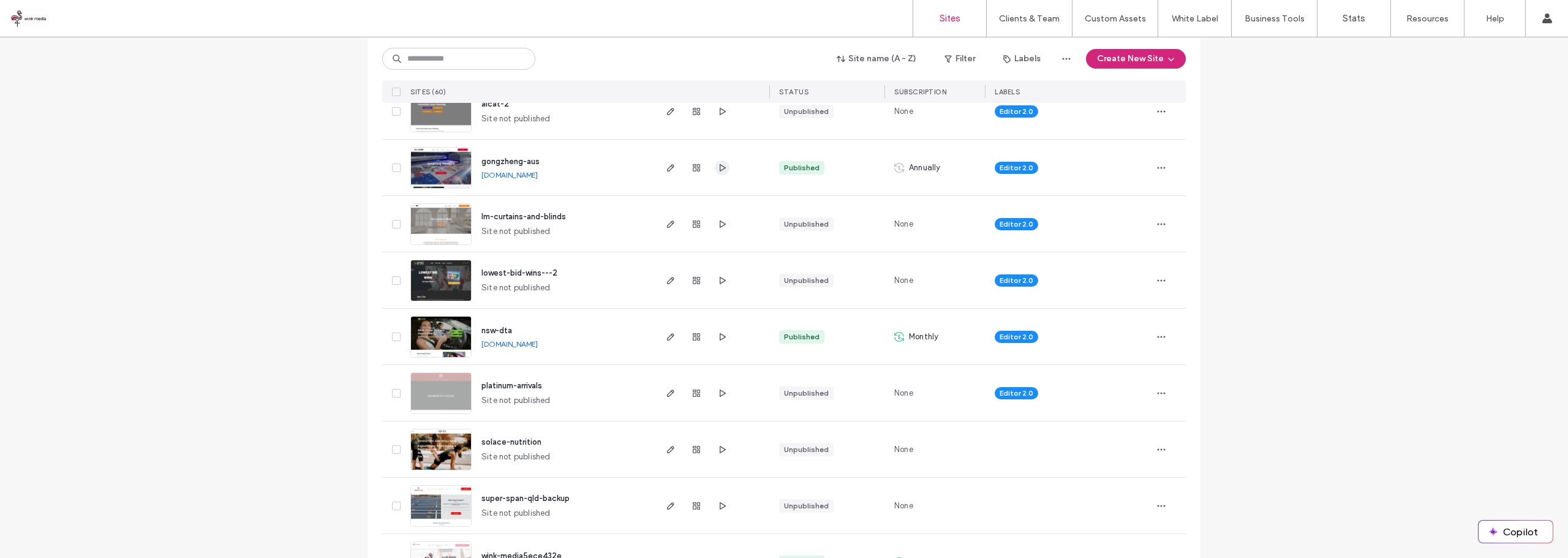
click at [719, 167] on use "button" at bounding box center [722, 167] width 6 height 7
